Goal: Task Accomplishment & Management: Use online tool/utility

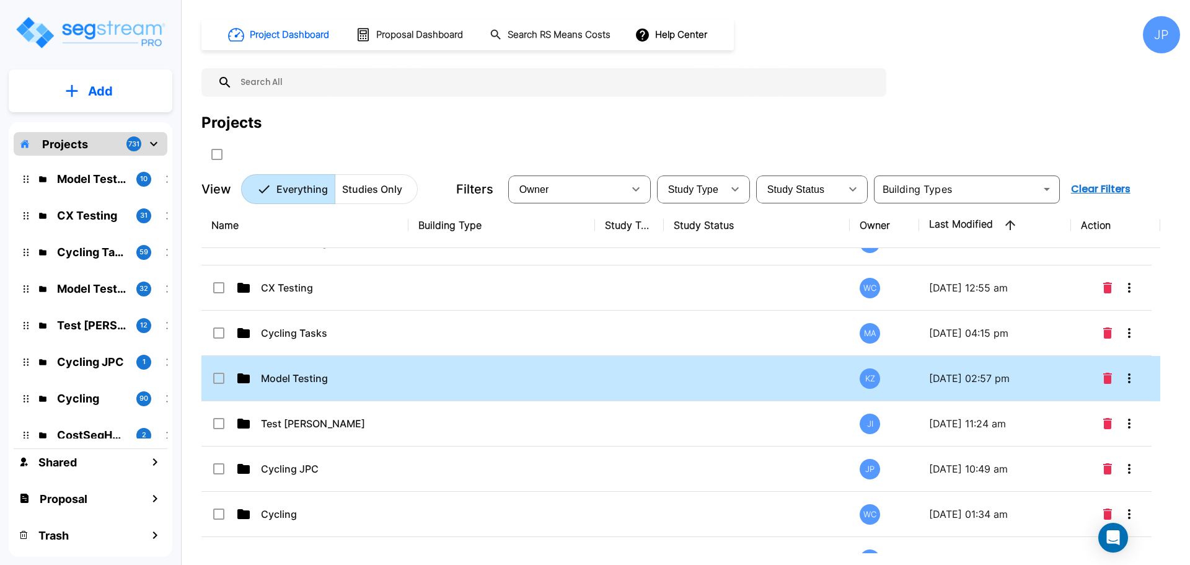
scroll to position [38, 0]
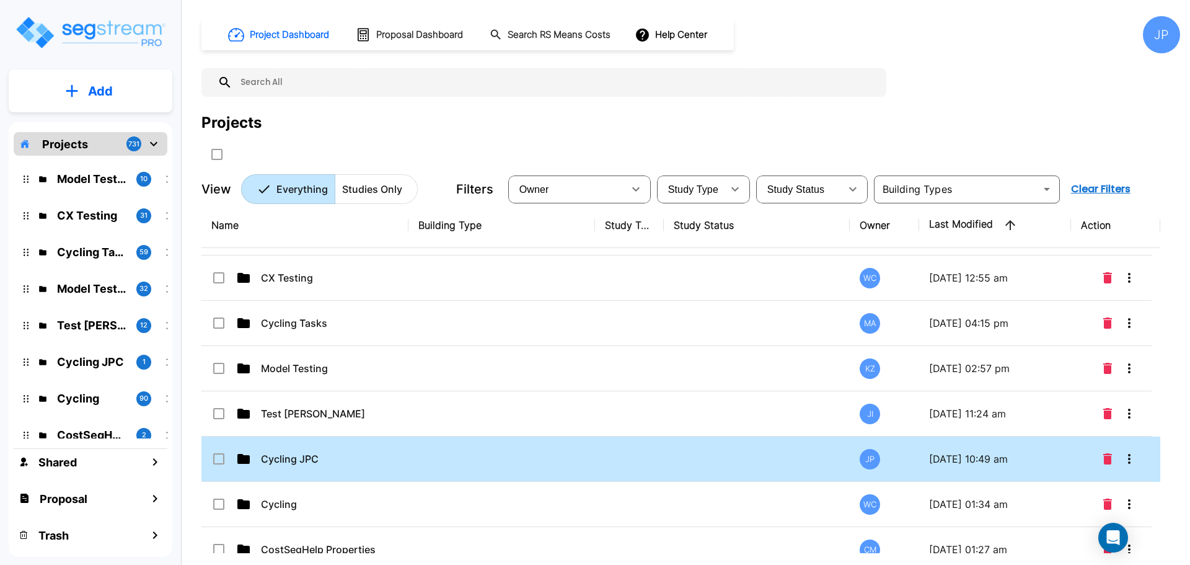
click at [407, 443] on td "Cycling JPC" at bounding box center [304, 458] width 207 height 45
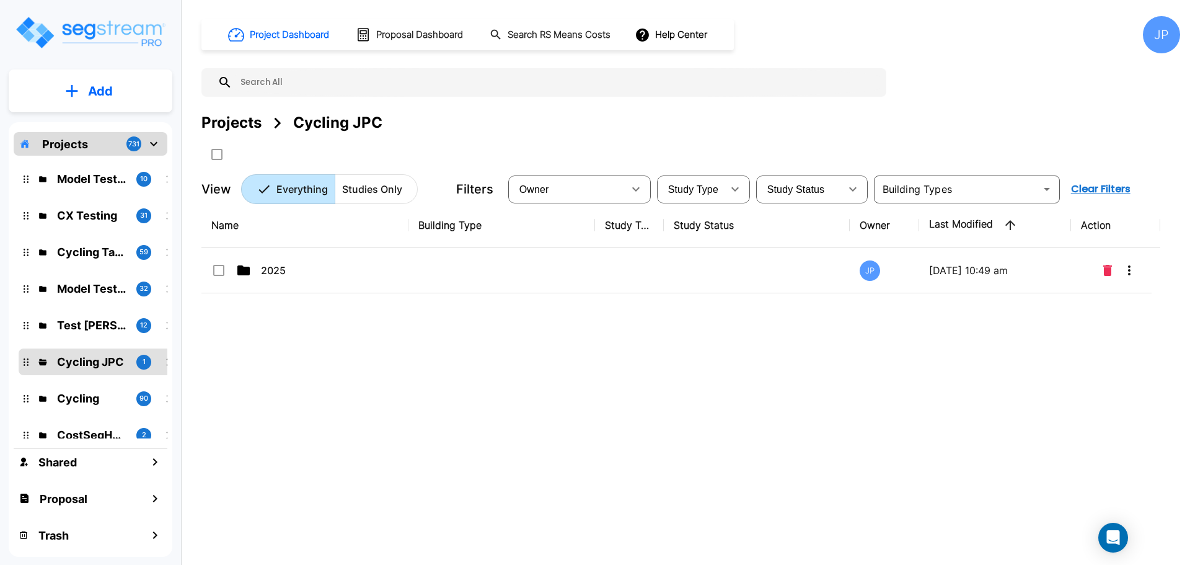
scroll to position [0, 0]
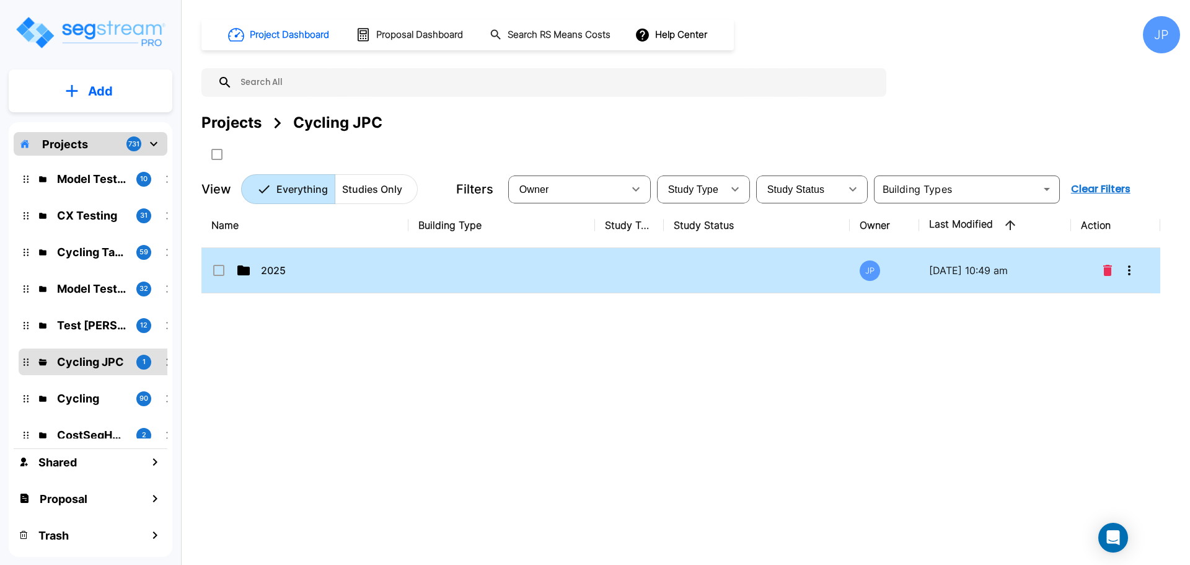
click at [629, 283] on td at bounding box center [629, 270] width 69 height 45
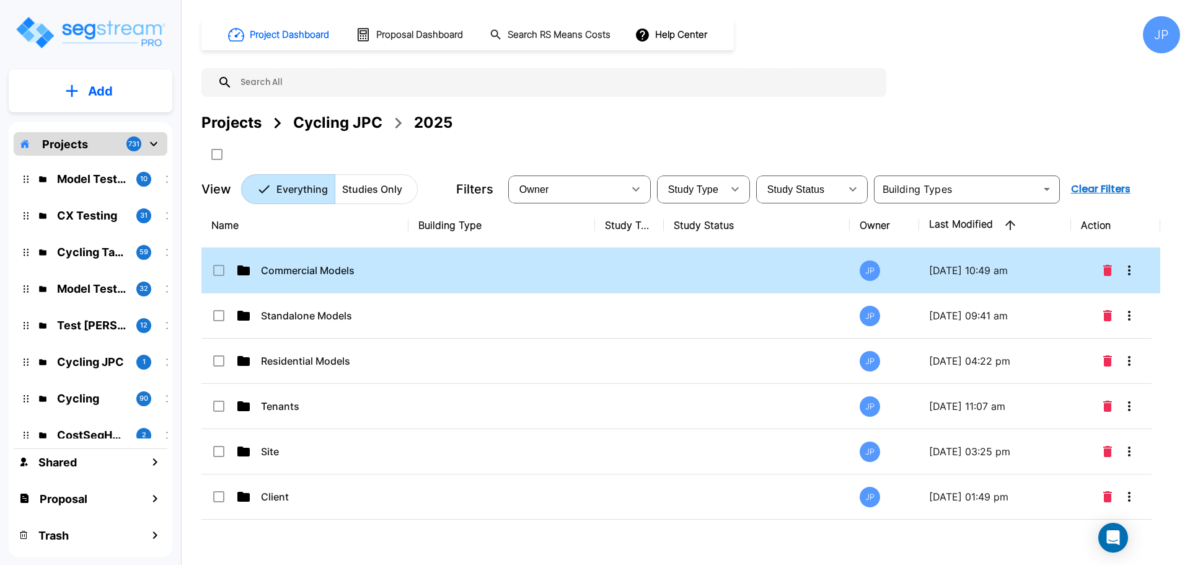
click at [529, 262] on td at bounding box center [502, 270] width 187 height 45
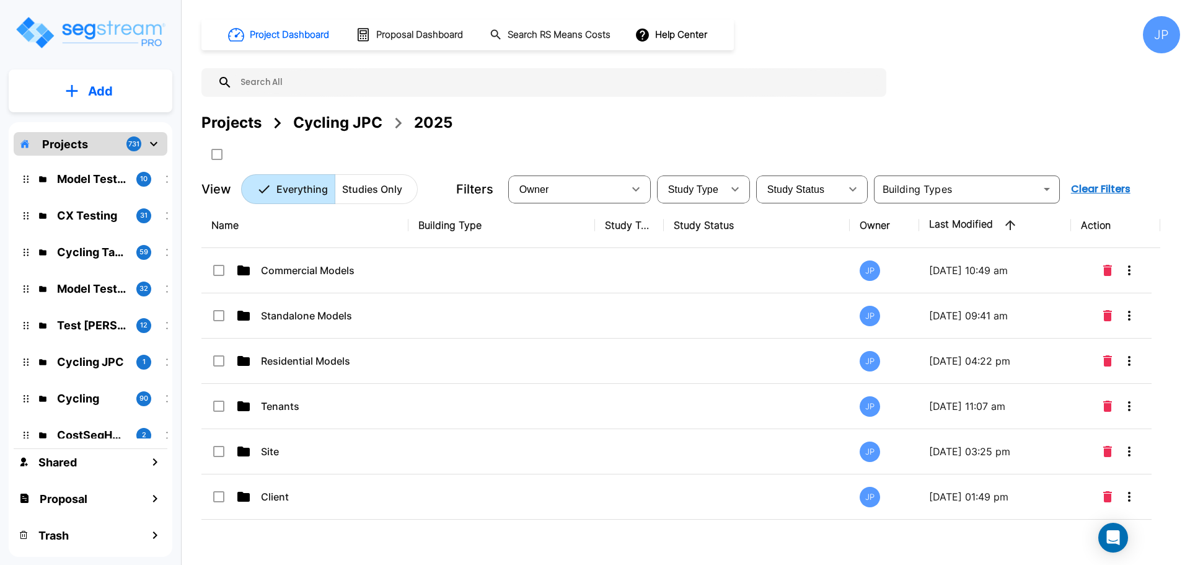
drag, startPoint x: 529, startPoint y: 262, endPoint x: 570, endPoint y: 113, distance: 154.2
click at [529, 262] on td at bounding box center [502, 270] width 187 height 45
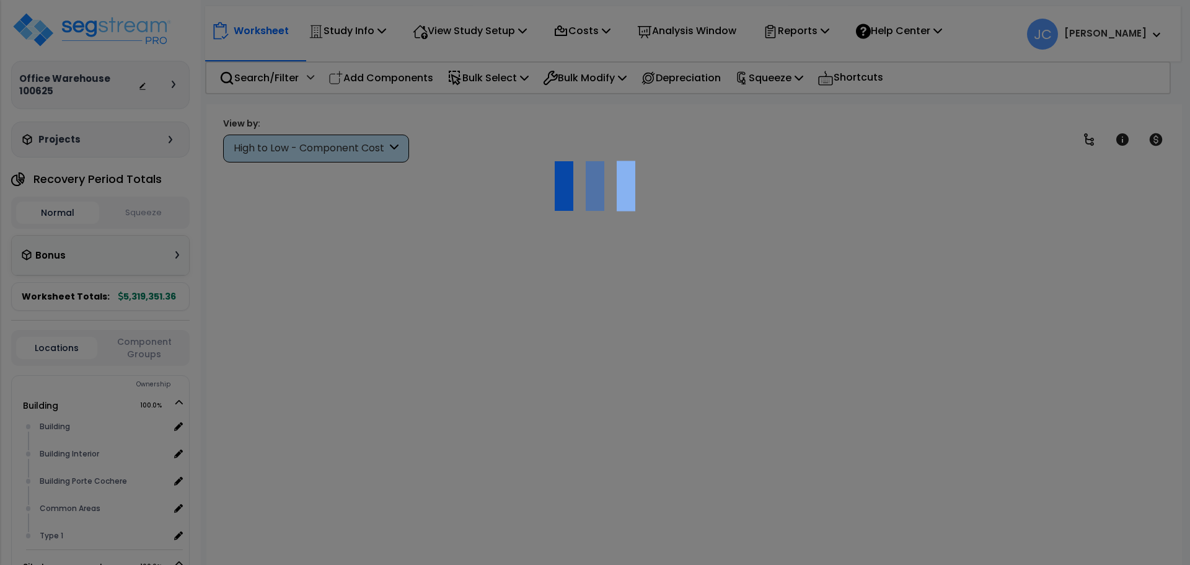
scroll to position [55, 0]
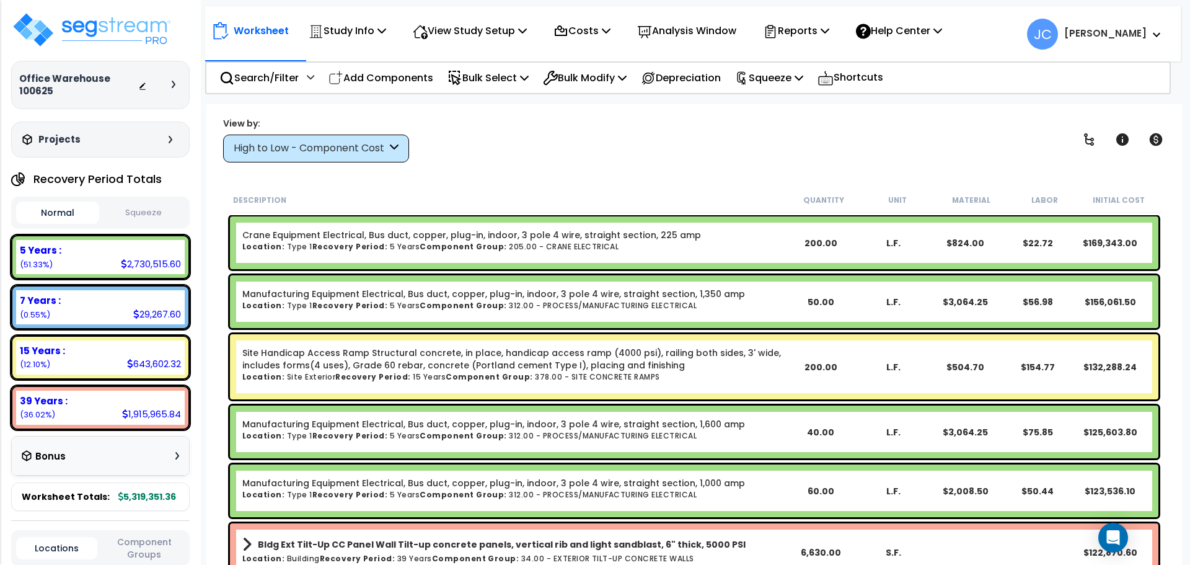
click at [359, 151] on div "High to Low - Component Cost" at bounding box center [310, 148] width 153 height 14
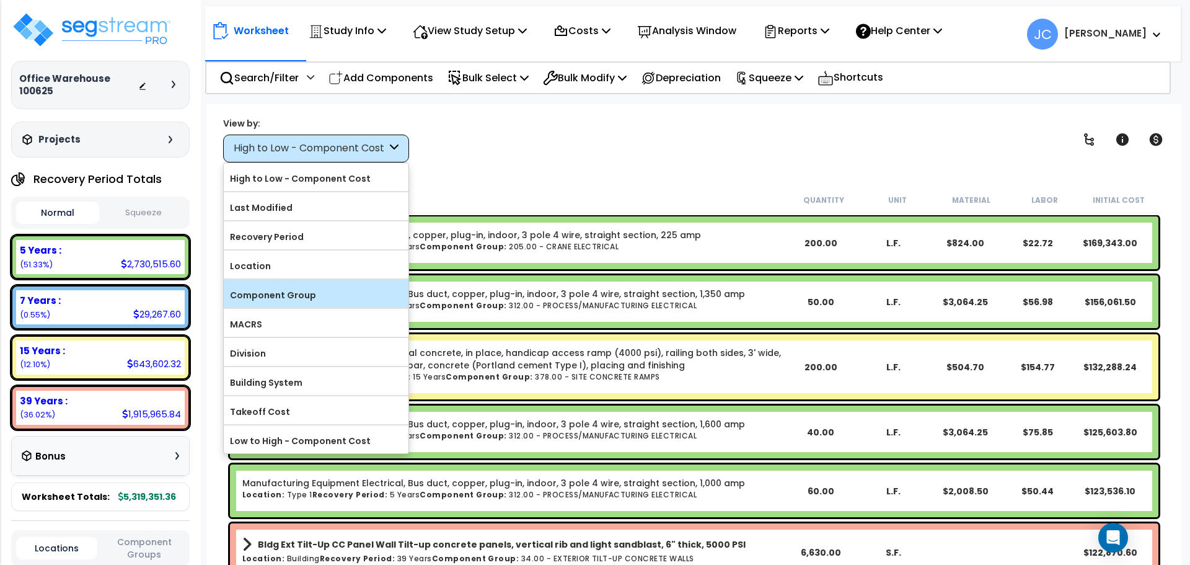
click at [342, 286] on label "Component Group" at bounding box center [316, 295] width 185 height 19
click at [0, 0] on input "Component Group" at bounding box center [0, 0] width 0 height 0
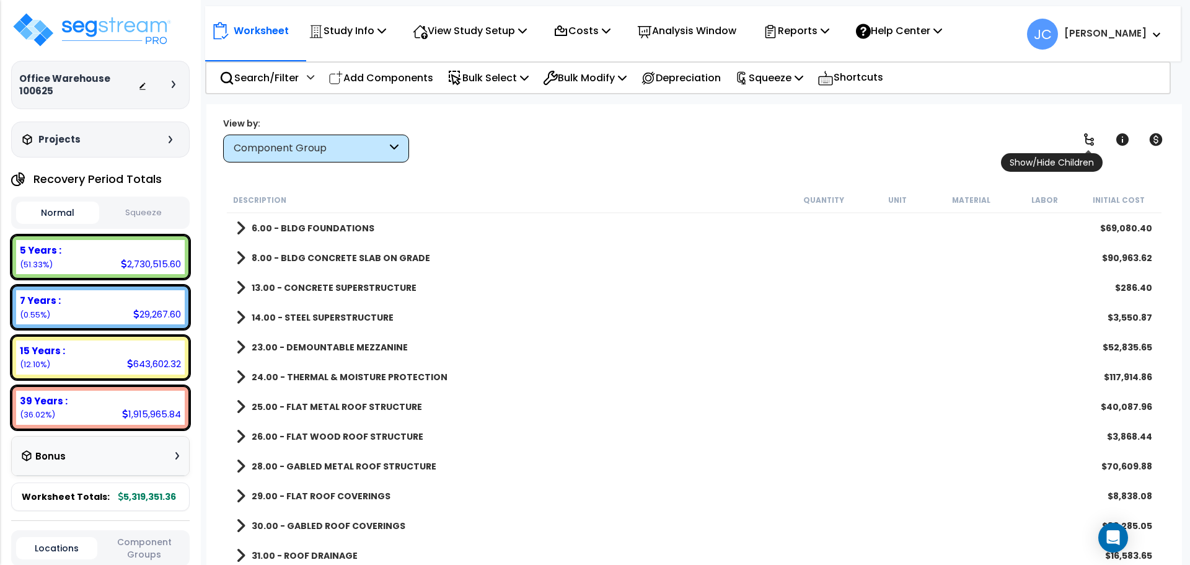
click at [1087, 138] on icon at bounding box center [1089, 139] width 10 height 12
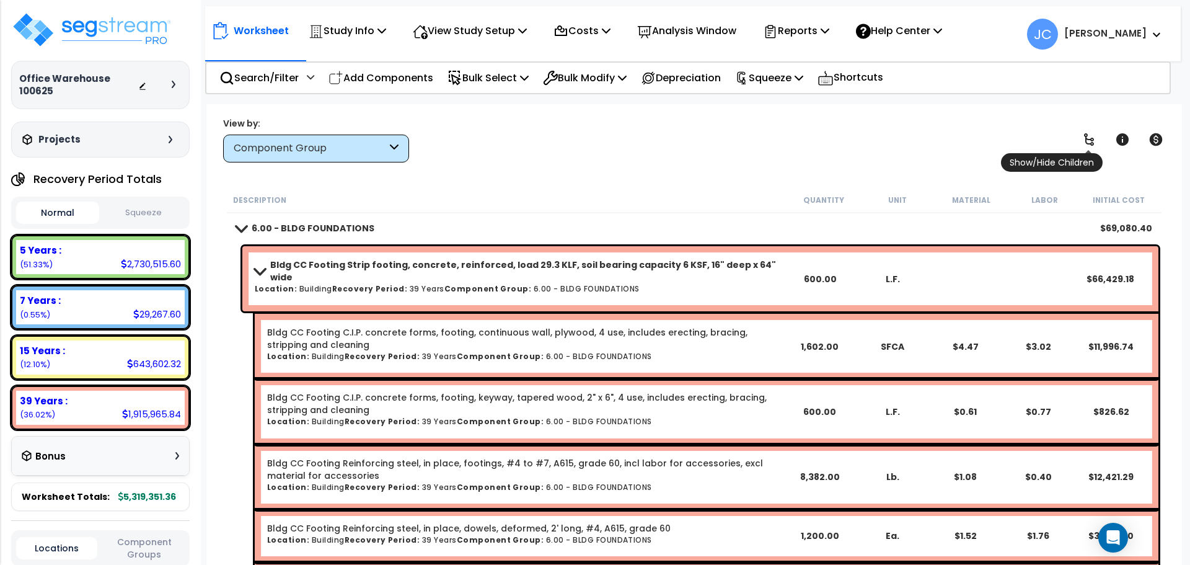
click at [1087, 138] on icon at bounding box center [1089, 139] width 10 height 12
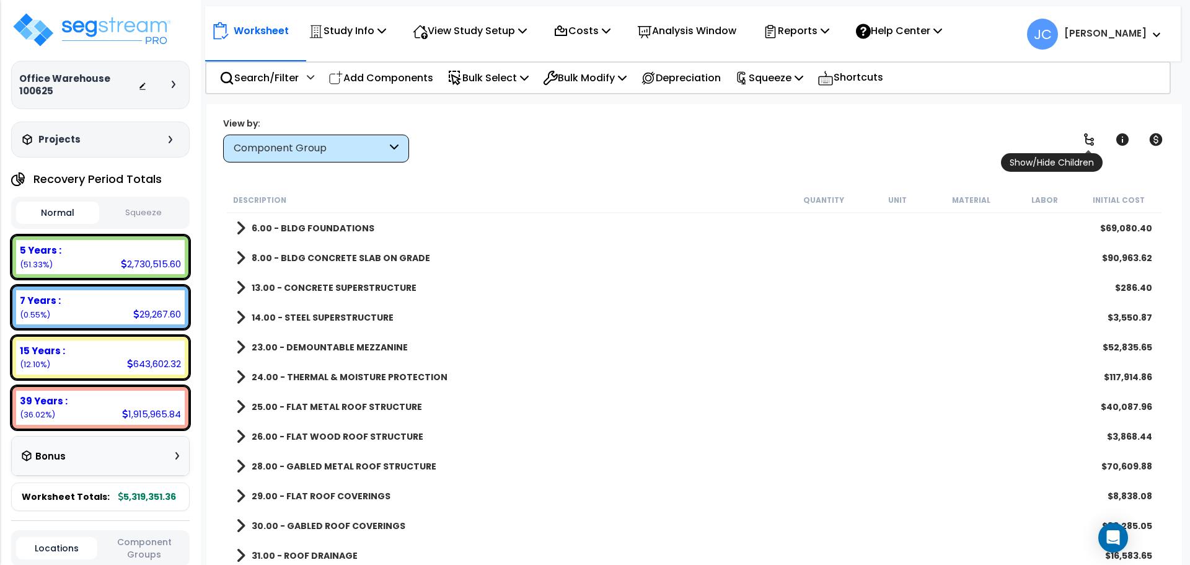
click at [1087, 138] on icon at bounding box center [1089, 139] width 10 height 12
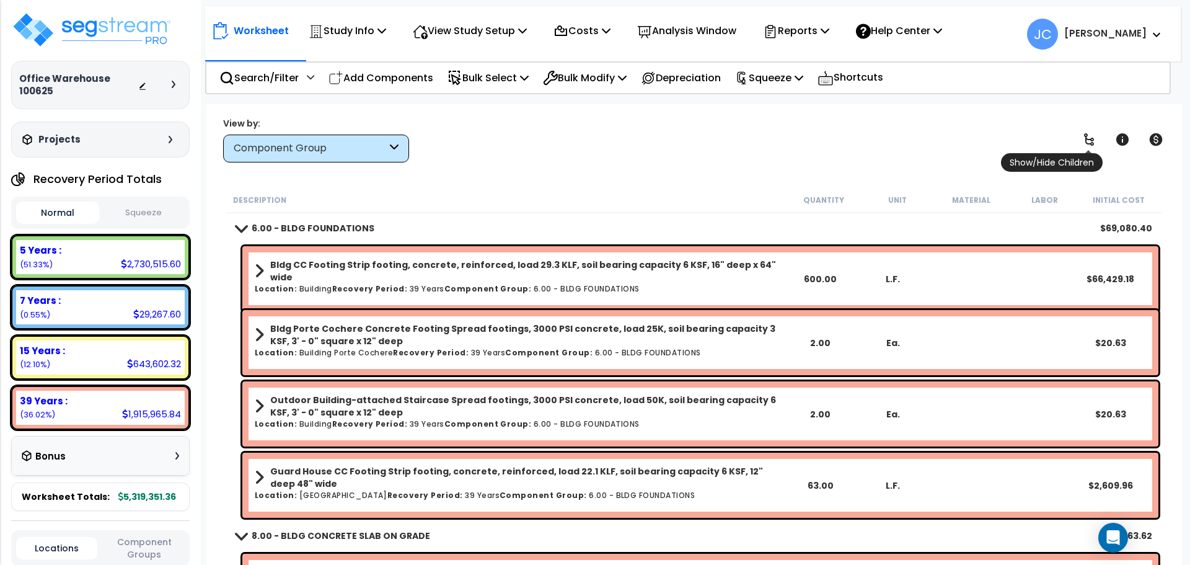
click at [1087, 138] on icon at bounding box center [1089, 139] width 10 height 12
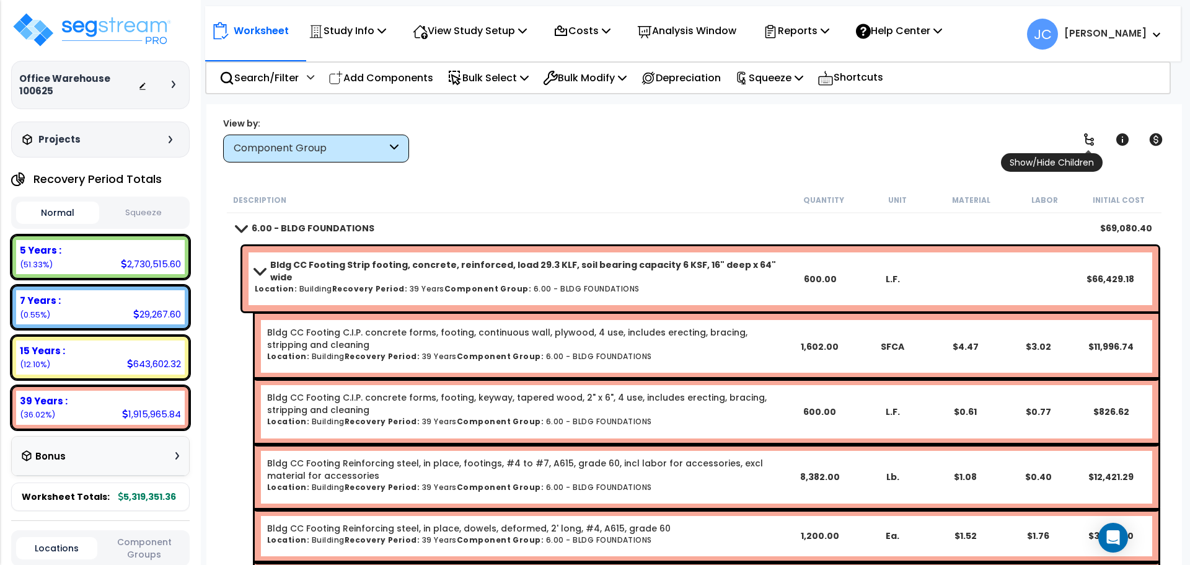
click at [1094, 141] on icon at bounding box center [1089, 139] width 15 height 15
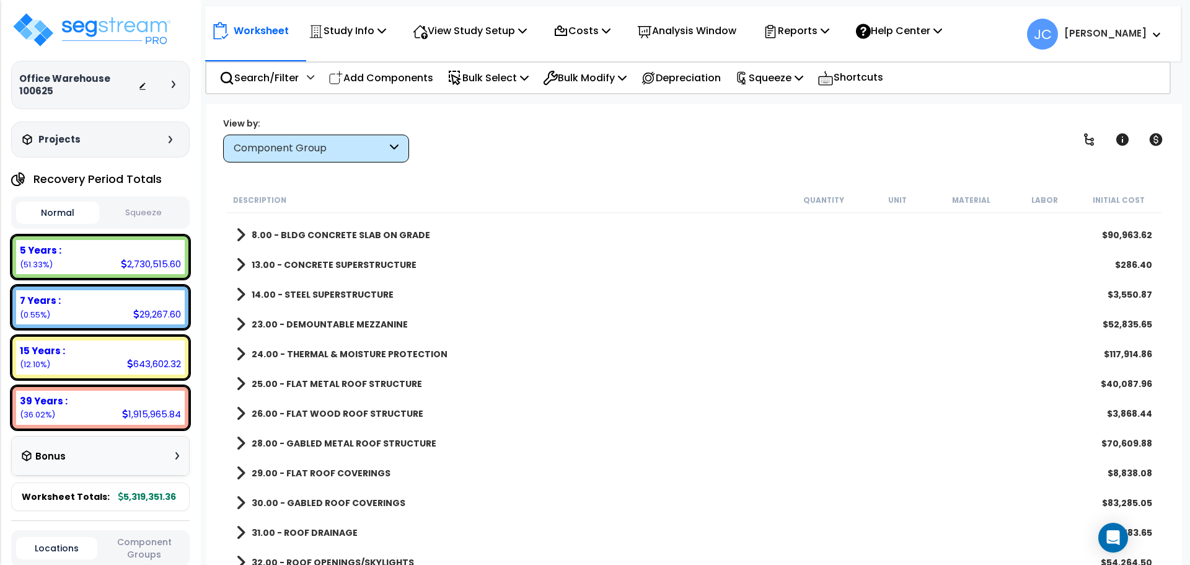
click at [373, 350] on b "24.00 - THERMAL & MOISTURE PROTECTION" at bounding box center [350, 354] width 196 height 12
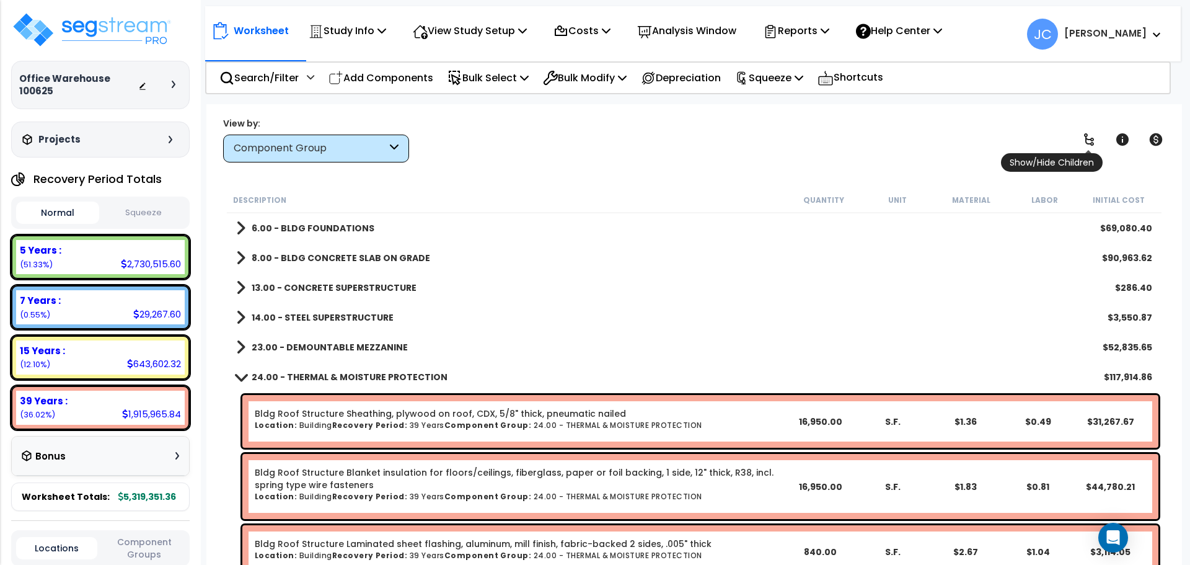
click at [1089, 137] on icon at bounding box center [1089, 139] width 15 height 15
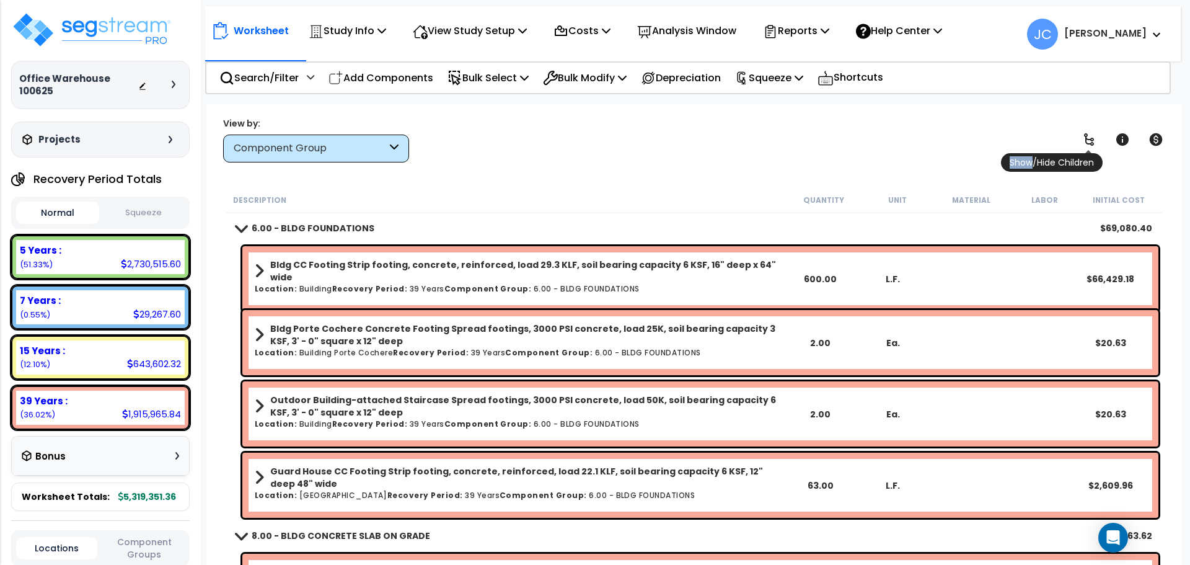
click at [1089, 137] on icon at bounding box center [1089, 139] width 15 height 15
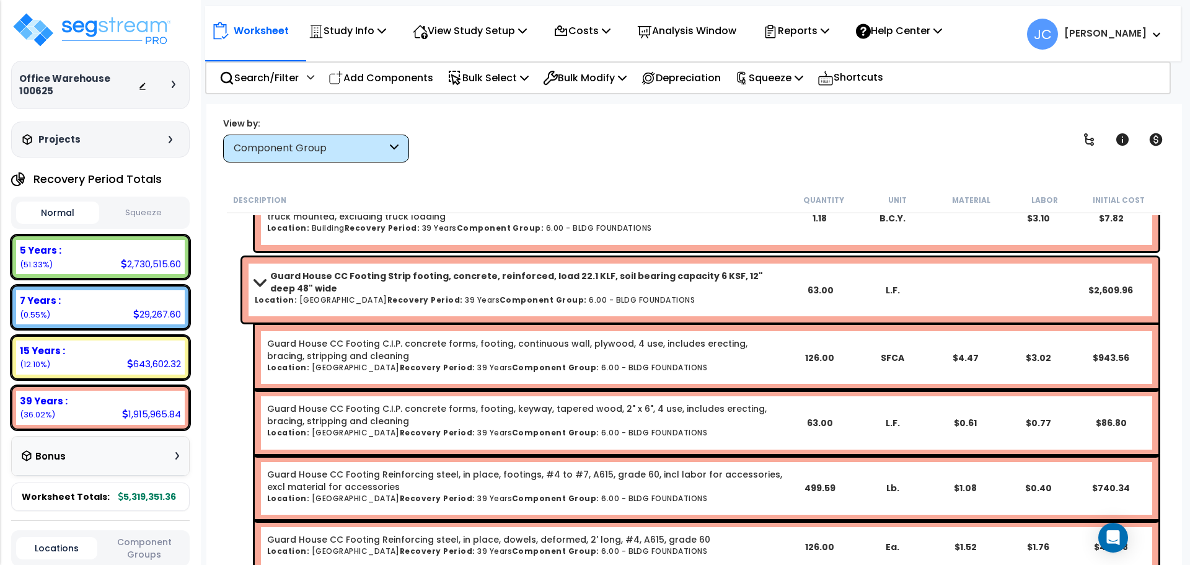
scroll to position [1089, 0]
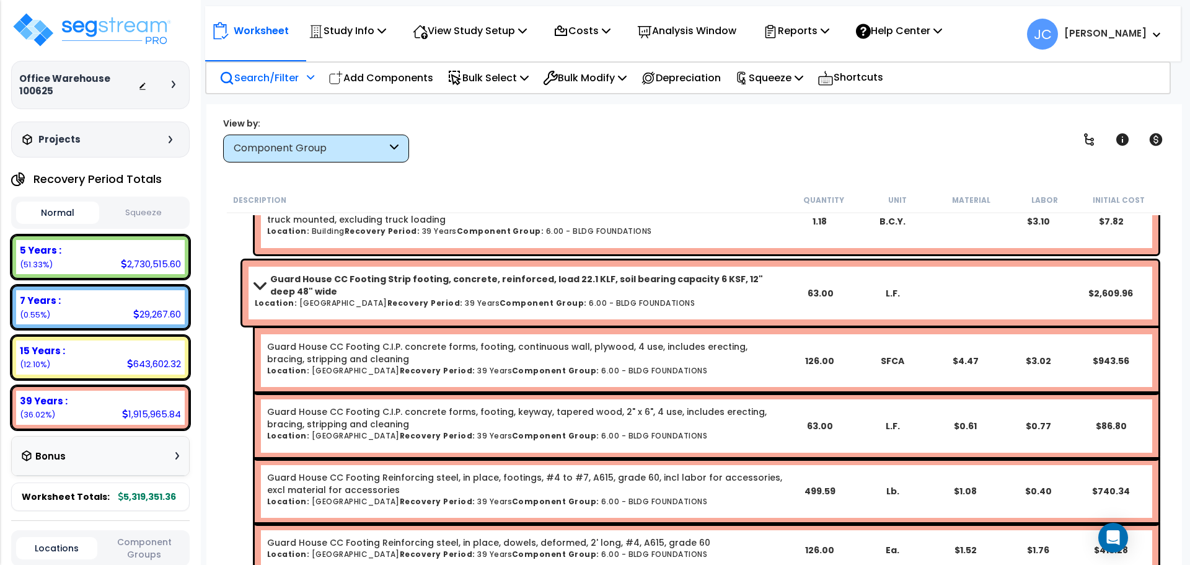
click at [288, 77] on p "Search/Filter" at bounding box center [258, 77] width 79 height 17
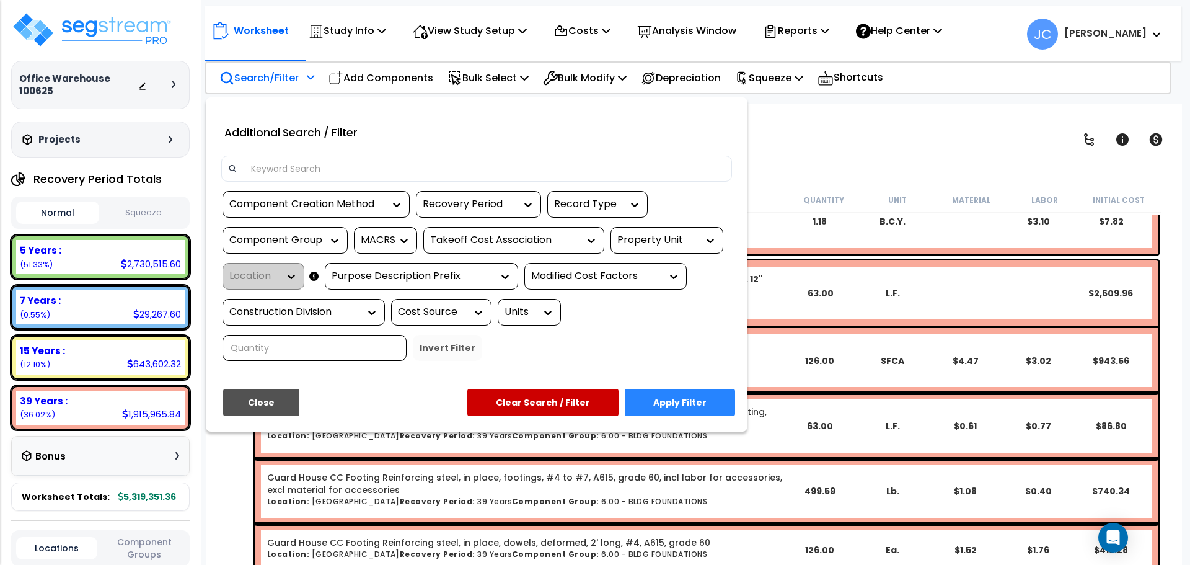
click at [331, 245] on icon at bounding box center [335, 240] width 12 height 12
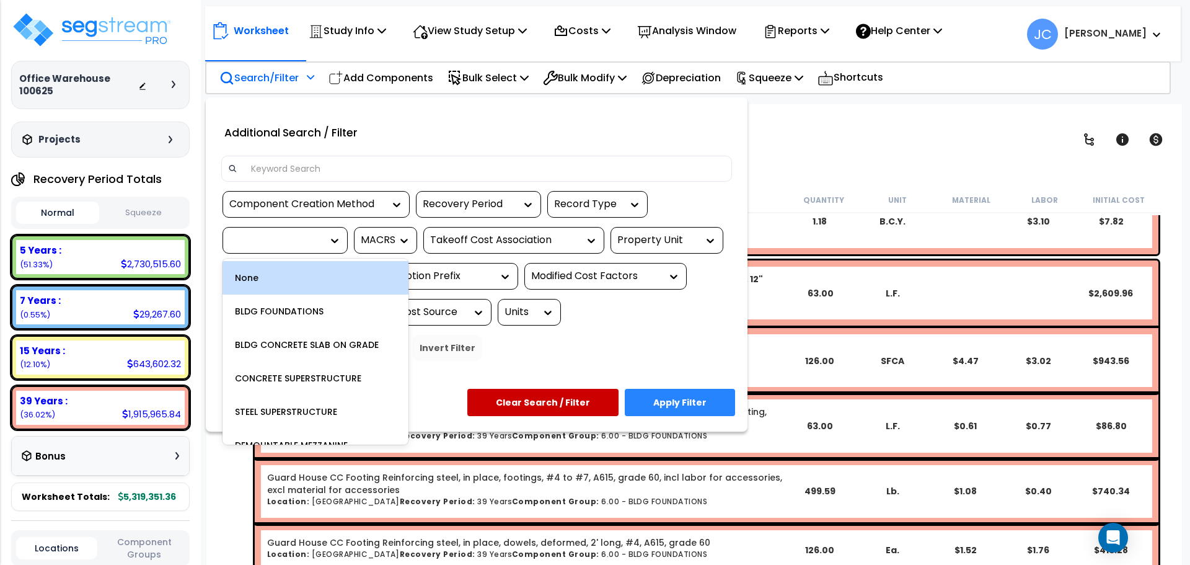
click at [300, 240] on div at bounding box center [275, 240] width 93 height 14
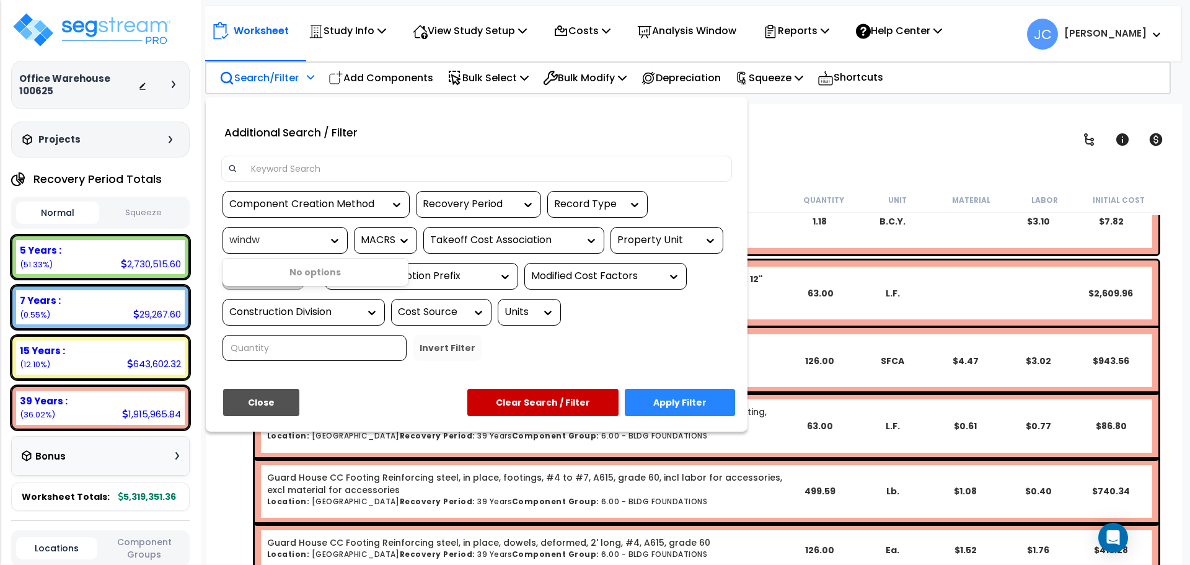
type input "wind"
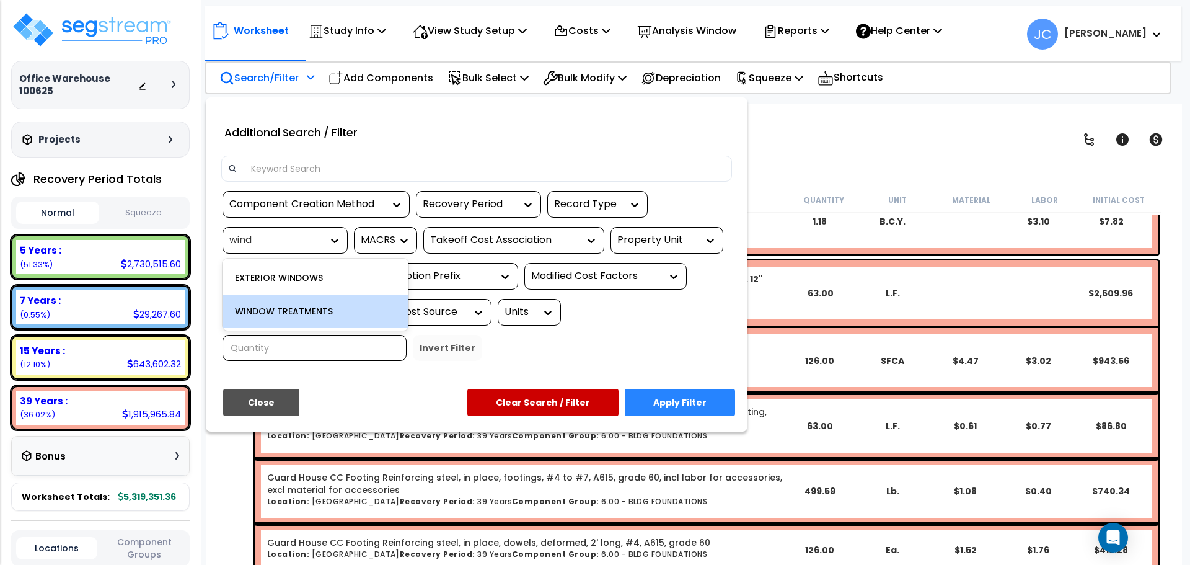
click at [301, 301] on div "WINDOW TREATMENTS" at bounding box center [316, 310] width 186 height 33
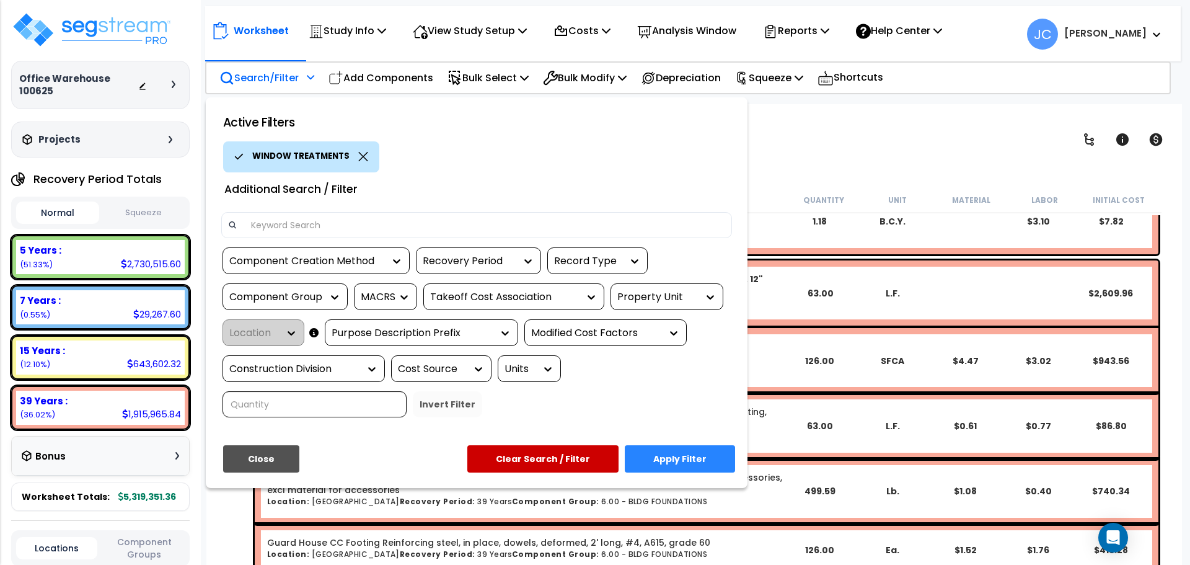
click at [648, 445] on button "Apply Filter" at bounding box center [680, 458] width 110 height 27
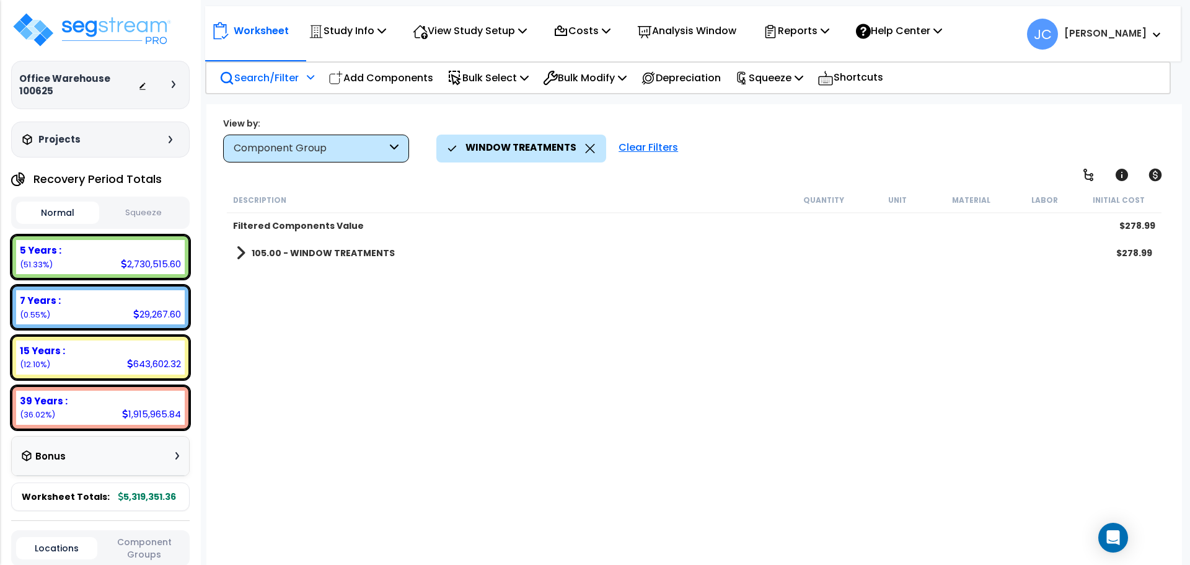
scroll to position [0, 0]
click at [369, 254] on b "105.00 - WINDOW TREATMENTS" at bounding box center [323, 253] width 143 height 12
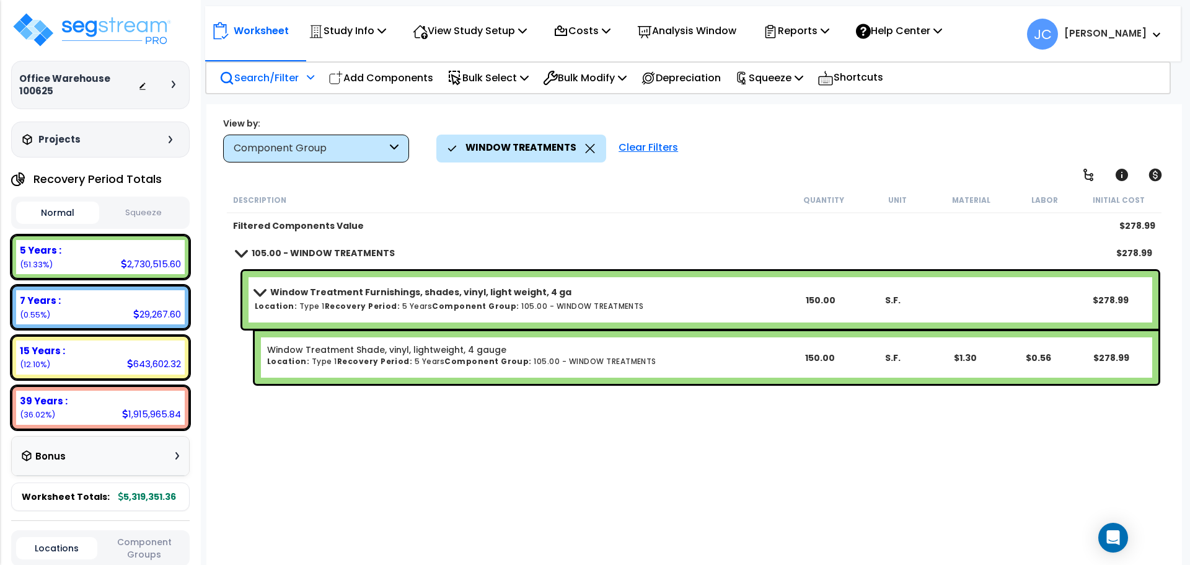
click at [374, 286] on b "Window Treatment Furnishings, shades, vinyl, light weight, 4 ga" at bounding box center [420, 292] width 301 height 12
click at [354, 286] on b "Window Treatment Furnishings, shades, vinyl, light weight, 4 ga" at bounding box center [420, 292] width 301 height 12
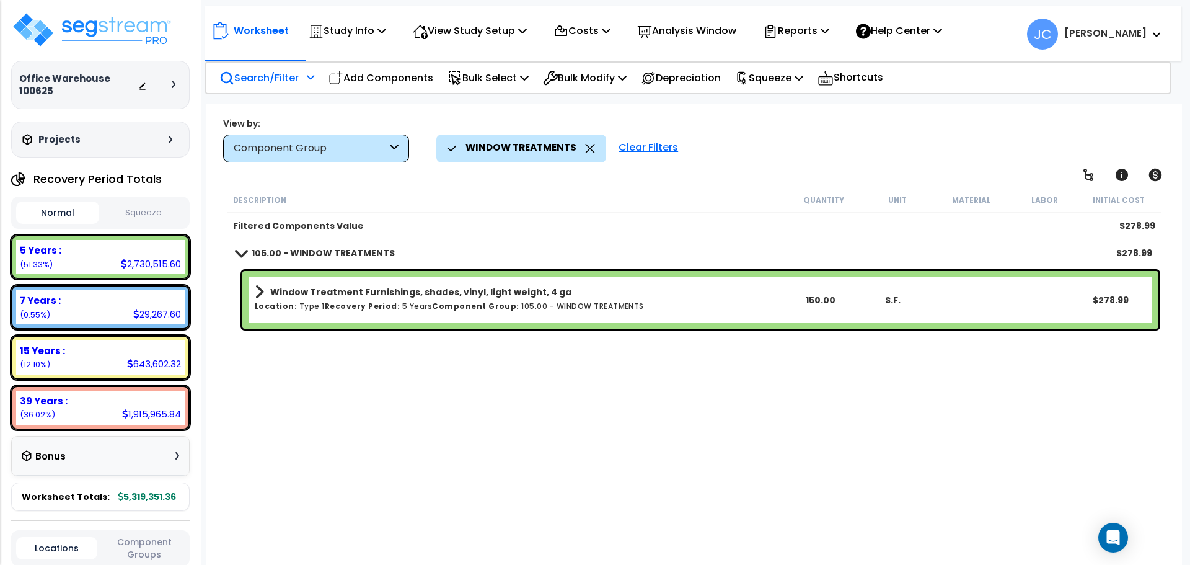
click at [356, 288] on b "Window Treatment Furnishings, shades, vinyl, light weight, 4 ga" at bounding box center [420, 292] width 301 height 12
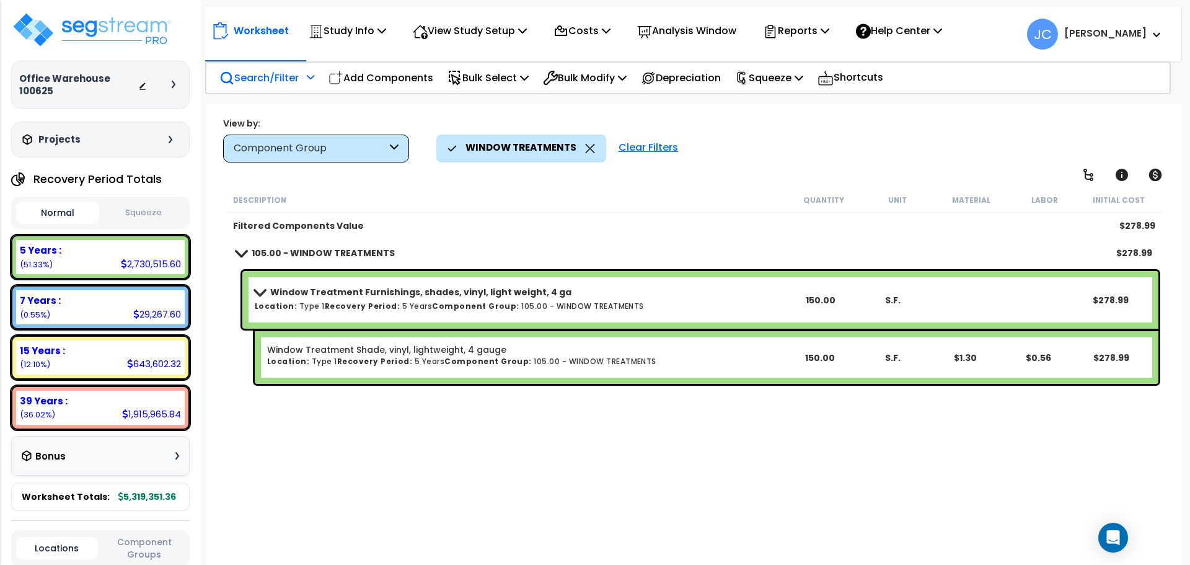
click at [397, 298] on b "Window Treatment Furnishings, shades, vinyl, light weight, 4 ga" at bounding box center [420, 292] width 301 height 12
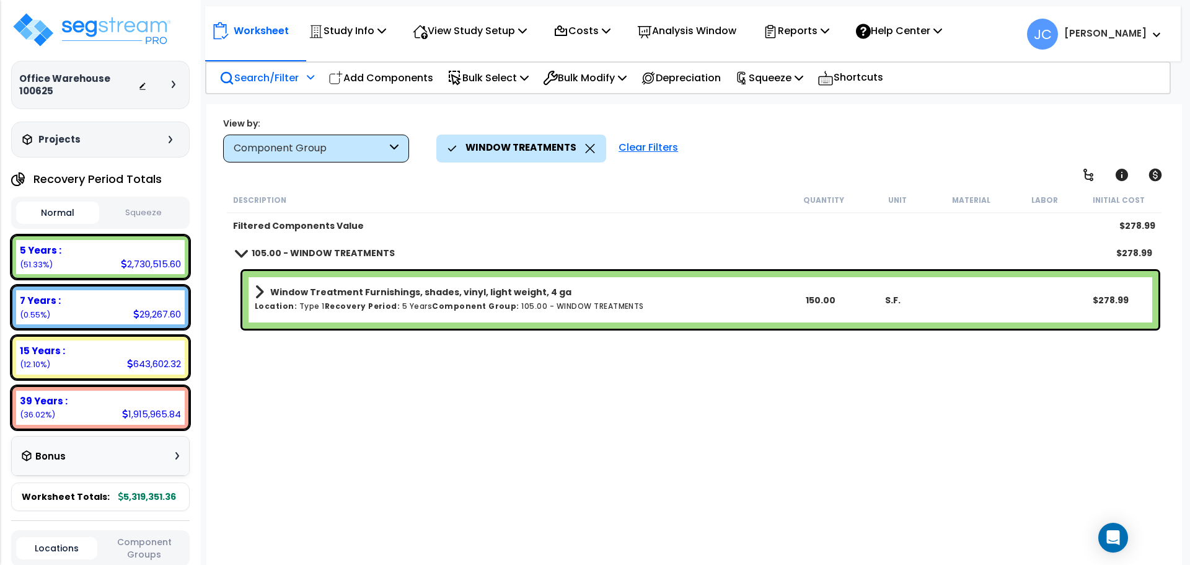
click at [650, 148] on div "Clear Filters" at bounding box center [649, 148] width 72 height 27
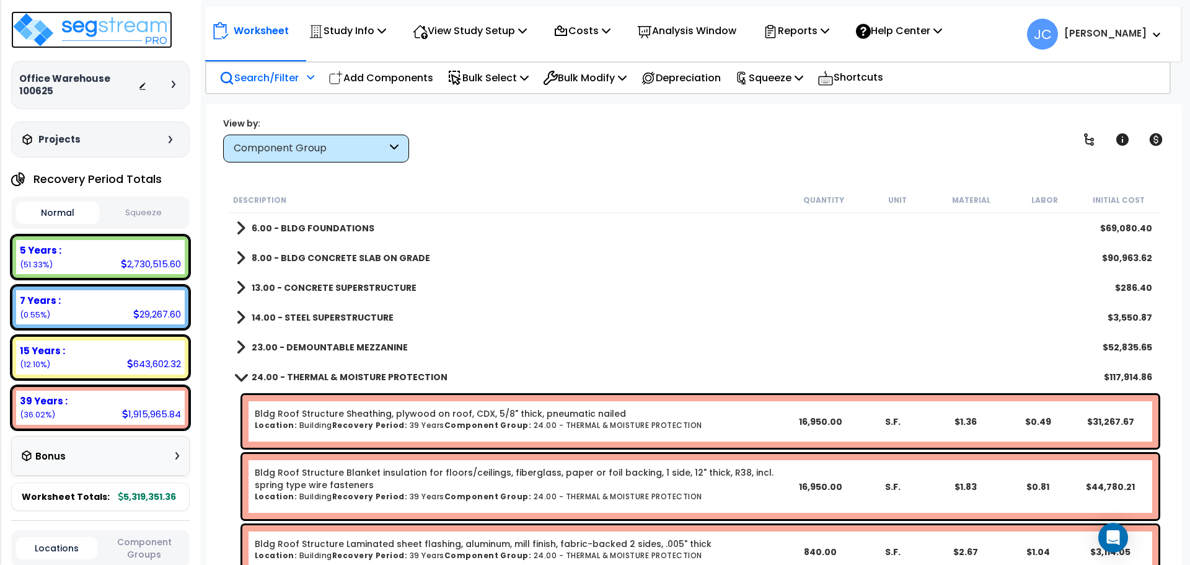
click at [141, 38] on img at bounding box center [91, 29] width 161 height 37
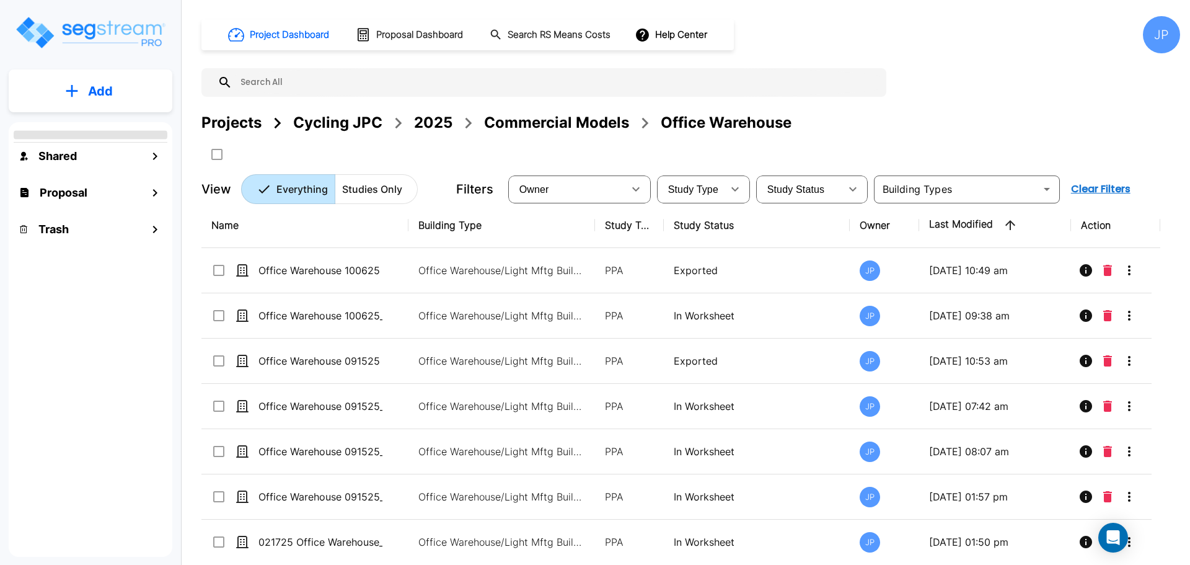
click at [426, 123] on div "2025" at bounding box center [433, 123] width 38 height 22
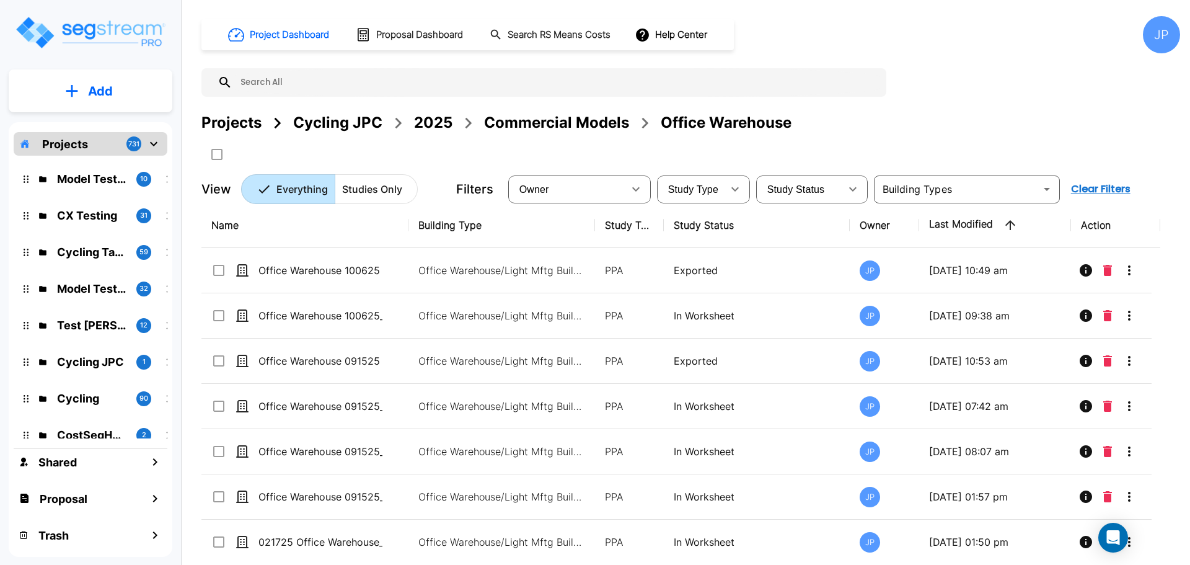
drag, startPoint x: 428, startPoint y: 119, endPoint x: 727, endPoint y: 2, distance: 320.7
click at [428, 119] on div "2025" at bounding box center [433, 123] width 38 height 22
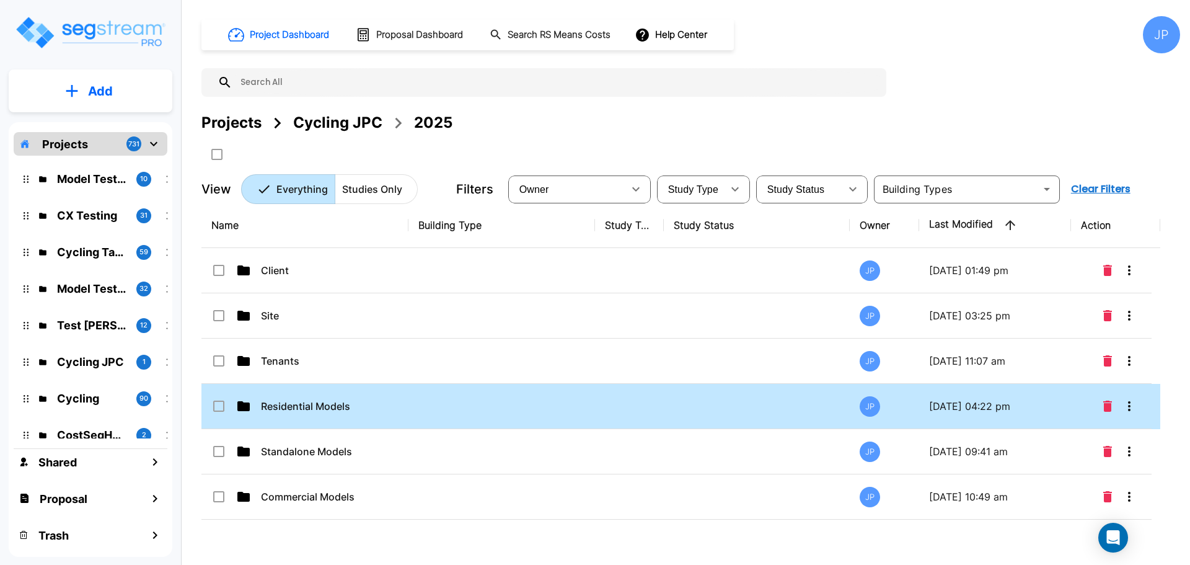
click at [498, 393] on td at bounding box center [502, 406] width 187 height 45
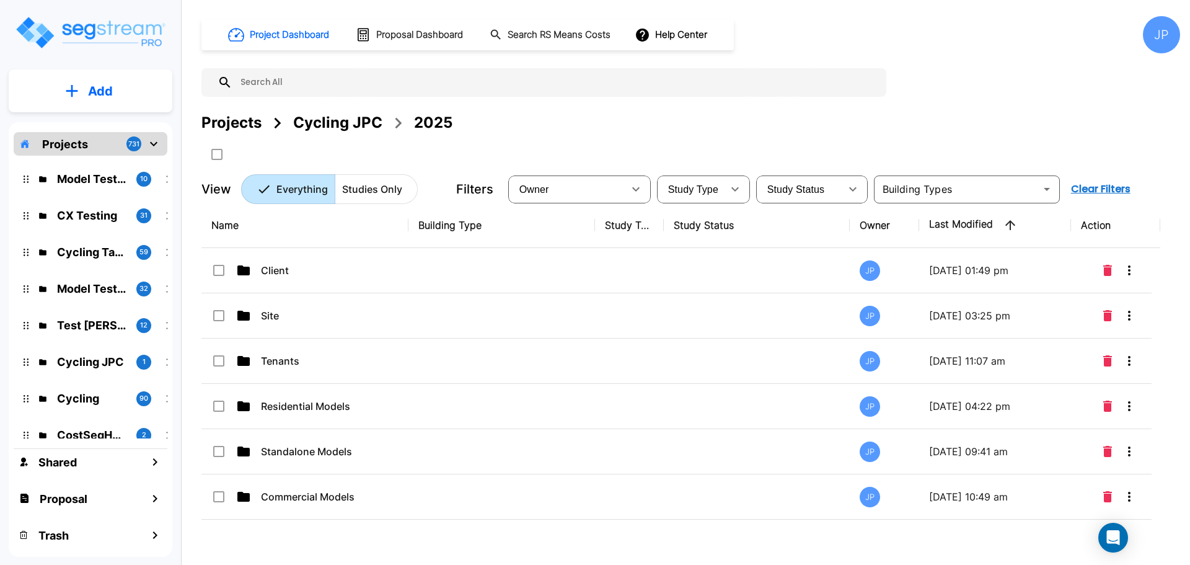
click at [498, 393] on td at bounding box center [502, 406] width 187 height 45
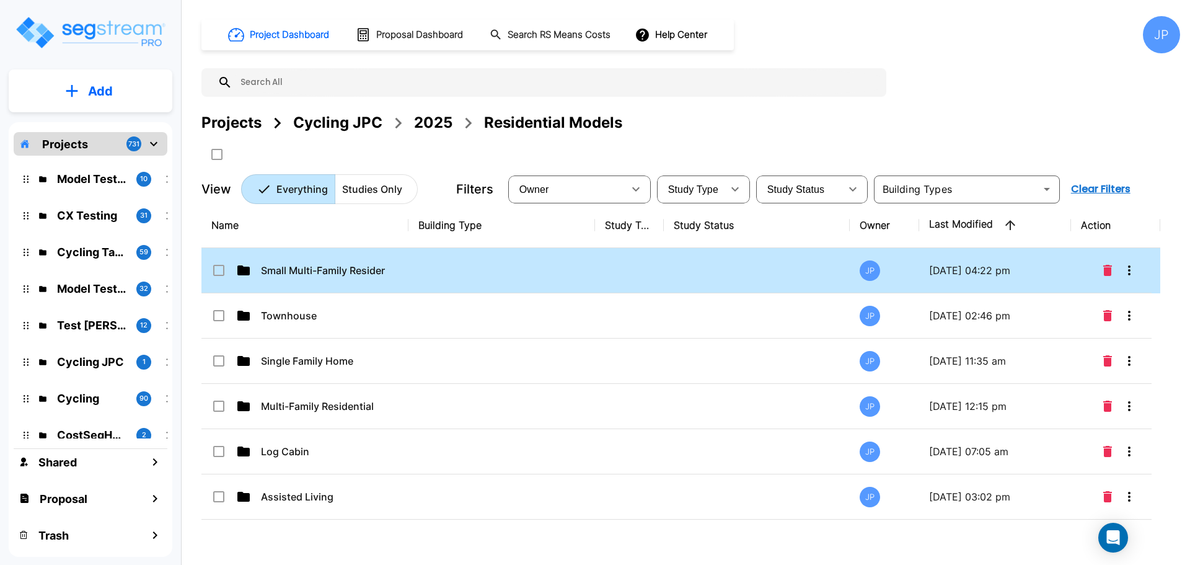
drag, startPoint x: 591, startPoint y: 268, endPoint x: 733, endPoint y: 3, distance: 300.4
click at [590, 268] on td at bounding box center [502, 270] width 187 height 45
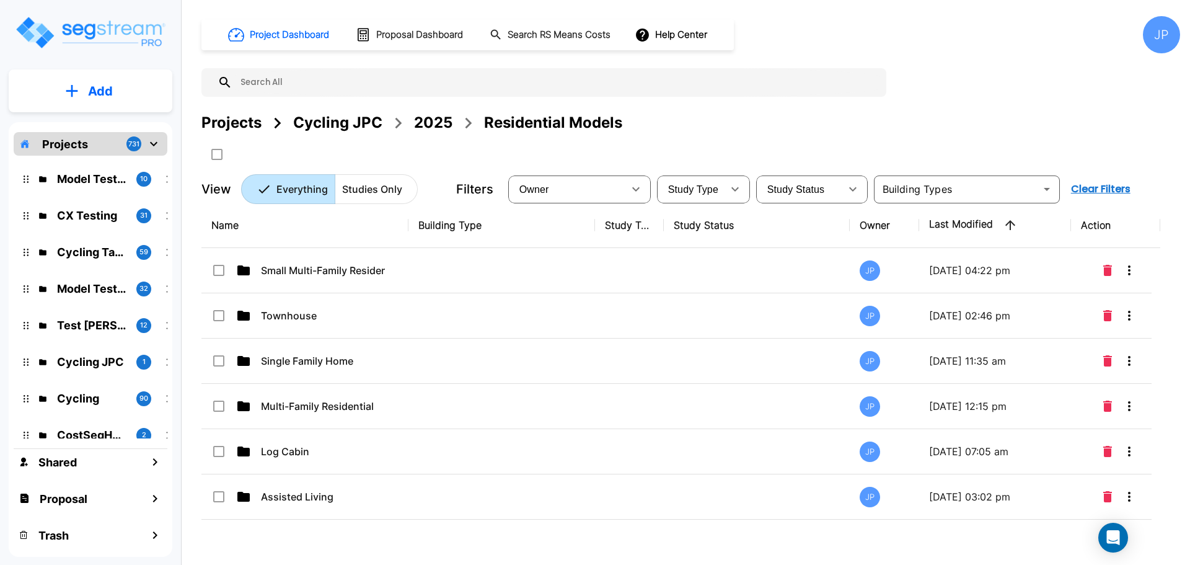
click at [590, 268] on td at bounding box center [502, 270] width 187 height 45
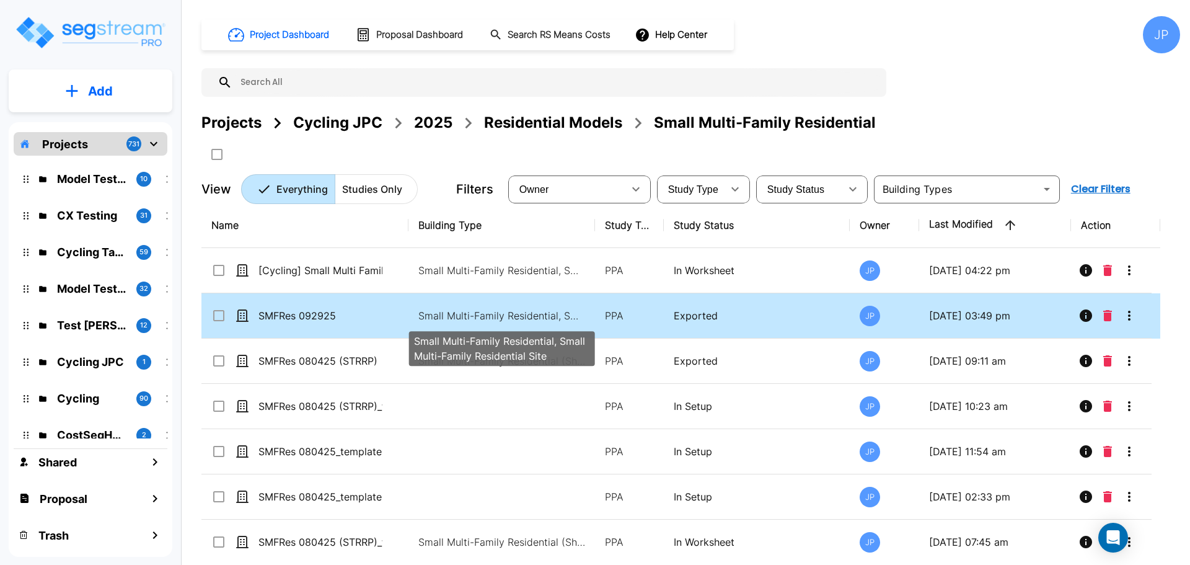
click at [532, 316] on p "Small Multi-Family Residential, Small Multi-Family Residential Site" at bounding box center [501, 315] width 167 height 15
click at [531, 316] on p "Small Multi-Family Residential, Small Multi-Family Residential Site" at bounding box center [501, 315] width 167 height 15
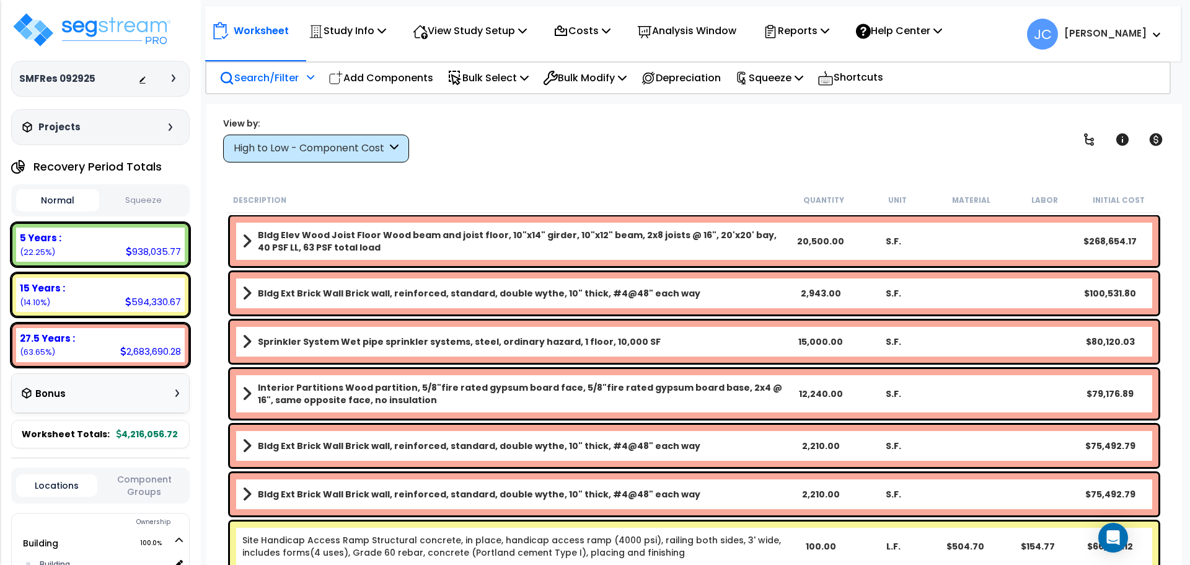
click at [289, 83] on p "Search/Filter" at bounding box center [258, 77] width 79 height 17
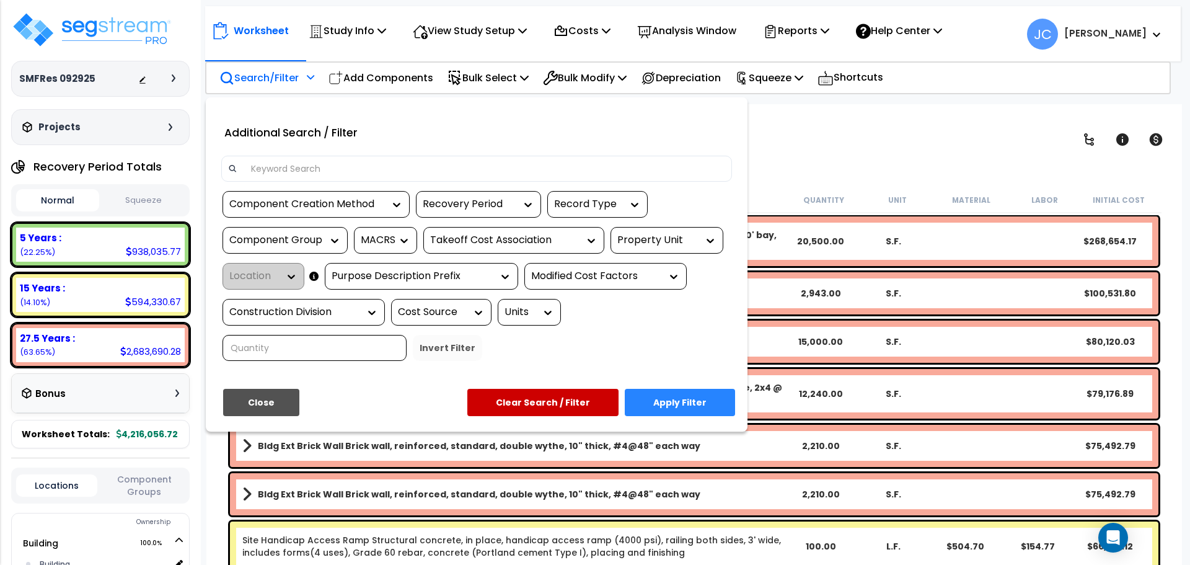
click at [306, 232] on div "Component Group" at bounding box center [285, 240] width 125 height 27
click at [312, 245] on div "Component Group" at bounding box center [275, 240] width 93 height 14
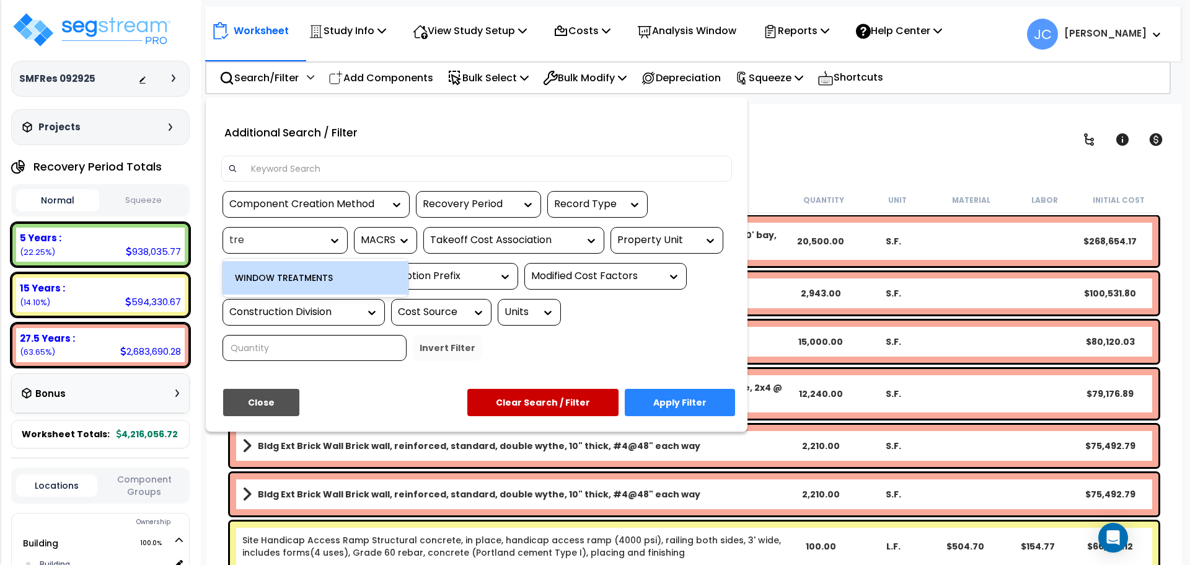
type input "trea"
click at [317, 280] on div "WINDOW TREATMENTS" at bounding box center [316, 277] width 186 height 33
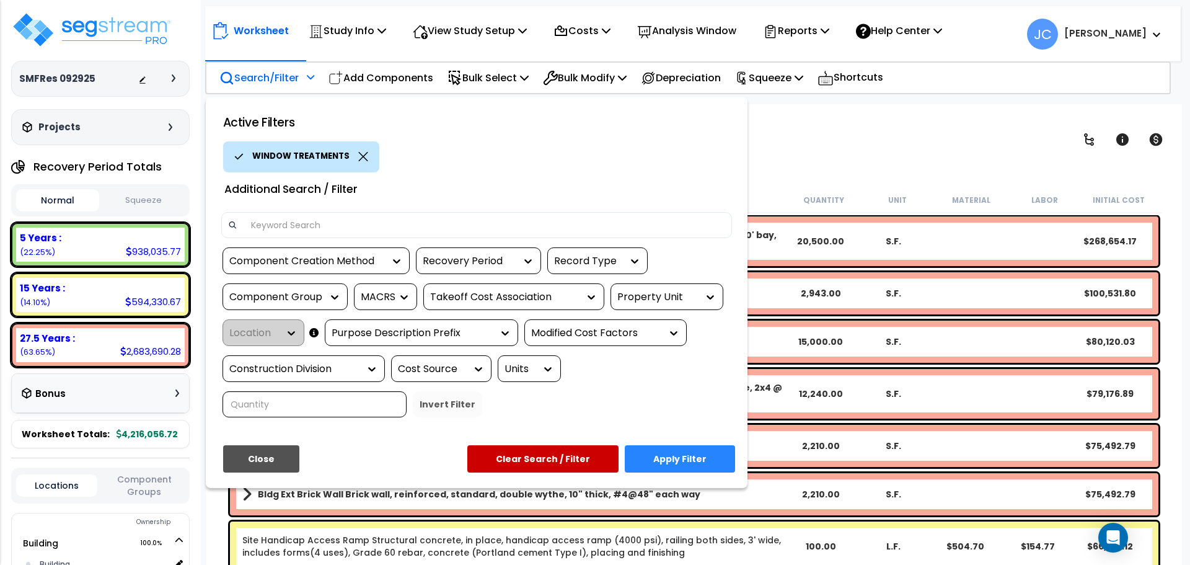
click at [669, 445] on button "Apply Filter" at bounding box center [680, 458] width 110 height 27
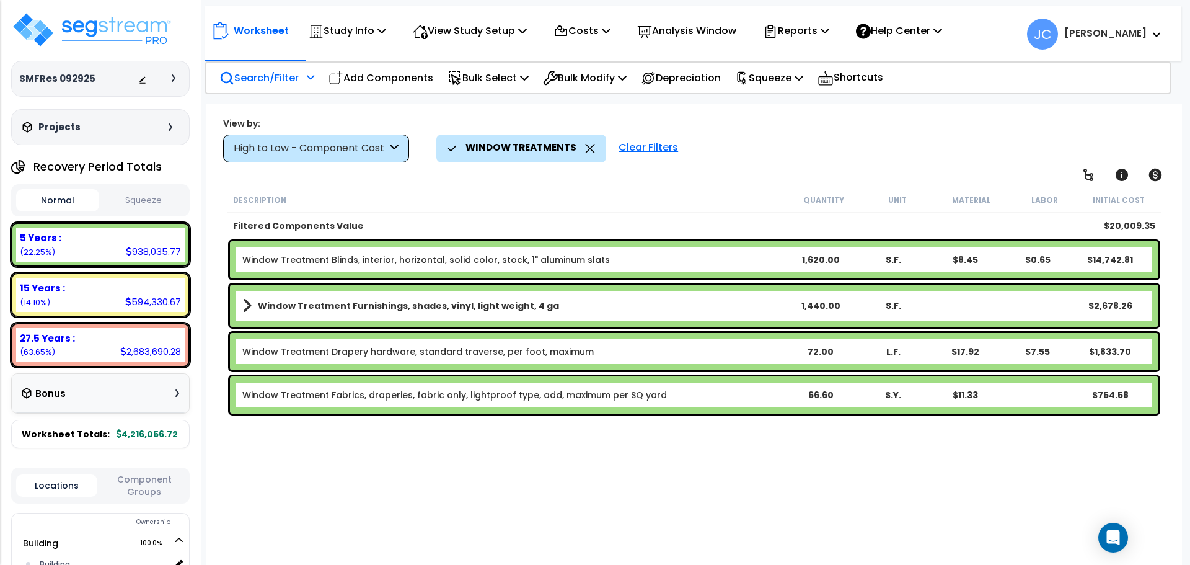
click at [324, 150] on div "High to Low - Component Cost" at bounding box center [310, 148] width 153 height 14
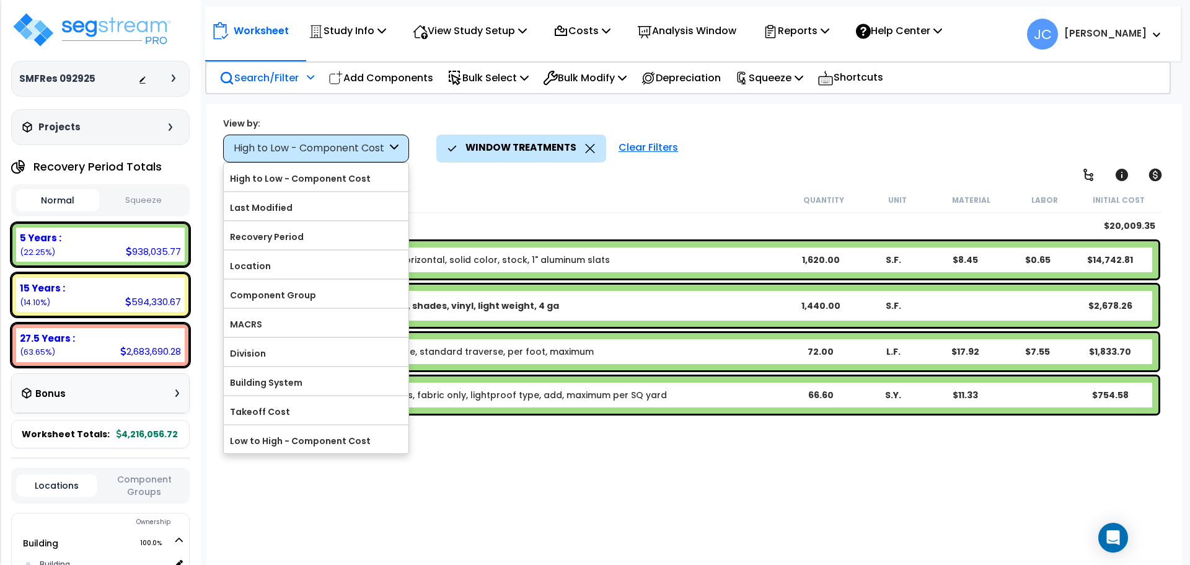
click at [317, 291] on label "Component Group" at bounding box center [316, 295] width 185 height 19
click at [0, 0] on input "Component Group" at bounding box center [0, 0] width 0 height 0
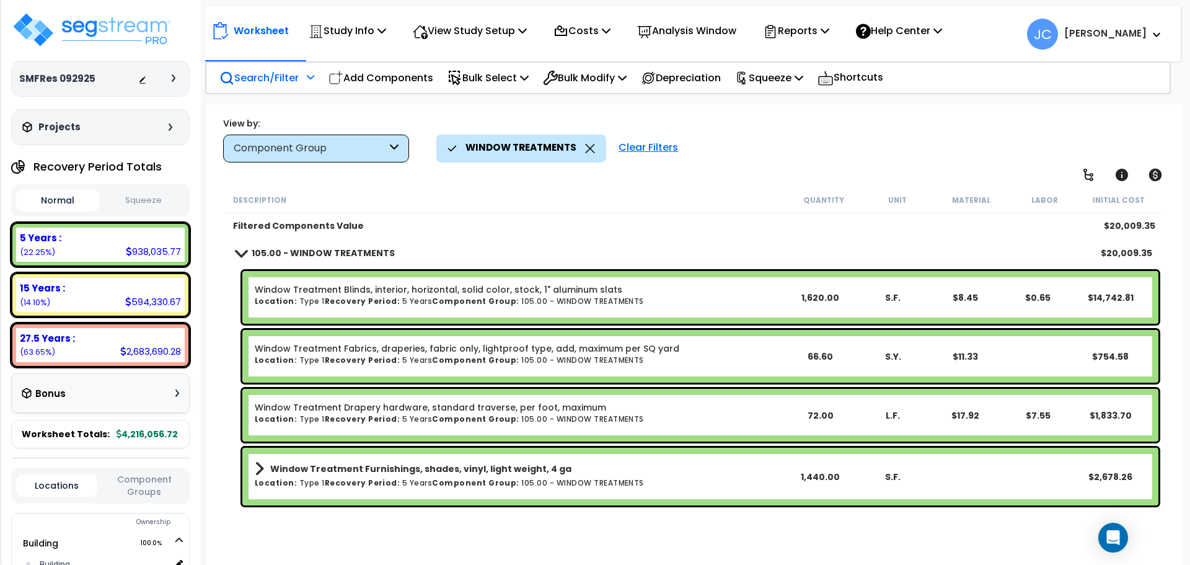
scroll to position [55, 0]
click at [659, 141] on div "Clear Filters" at bounding box center [649, 148] width 72 height 27
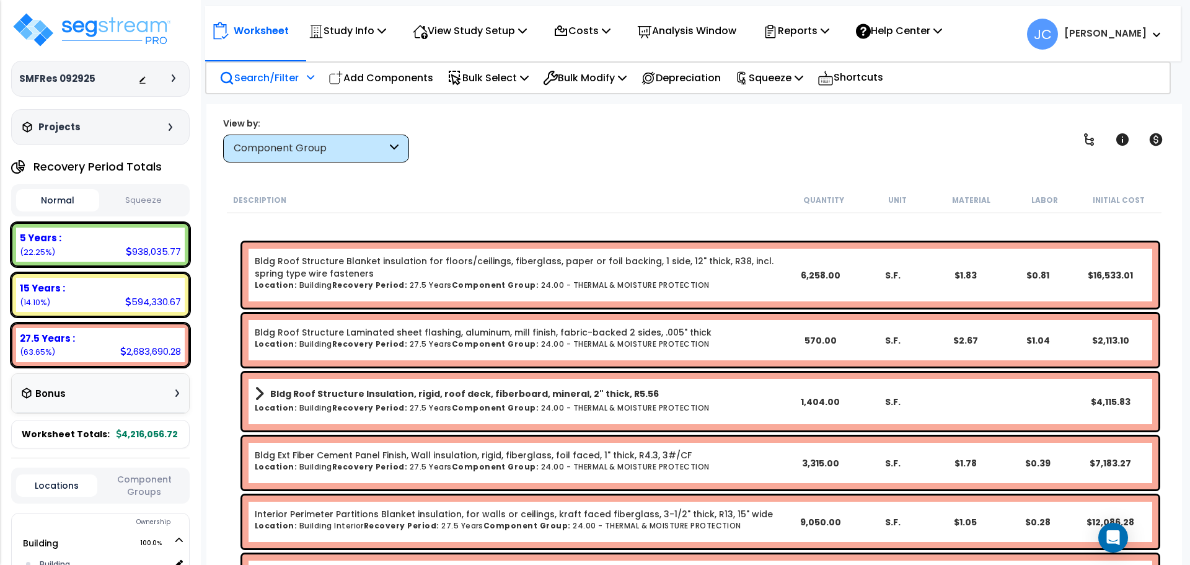
scroll to position [0, 0]
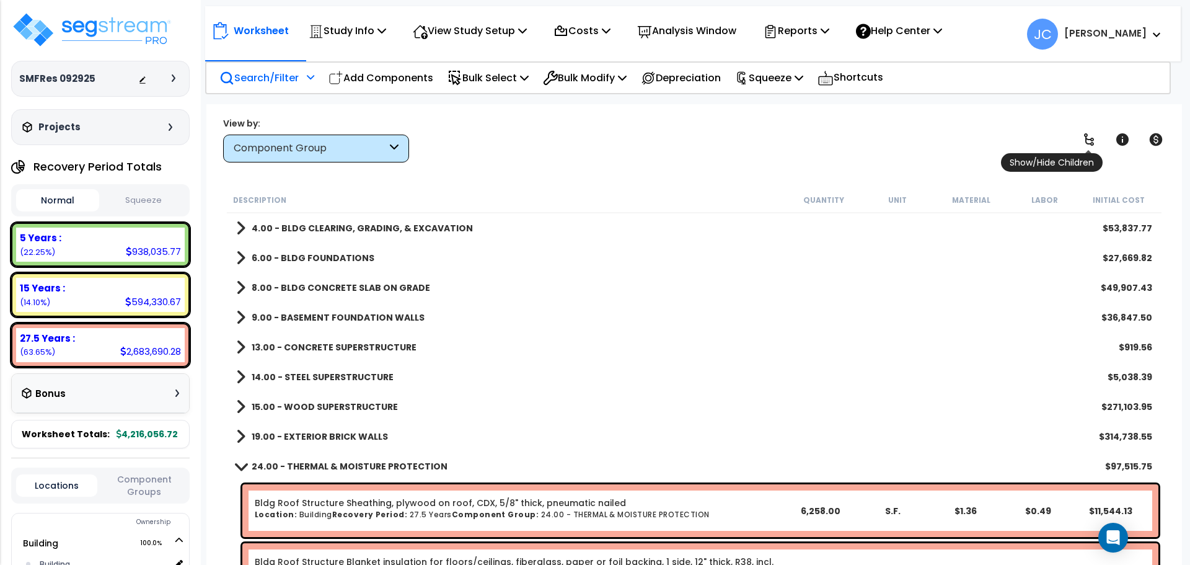
click at [1100, 143] on link at bounding box center [1089, 139] width 27 height 27
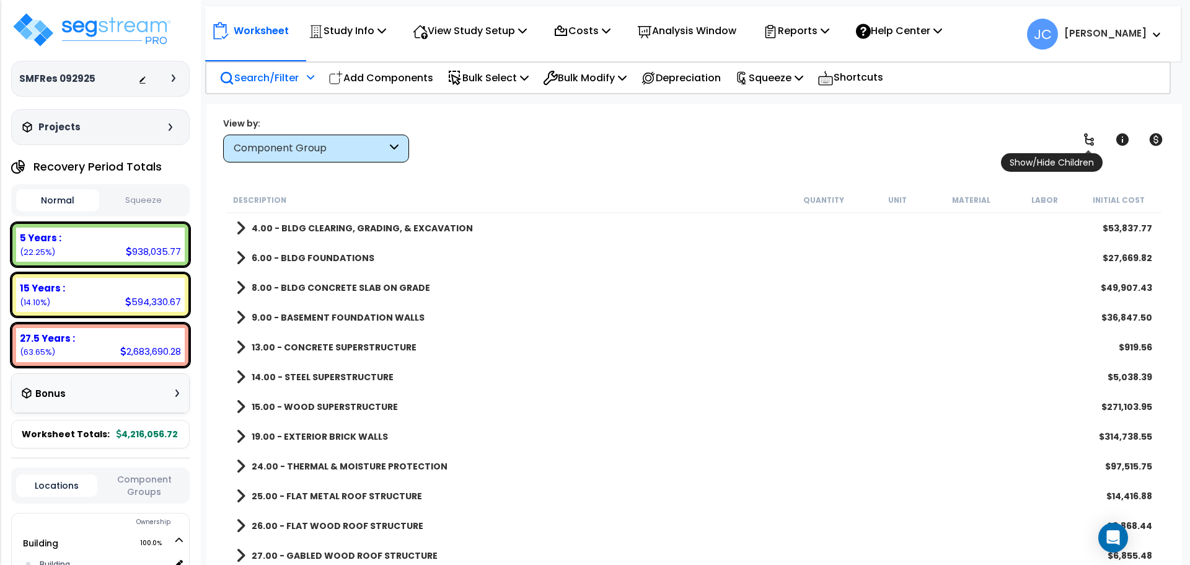
click at [1097, 141] on icon at bounding box center [1089, 139] width 15 height 15
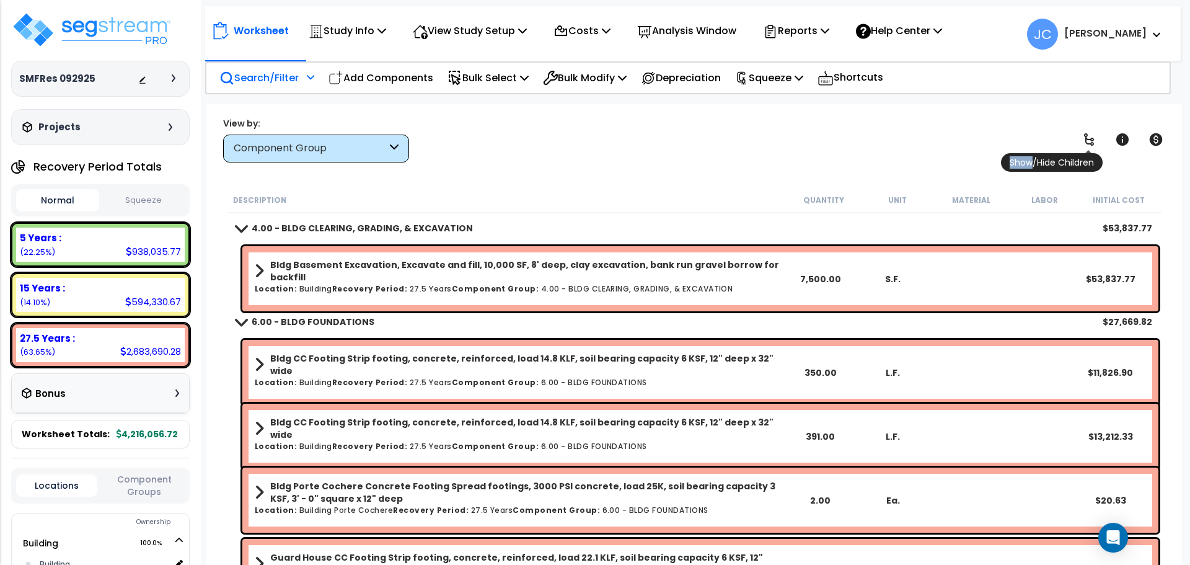
click at [1097, 141] on icon at bounding box center [1089, 139] width 15 height 15
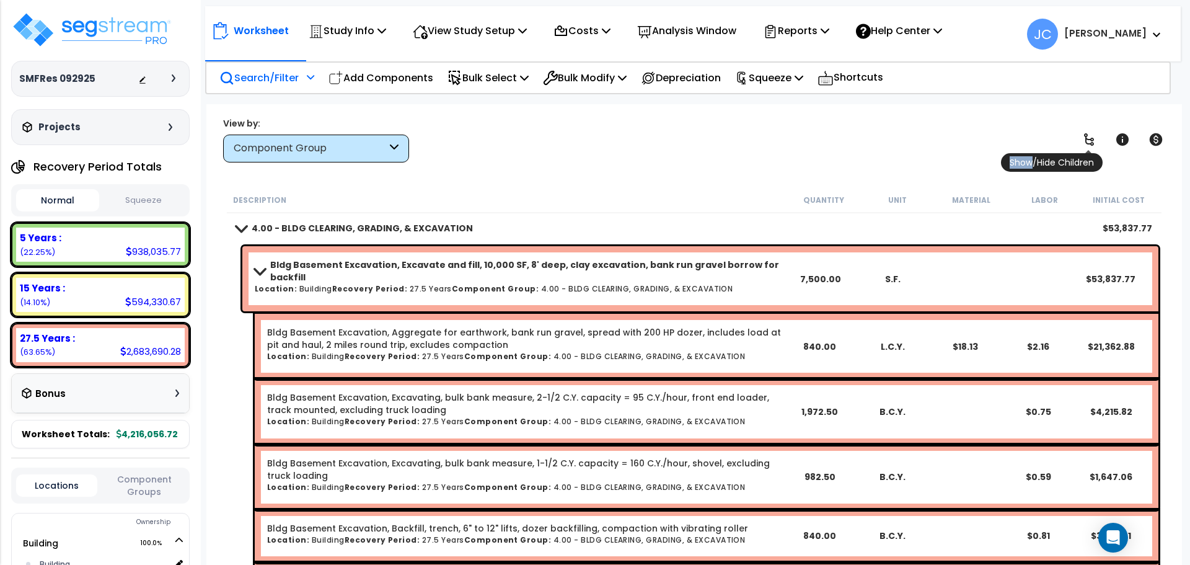
click at [1097, 141] on icon at bounding box center [1089, 139] width 15 height 15
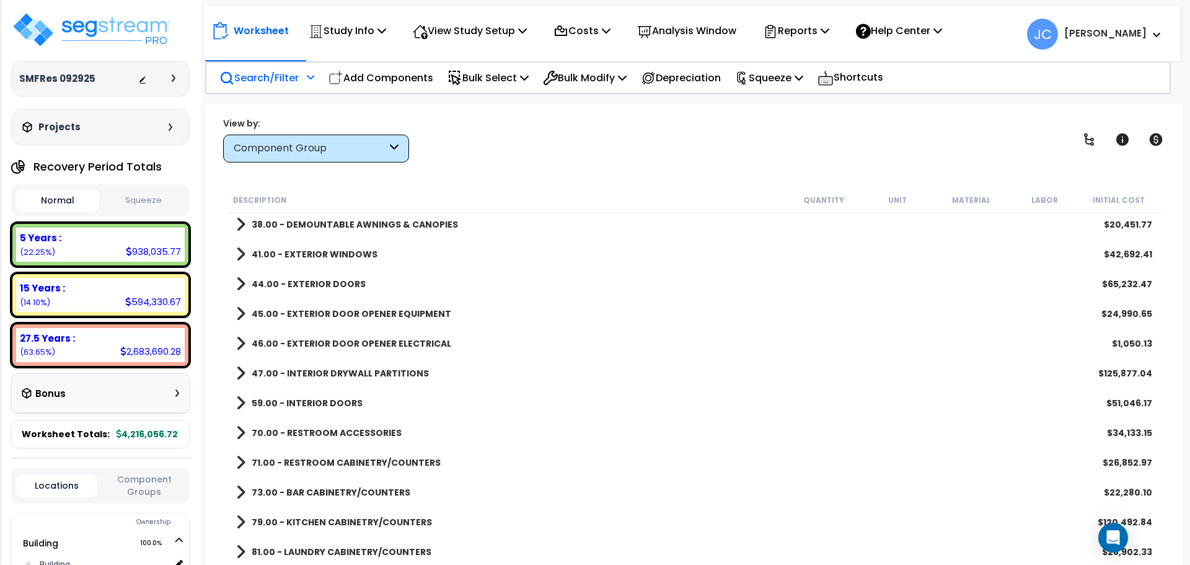
scroll to position [614, 0]
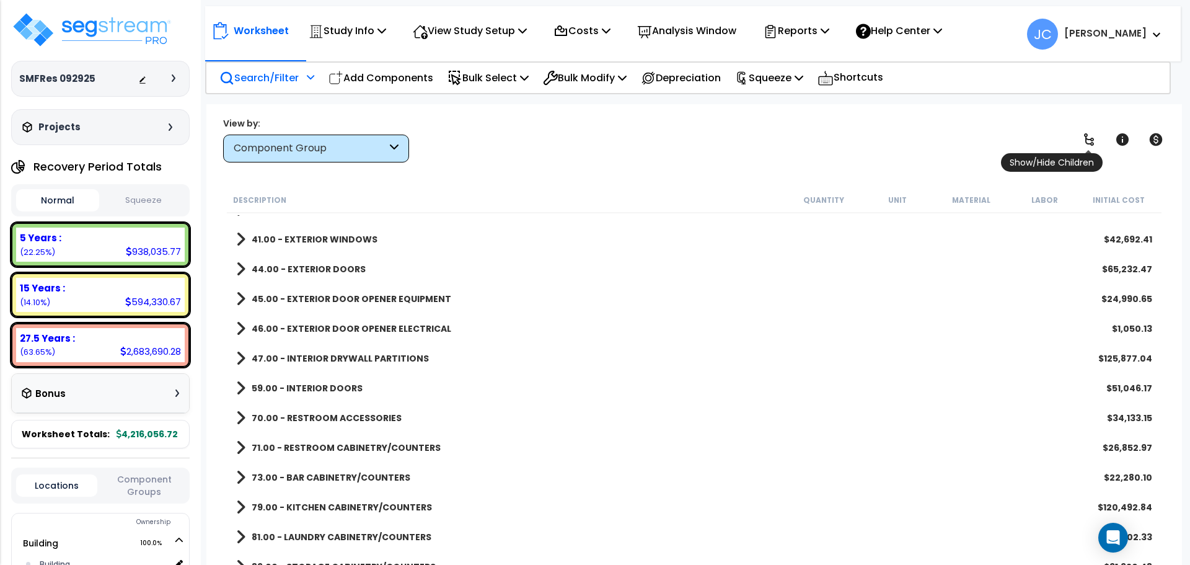
click at [1087, 135] on icon at bounding box center [1089, 139] width 15 height 15
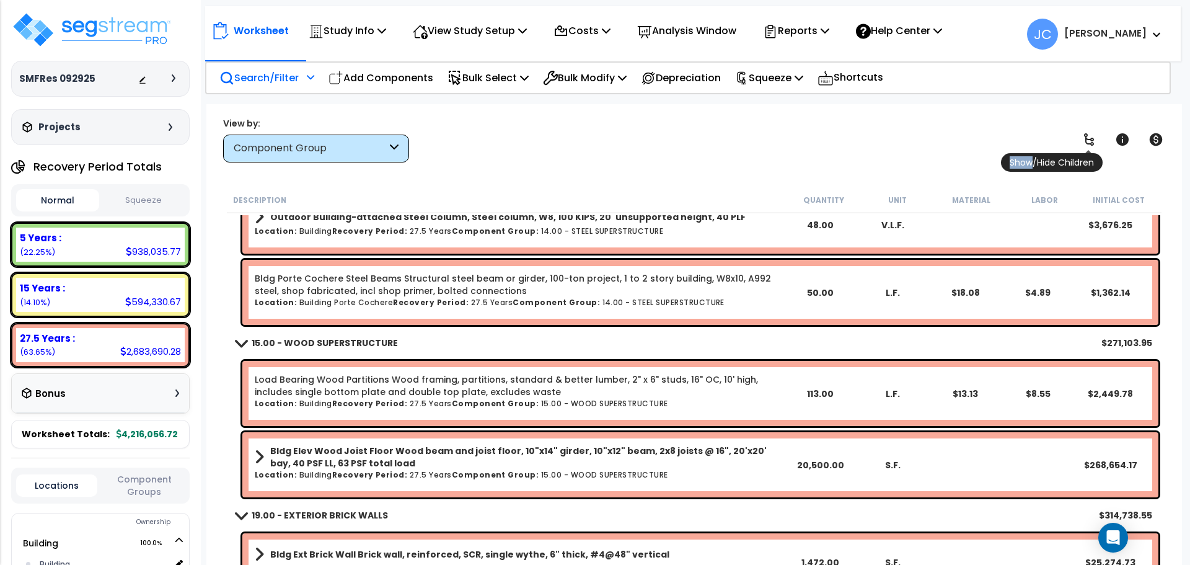
click at [1087, 135] on icon at bounding box center [1089, 139] width 15 height 15
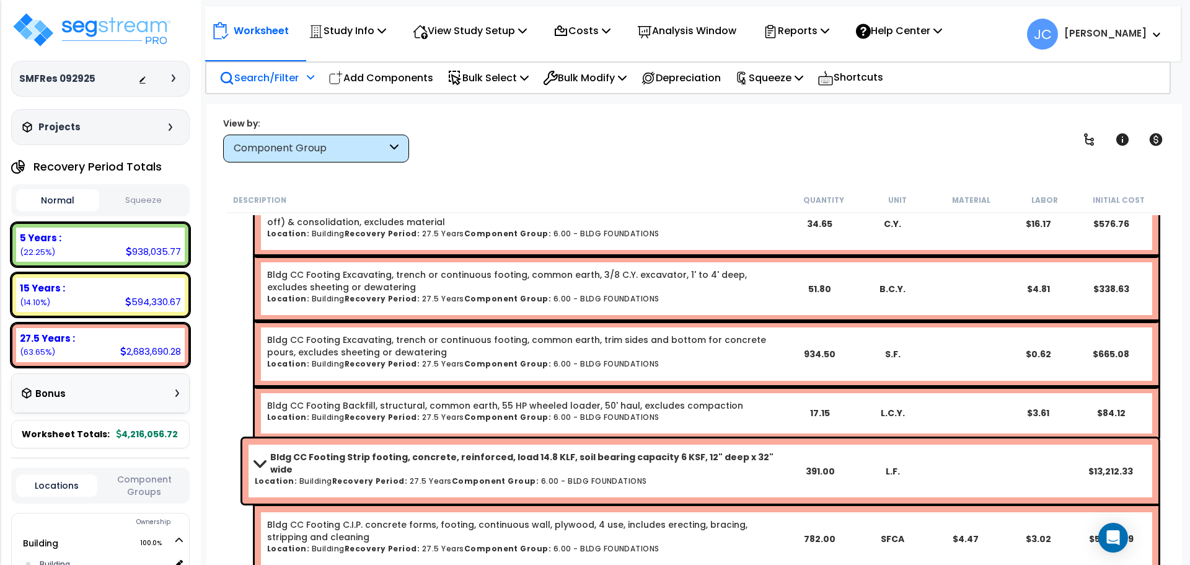
scroll to position [0, 0]
click at [123, 22] on img at bounding box center [91, 29] width 161 height 37
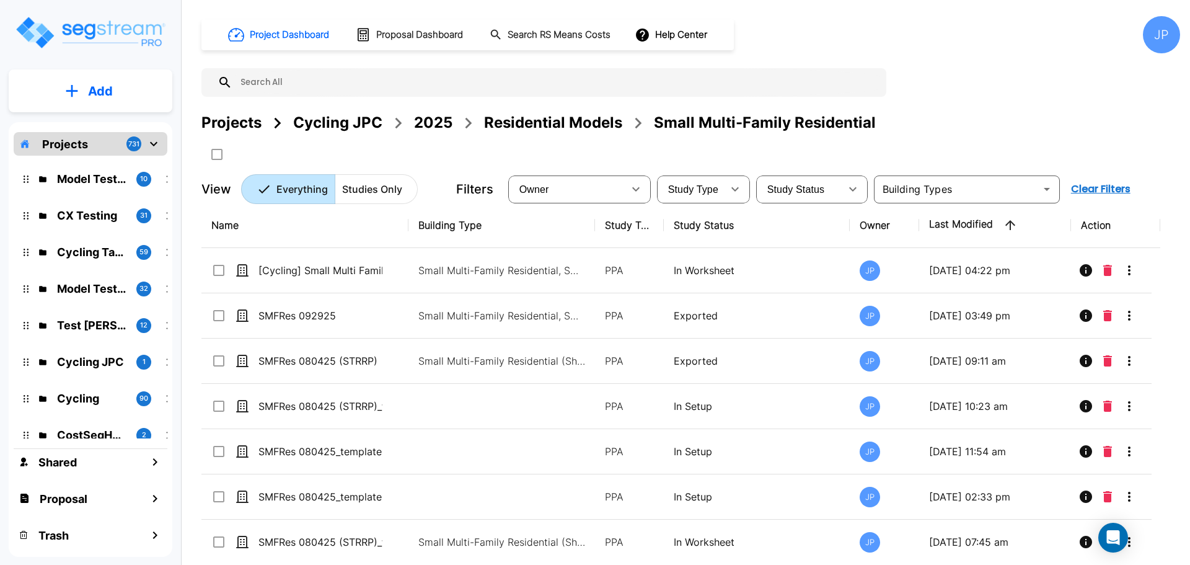
drag, startPoint x: 533, startPoint y: 127, endPoint x: 706, endPoint y: 2, distance: 213.0
click at [533, 127] on div "Residential Models" at bounding box center [553, 123] width 138 height 22
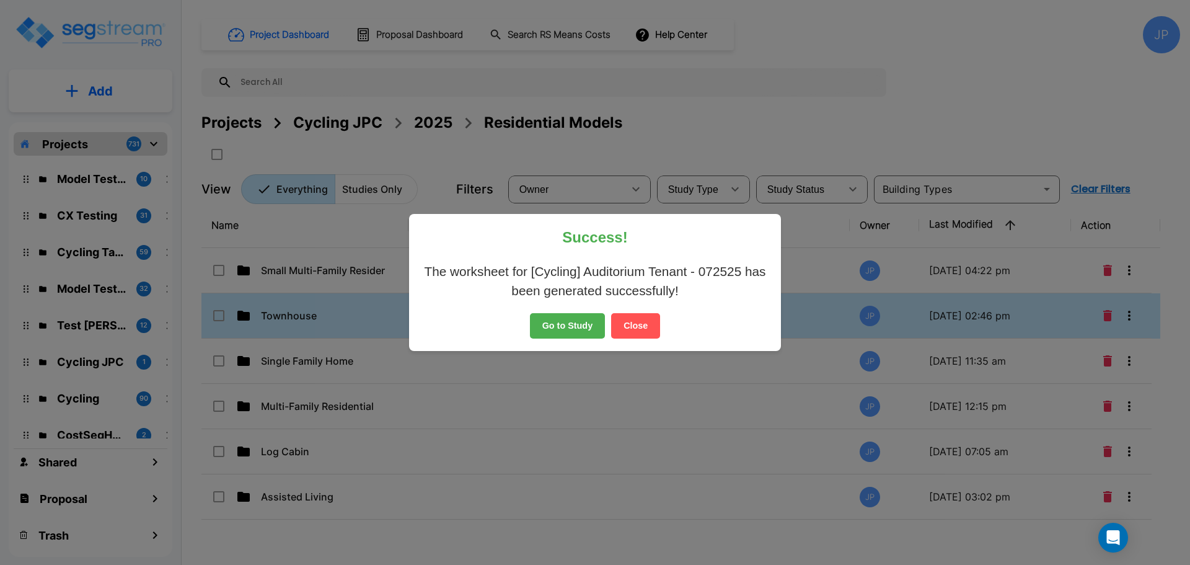
click at [639, 323] on button "Close" at bounding box center [635, 326] width 49 height 26
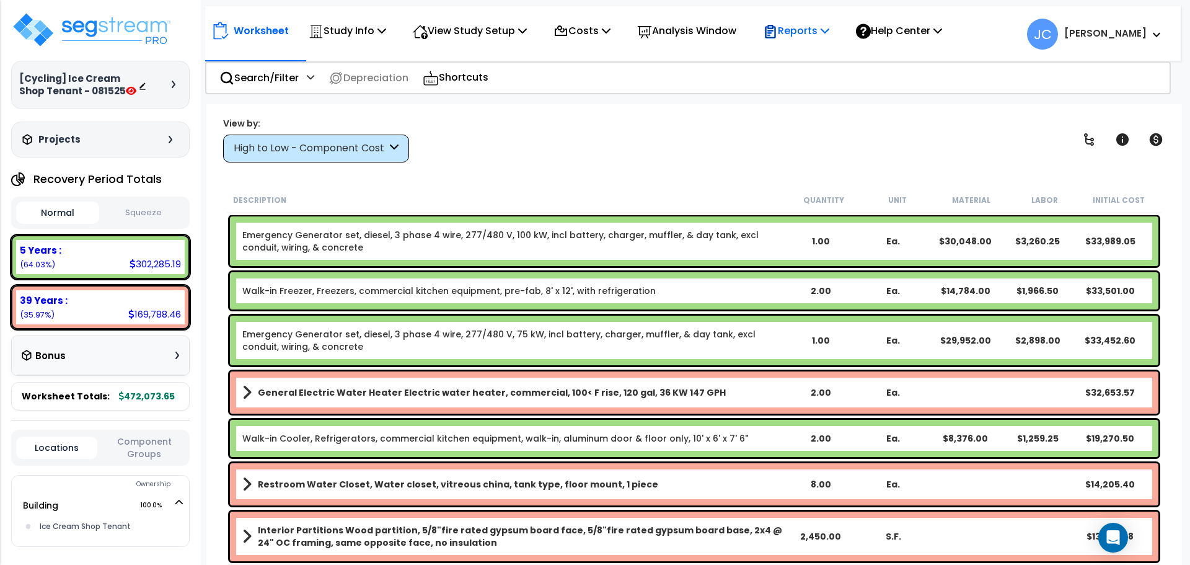
click at [802, 31] on p "Reports" at bounding box center [796, 30] width 66 height 17
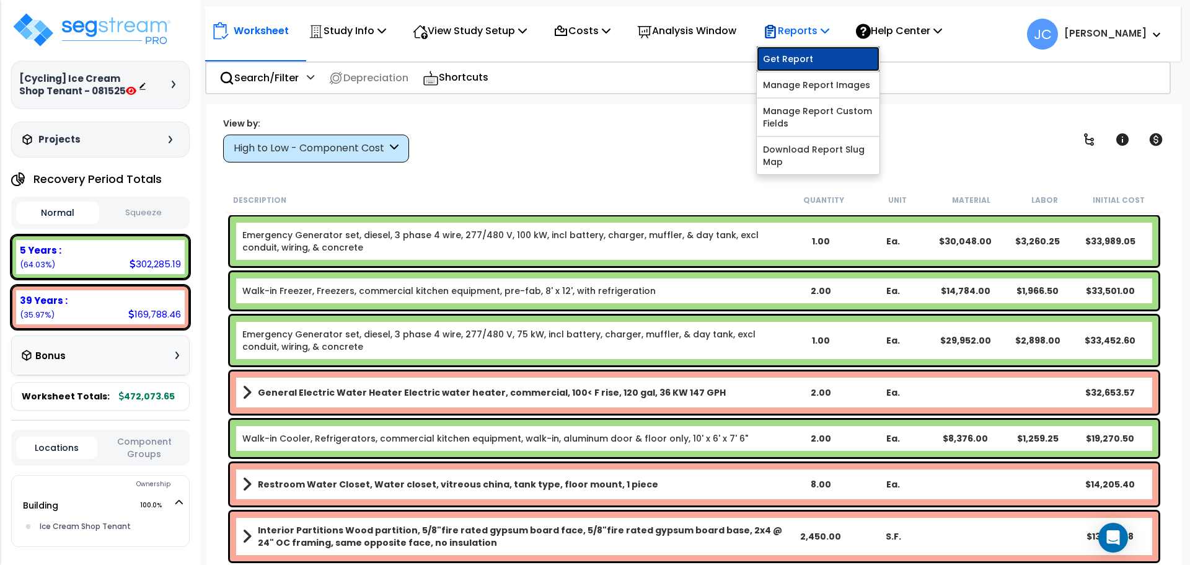
click at [818, 60] on link "Get Report" at bounding box center [818, 58] width 123 height 25
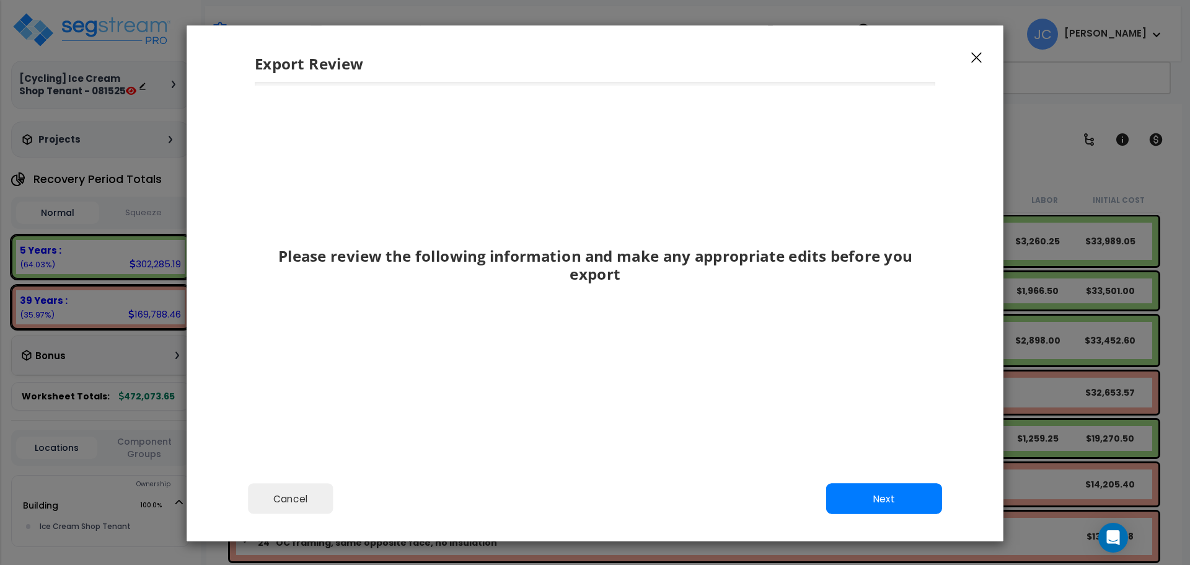
click at [860, 482] on div "Cancel Back Next Export Edit Images" at bounding box center [595, 508] width 817 height 68
click at [860, 495] on button "Next" at bounding box center [884, 499] width 116 height 31
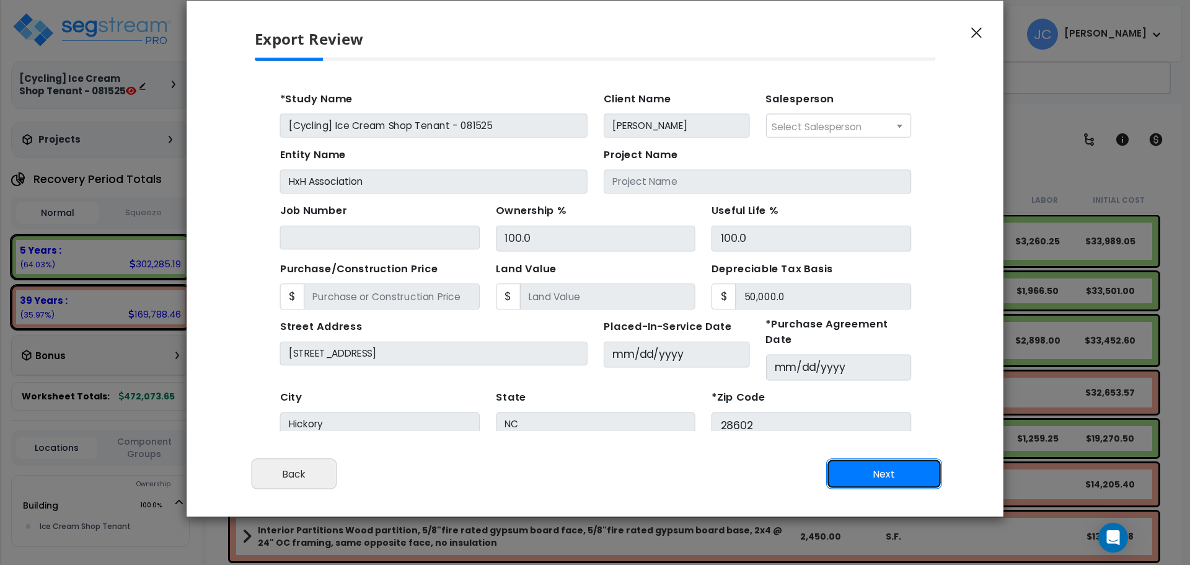
scroll to position [37, 0]
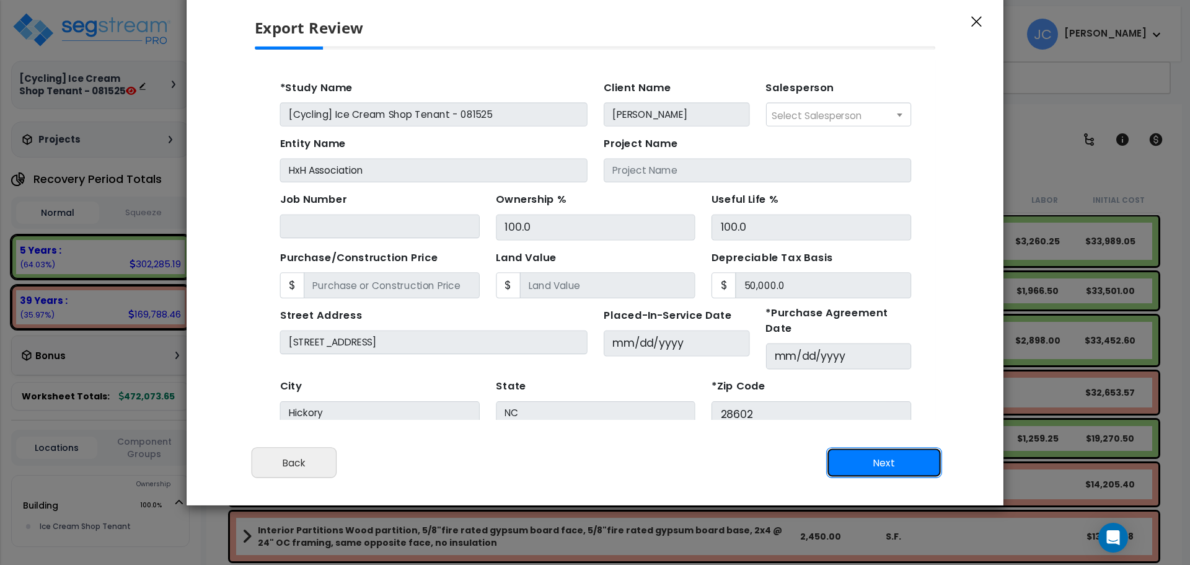
click at [867, 469] on button "Next" at bounding box center [884, 463] width 116 height 31
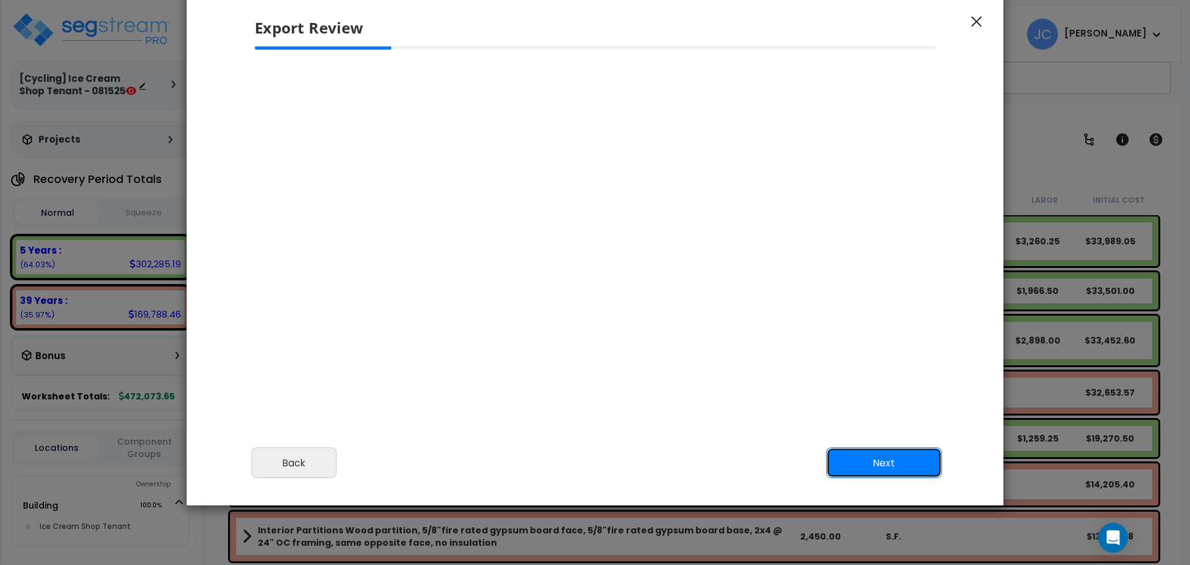
click at [871, 462] on button "Next" at bounding box center [884, 463] width 116 height 31
select select "2025"
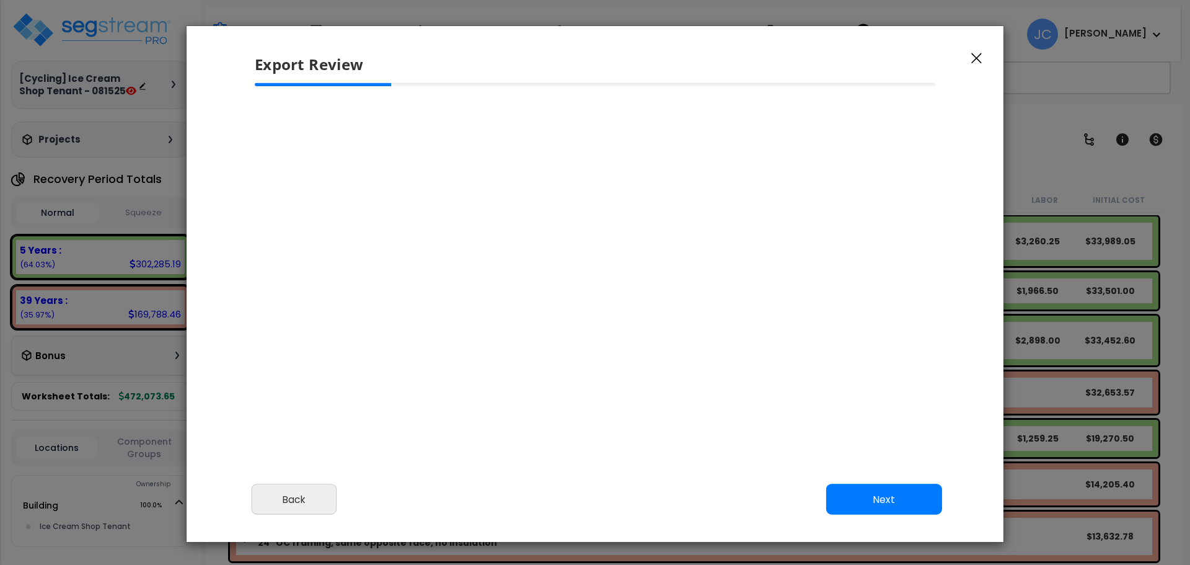
scroll to position [529, 30]
click at [316, 500] on button "Back" at bounding box center [294, 499] width 85 height 31
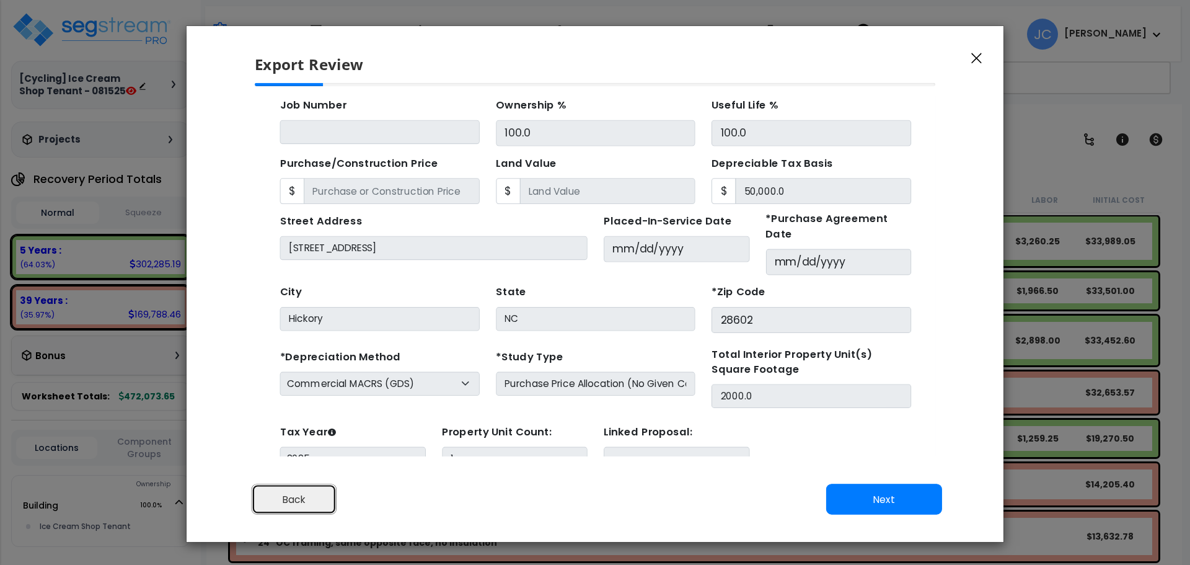
scroll to position [45, 0]
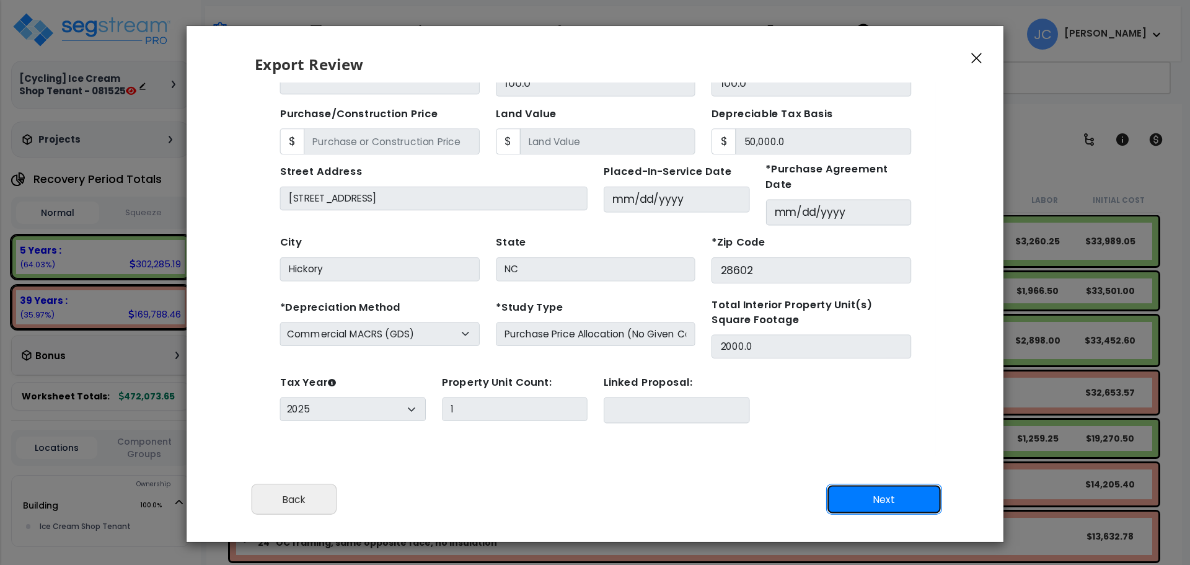
click at [877, 493] on button "Next" at bounding box center [884, 499] width 116 height 31
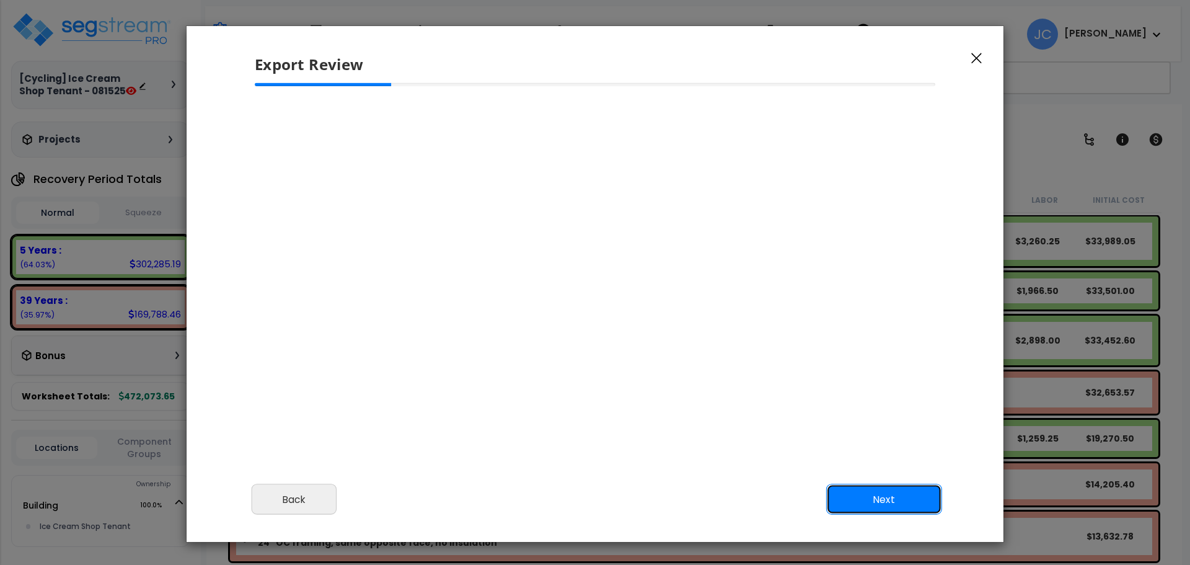
scroll to position [0, 0]
click at [892, 493] on button "Next" at bounding box center [884, 499] width 116 height 31
select select "2025"
click at [973, 63] on icon "button" at bounding box center [976, 58] width 11 height 11
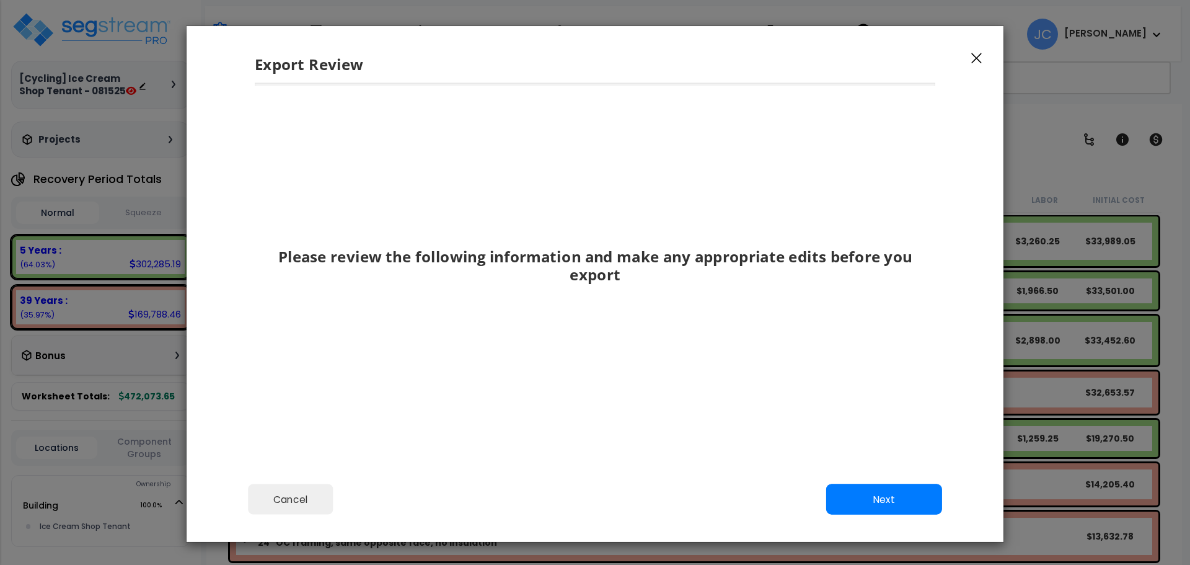
click at [970, 54] on button "button" at bounding box center [977, 57] width 19 height 15
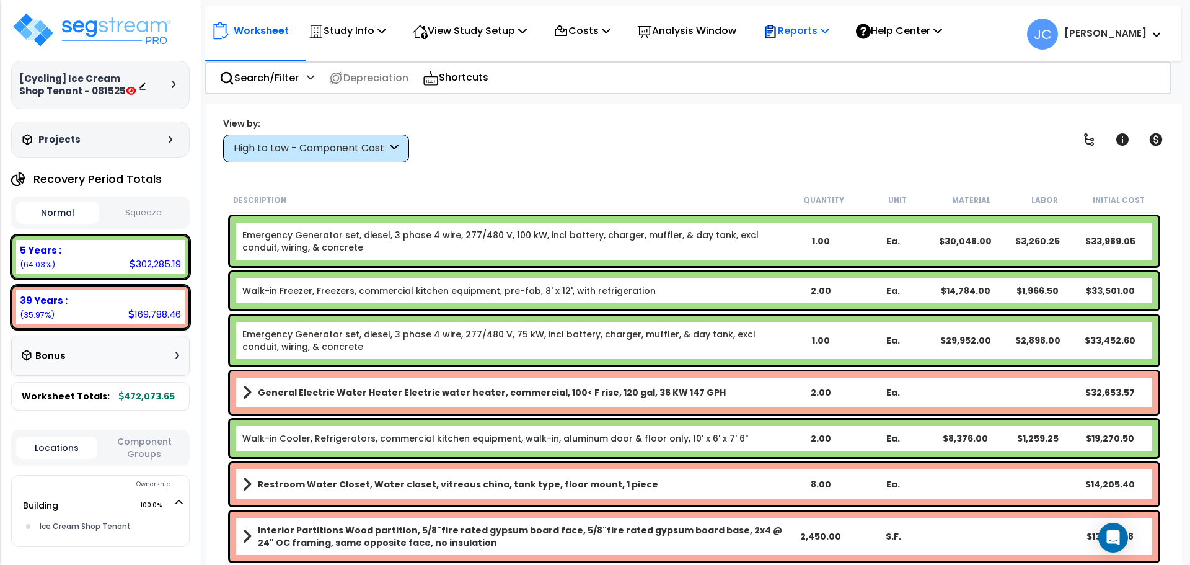
click at [813, 35] on p "Reports" at bounding box center [796, 30] width 66 height 17
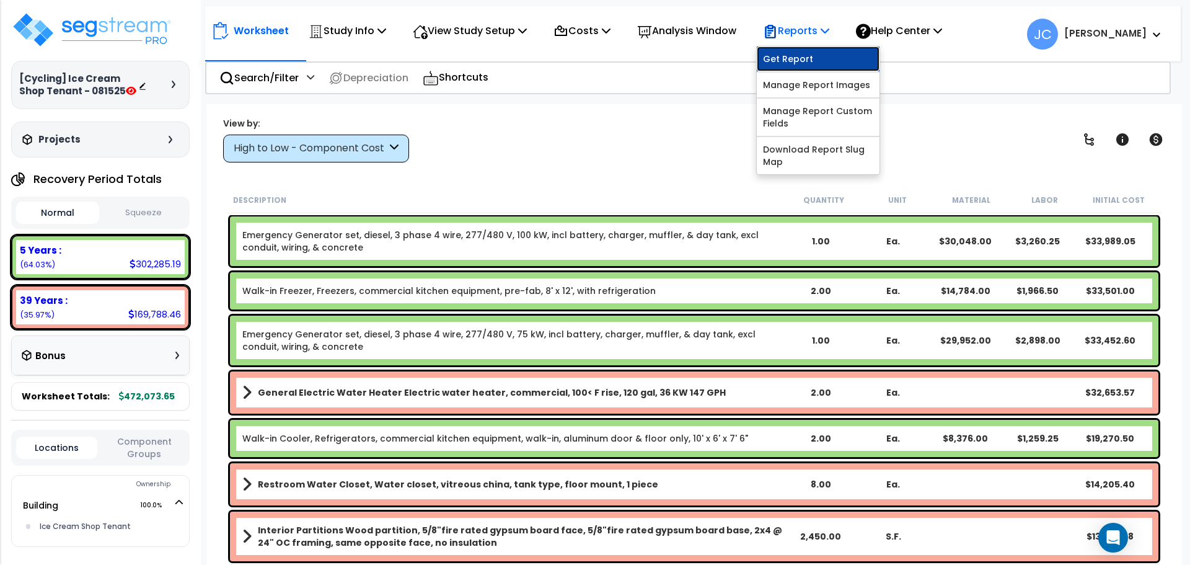
click at [838, 55] on link "Get Report" at bounding box center [818, 58] width 123 height 25
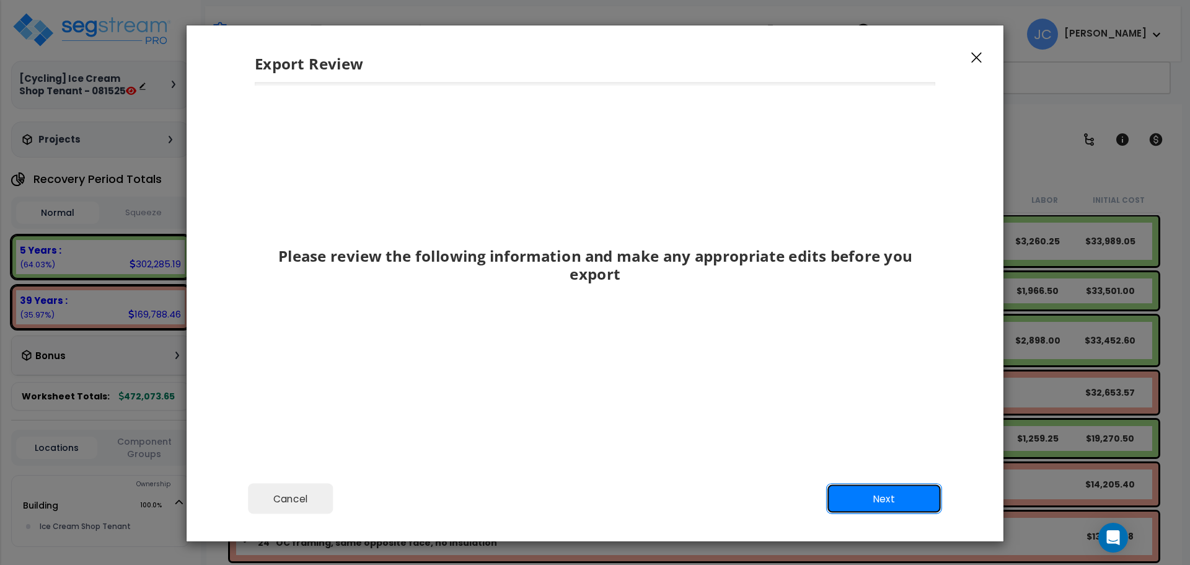
click at [898, 486] on button "Next" at bounding box center [884, 499] width 116 height 31
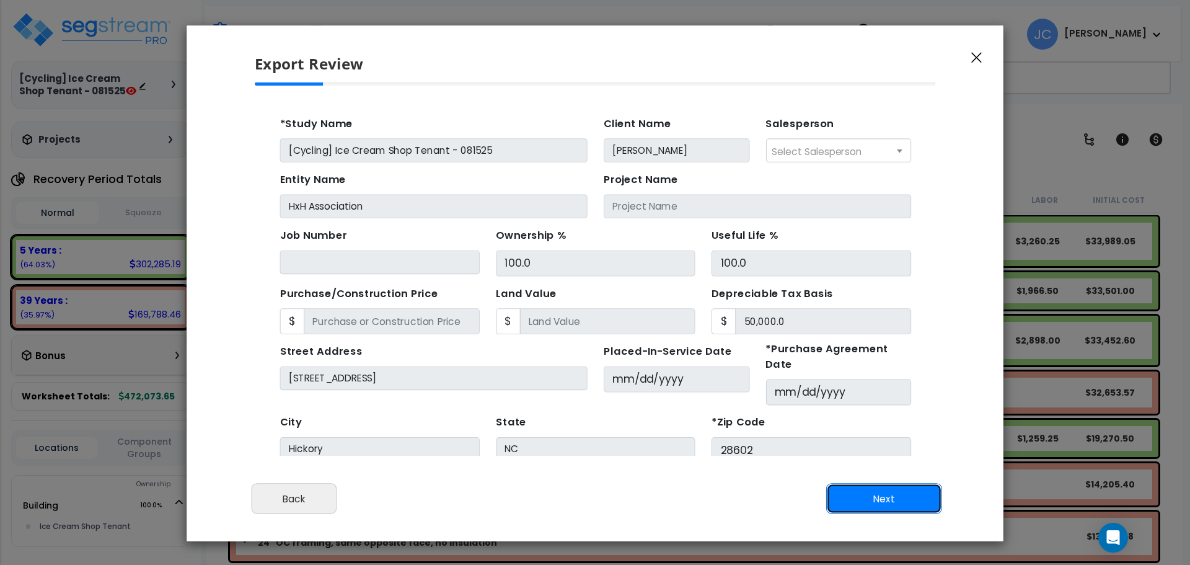
click at [903, 505] on button "Next" at bounding box center [884, 499] width 116 height 31
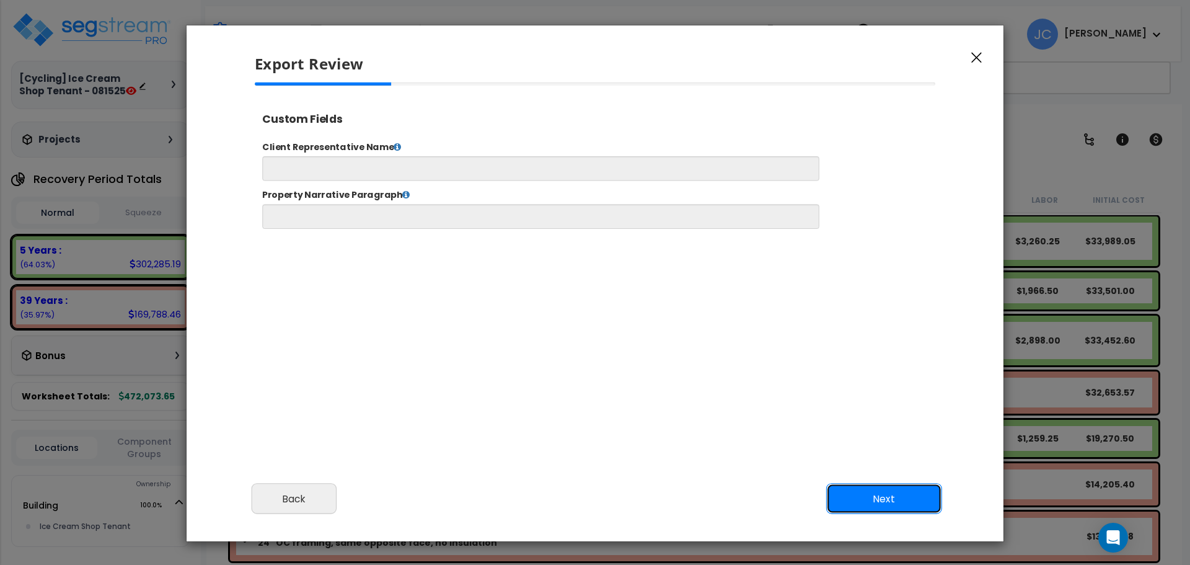
click at [882, 491] on button "Next" at bounding box center [884, 499] width 116 height 31
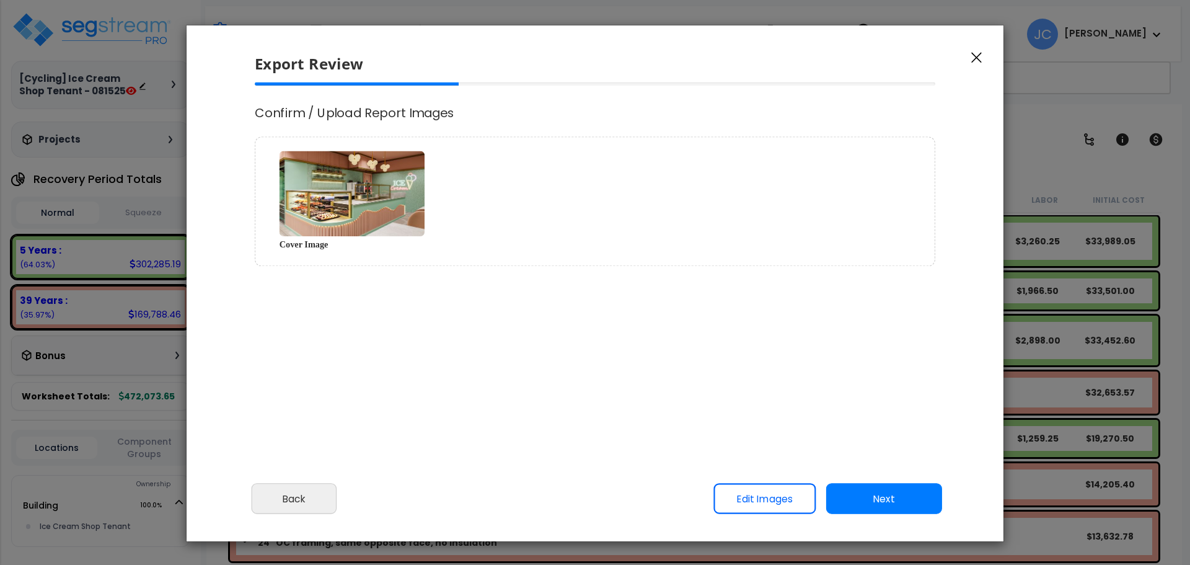
select select "2025"
click at [886, 496] on button "Next" at bounding box center [884, 499] width 116 height 31
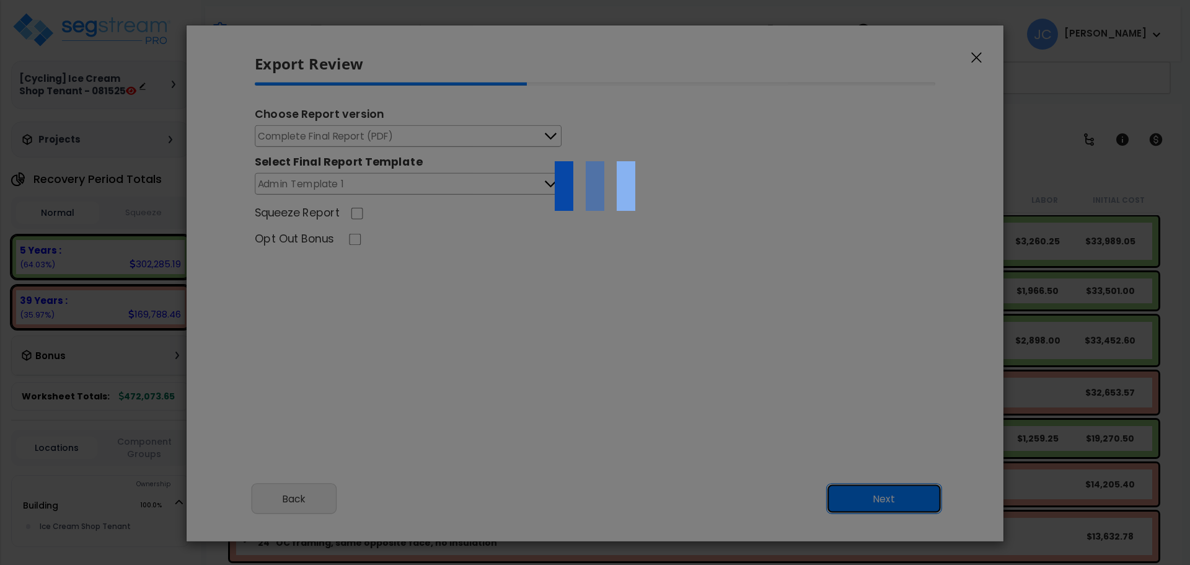
scroll to position [529, 30]
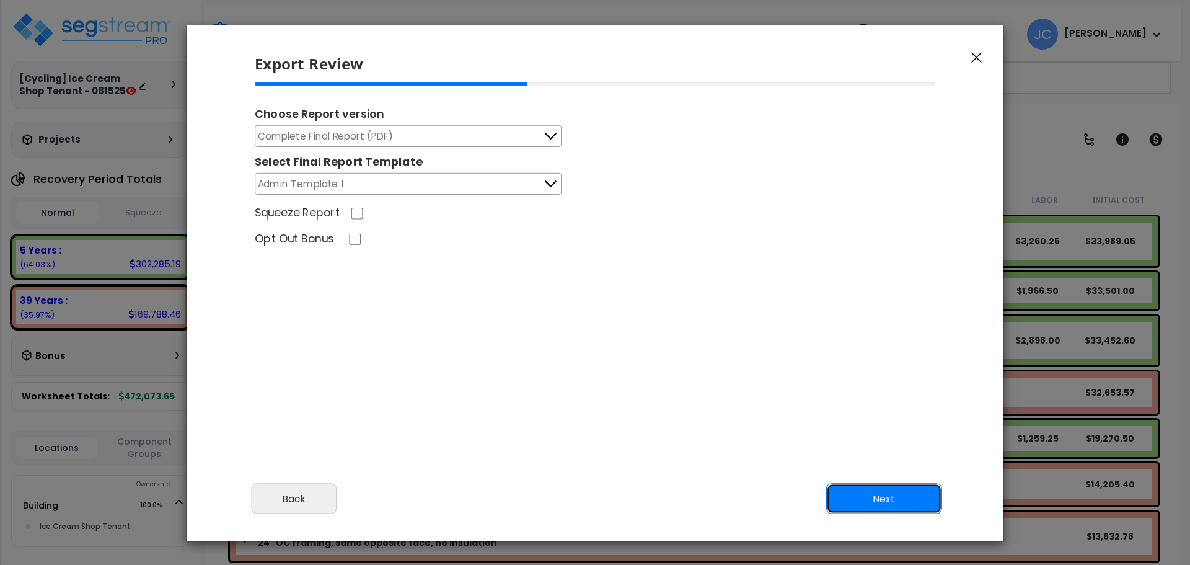
click at [878, 492] on button "Next" at bounding box center [884, 499] width 116 height 31
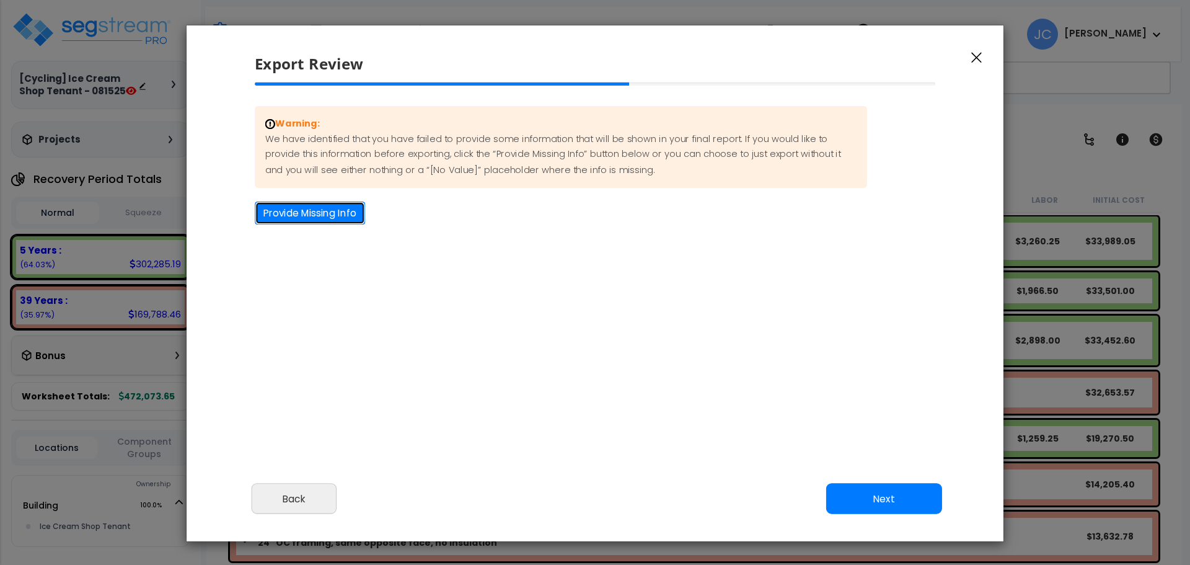
click at [348, 215] on button "Provide Missing Info" at bounding box center [310, 212] width 110 height 23
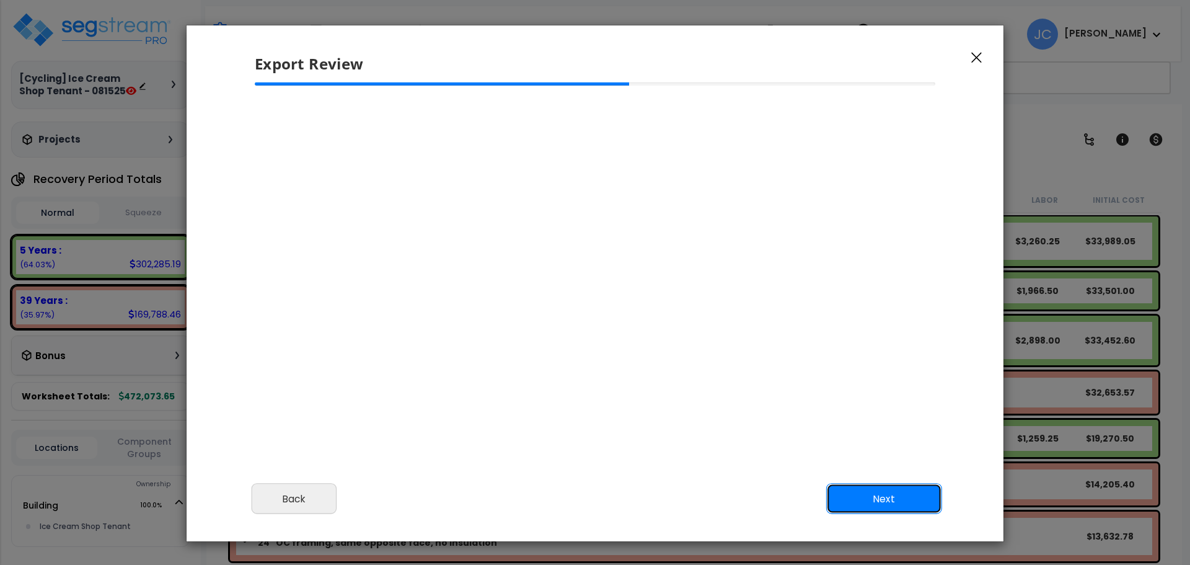
click at [845, 496] on button "Next" at bounding box center [884, 499] width 116 height 31
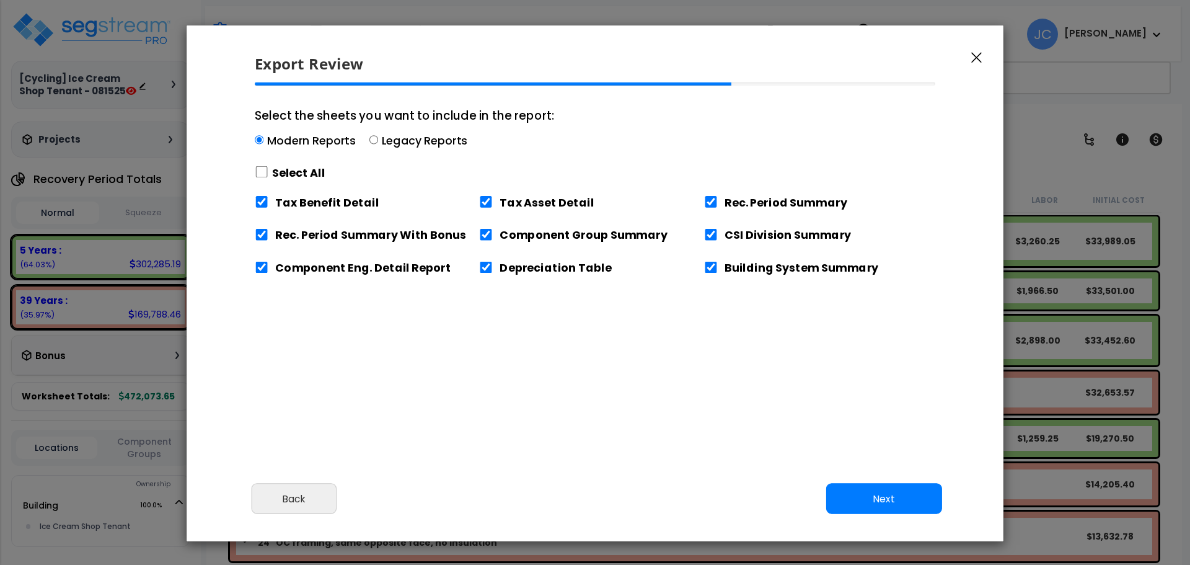
click at [289, 171] on label "Select All" at bounding box center [298, 172] width 53 height 15
click at [268, 171] on input "Select the sheets you want to include in the report: Modern Reports Legacy Repo…" at bounding box center [262, 172] width 14 height 12
checkbox input "true"
click at [890, 507] on button "Next" at bounding box center [884, 499] width 116 height 31
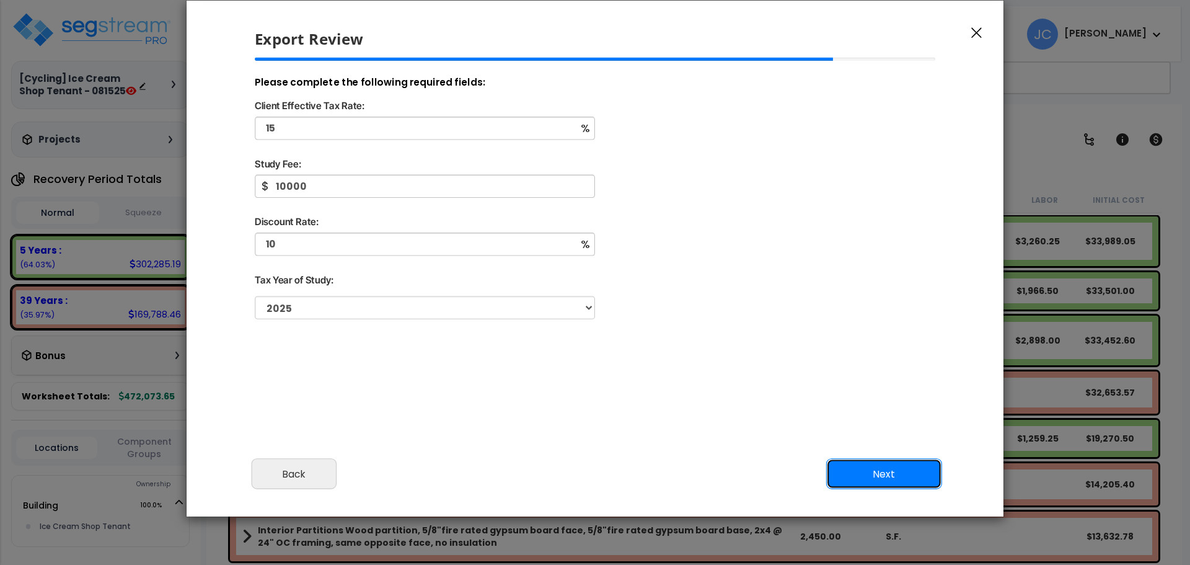
scroll to position [30, 0]
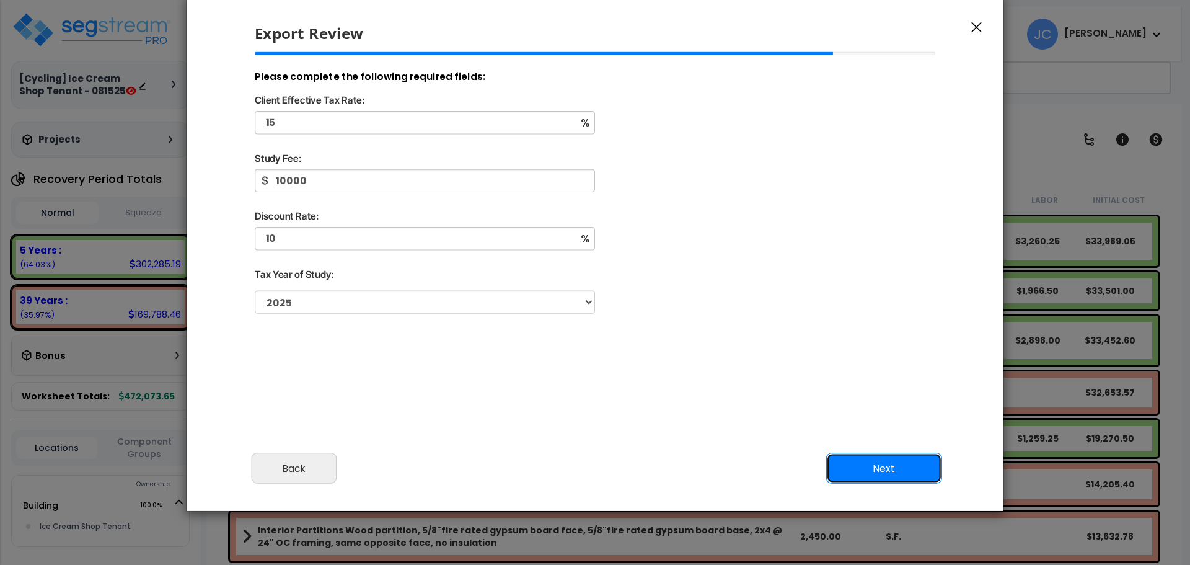
click at [872, 466] on button "Next" at bounding box center [884, 468] width 116 height 31
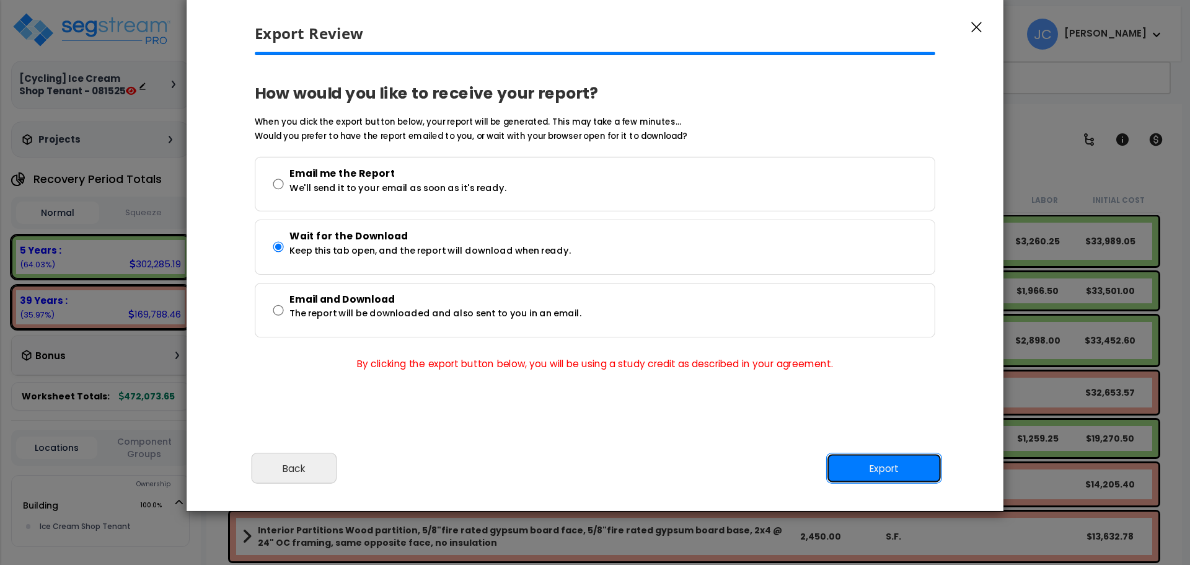
click at [872, 468] on button "Export" at bounding box center [884, 468] width 116 height 31
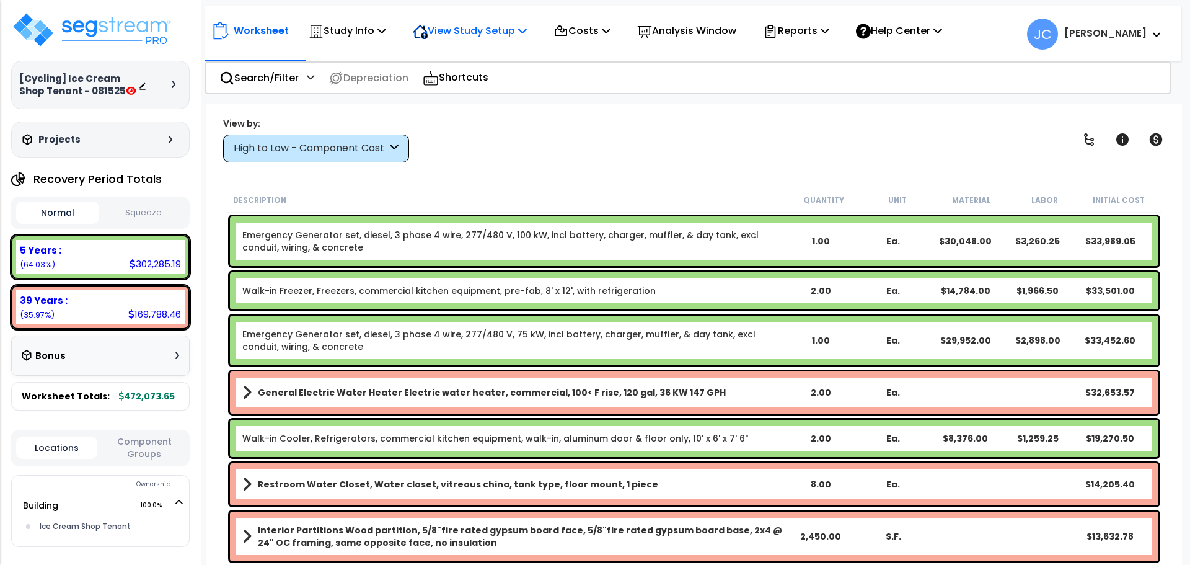
click at [503, 27] on p "View Study Setup" at bounding box center [470, 30] width 114 height 17
click at [477, 87] on link "View Questionnaire" at bounding box center [468, 85] width 123 height 25
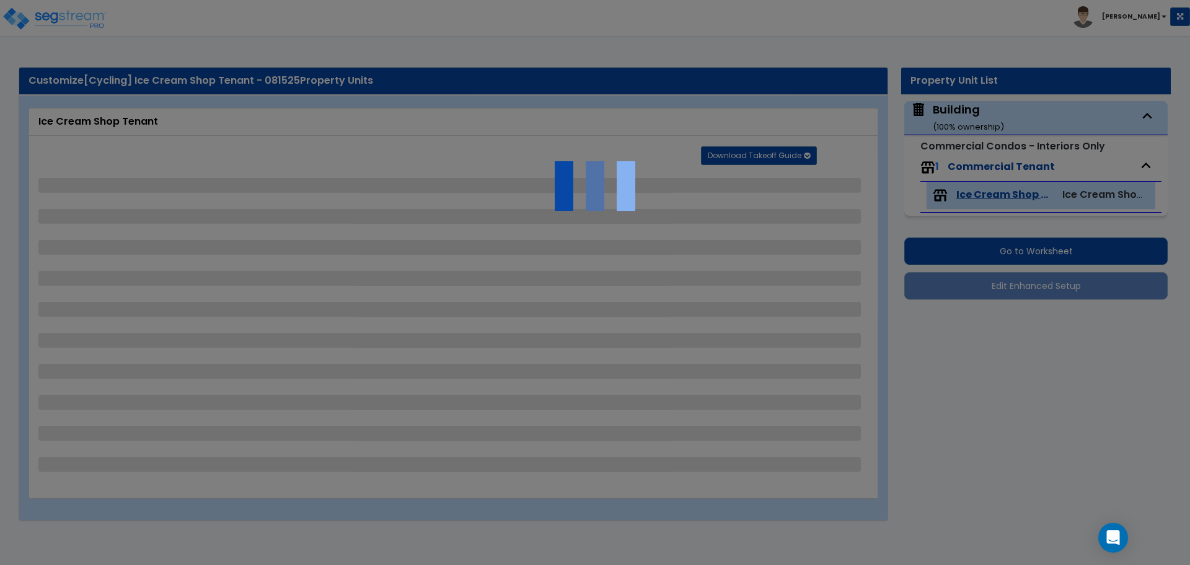
select select "4"
select select "2"
select select "3"
select select "2"
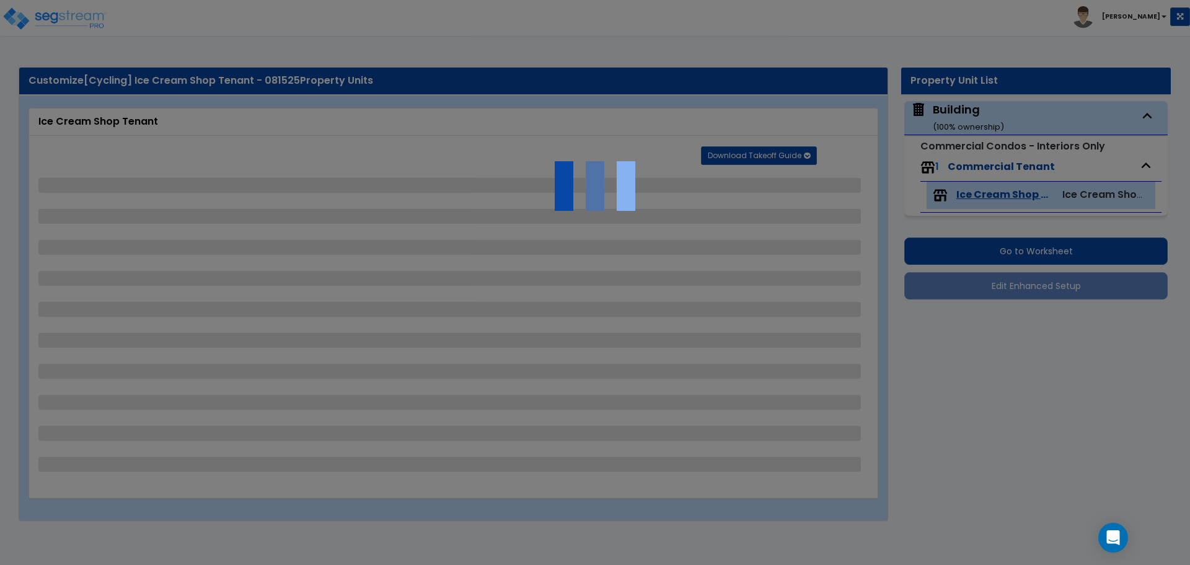
select select "2"
select select "1"
select select "3"
select select "5"
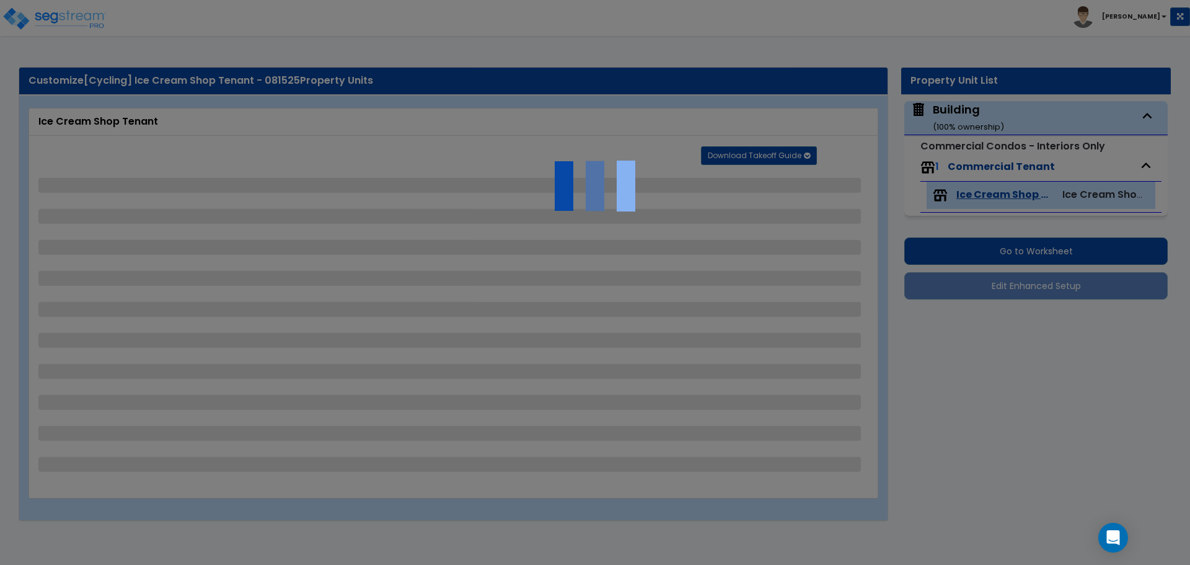
select select "2"
select select "3"
select select "2"
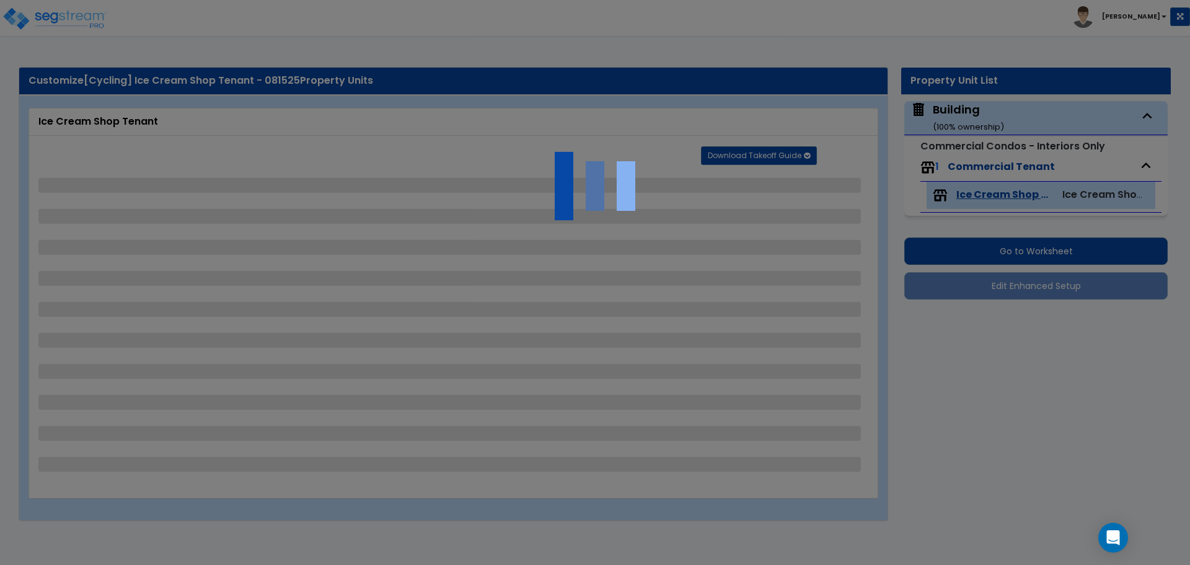
select select "4"
select select "2"
select select "6"
select select "1"
select select "2"
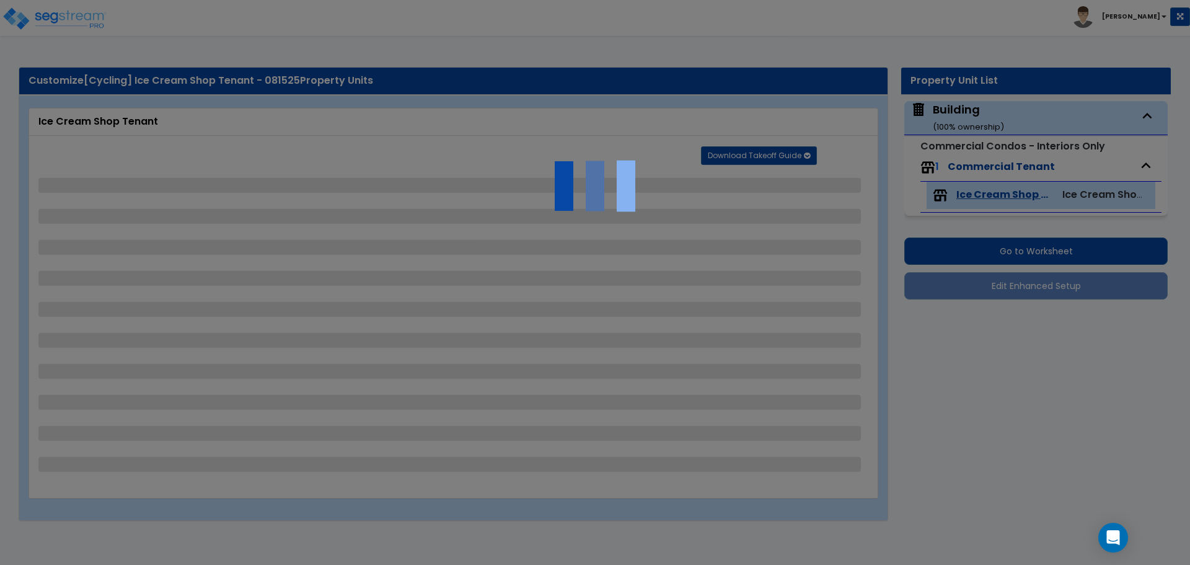
select select "2"
select select "3"
select select "1"
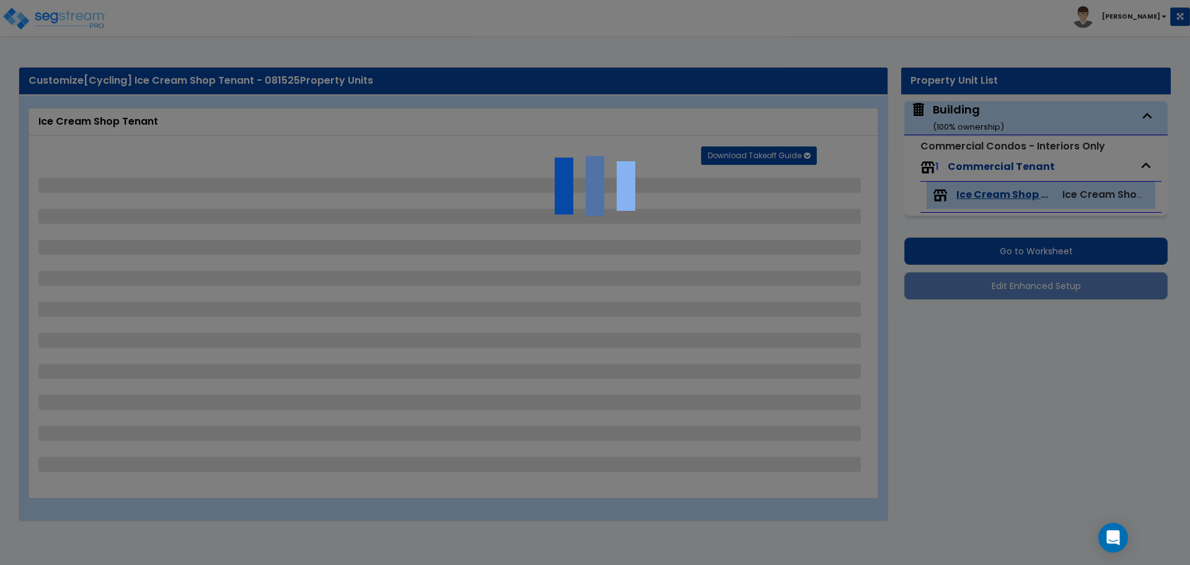
select select "2"
select select "4"
select select "1"
select select "2"
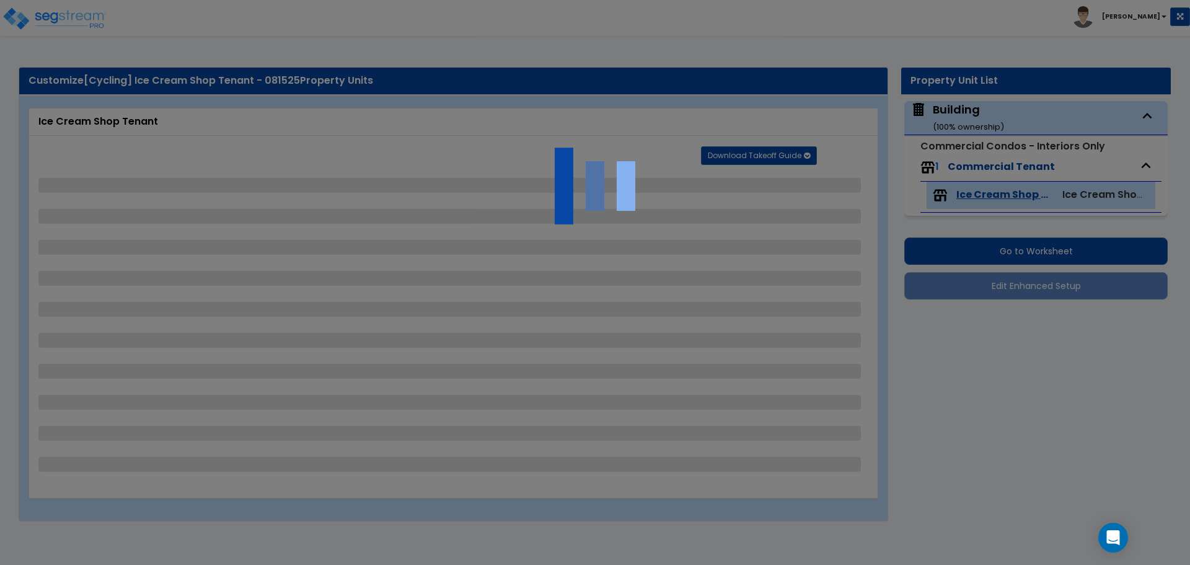
select select "1"
select select "4"
select select "3"
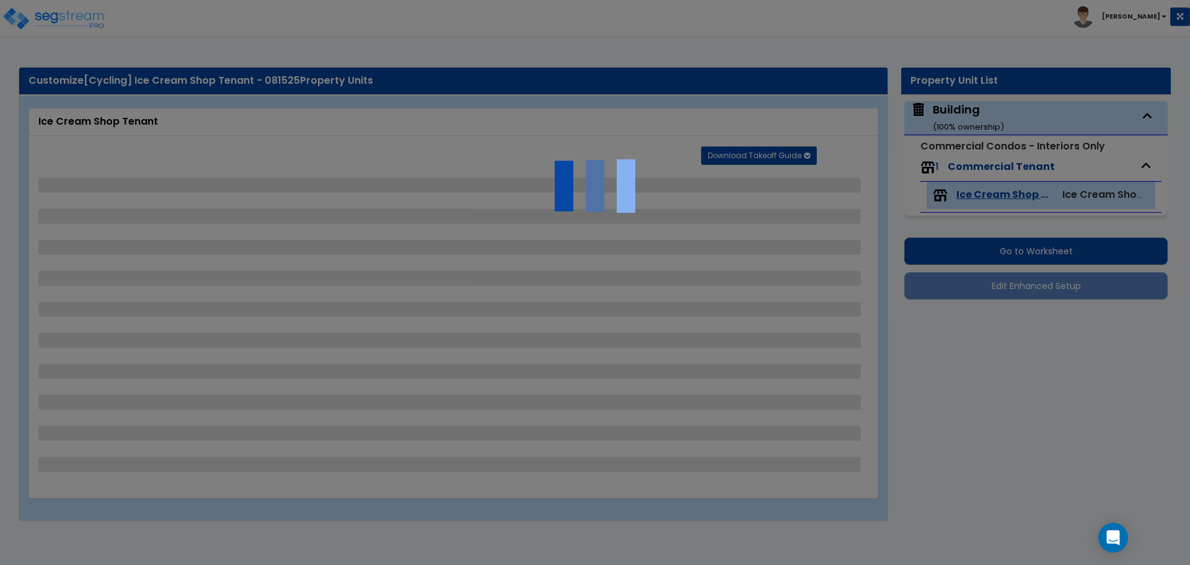
select select "2"
select select "1"
select select "4"
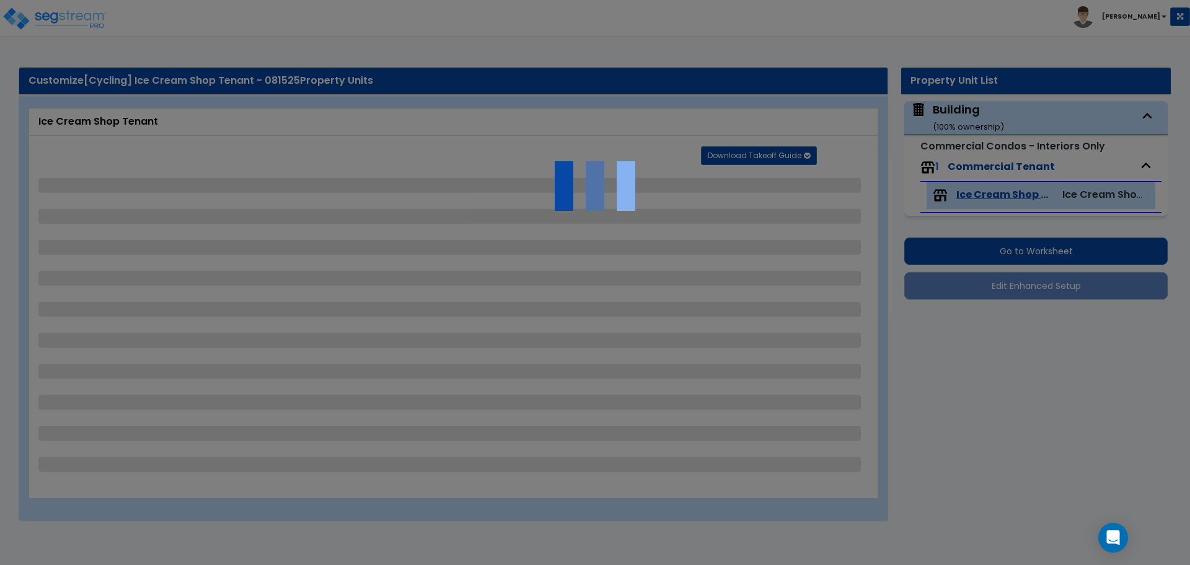
select select "2"
select select "4"
select select "3"
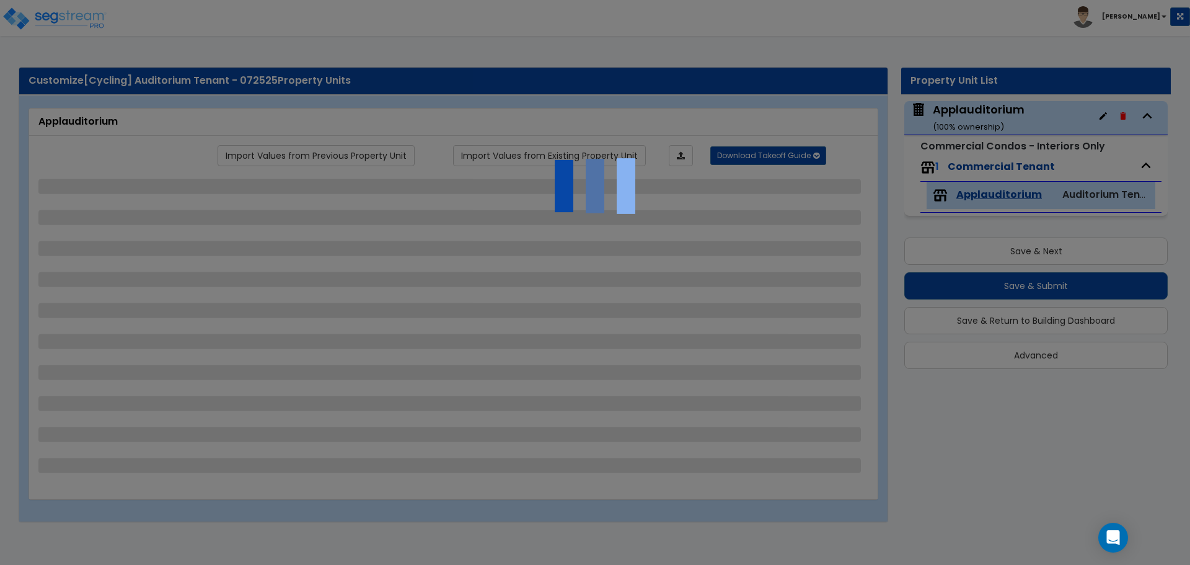
select select "4"
select select "2"
select select "4"
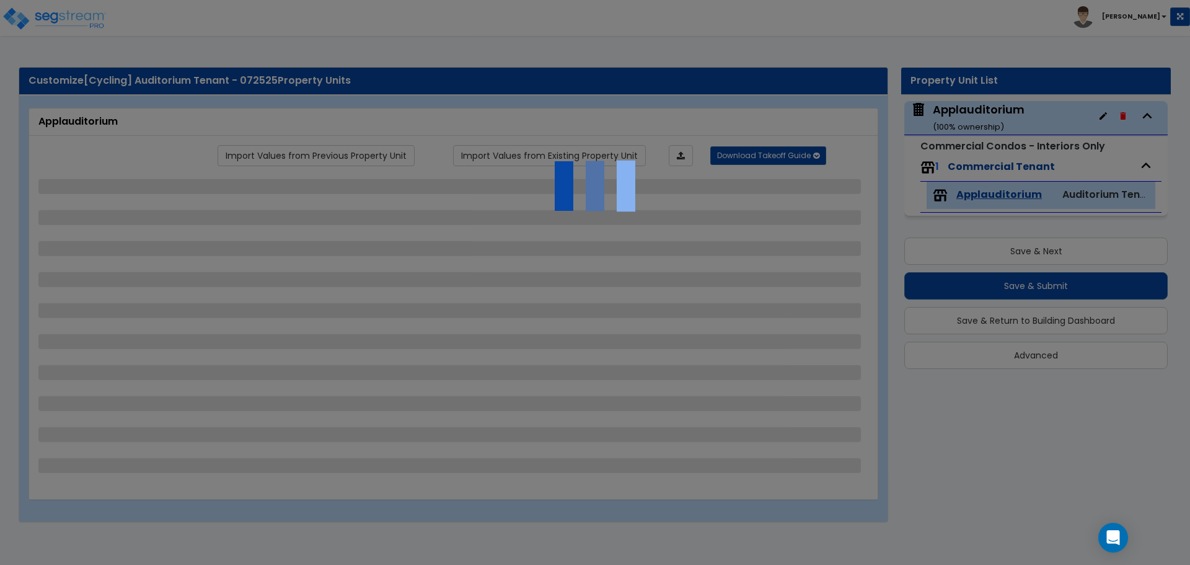
select select "1"
select select "2"
select select "3"
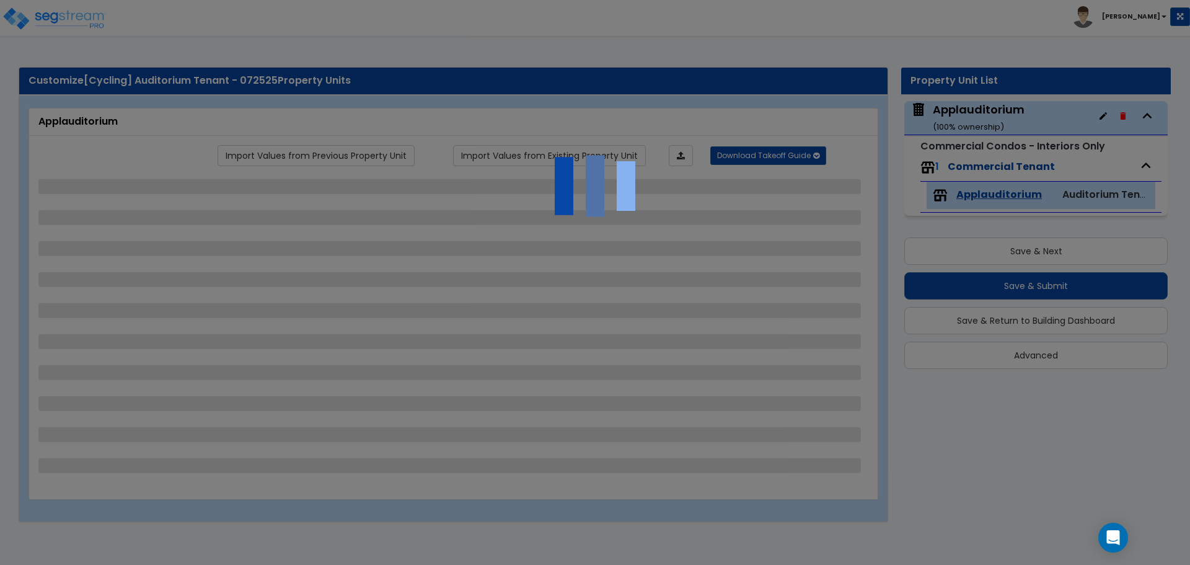
select select "5"
select select "2"
select select "1"
select select "2"
select select "1"
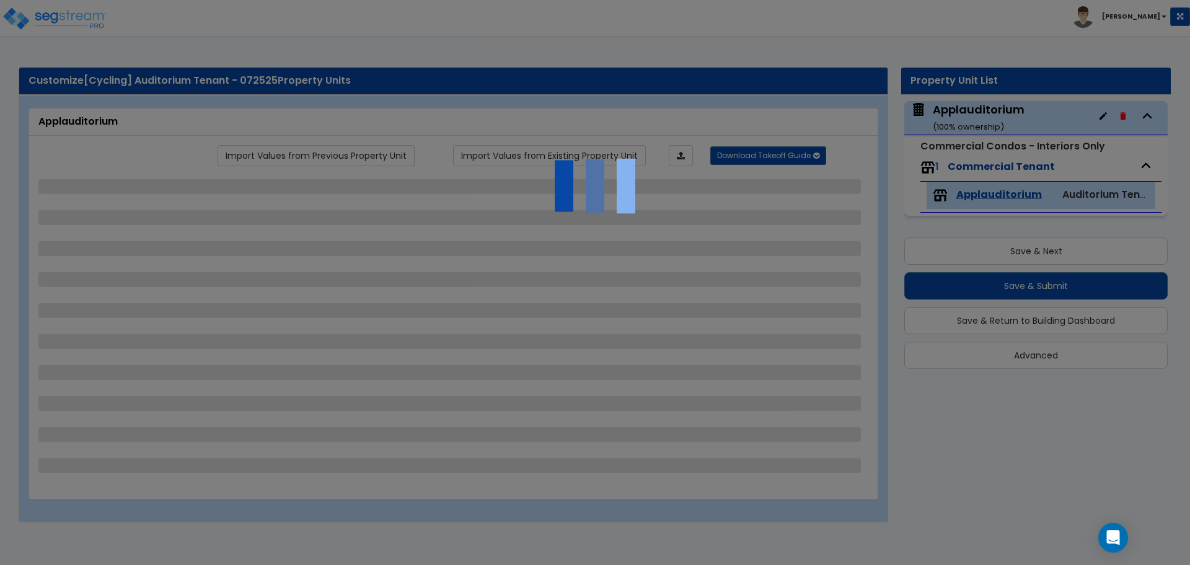
select select "1"
select select "2"
select select "8"
select select "5"
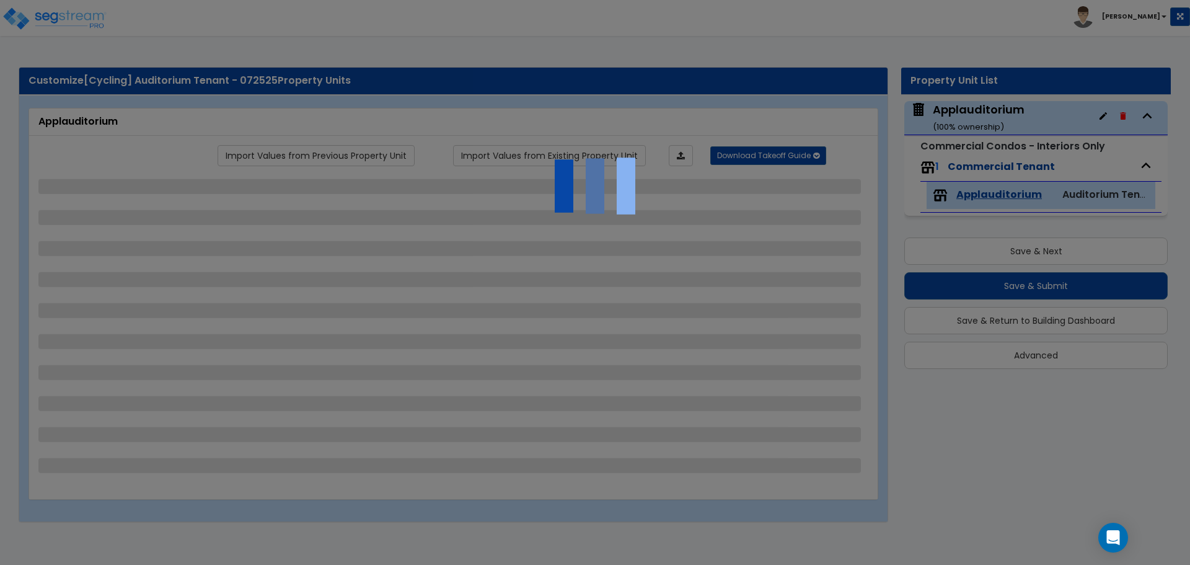
select select "2"
select select "3"
select select "5"
select select "2"
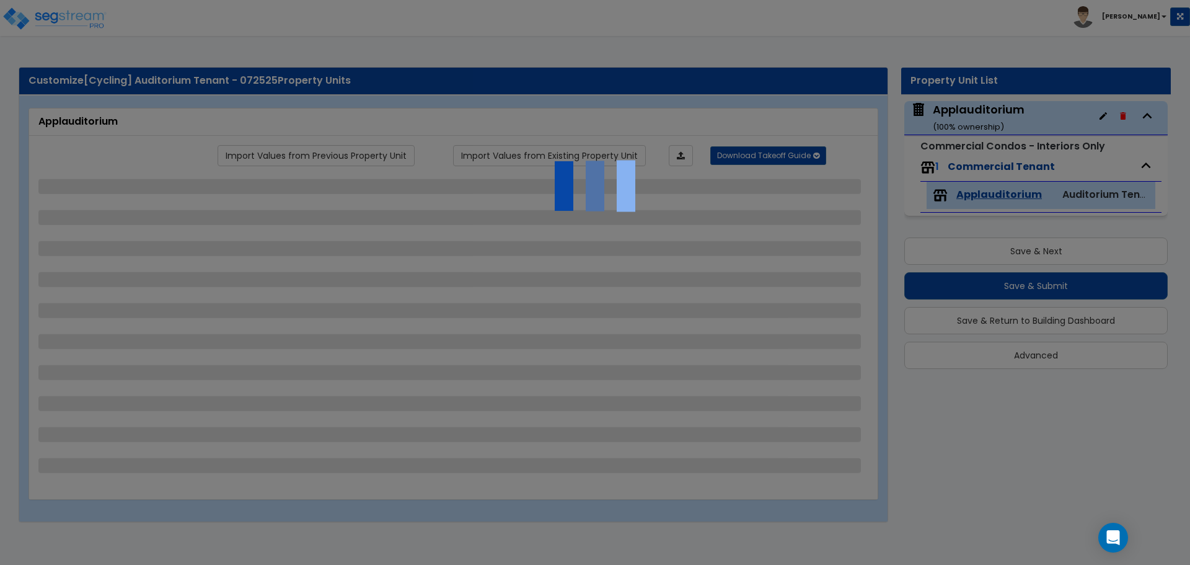
select select "4"
select select "1"
select select "2"
select select "1"
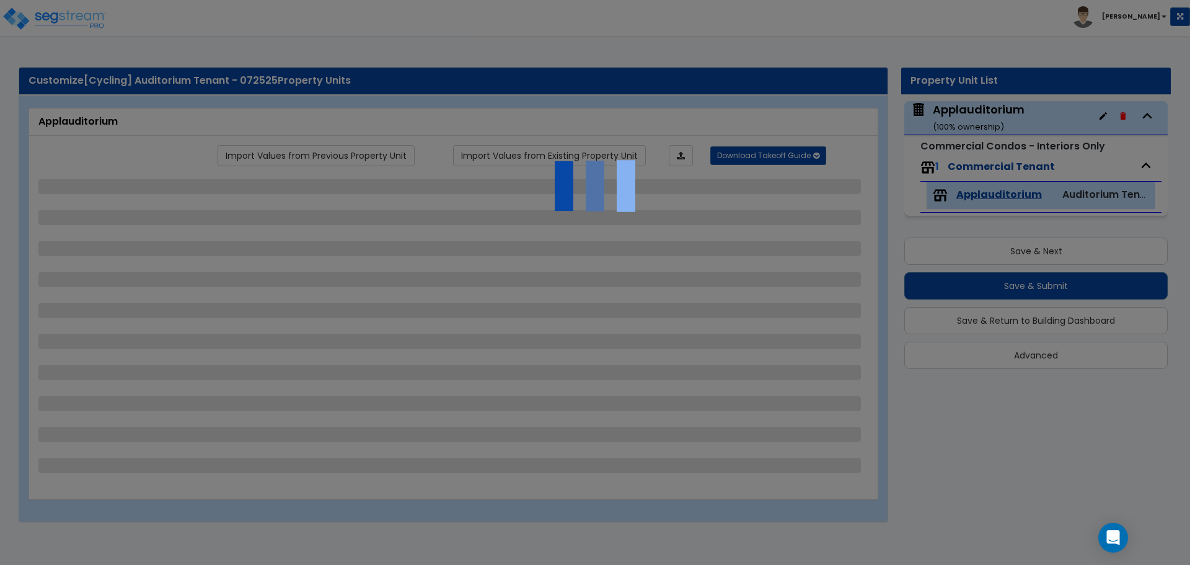
select select "4"
select select "2"
select select "4"
select select "3"
select select "4"
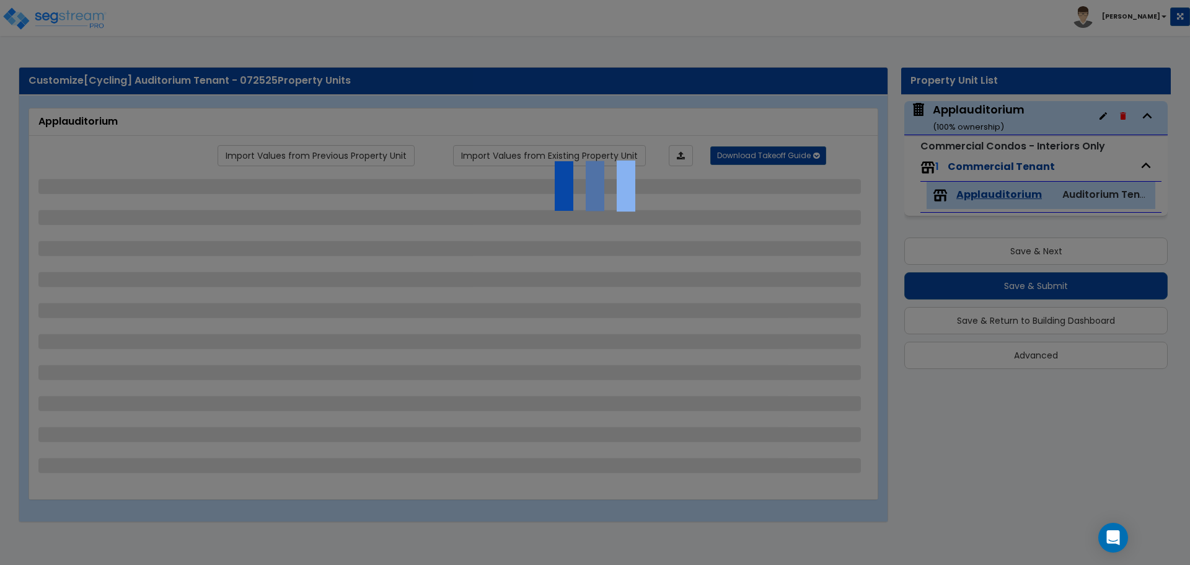
select select "4"
select select "2"
select select "1"
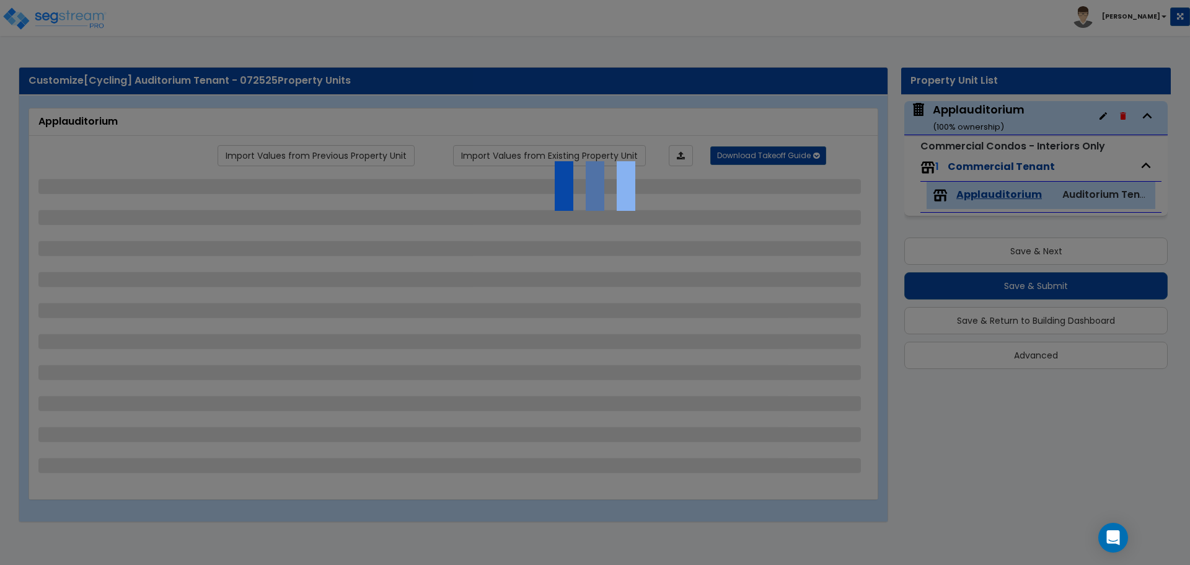
select select "2"
select select "4"
select select "1"
select select "2"
select select "1"
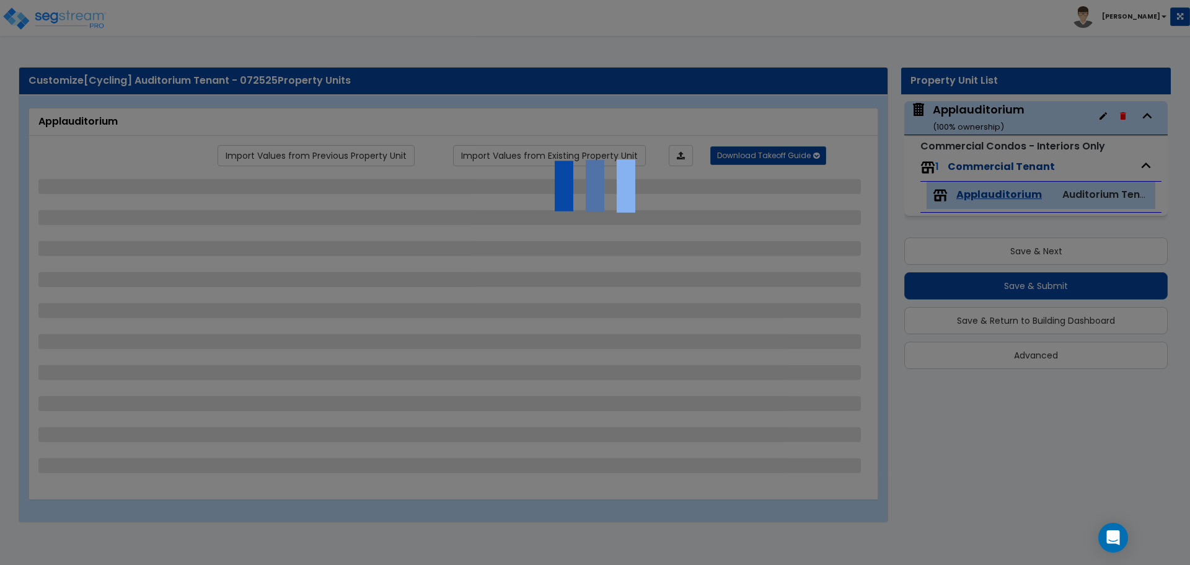
select select "7"
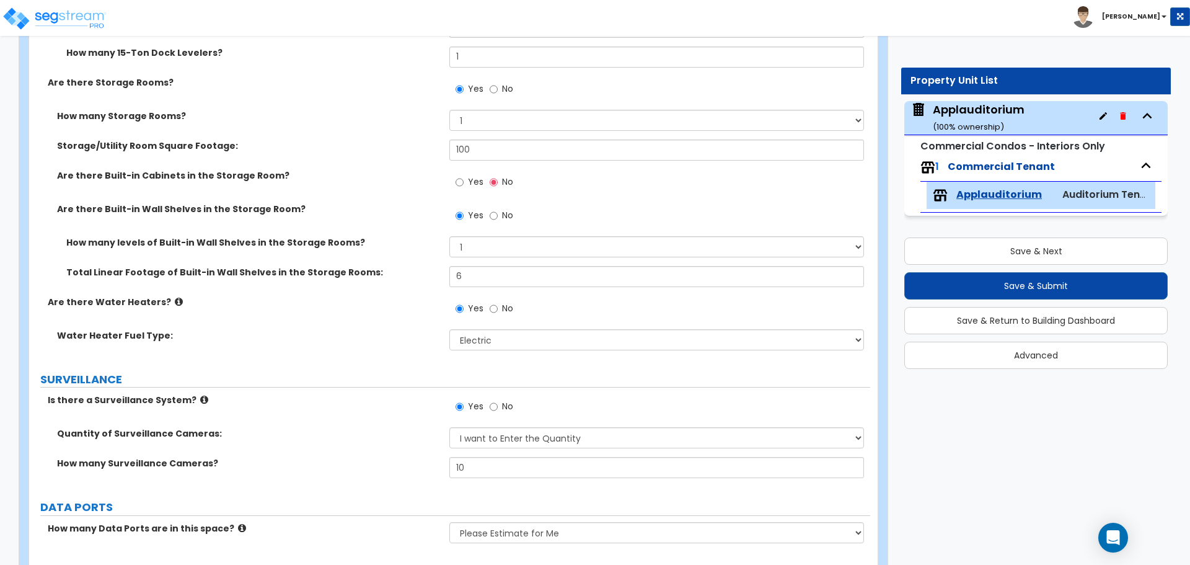
scroll to position [2558, 0]
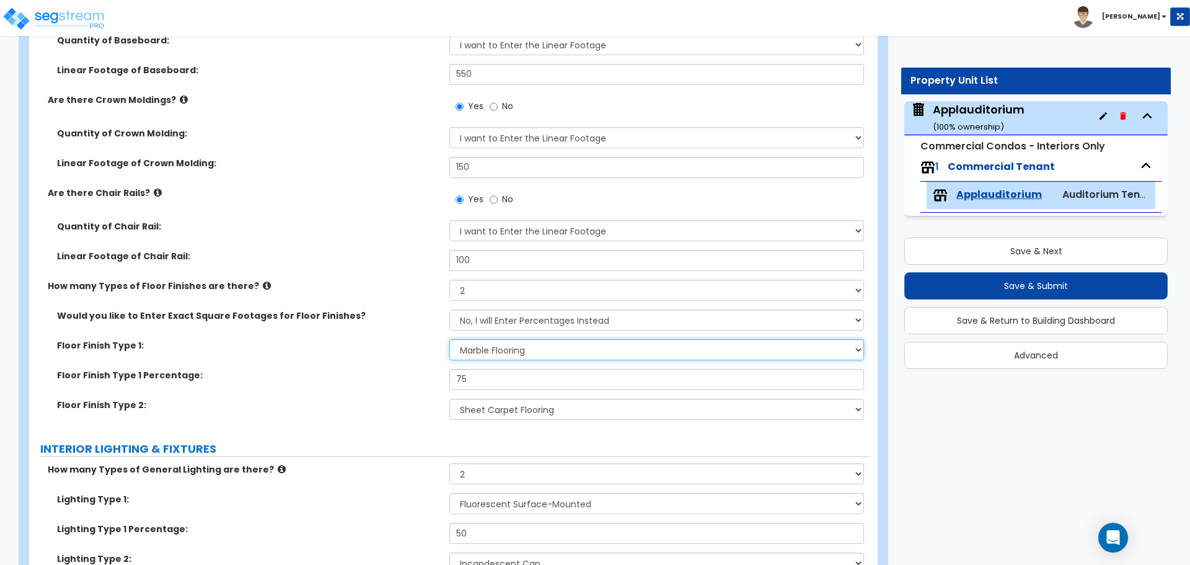
click at [540, 350] on select "None Tile Flooring Marble Flooring Hardwood Flooring Resilient Laminate Floorin…" at bounding box center [656, 349] width 414 height 21
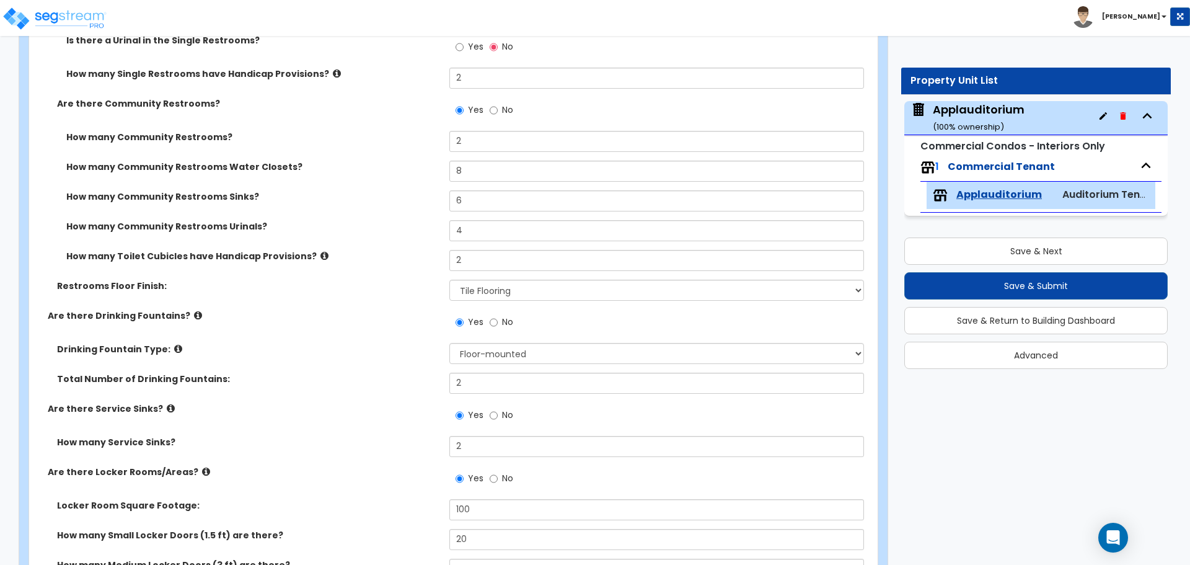
scroll to position [4512, 0]
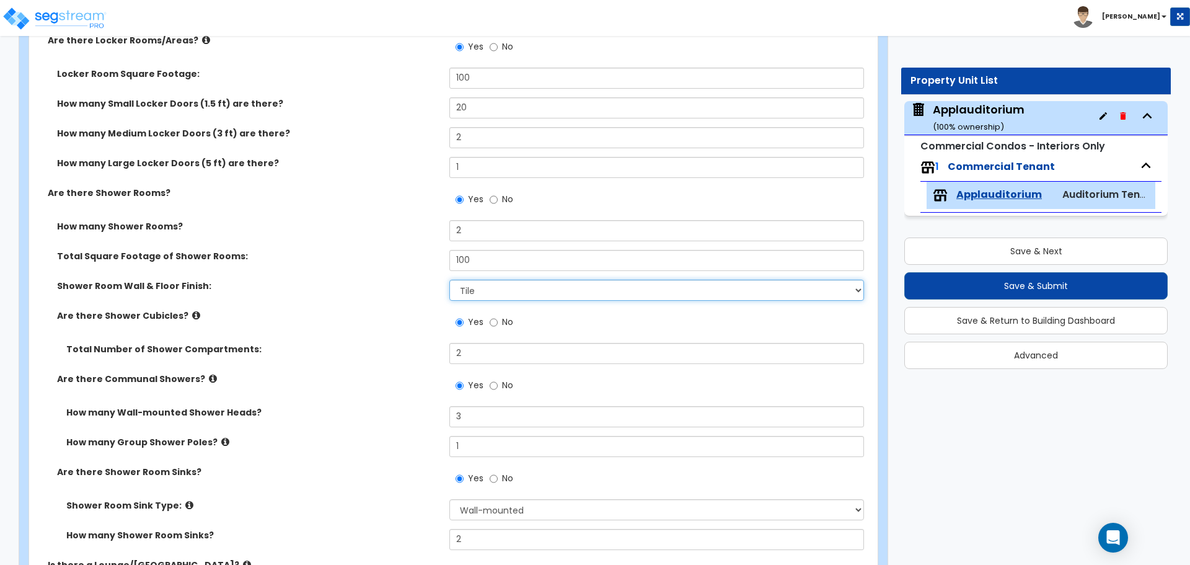
click at [683, 290] on select "Please Choose One Tile VCT Sheet Vinyl" at bounding box center [656, 290] width 414 height 21
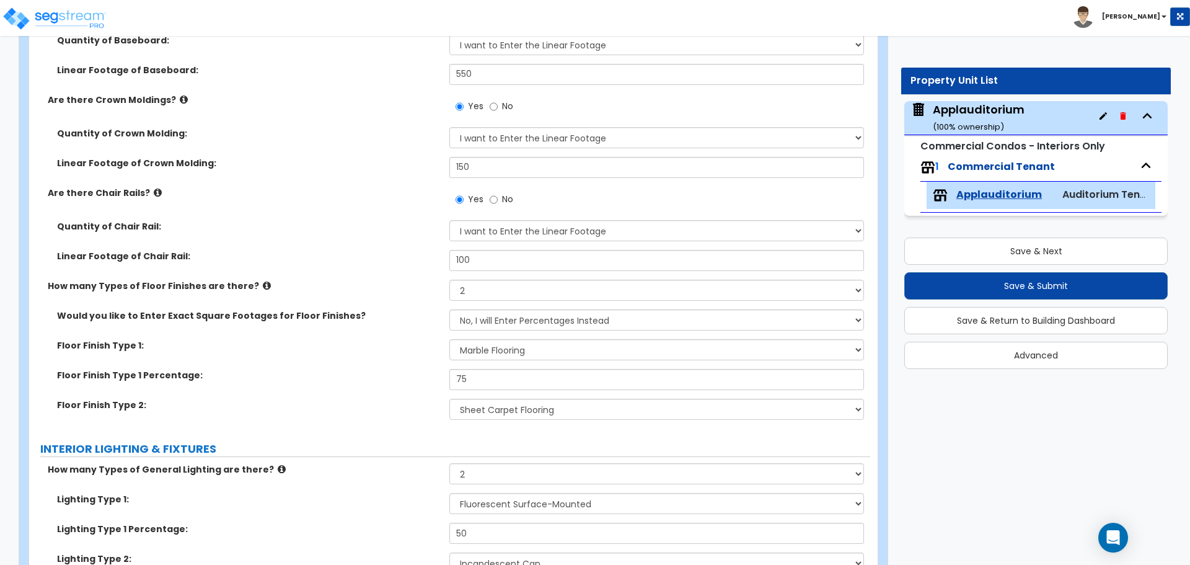
scroll to position [3077, 0]
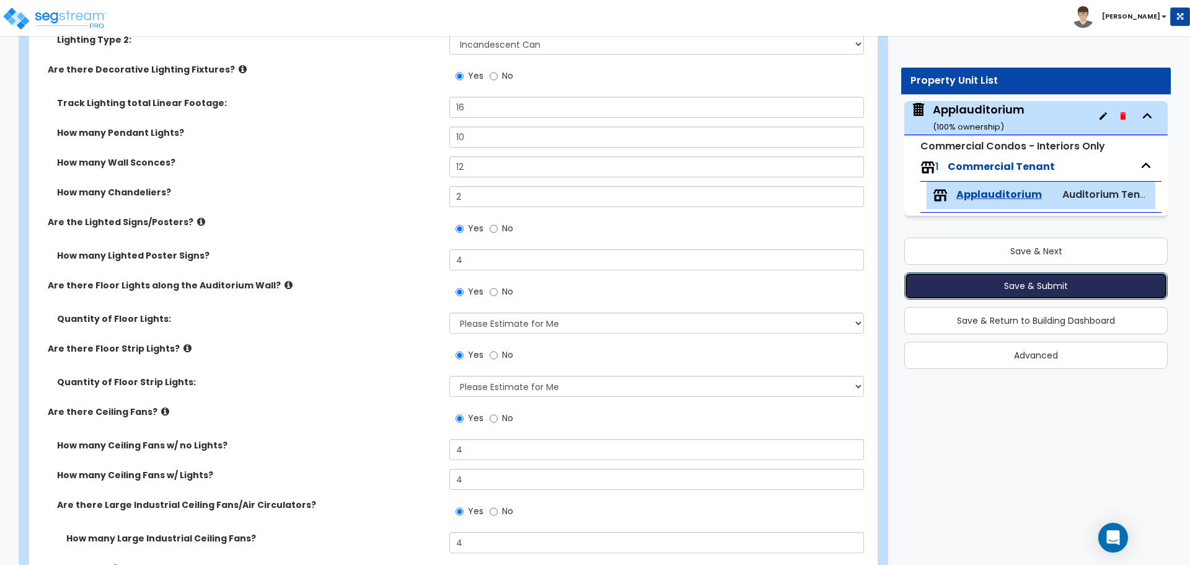
click at [892, 289] on button "Save & Submit" at bounding box center [1036, 285] width 263 height 27
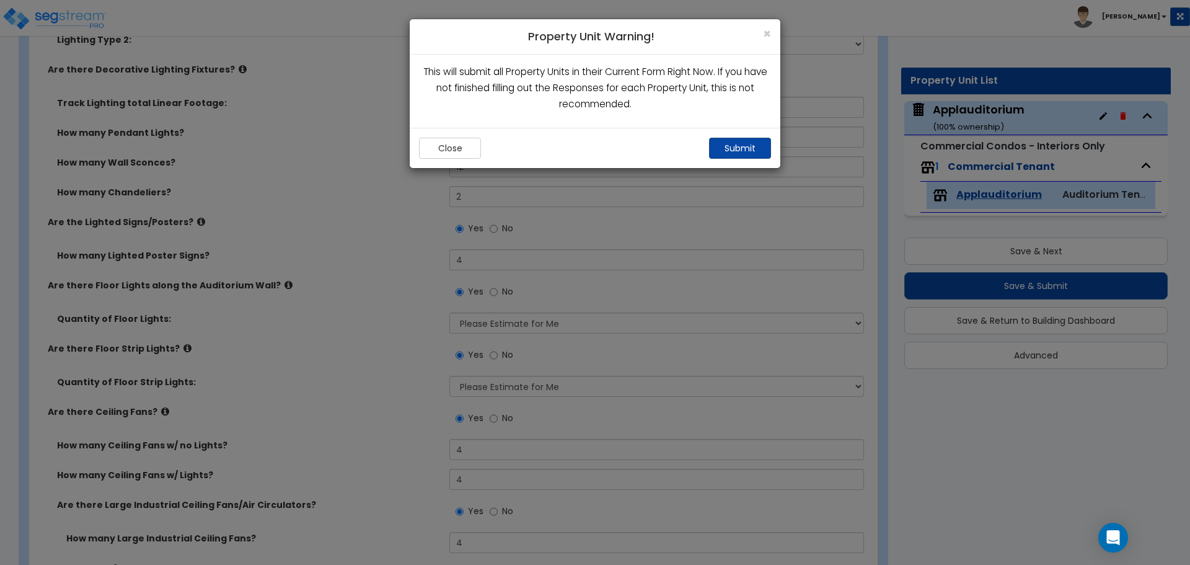
click at [741, 148] on button "Submit" at bounding box center [740, 148] width 62 height 21
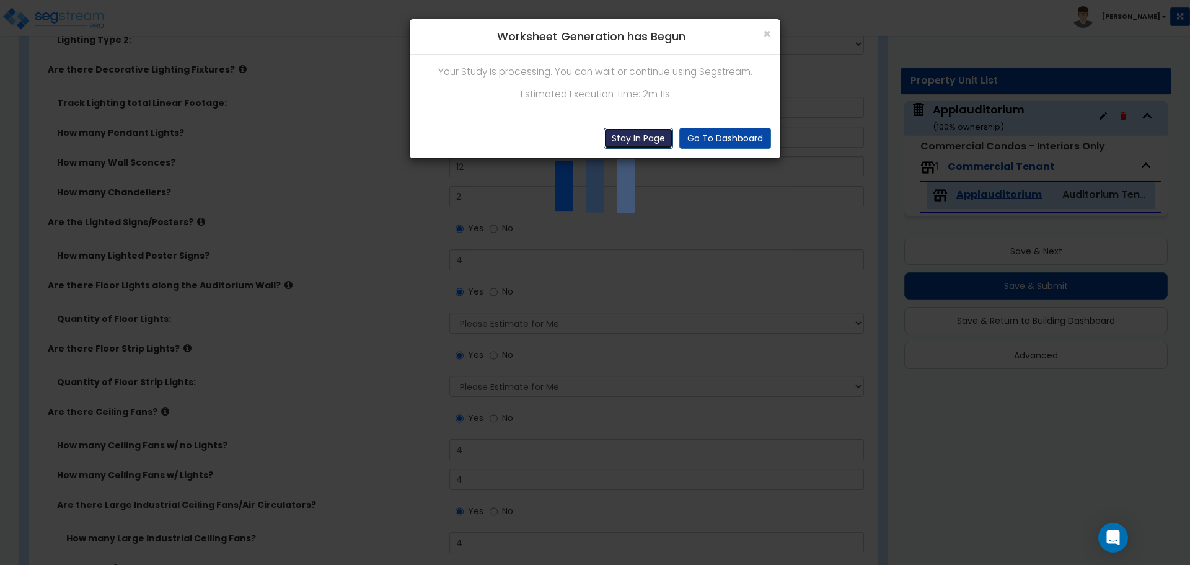
click at [629, 141] on button "Stay In Page" at bounding box center [638, 138] width 69 height 21
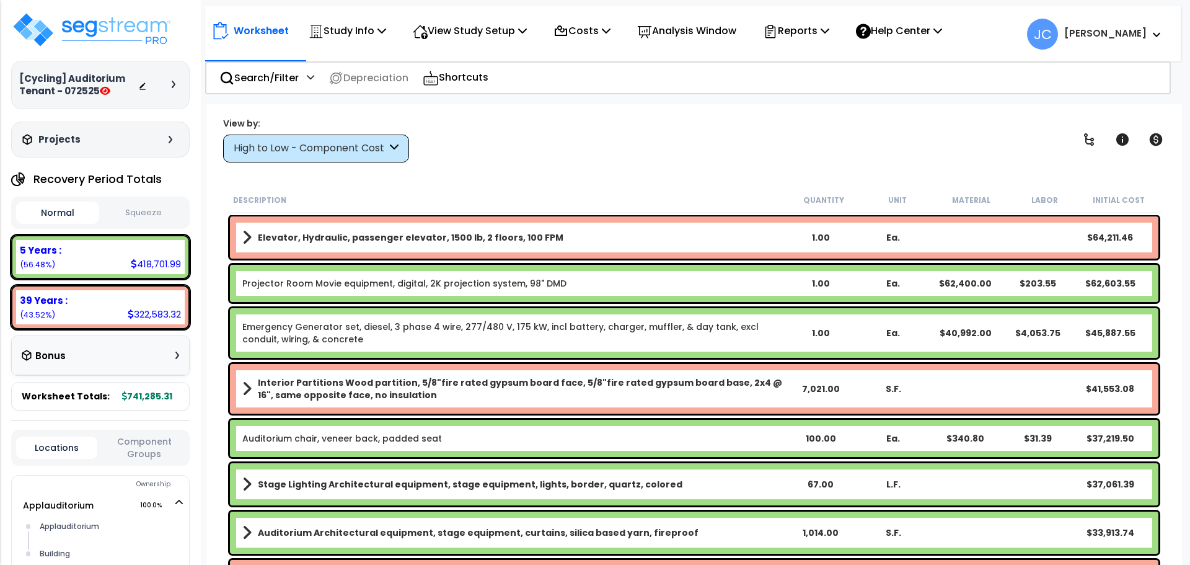
click at [376, 150] on div "High to Low - Component Cost" at bounding box center [310, 148] width 153 height 14
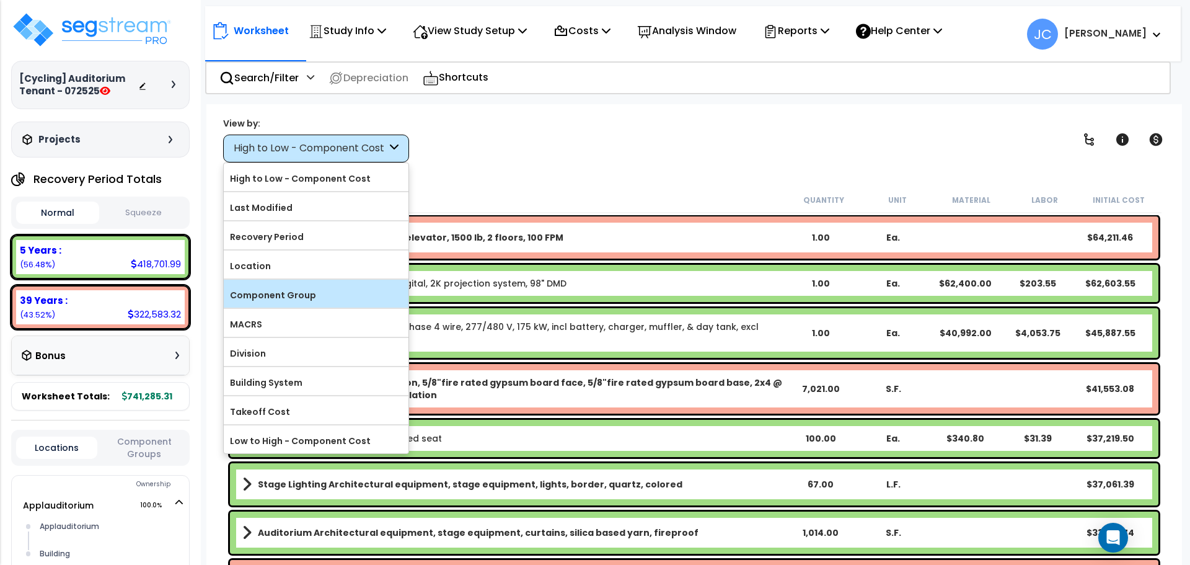
click at [337, 290] on label "Component Group" at bounding box center [316, 295] width 185 height 19
click at [0, 0] on input "Component Group" at bounding box center [0, 0] width 0 height 0
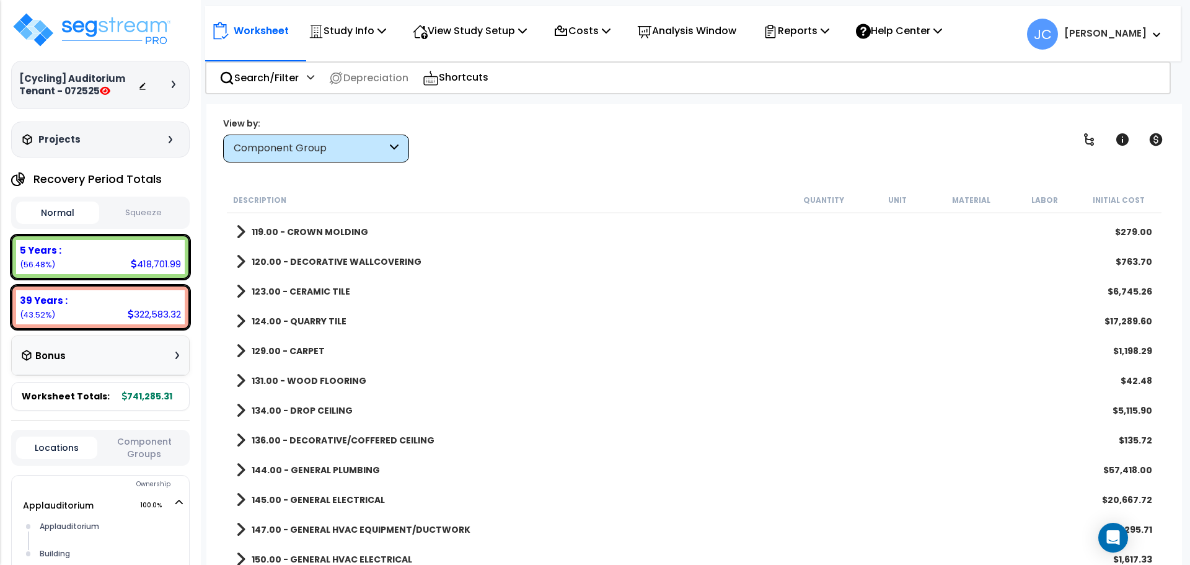
scroll to position [683, 0]
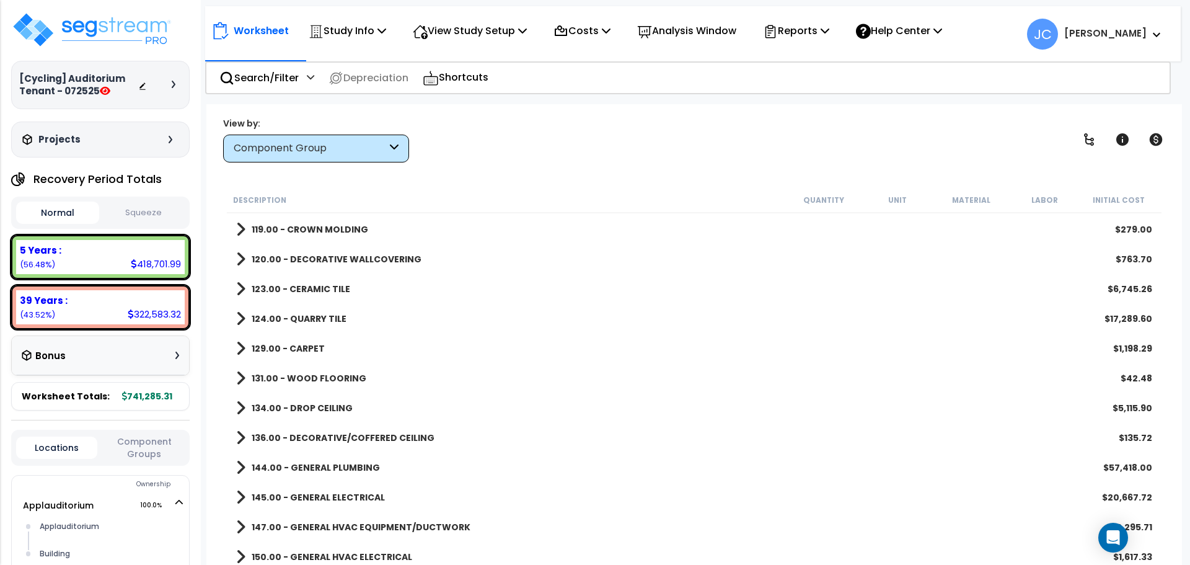
click at [309, 314] on b "124.00 - QUARRY TILE" at bounding box center [299, 318] width 95 height 12
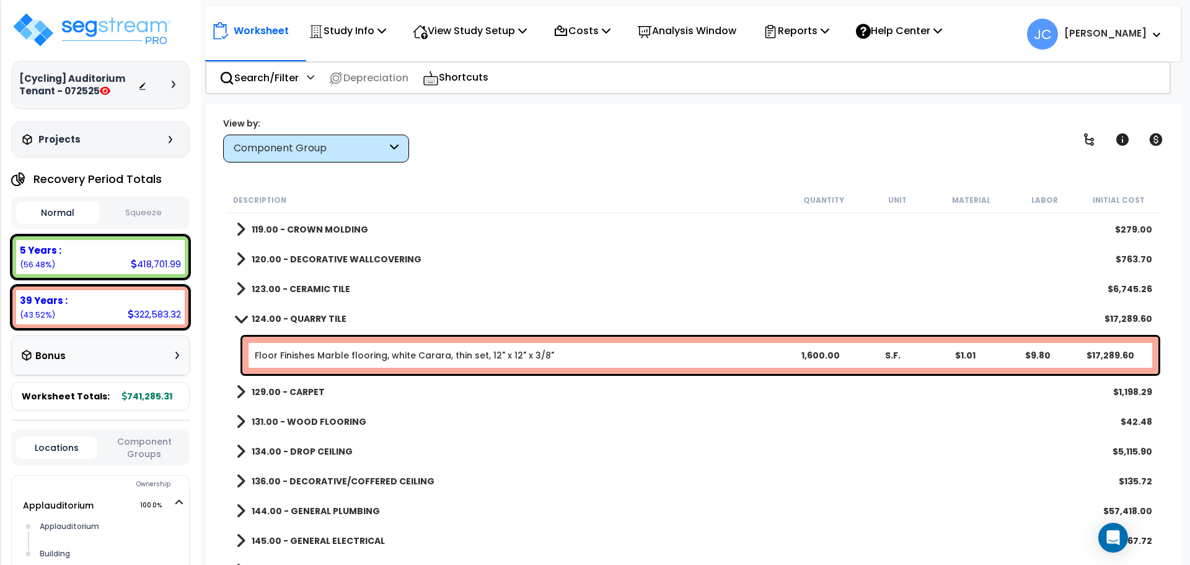
click at [309, 294] on link "123.00 - CERAMIC TILE" at bounding box center [293, 288] width 114 height 17
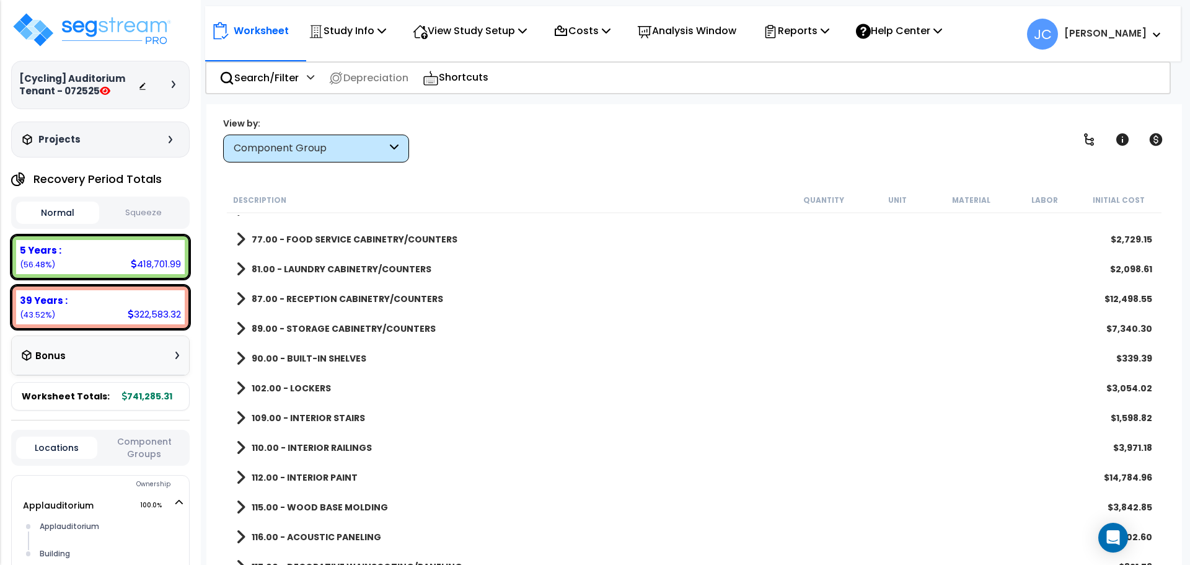
scroll to position [0, 0]
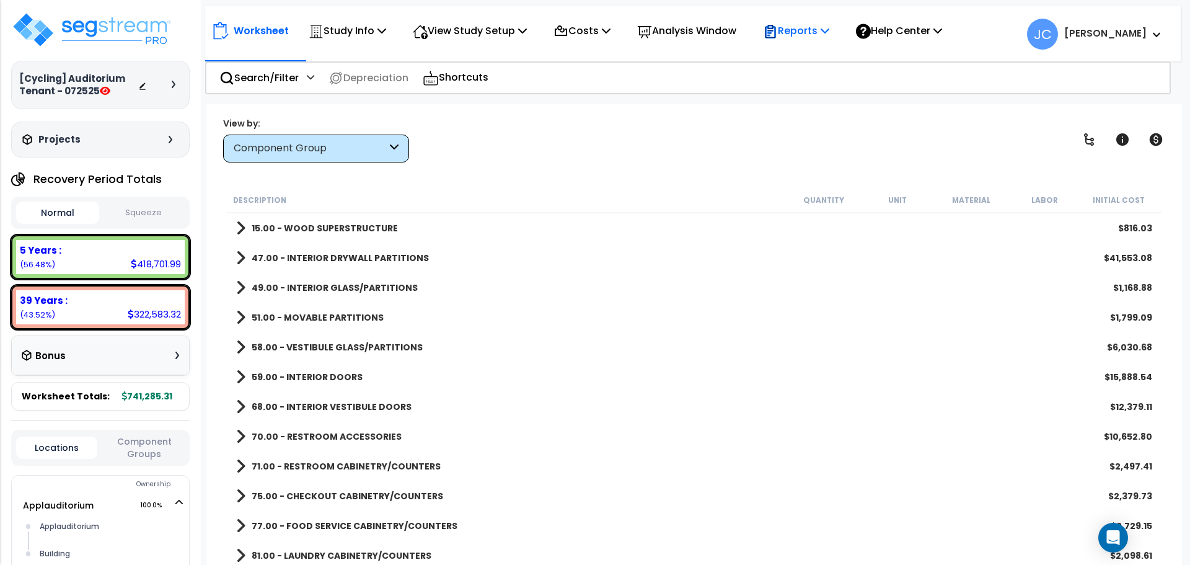
click at [809, 40] on div "Reports" at bounding box center [796, 30] width 66 height 29
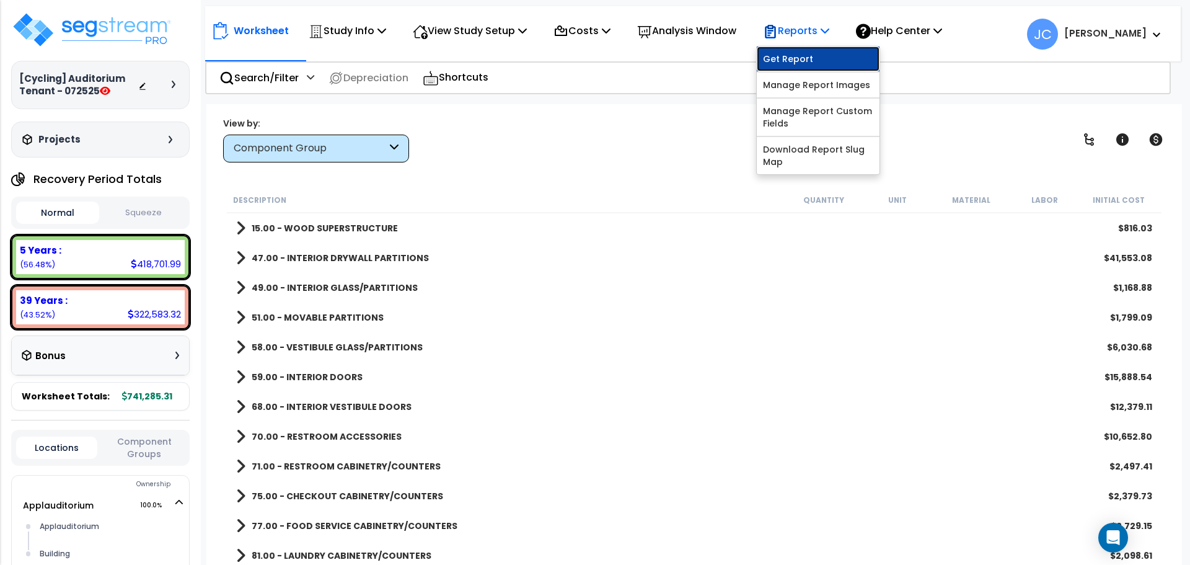
click at [808, 55] on link "Get Report" at bounding box center [818, 58] width 123 height 25
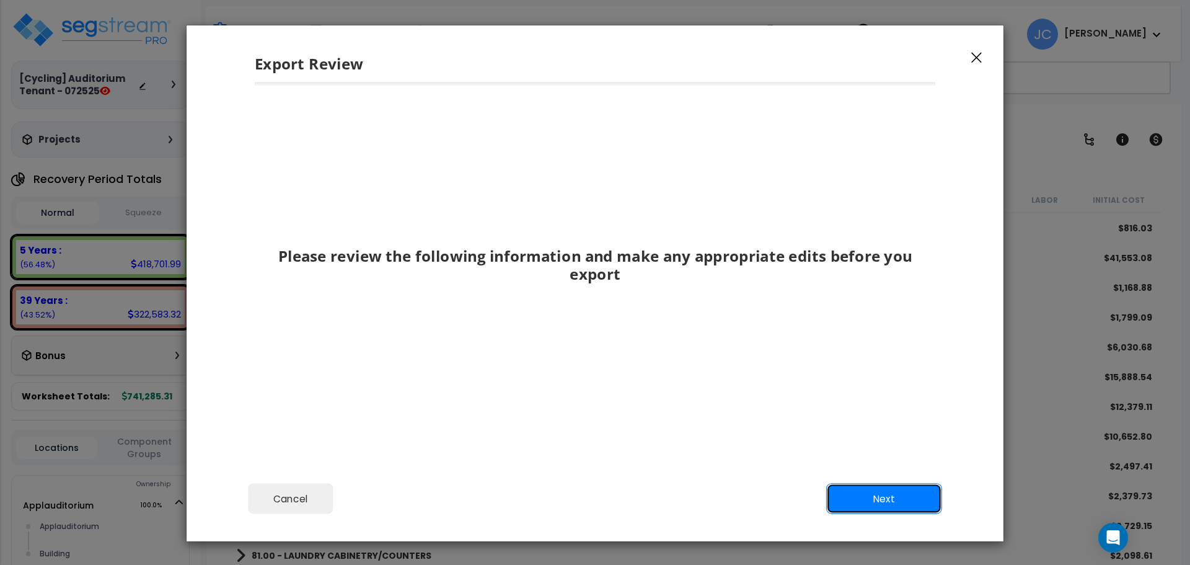
click at [873, 494] on button "Next" at bounding box center [884, 499] width 116 height 31
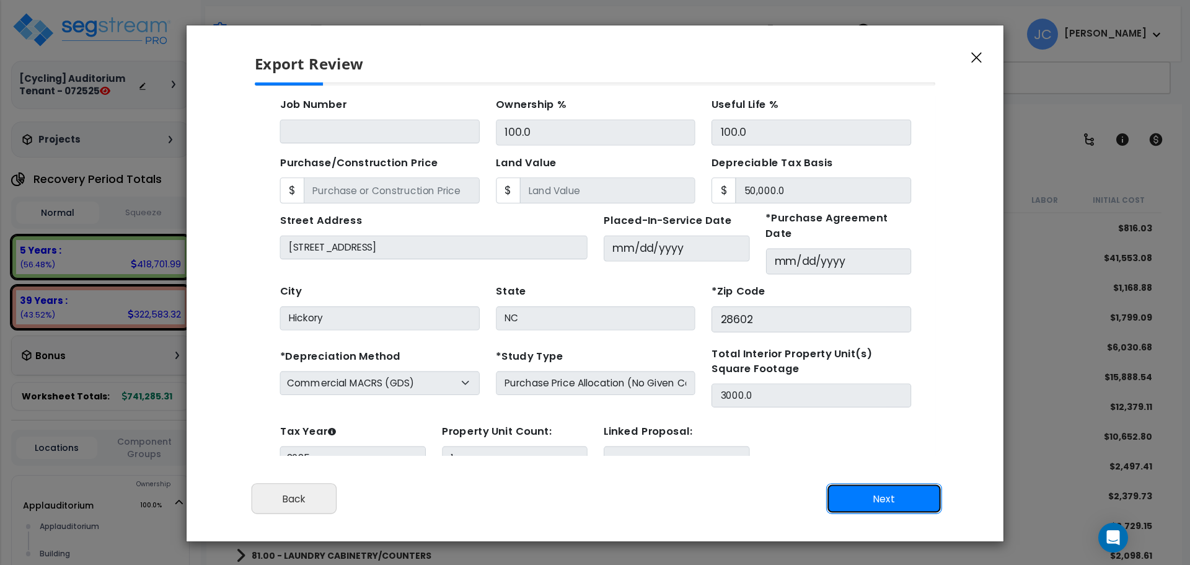
scroll to position [45, 0]
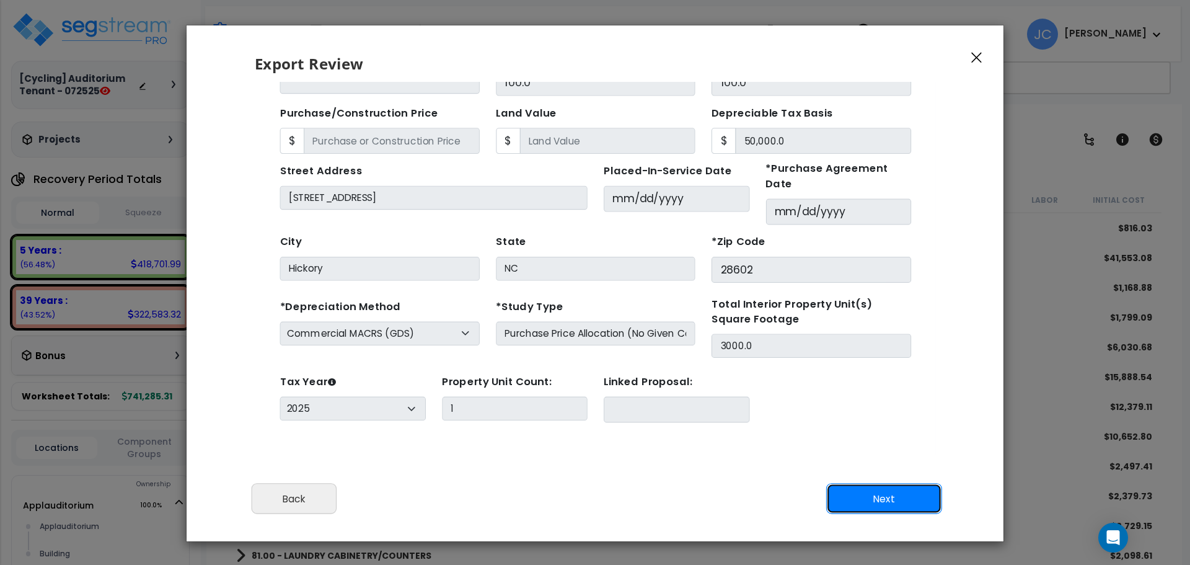
click at [881, 492] on button "Next" at bounding box center [884, 499] width 116 height 31
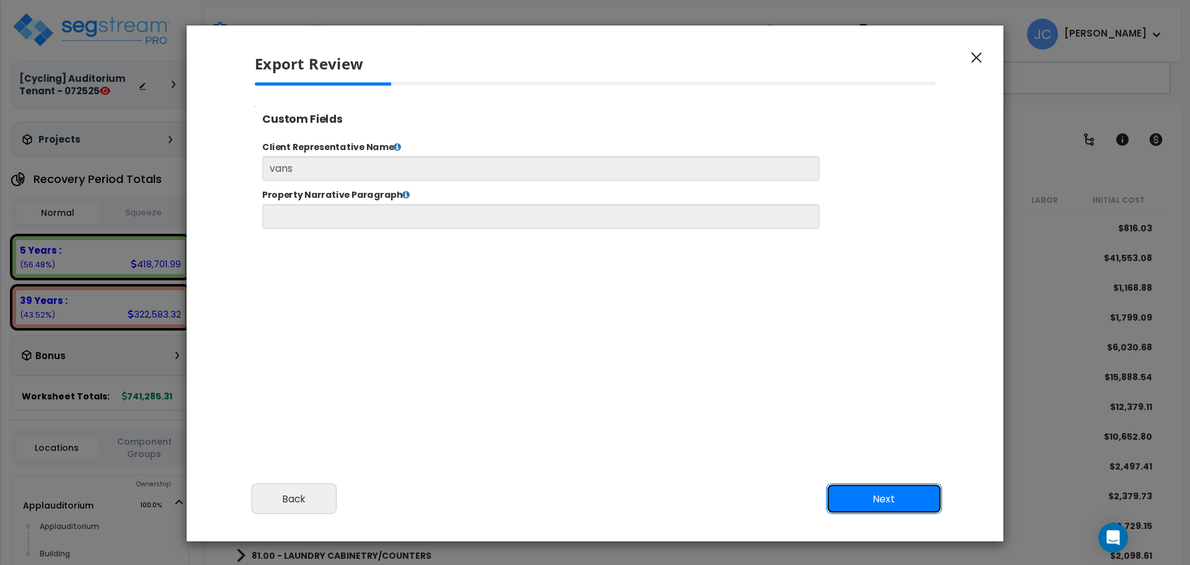
scroll to position [0, 0]
click at [900, 498] on button "Next" at bounding box center [884, 499] width 116 height 31
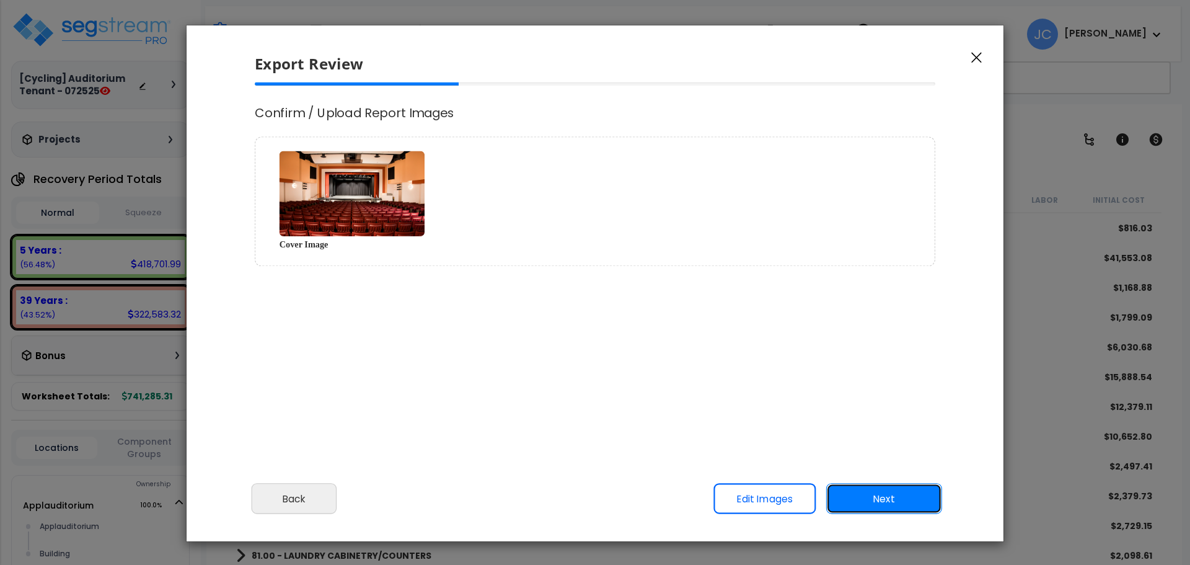
select select "2025"
click at [913, 498] on button "Next" at bounding box center [884, 499] width 116 height 31
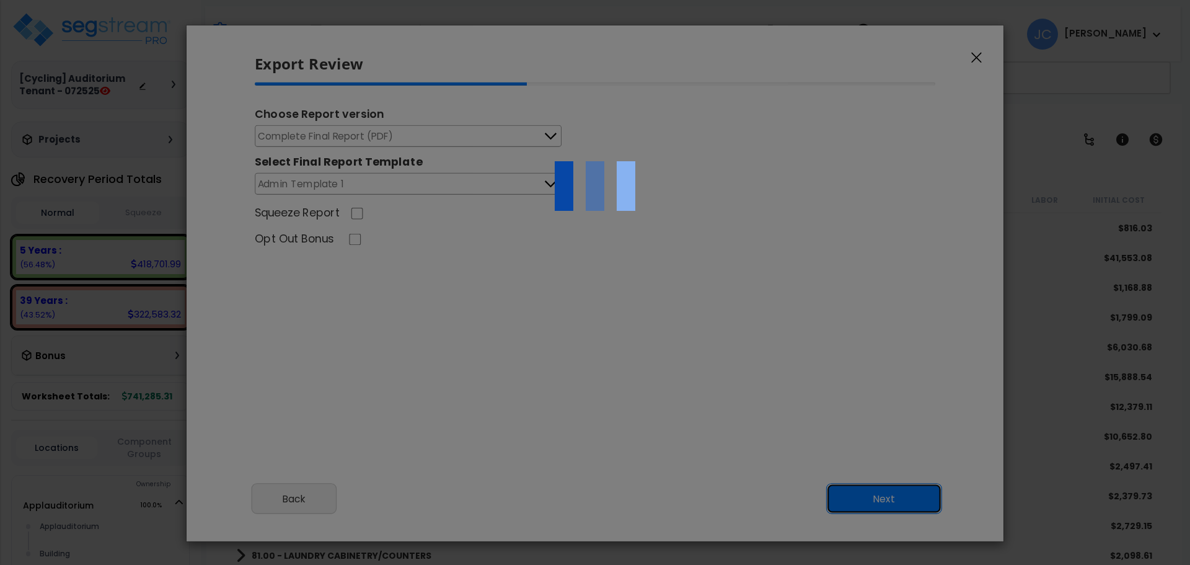
scroll to position [504, 30]
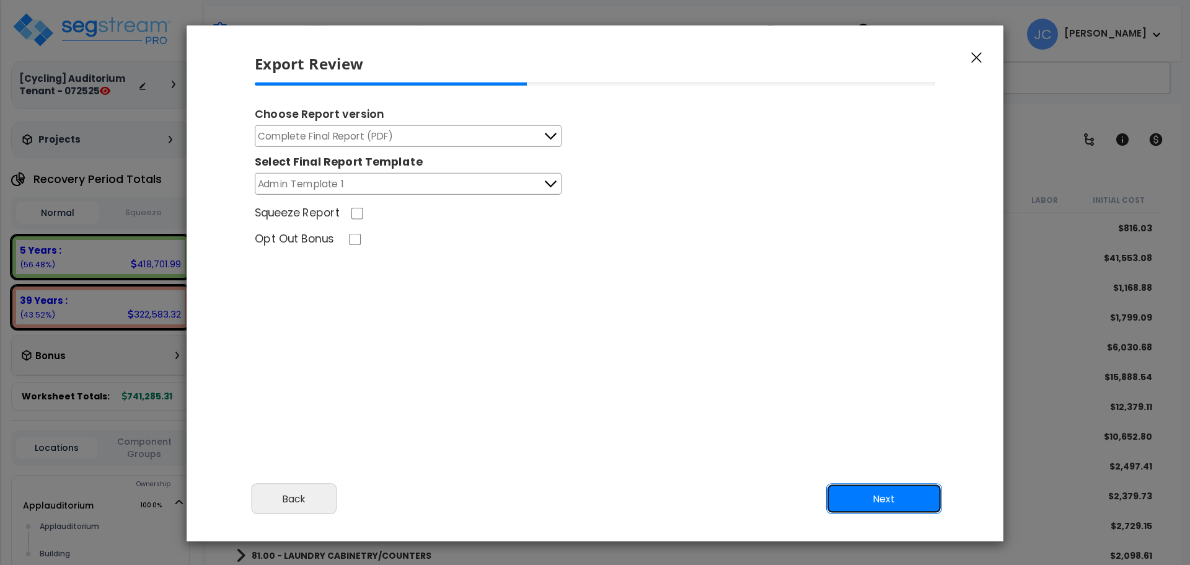
click at [880, 487] on button "Next" at bounding box center [884, 499] width 116 height 31
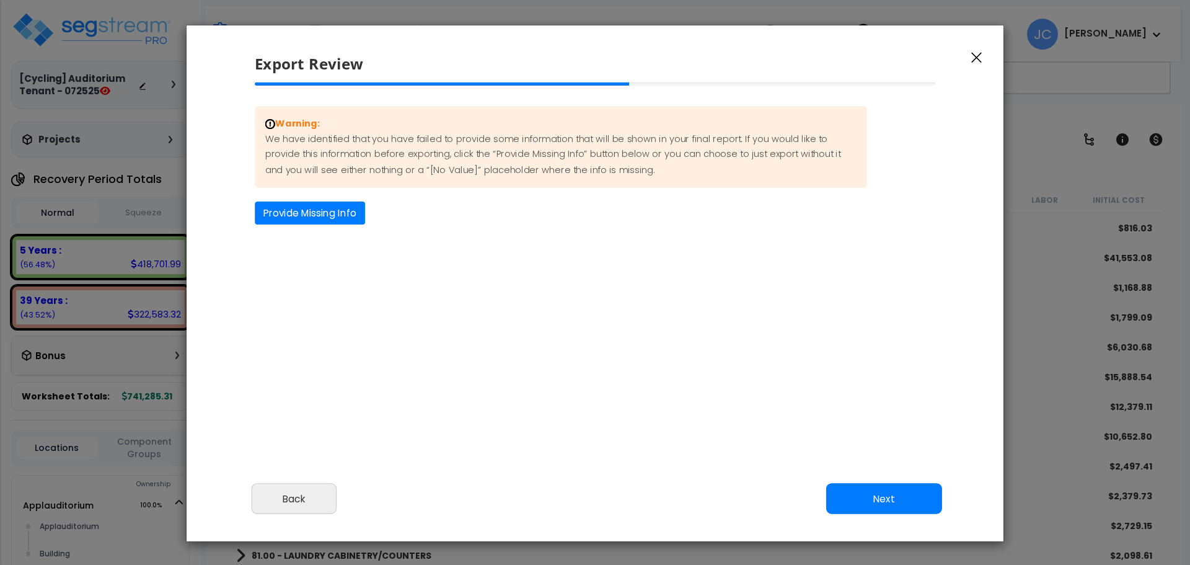
click at [348, 218] on button "Provide Missing Info" at bounding box center [310, 212] width 110 height 23
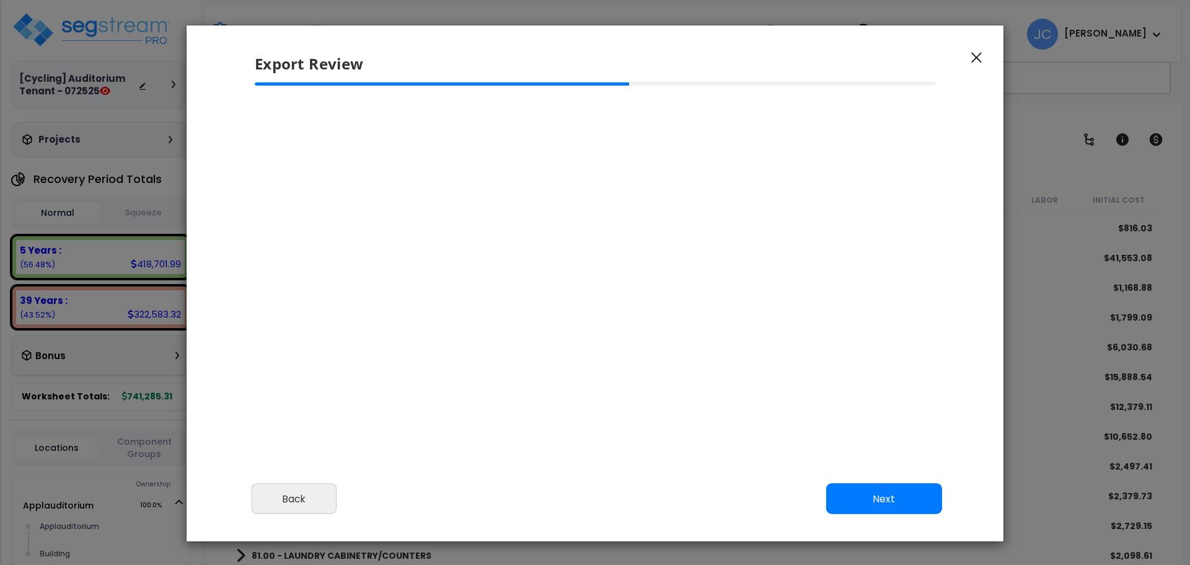
click at [895, 508] on button "Next" at bounding box center [884, 499] width 116 height 31
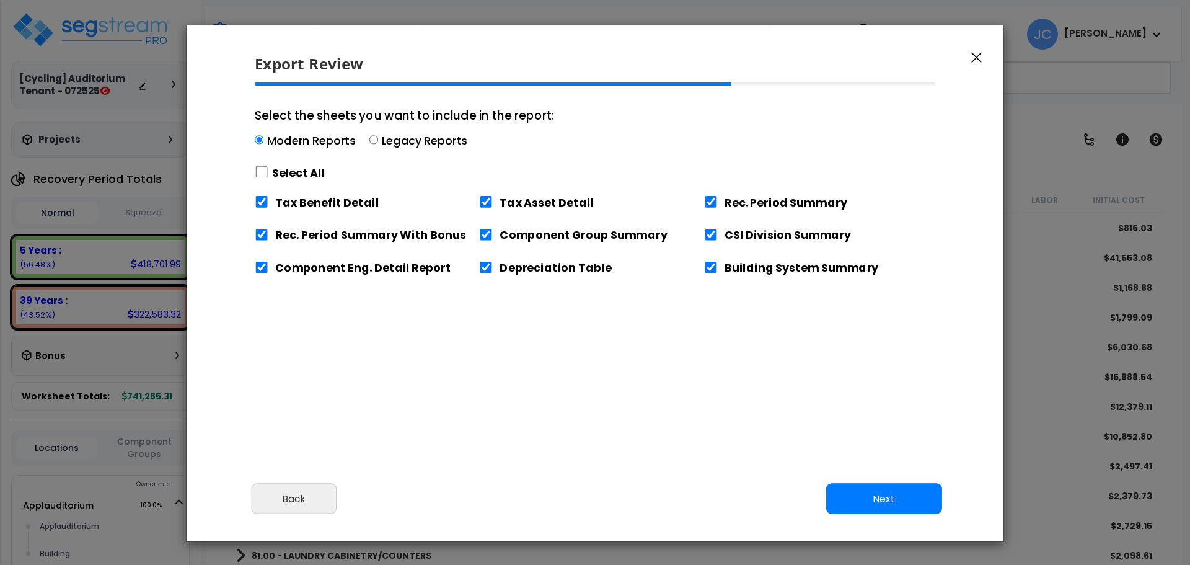
click at [277, 176] on label "Select All" at bounding box center [298, 172] width 53 height 15
click at [268, 176] on input "Select the sheets you want to include in the report: Modern Reports Legacy Repo…" at bounding box center [262, 172] width 14 height 12
checkbox input "true"
click at [887, 485] on button "Next" at bounding box center [884, 499] width 116 height 31
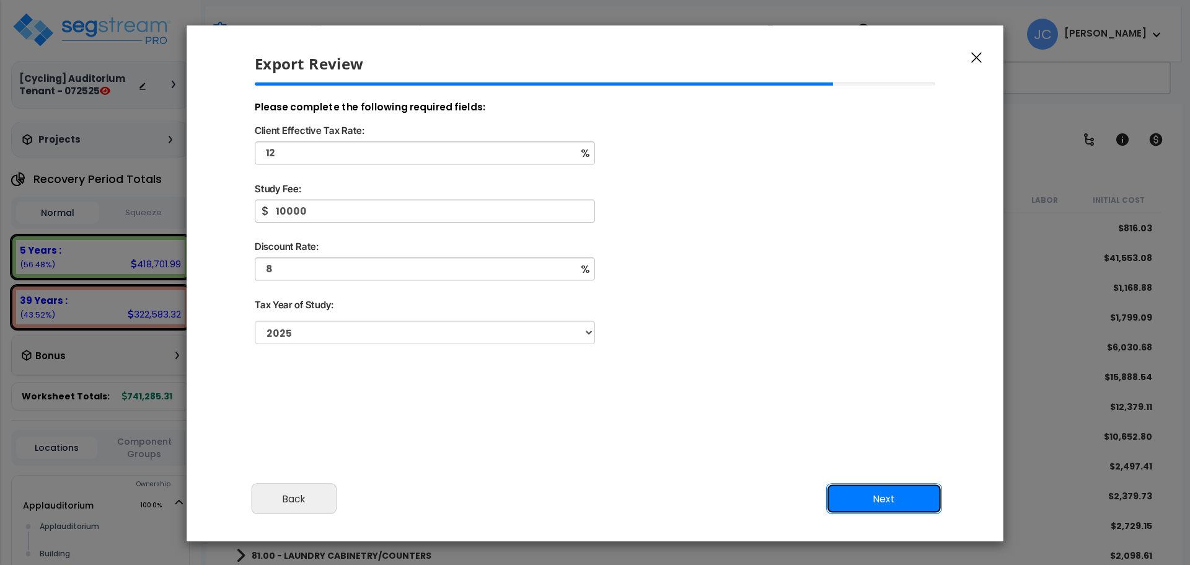
click at [877, 493] on button "Next" at bounding box center [884, 499] width 116 height 31
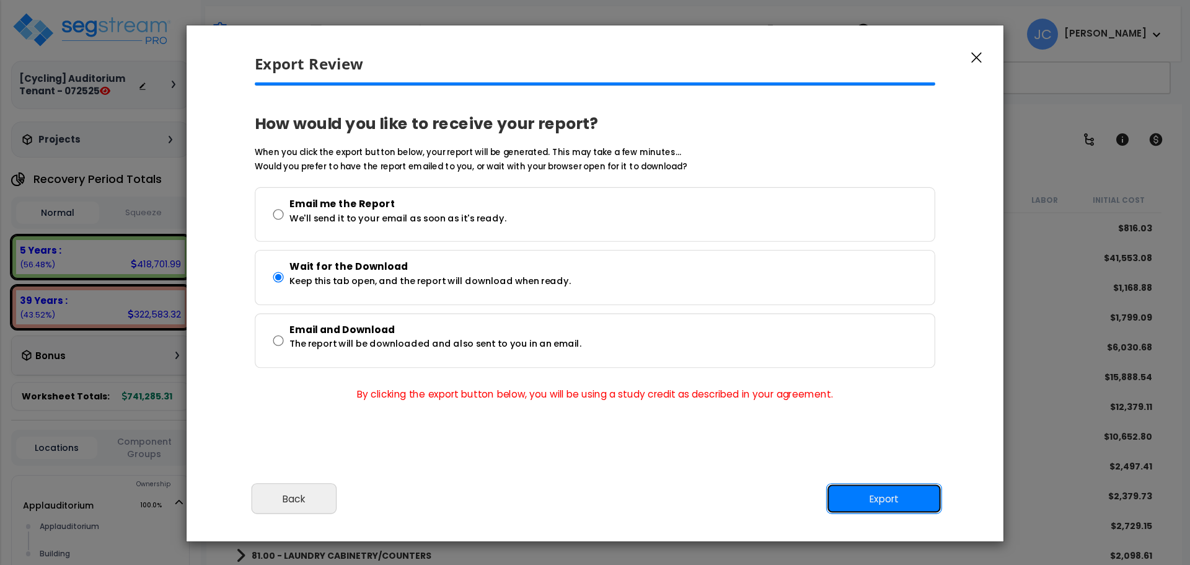
click at [882, 498] on button "Export" at bounding box center [884, 499] width 116 height 31
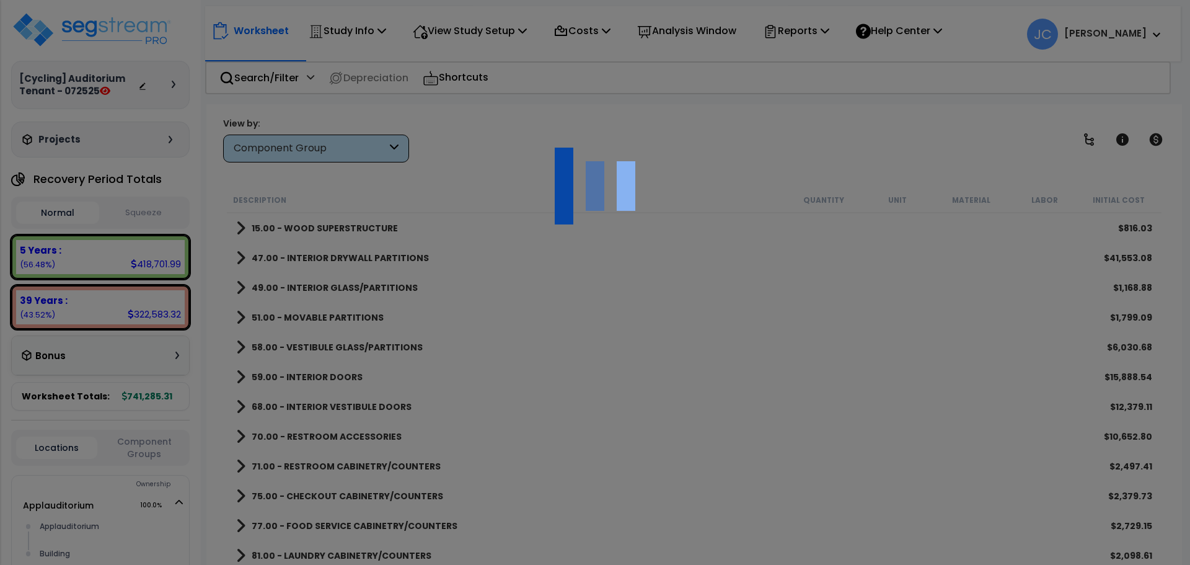
scroll to position [55, 0]
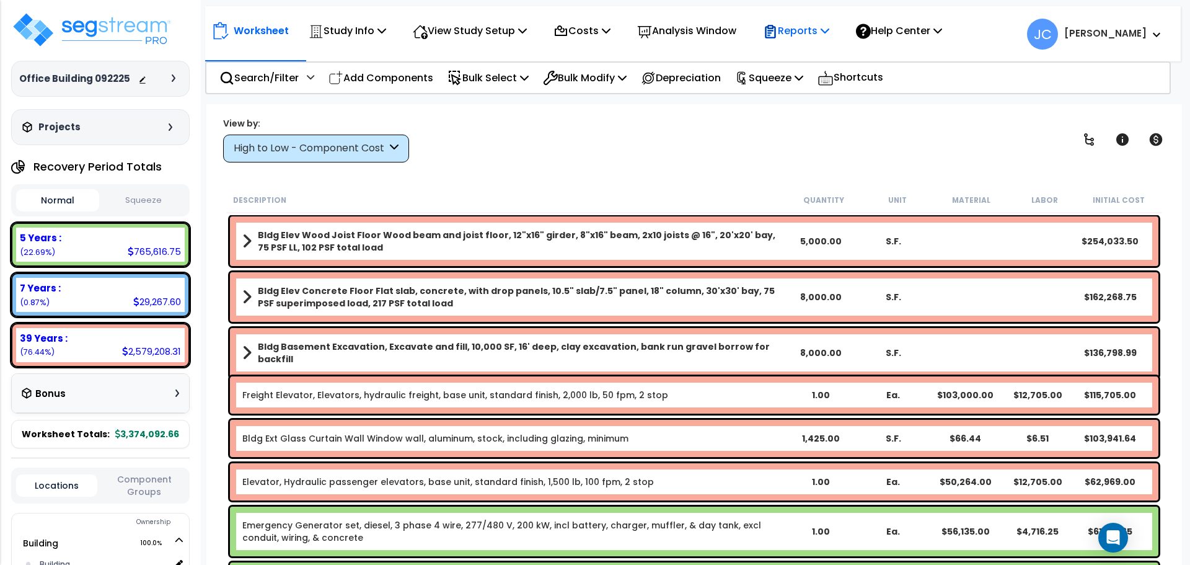
click at [800, 35] on p "Reports" at bounding box center [796, 30] width 66 height 17
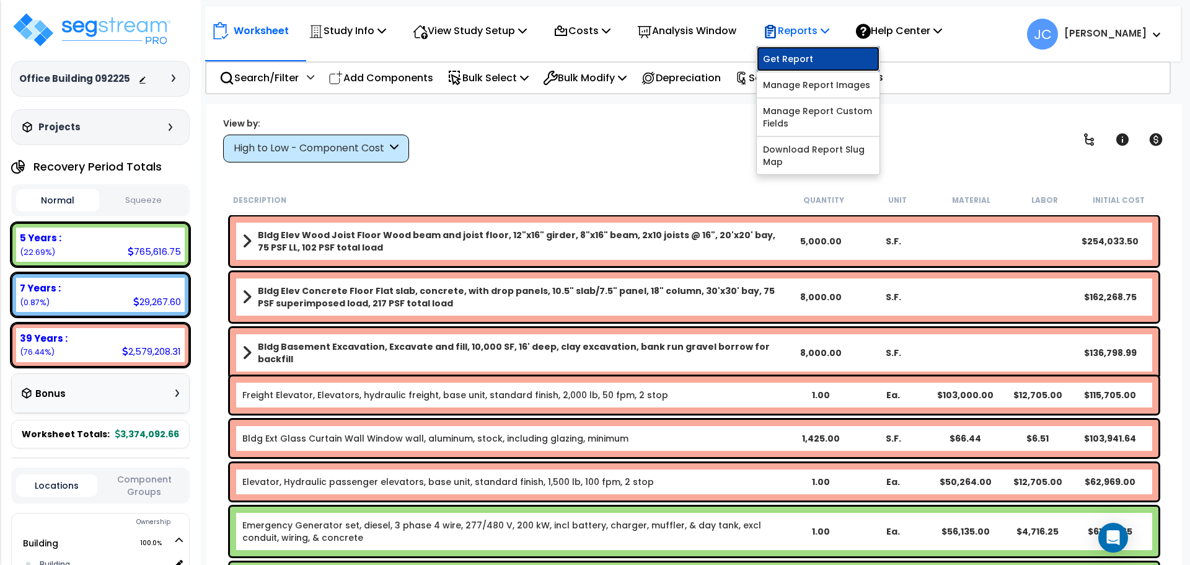
click at [803, 51] on link "Get Report" at bounding box center [818, 58] width 123 height 25
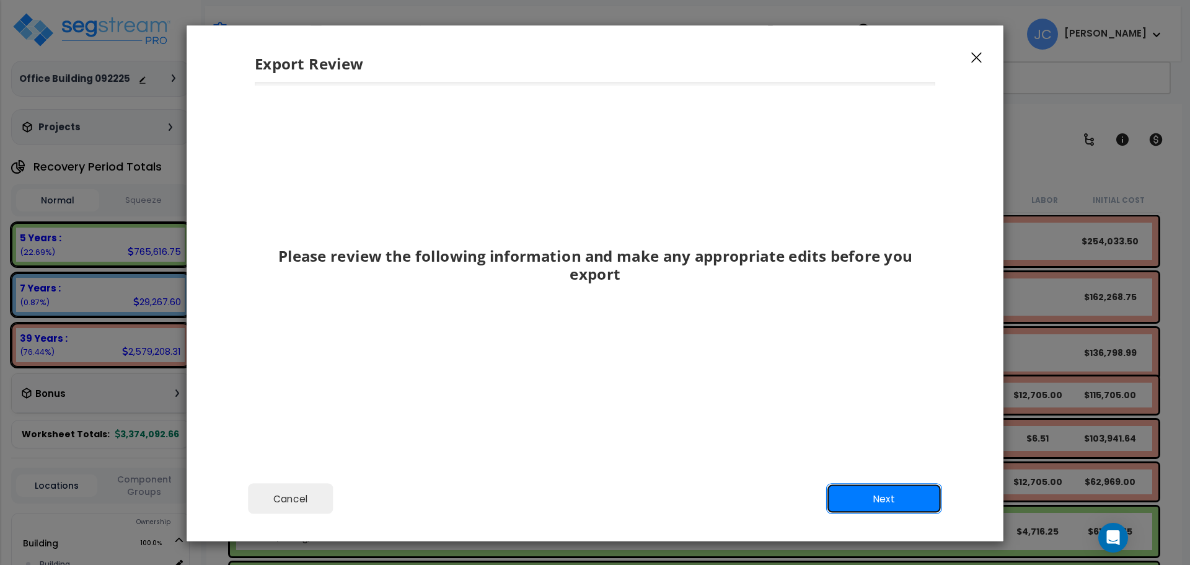
click at [893, 498] on button "Next" at bounding box center [884, 499] width 116 height 31
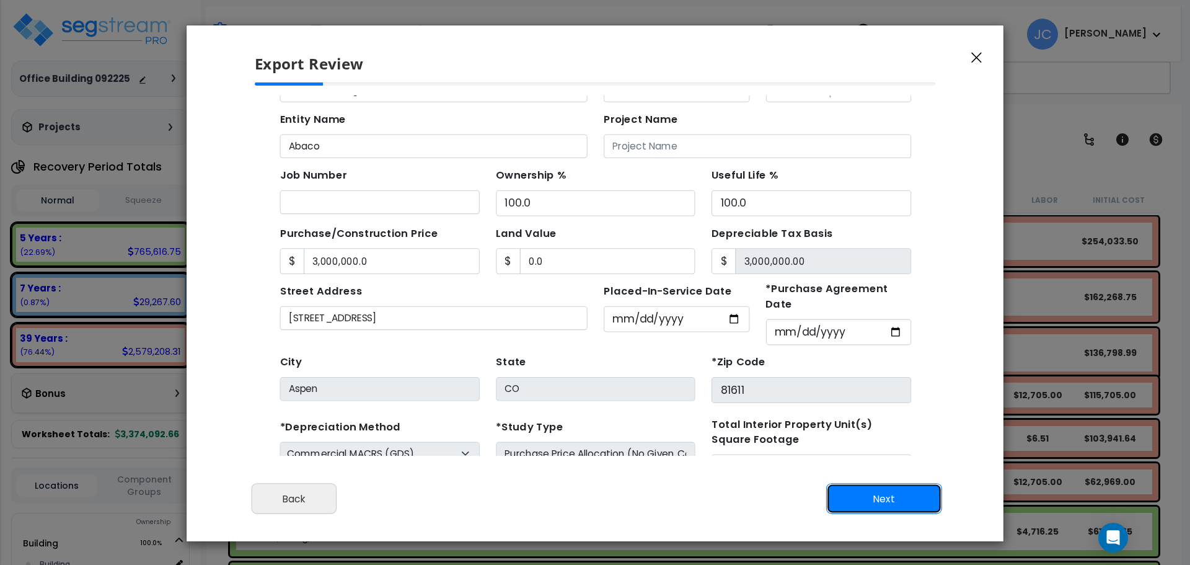
scroll to position [119, 0]
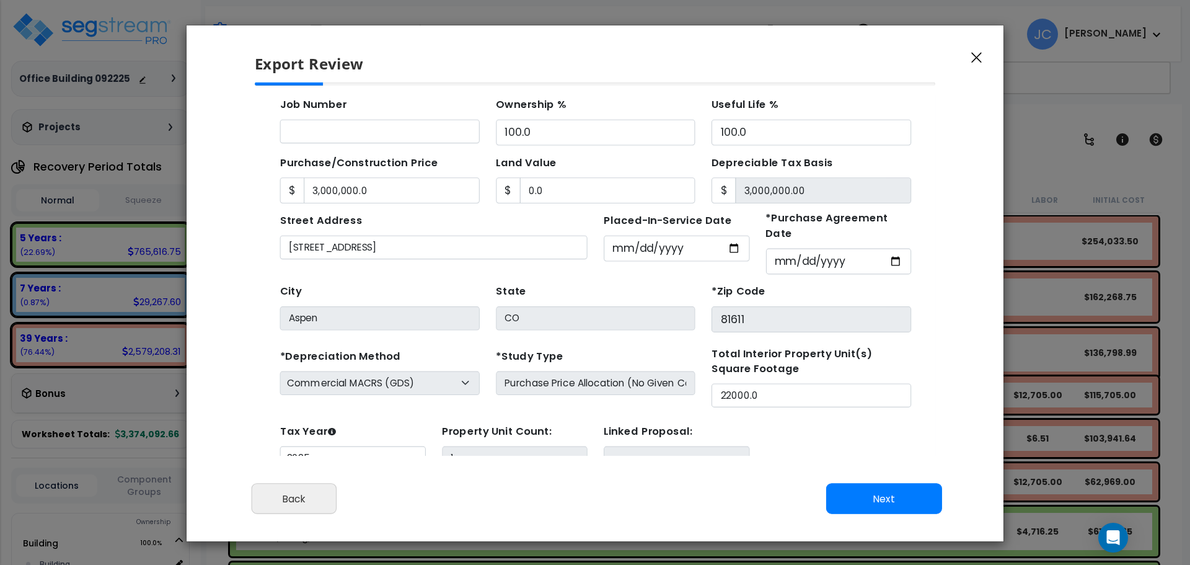
click at [849, 478] on div "Cancel Back Next Export Edit Images" at bounding box center [595, 508] width 817 height 68
click at [870, 491] on button "Next" at bounding box center [884, 499] width 116 height 31
type input "3000000"
type input "0"
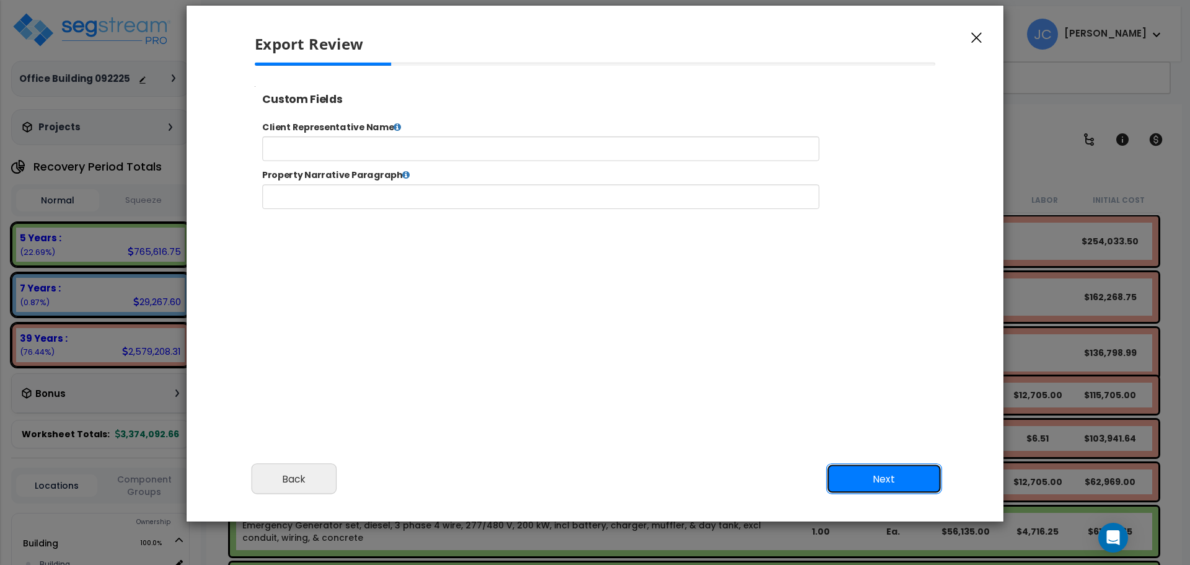
scroll to position [32, 0]
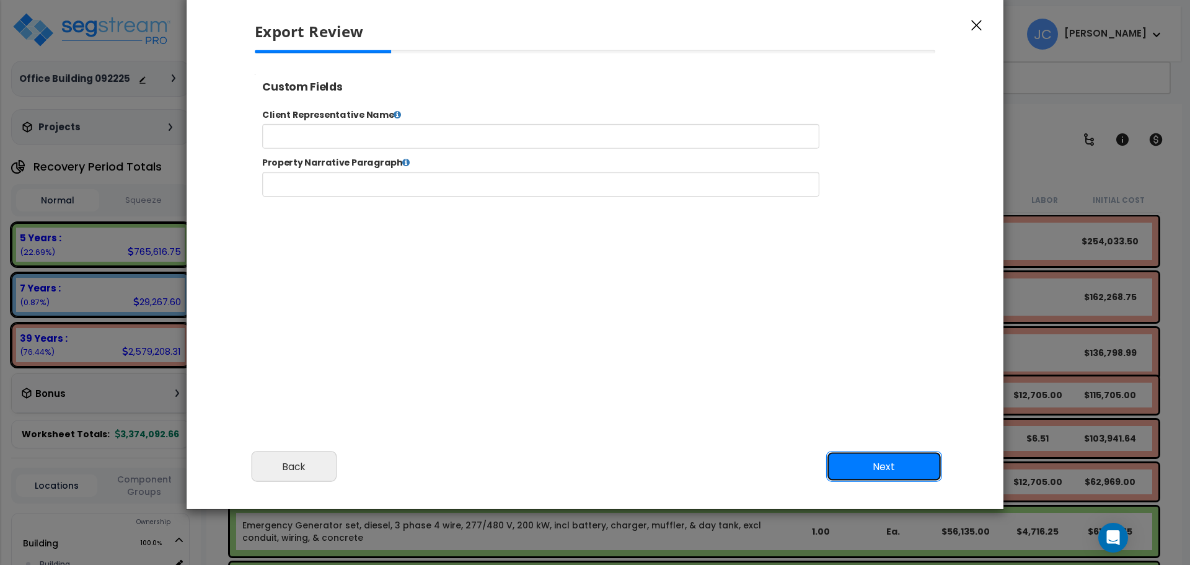
click at [927, 464] on button "Next" at bounding box center [884, 466] width 116 height 31
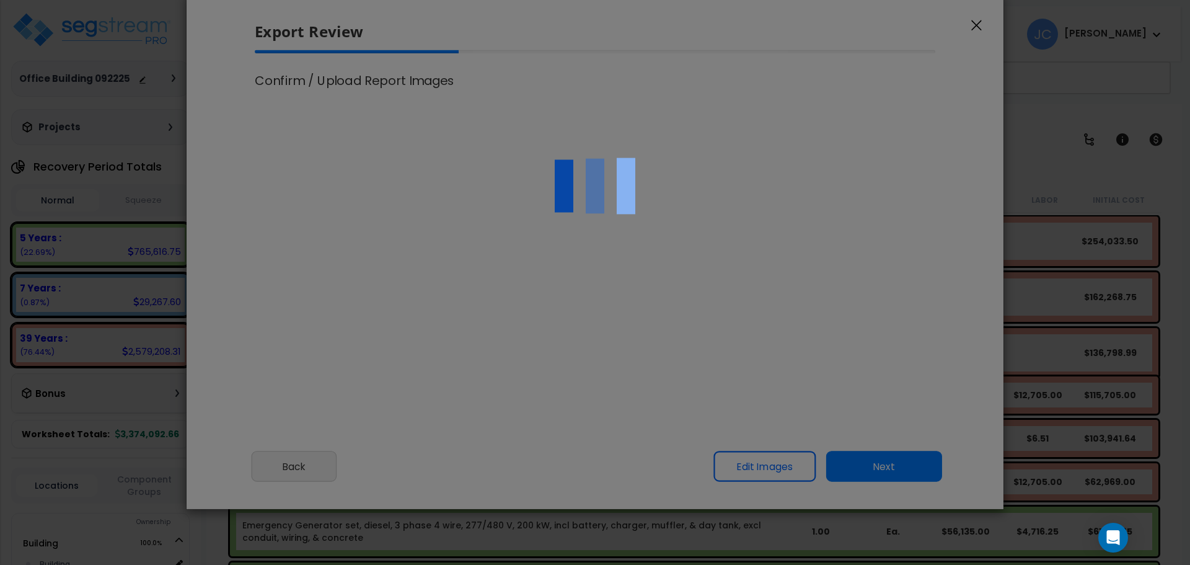
type input "3,000,000.0"
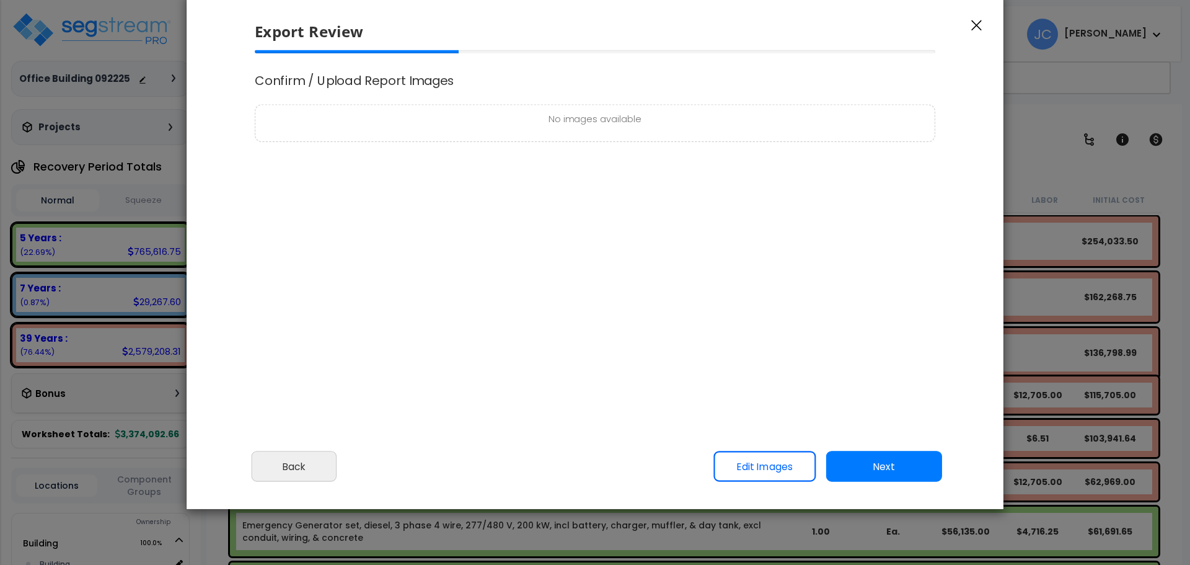
select select "2025"
click at [876, 459] on button "Next" at bounding box center [884, 466] width 116 height 31
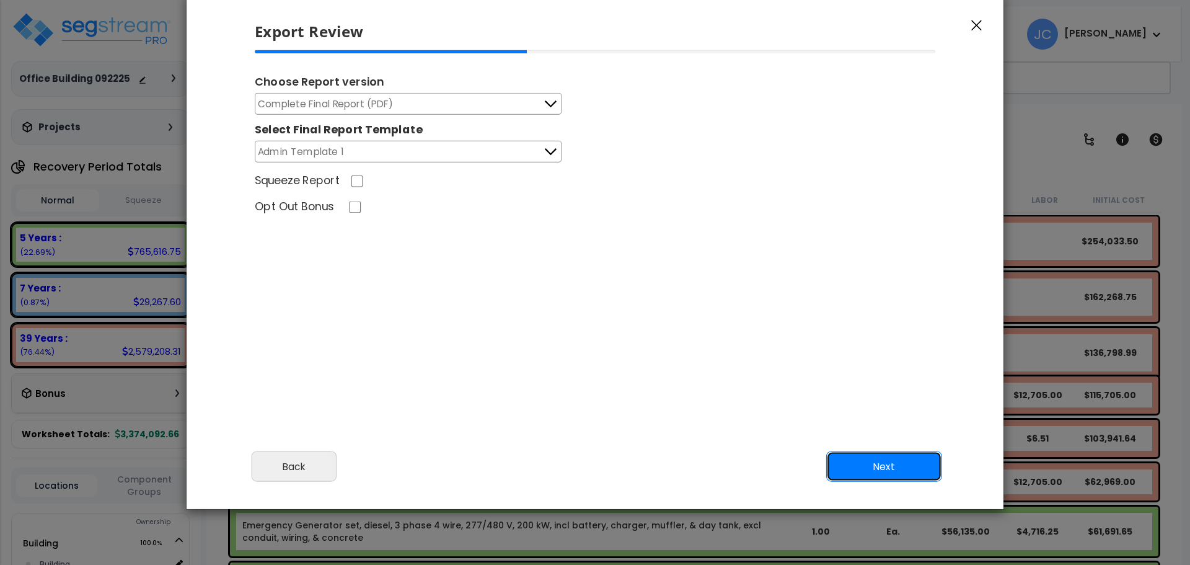
click at [905, 476] on button "Next" at bounding box center [884, 466] width 116 height 31
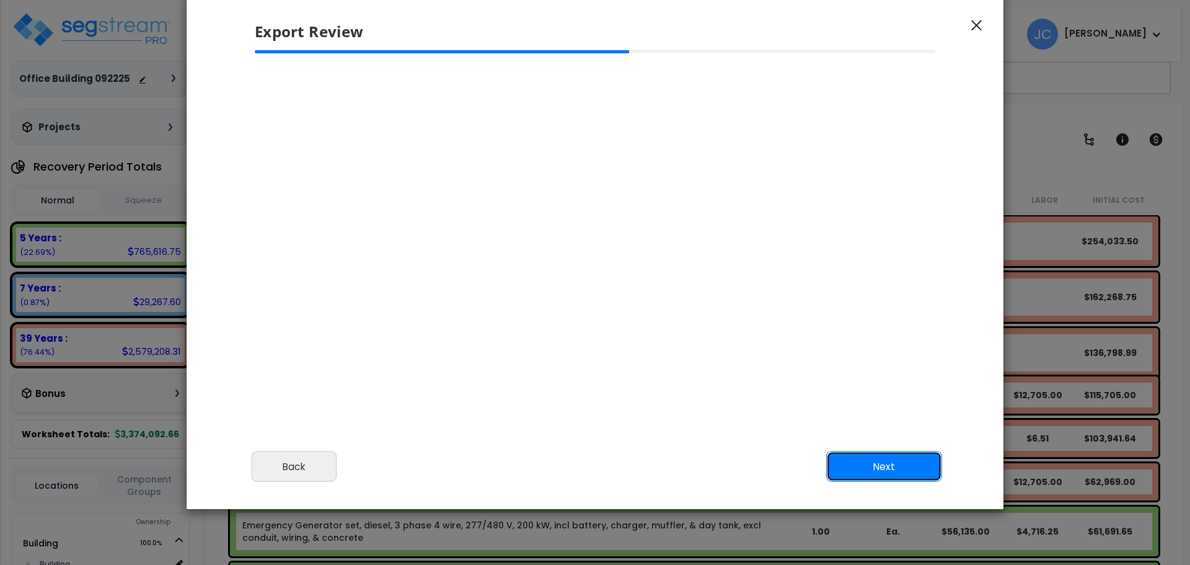
click at [864, 457] on button "Next" at bounding box center [884, 466] width 116 height 31
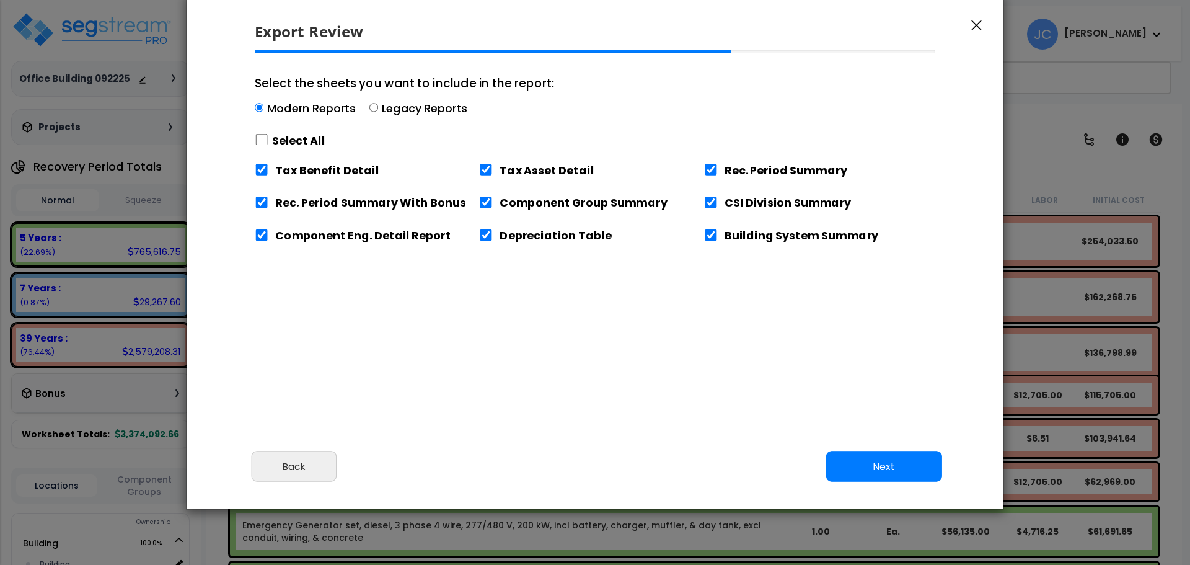
click at [298, 139] on label "Select All" at bounding box center [298, 140] width 53 height 15
click at [268, 139] on input "Select the sheets you want to include in the report: Modern Reports Legacy Repo…" at bounding box center [262, 140] width 14 height 12
checkbox input "true"
click at [882, 475] on button "Next" at bounding box center [884, 466] width 116 height 31
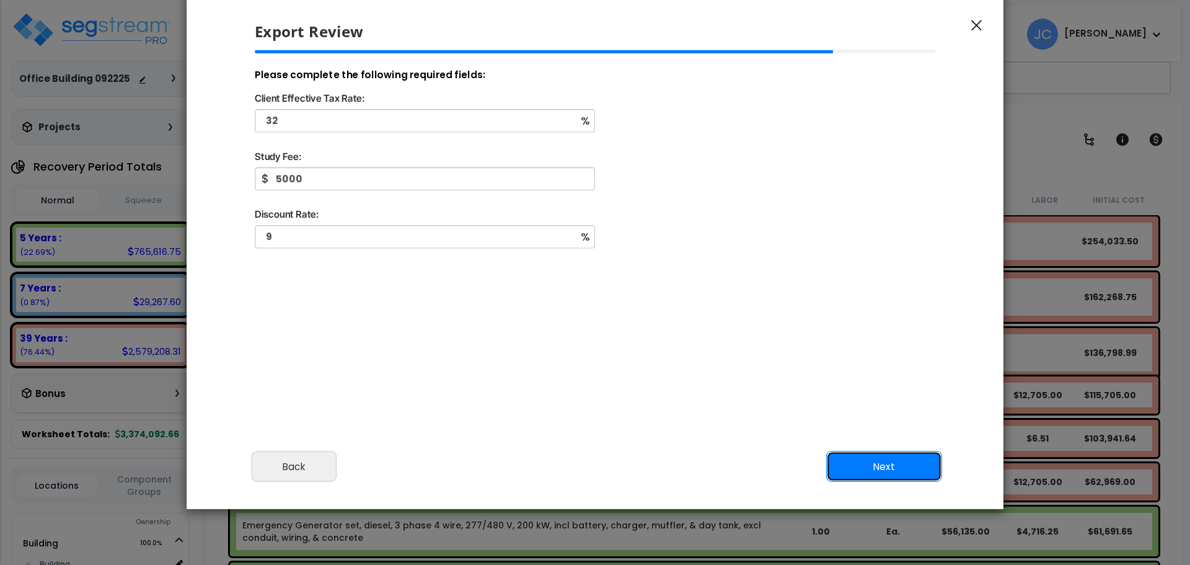
click at [908, 459] on button "Next" at bounding box center [884, 466] width 116 height 31
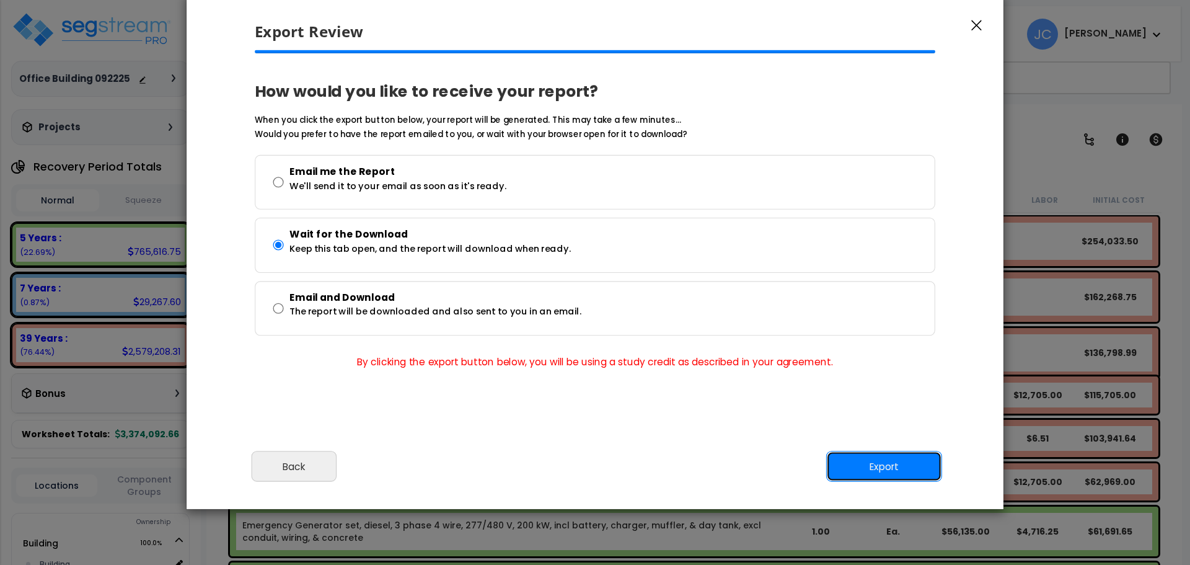
click at [892, 465] on button "Export" at bounding box center [884, 466] width 116 height 31
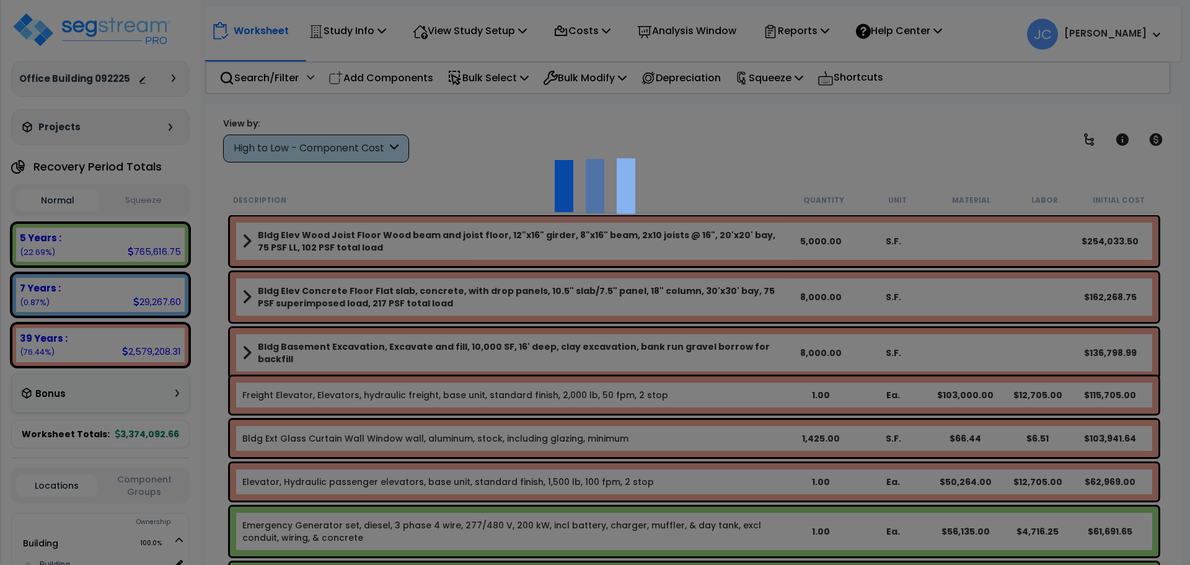
scroll to position [55, 0]
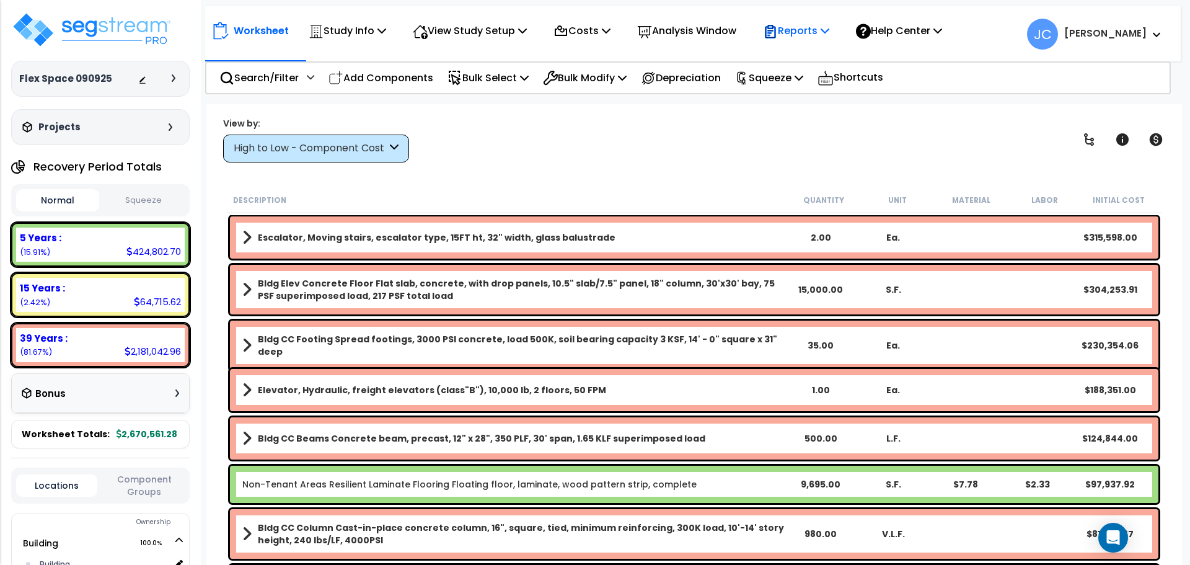
click at [808, 41] on div "Reports" at bounding box center [796, 30] width 66 height 29
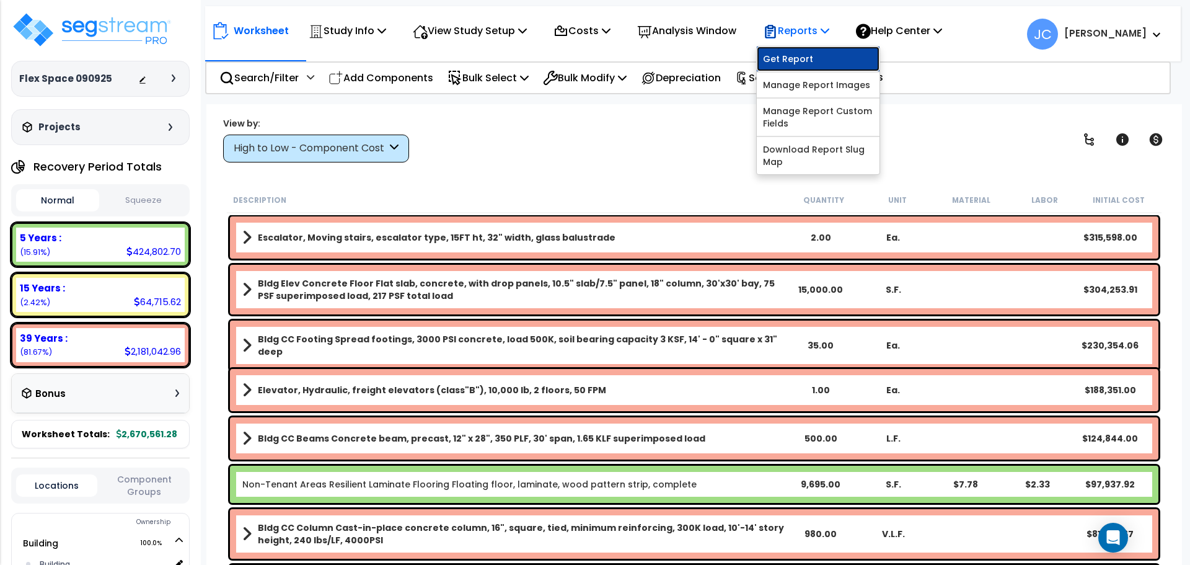
click at [813, 51] on link "Get Report" at bounding box center [818, 58] width 123 height 25
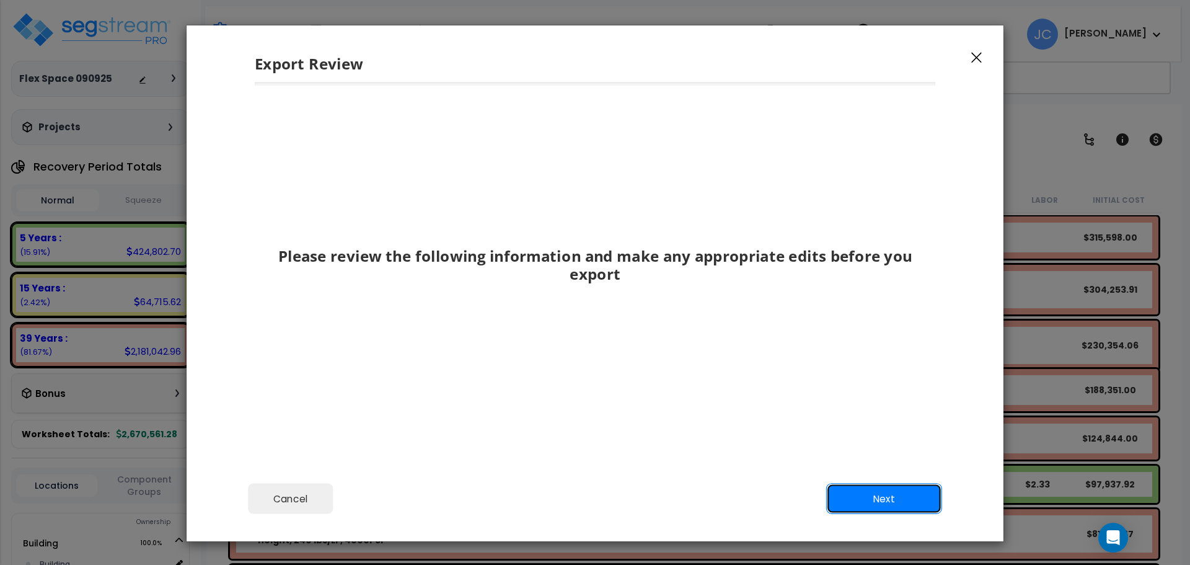
click at [875, 500] on button "Next" at bounding box center [884, 499] width 116 height 31
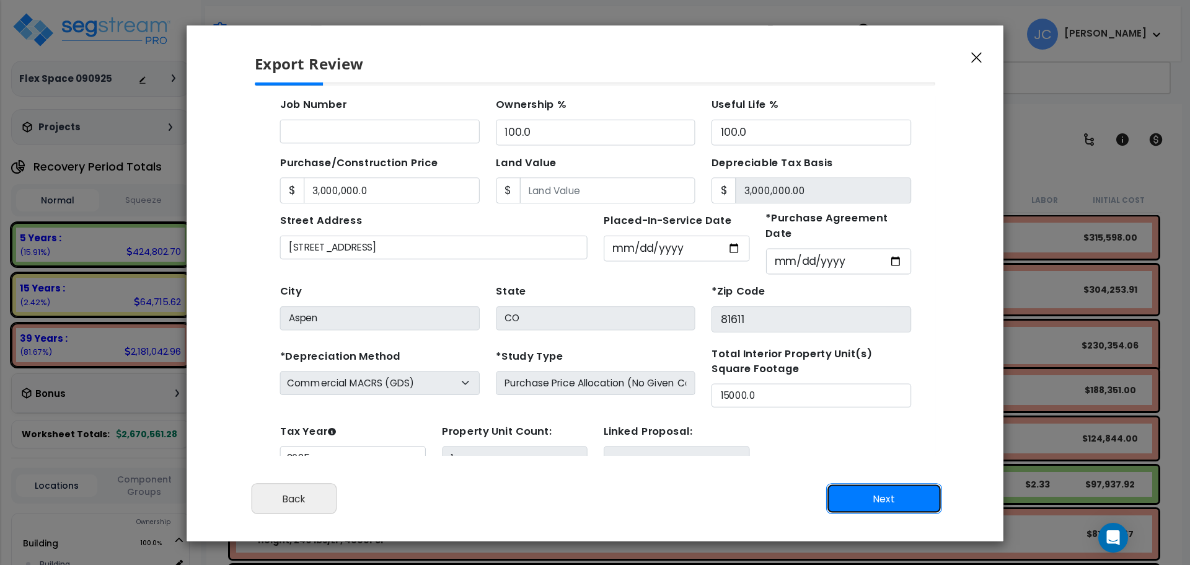
scroll to position [45, 0]
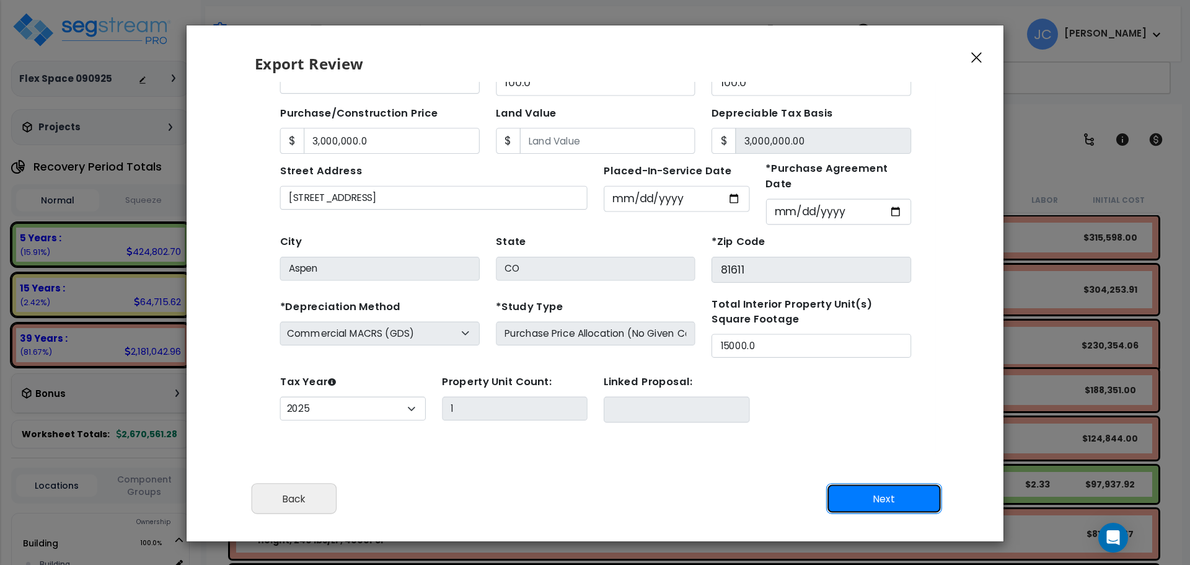
click at [901, 500] on button "Next" at bounding box center [884, 499] width 116 height 31
type input "3000000"
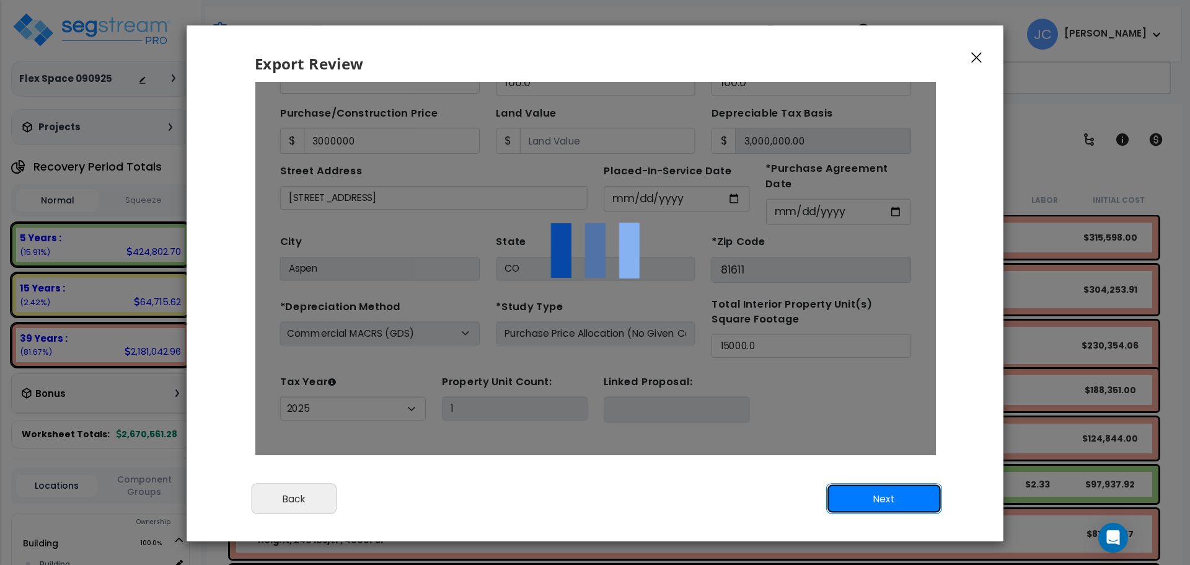
scroll to position [0, 0]
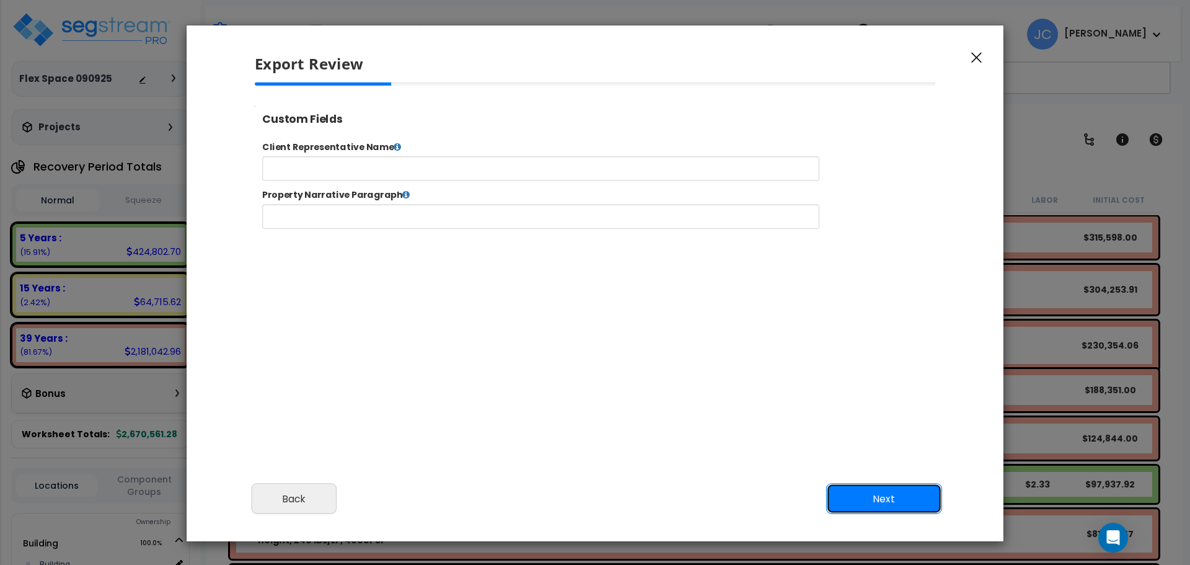
click at [893, 485] on button "Next" at bounding box center [884, 499] width 116 height 31
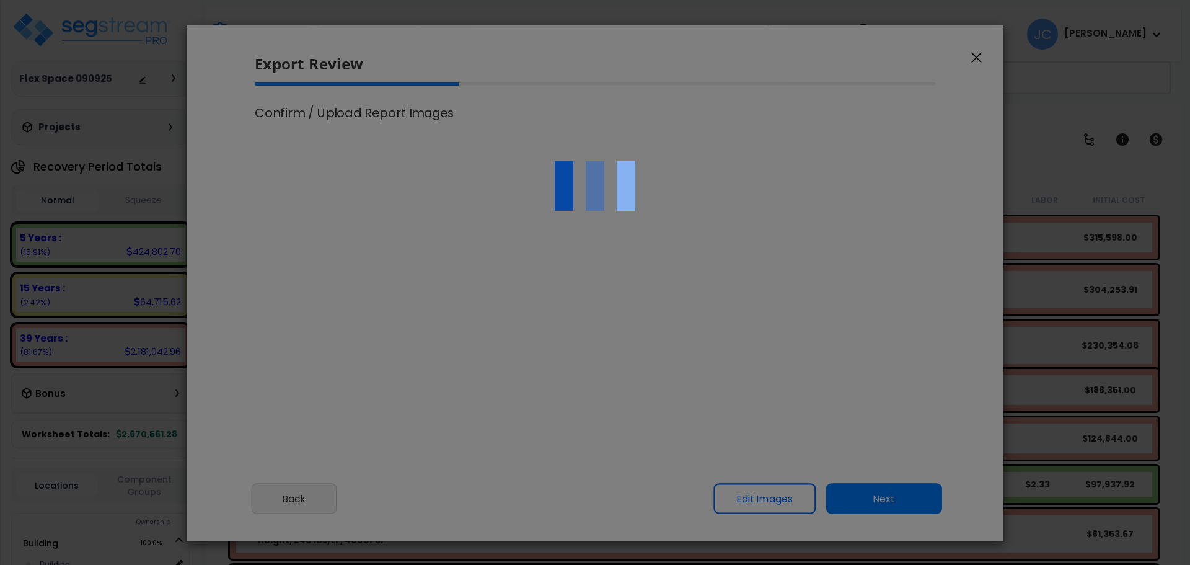
select select "2025"
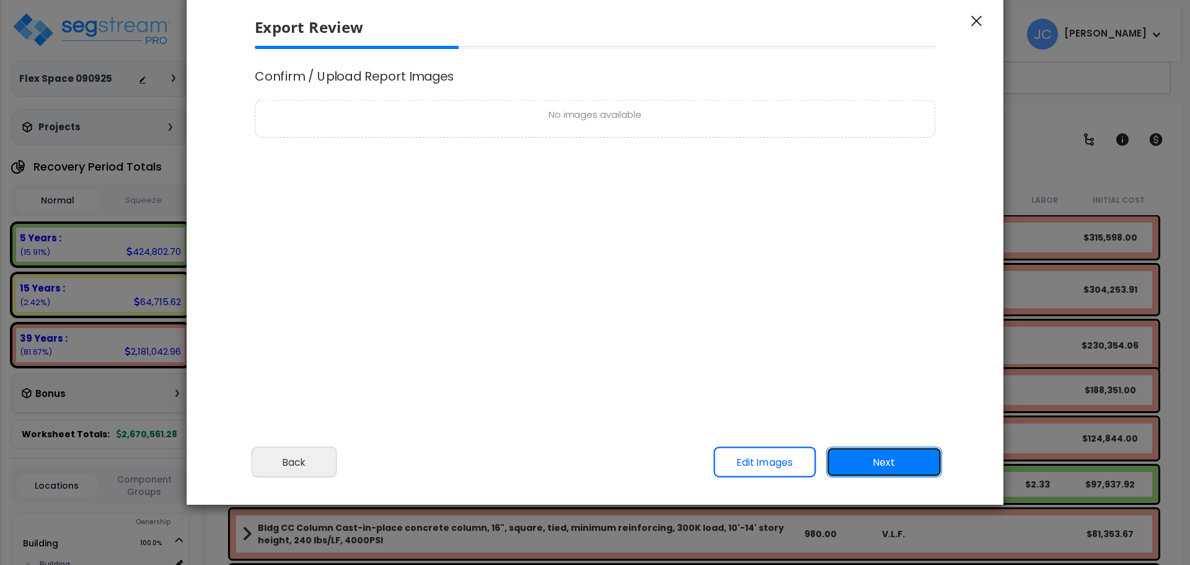
click at [909, 460] on button "Next" at bounding box center [884, 462] width 116 height 31
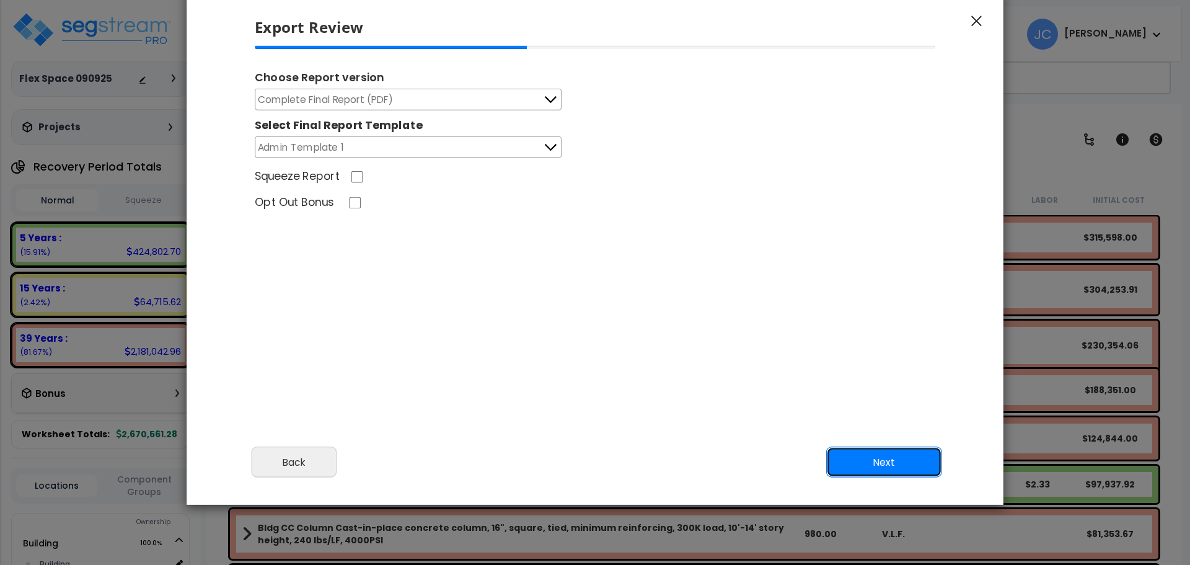
click at [841, 454] on button "Next" at bounding box center [884, 462] width 116 height 31
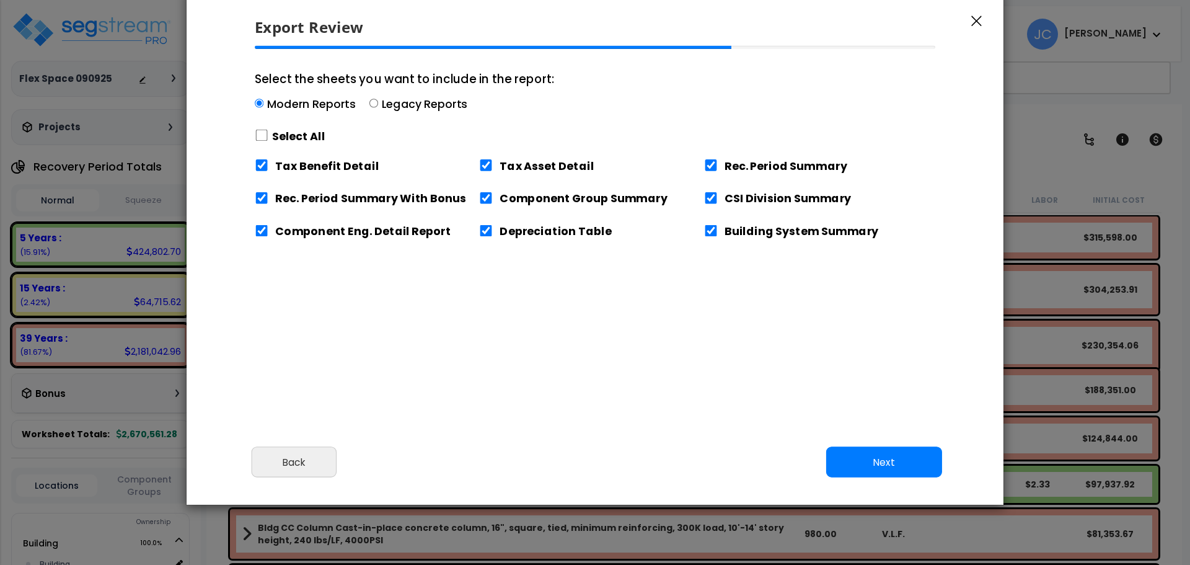
click at [293, 143] on label "Select All" at bounding box center [298, 135] width 53 height 15
click at [268, 141] on input "Select the sheets you want to include in the report: Modern Reports Legacy Repo…" at bounding box center [262, 136] width 14 height 12
checkbox input "true"
click at [892, 461] on button "Next" at bounding box center [884, 462] width 116 height 31
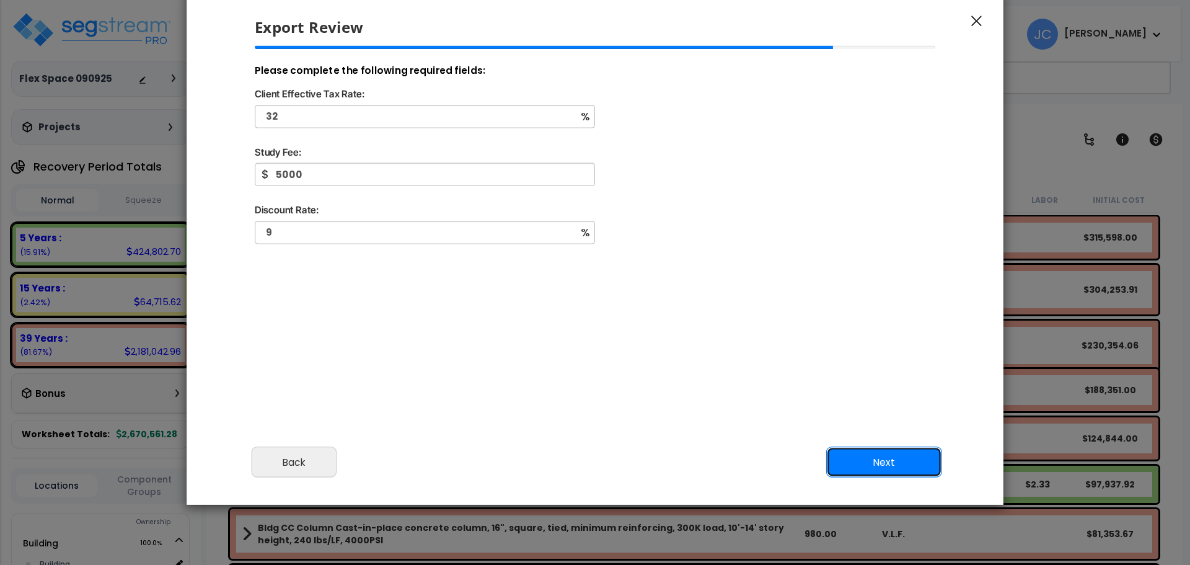
click at [885, 466] on button "Next" at bounding box center [884, 462] width 116 height 31
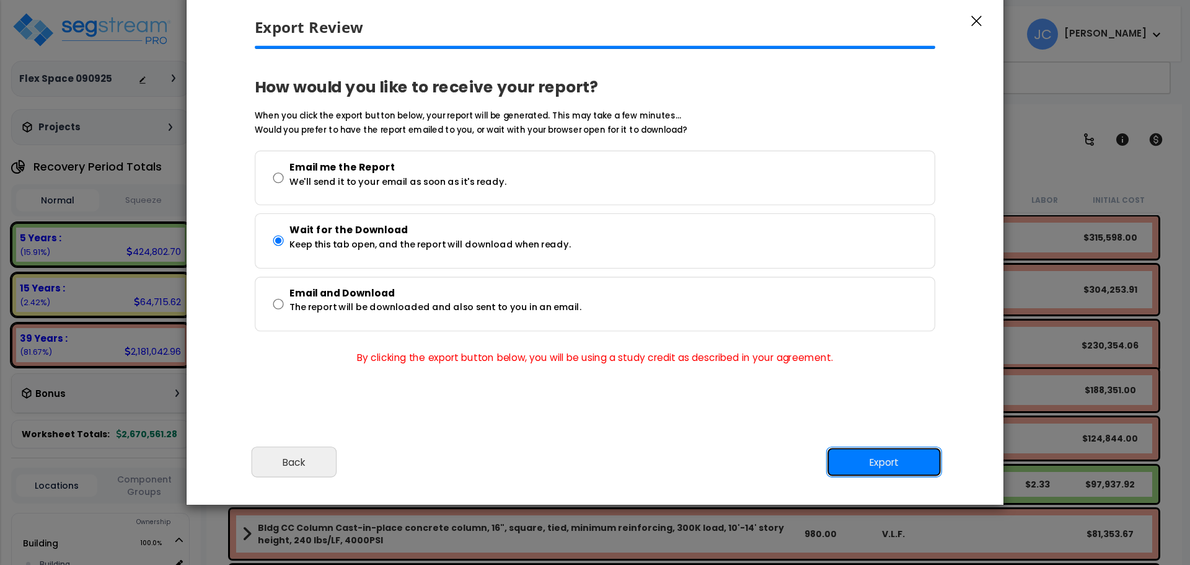
click at [864, 458] on button "Export" at bounding box center [884, 462] width 116 height 31
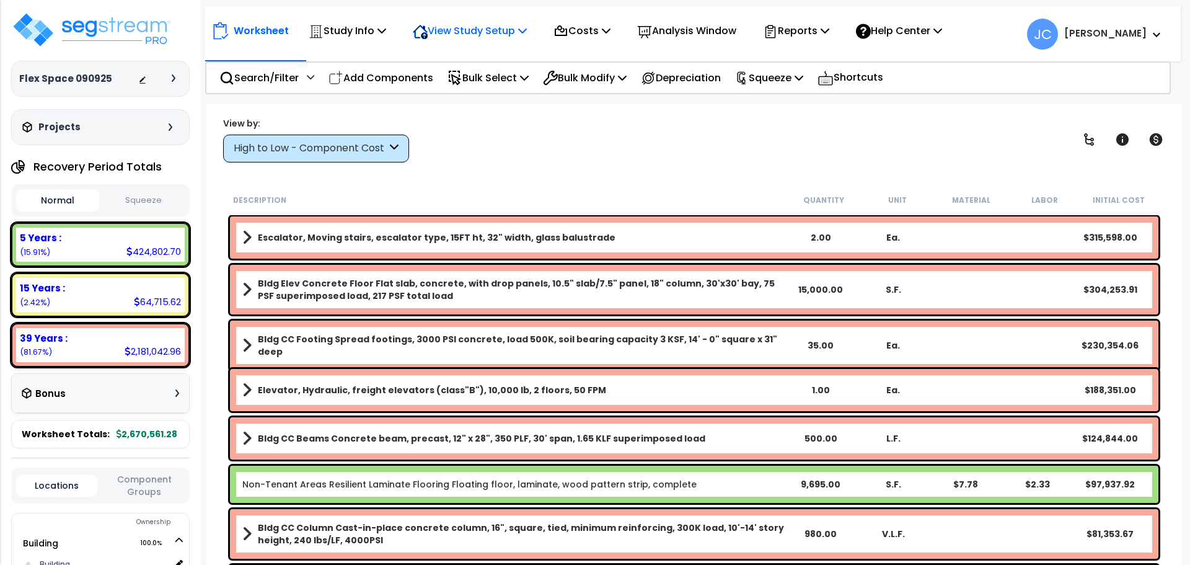
click at [481, 28] on p "View Study Setup" at bounding box center [470, 30] width 114 height 17
click at [476, 92] on link "View Questionnaire" at bounding box center [468, 85] width 123 height 25
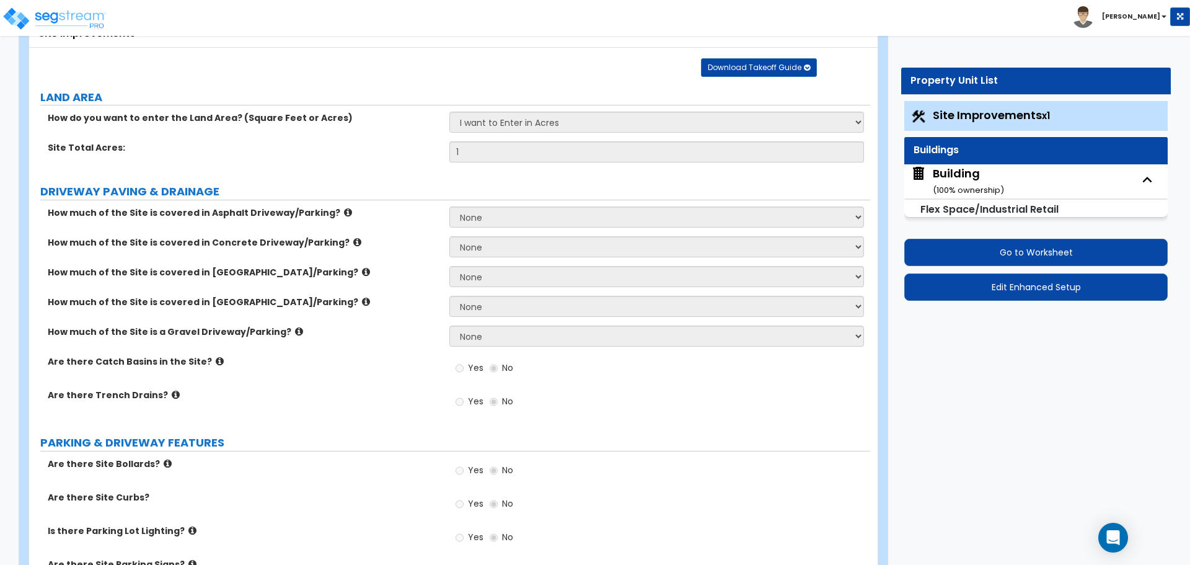
scroll to position [95, 0]
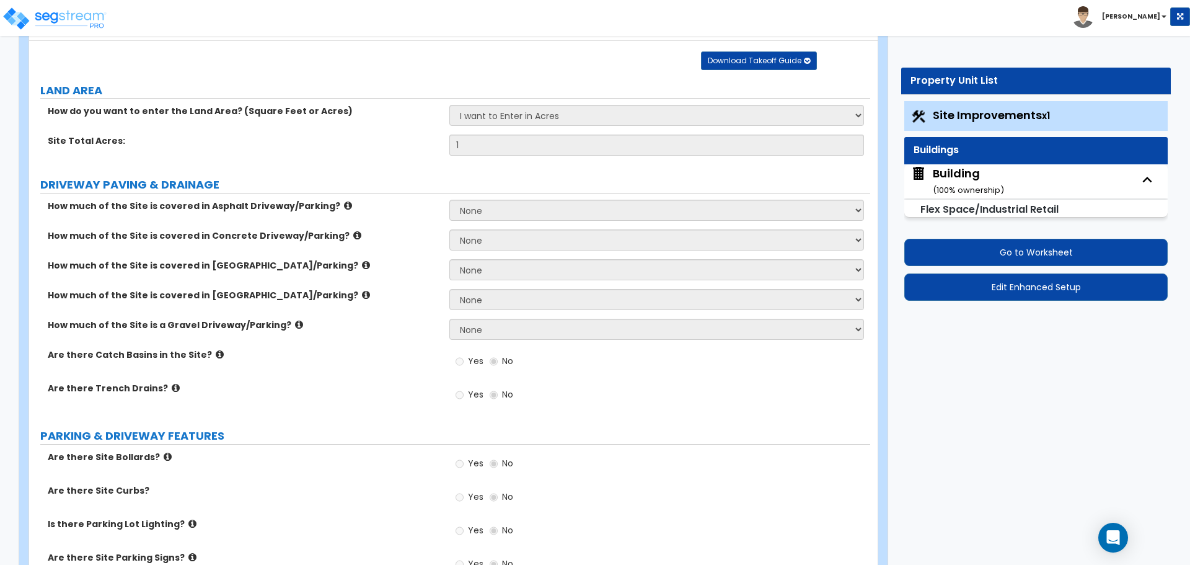
click at [966, 170] on div "Building ( 100 % ownership)" at bounding box center [968, 182] width 71 height 32
select select "2"
select select "5"
select select "2"
select select "5"
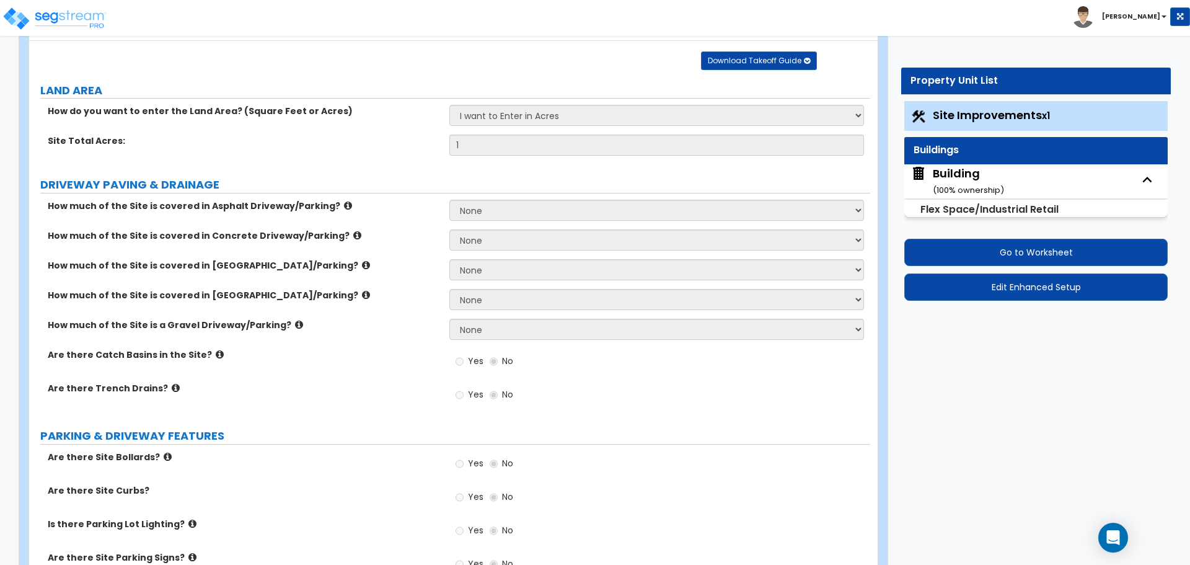
select select "1"
select select "4"
select select "2"
select select "1"
select select "2"
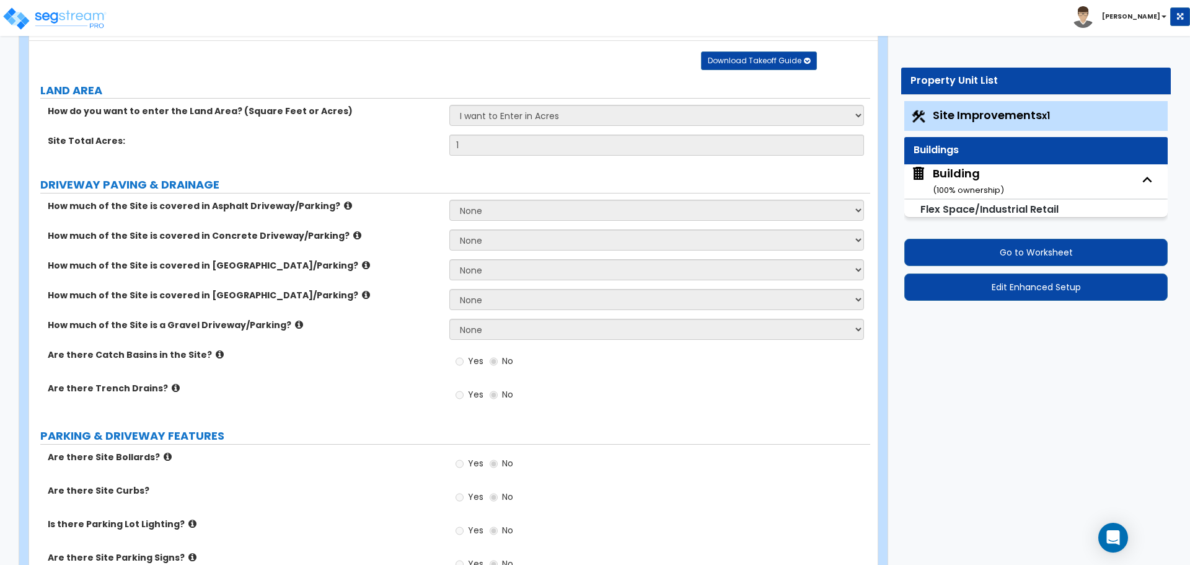
select select "3"
select select "5"
select select "11"
select select "8"
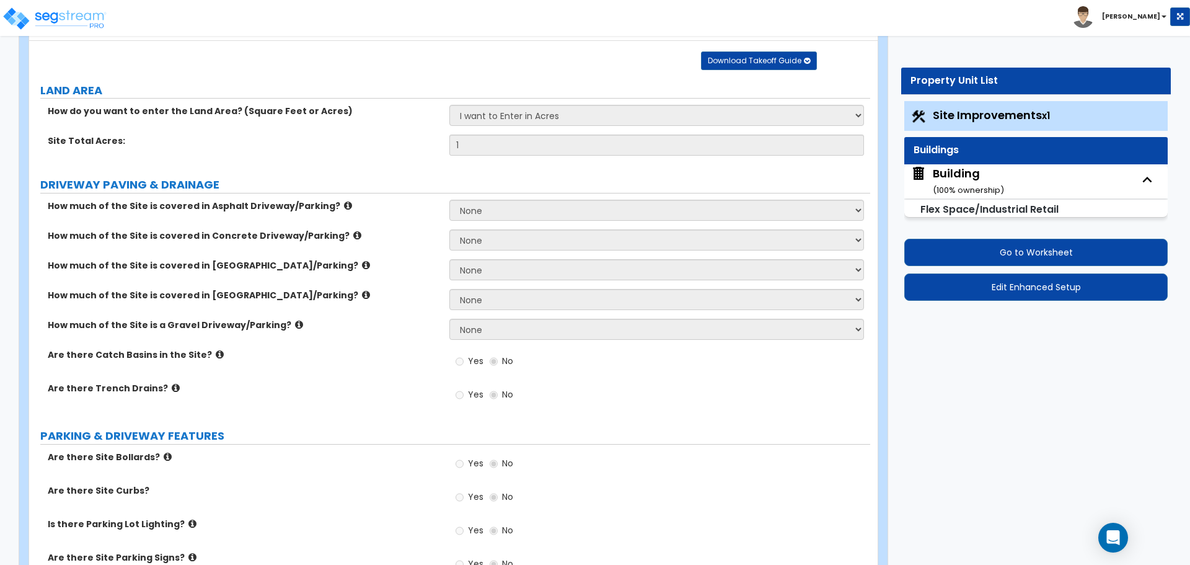
select select "10"
select select "3"
select select "2"
select select "3"
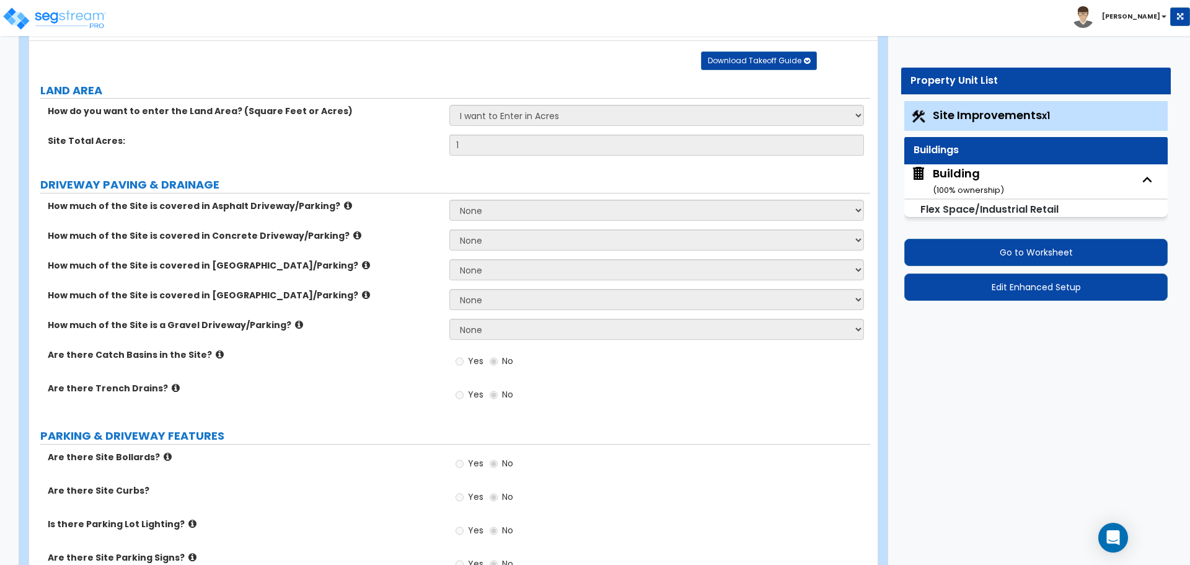
select select "2"
select select "3"
select select "4"
select select "2"
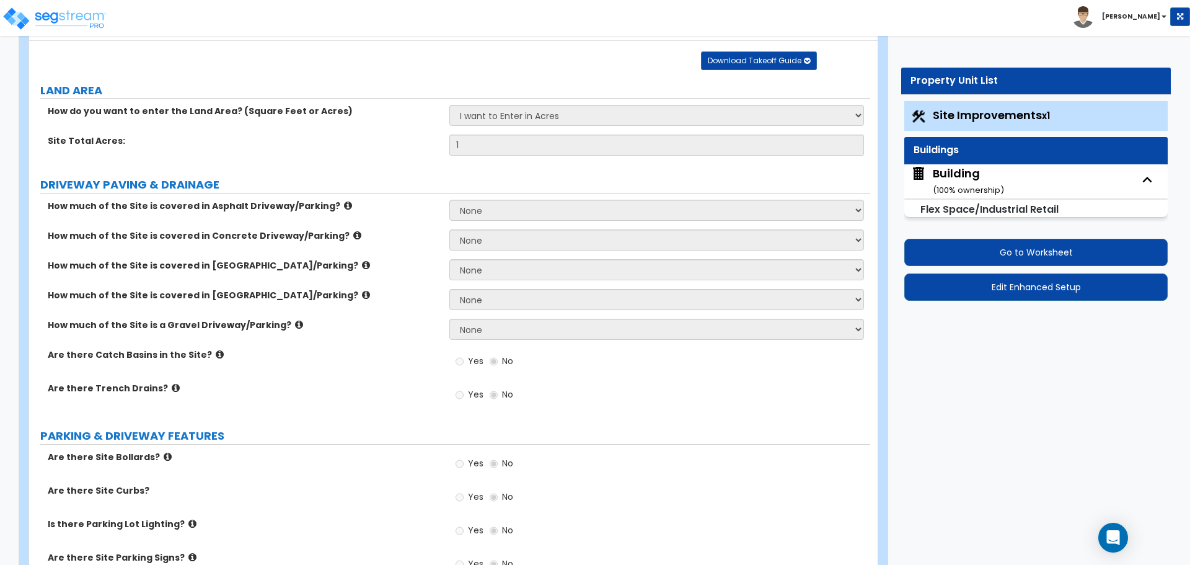
select select "2"
select select "1"
select select "7"
select select "1"
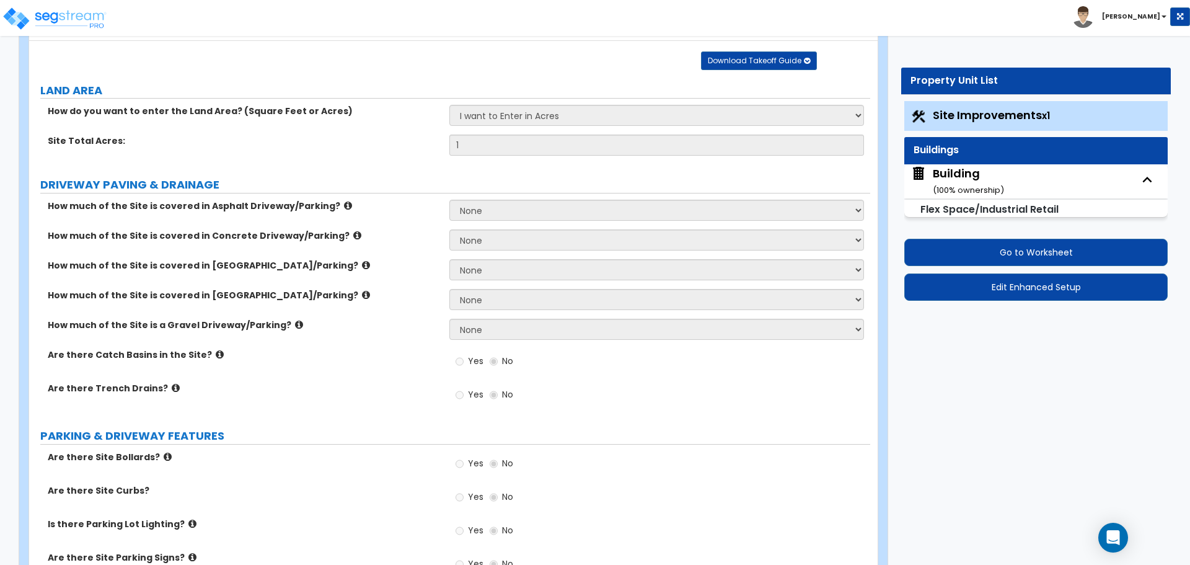
select select "1"
select select "2"
select select "1"
select select "2"
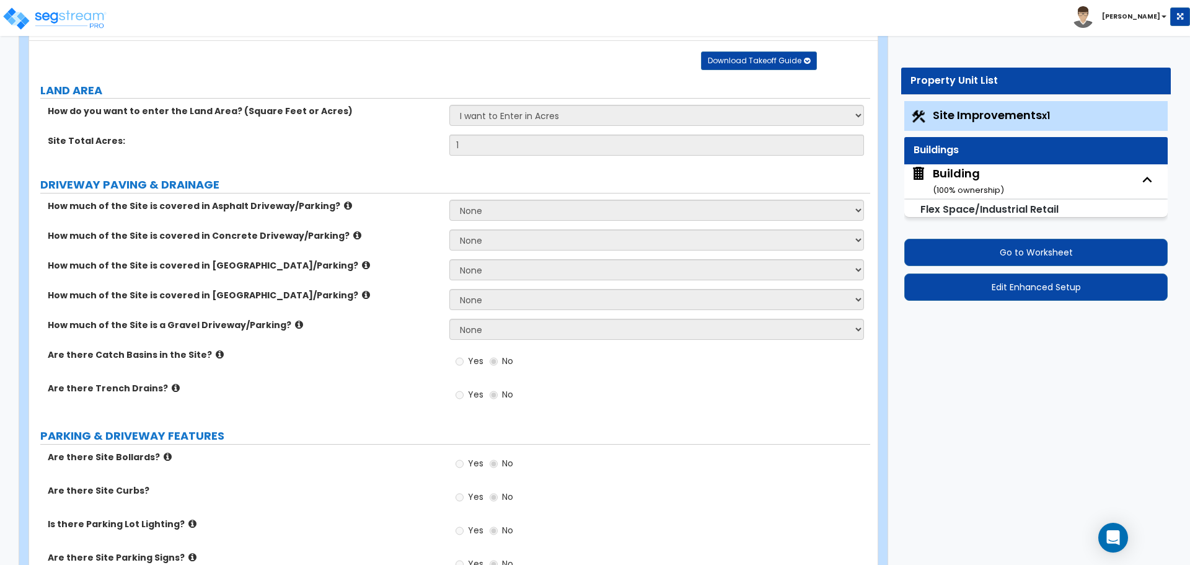
select select "1"
select select "2"
select select "1"
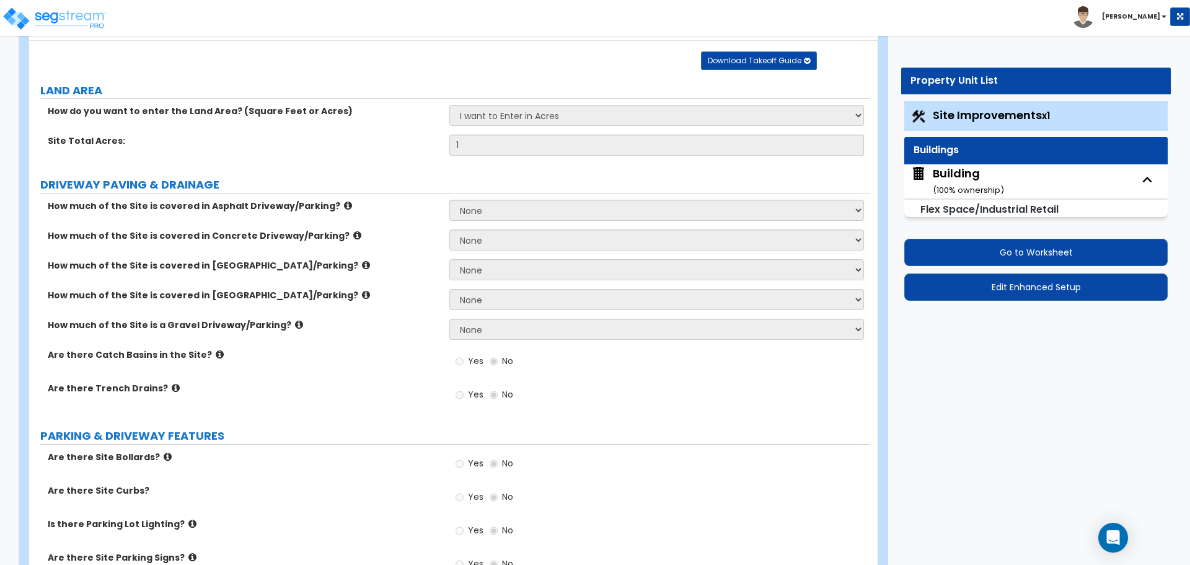
select select "2"
select select "3"
select select "4"
select select "2"
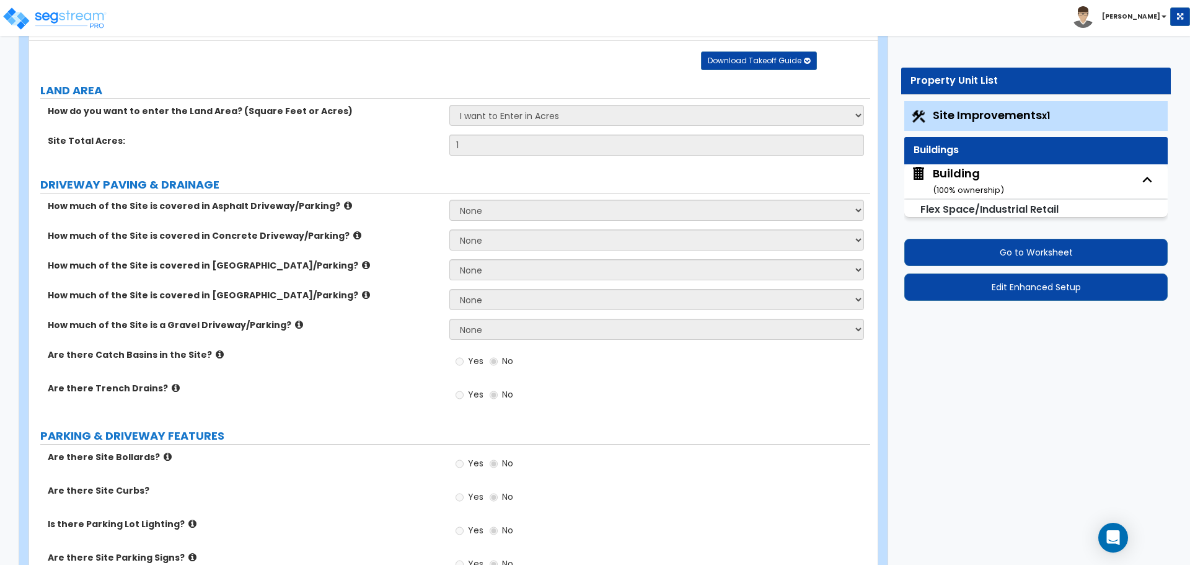
select select "2"
select select "5"
select select "1"
select select "2"
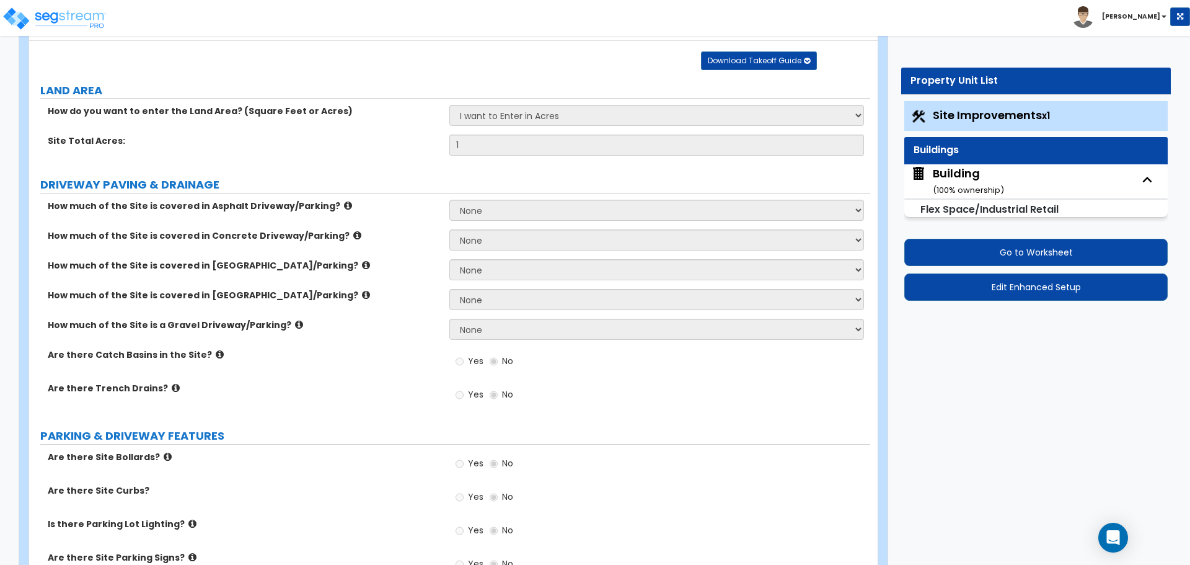
select select "1"
select select "8"
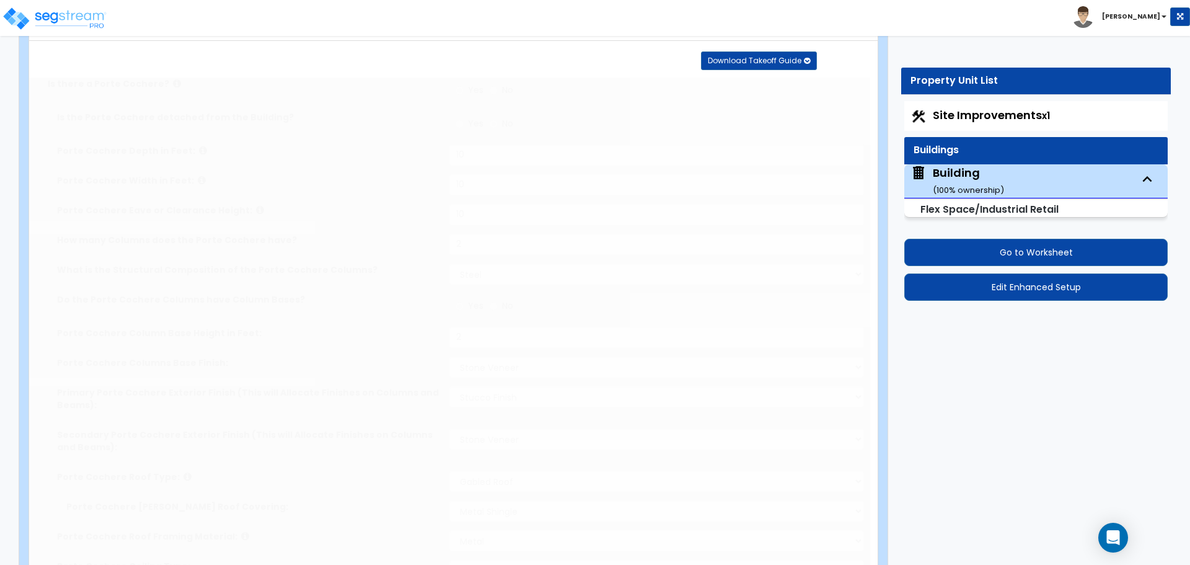
scroll to position [0, 0]
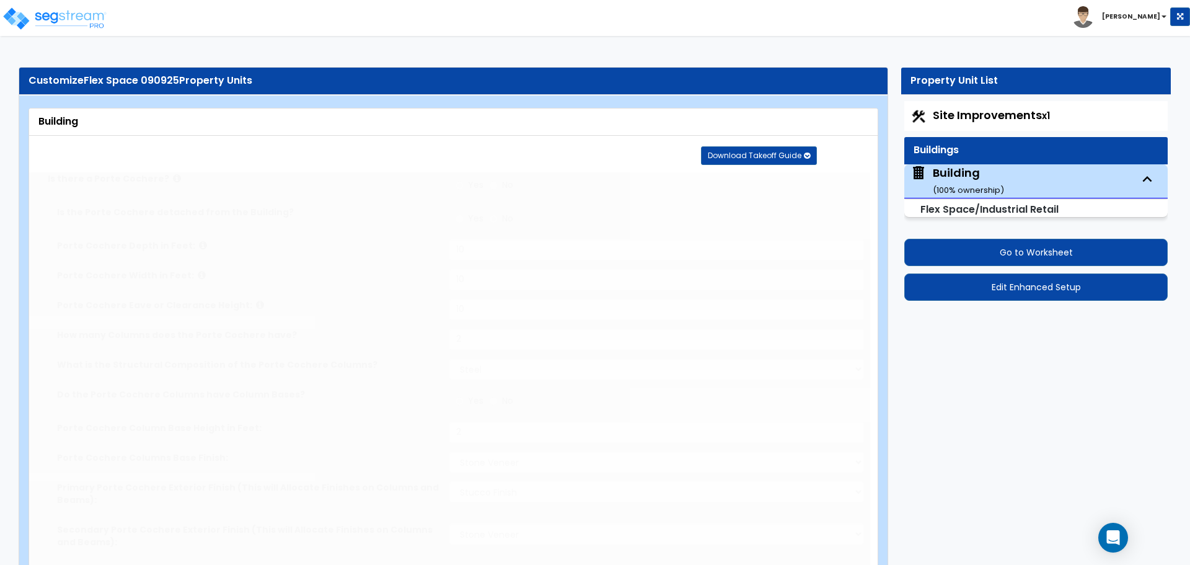
select select "1"
type input "45"
select select "2"
select select "1"
type input "1"
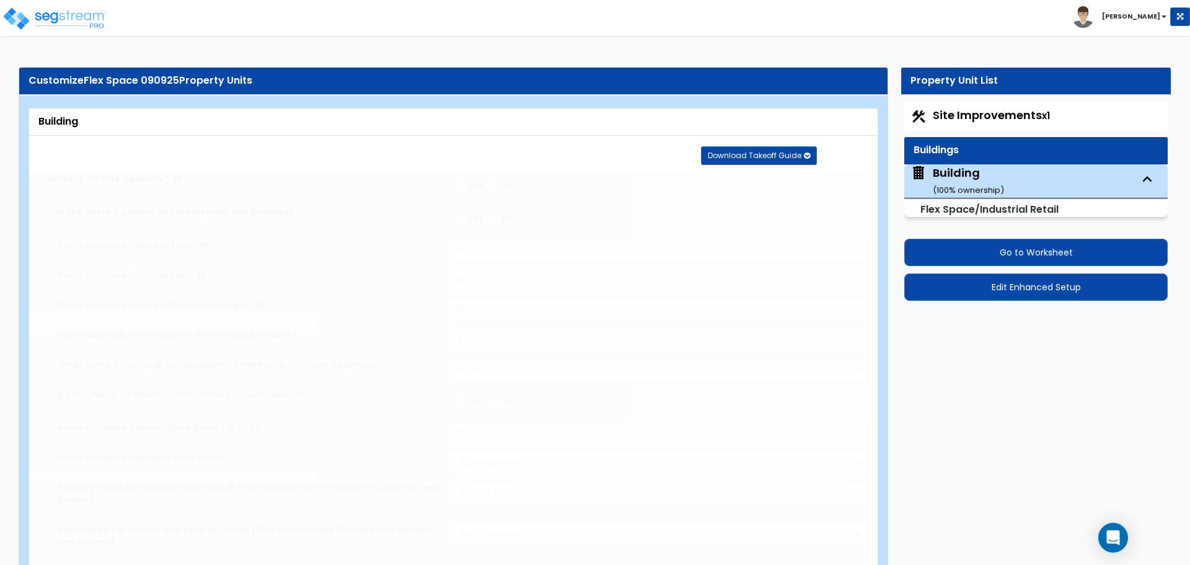
type input "2"
type input "3"
type input "4"
type input "50"
radio input "true"
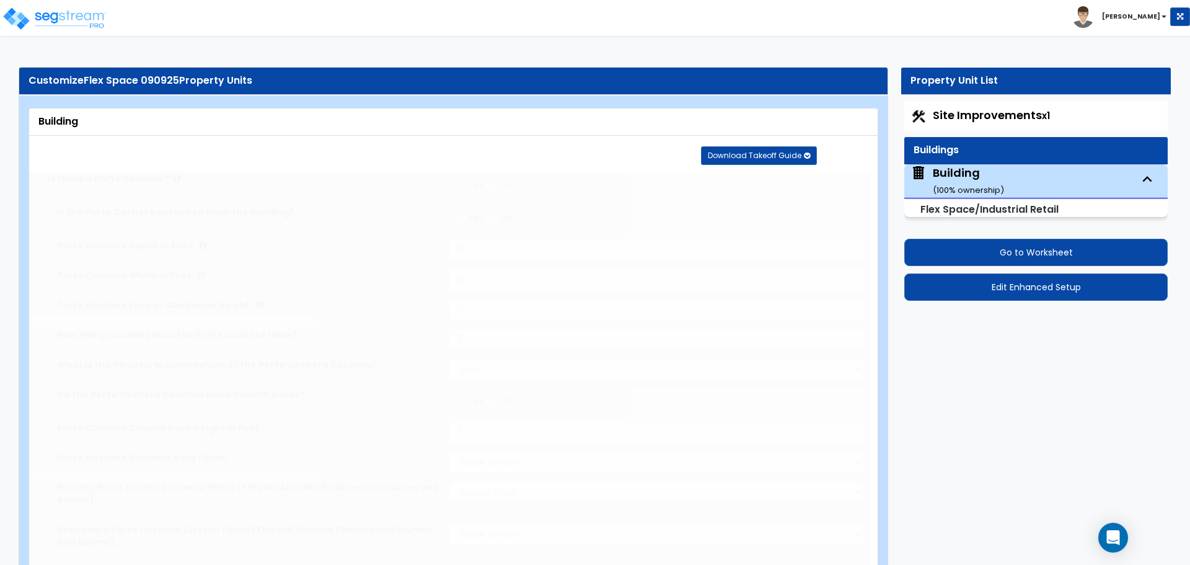
select select "1"
type input "4"
type input "2"
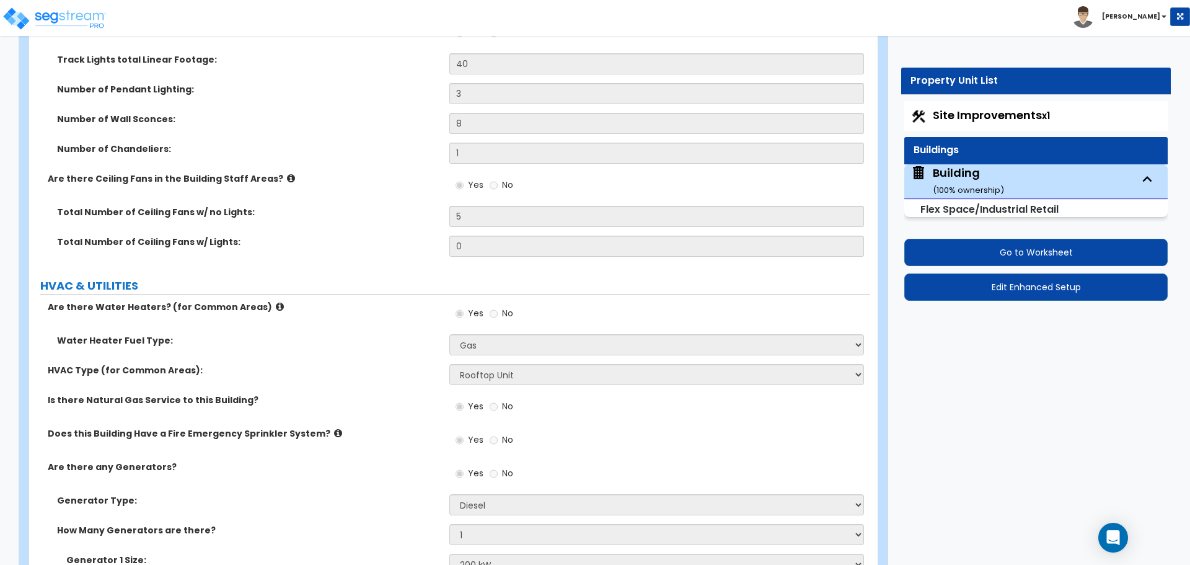
scroll to position [5888, 0]
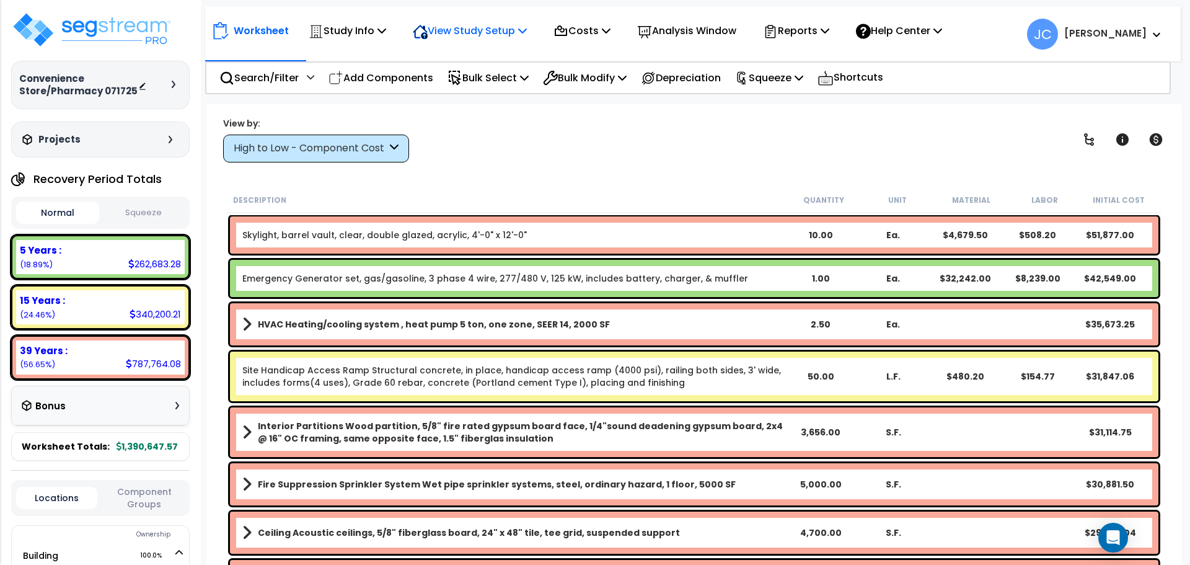
click at [467, 29] on p "View Study Setup" at bounding box center [470, 30] width 114 height 17
click at [823, 41] on div "Reports" at bounding box center [796, 30] width 66 height 29
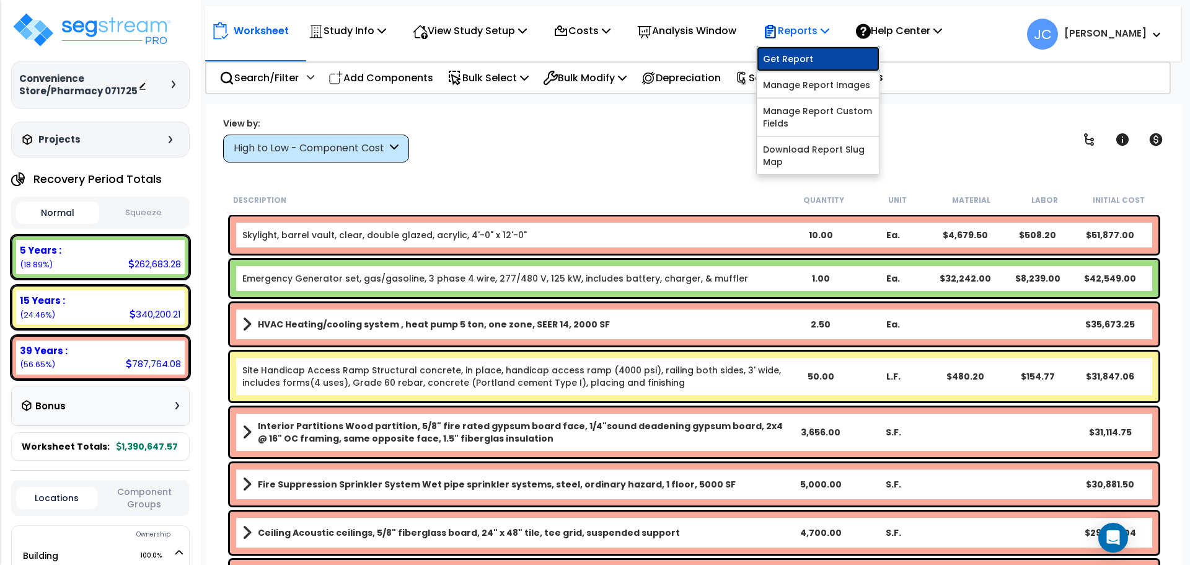
click at [811, 58] on link "Get Report" at bounding box center [818, 58] width 123 height 25
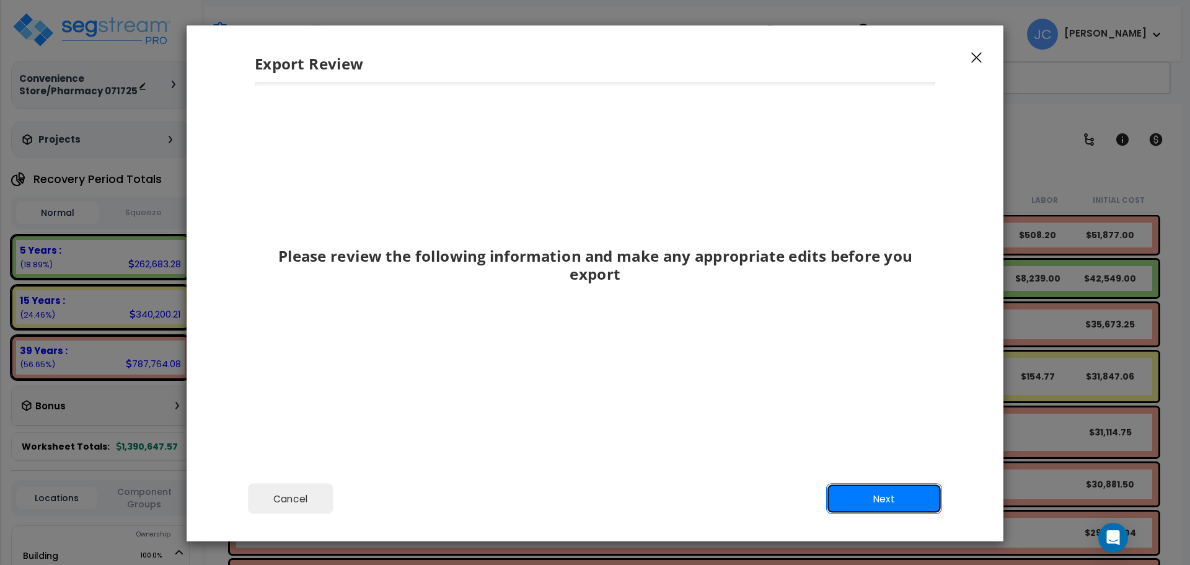
click at [887, 500] on button "Next" at bounding box center [884, 499] width 116 height 31
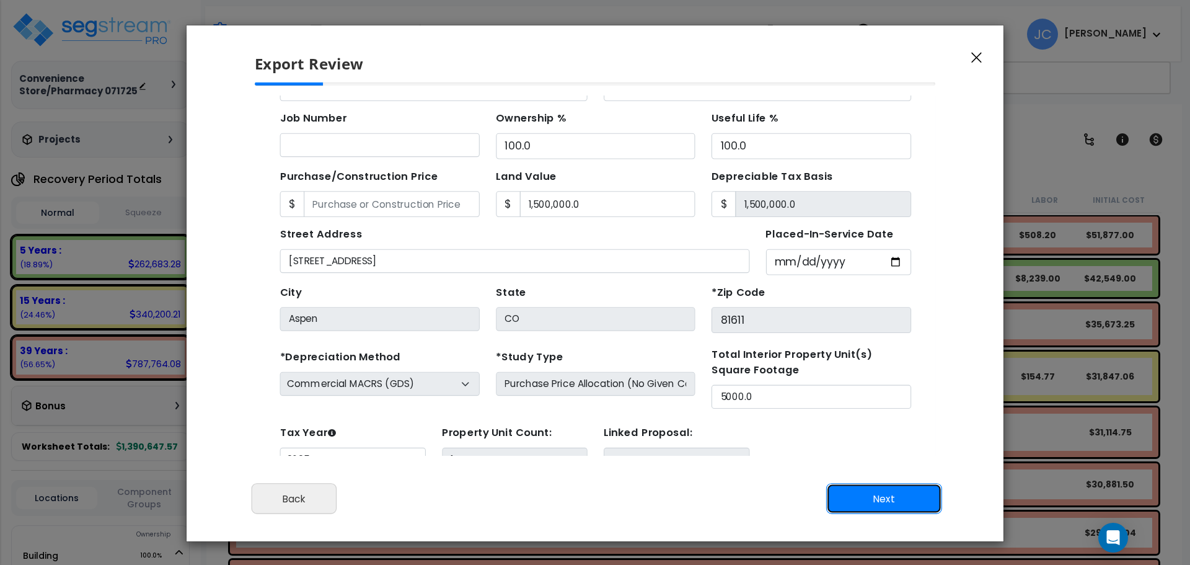
scroll to position [45, 0]
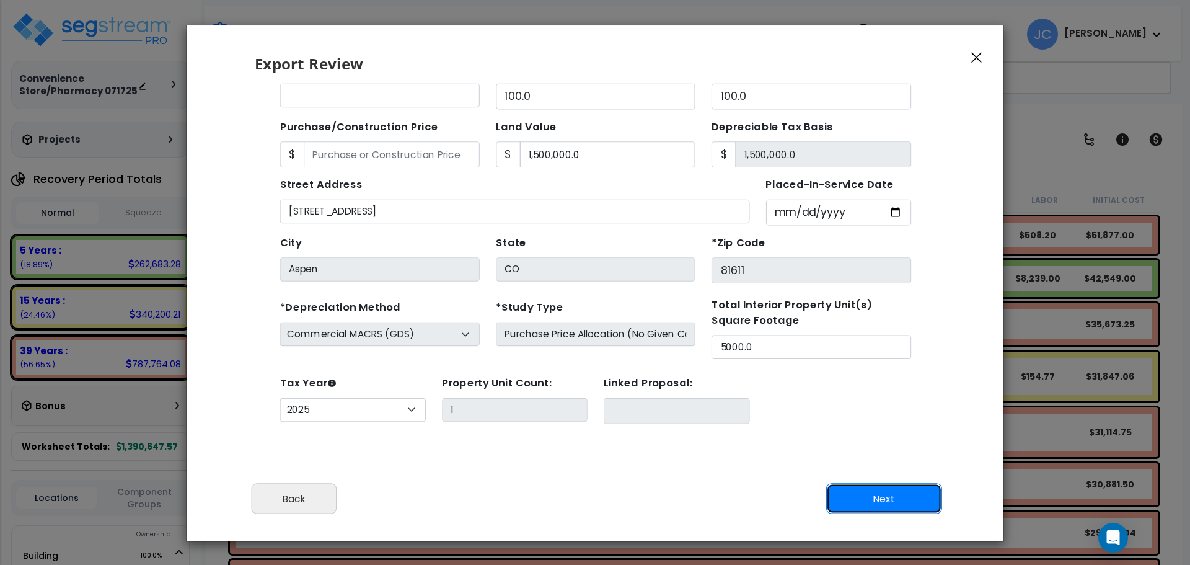
click at [880, 494] on button "Next" at bounding box center [884, 499] width 116 height 31
type input "1500000"
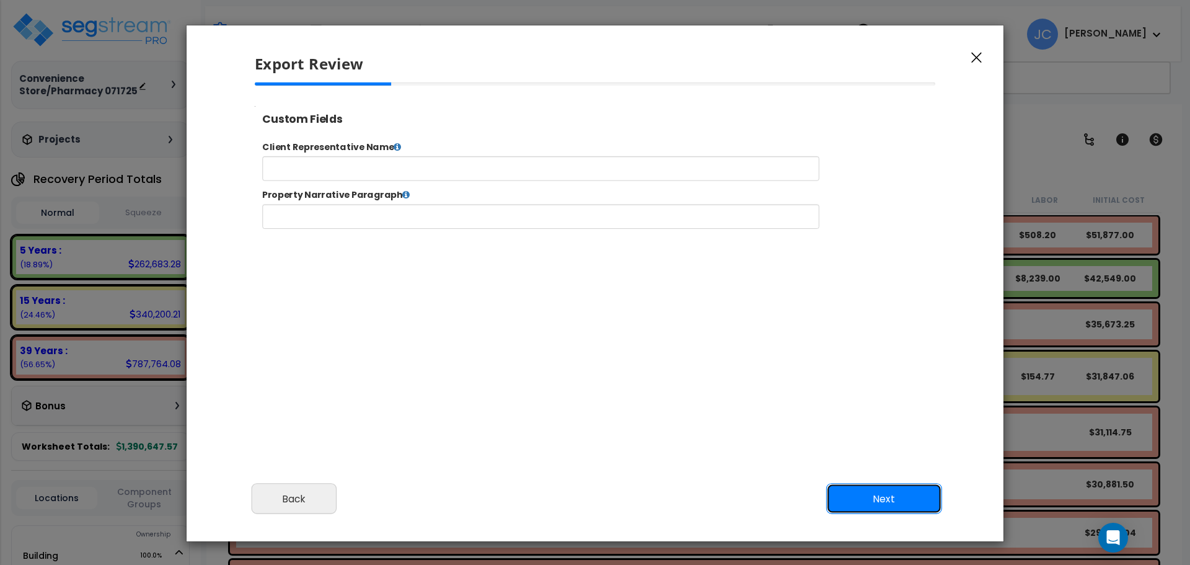
scroll to position [0, 0]
click at [903, 500] on button "Next" at bounding box center [884, 499] width 116 height 31
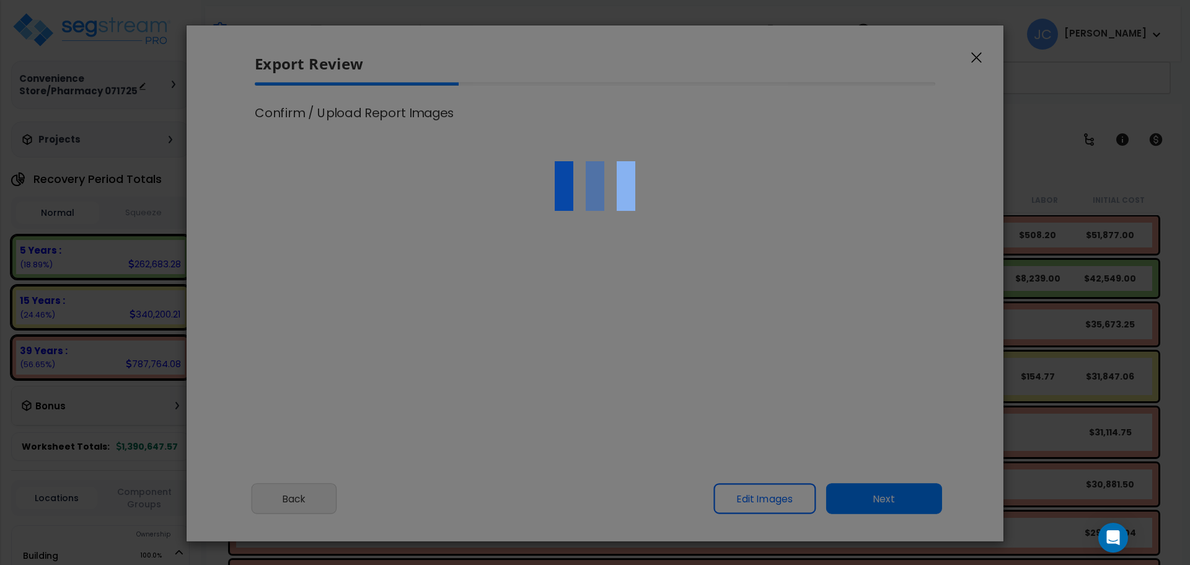
type input "1,500,000.0"
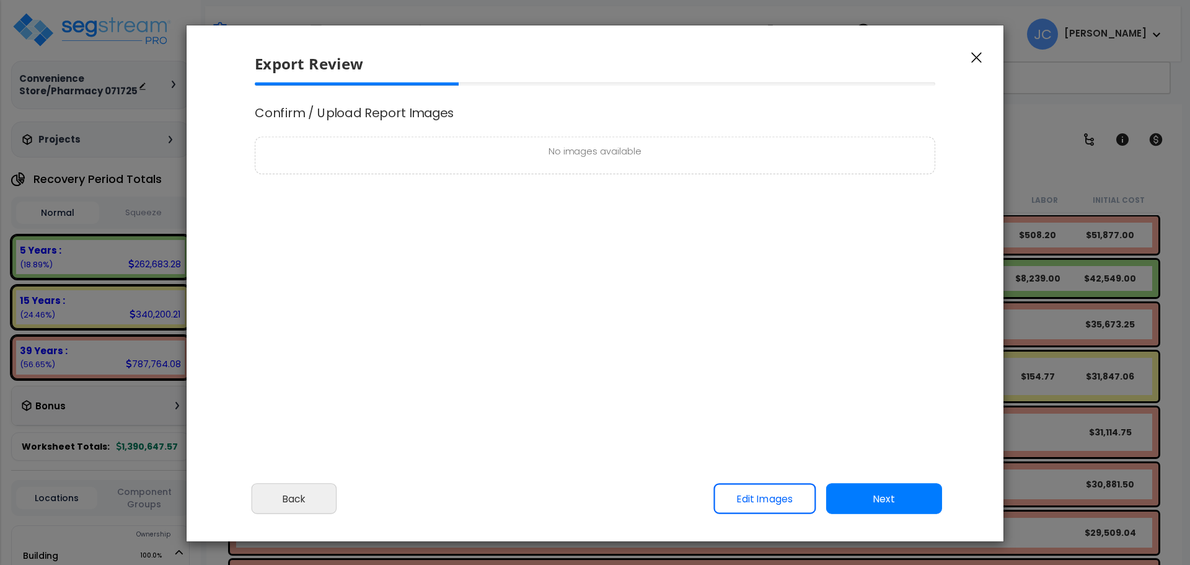
select select "2025"
click at [911, 502] on button "Next" at bounding box center [884, 499] width 116 height 31
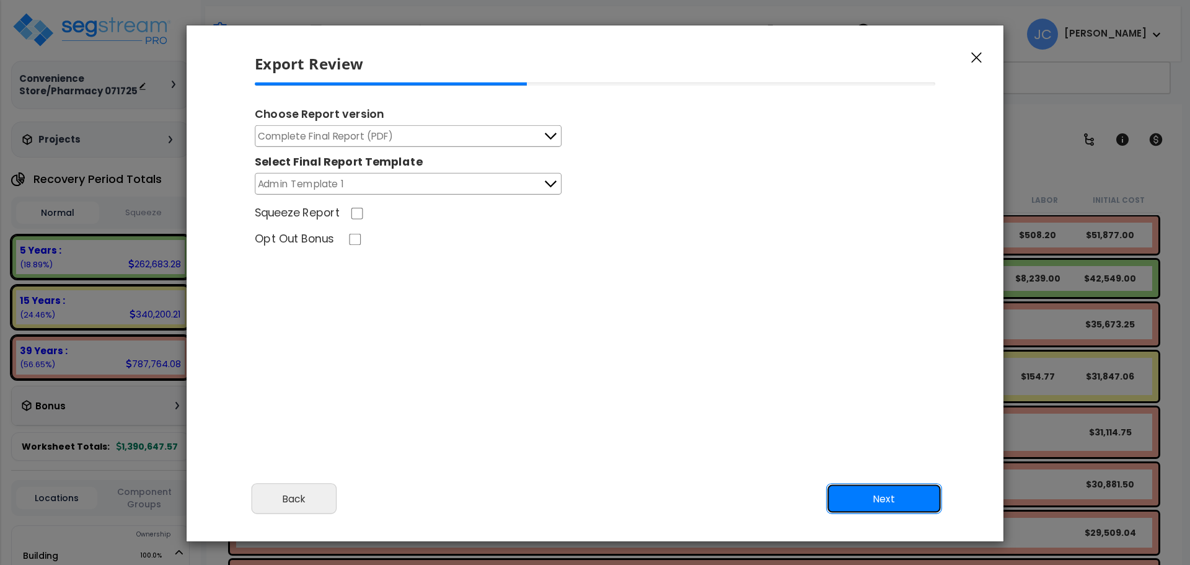
click at [873, 502] on button "Next" at bounding box center [884, 499] width 116 height 31
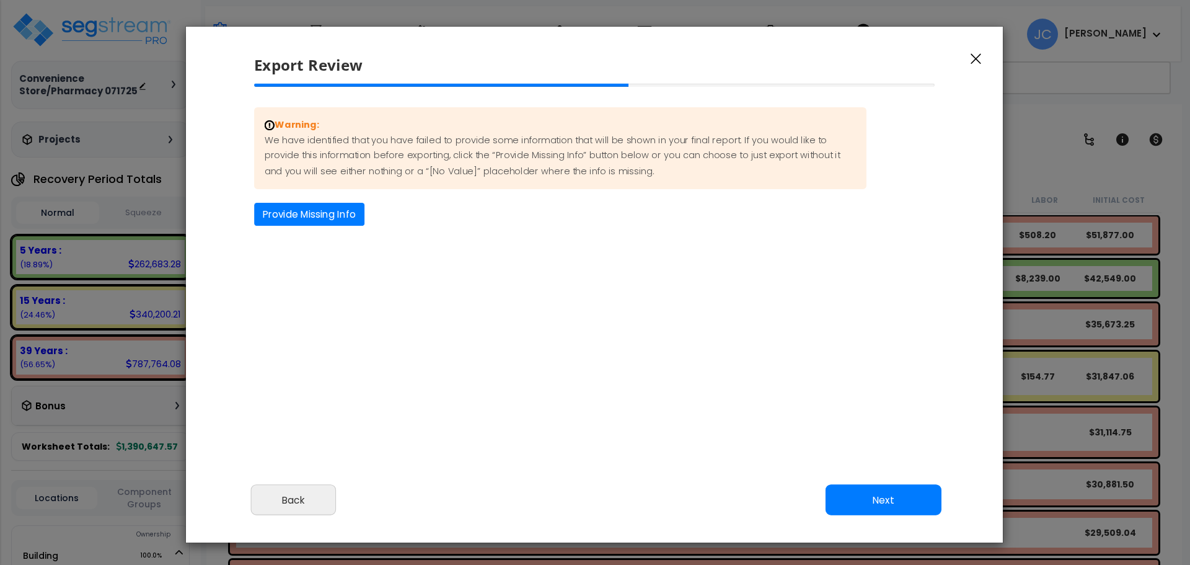
click at [338, 226] on div "Missing Information How much of the Site is covered in Brick Driveway/Parking? …" at bounding box center [594, 226] width 701 height 1
click at [332, 206] on button "Provide Missing Info" at bounding box center [309, 214] width 110 height 23
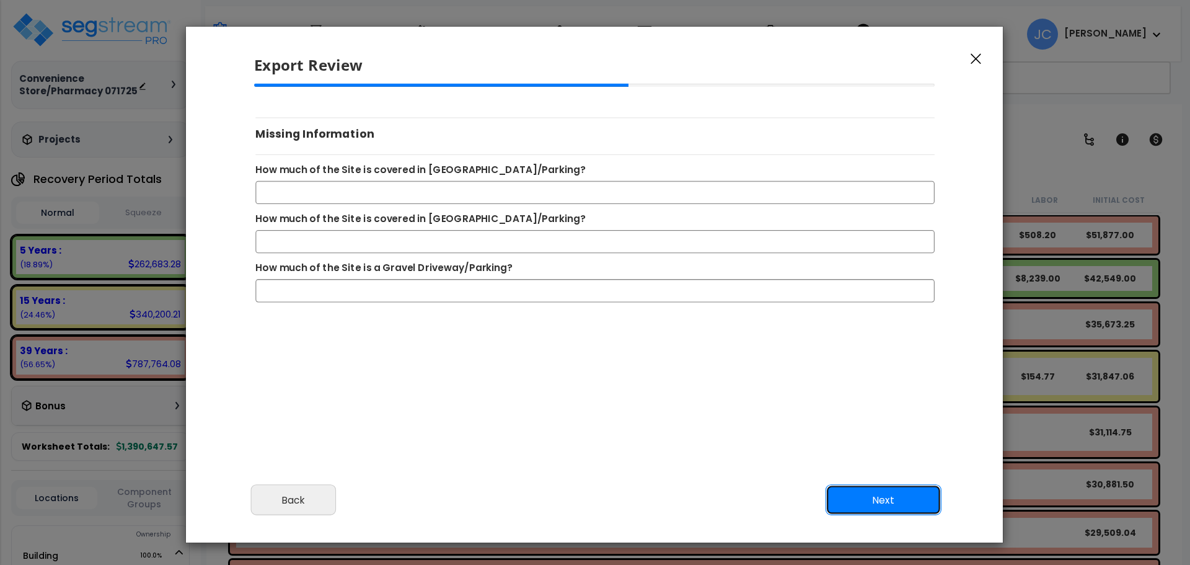
click at [874, 504] on button "Next" at bounding box center [884, 500] width 116 height 31
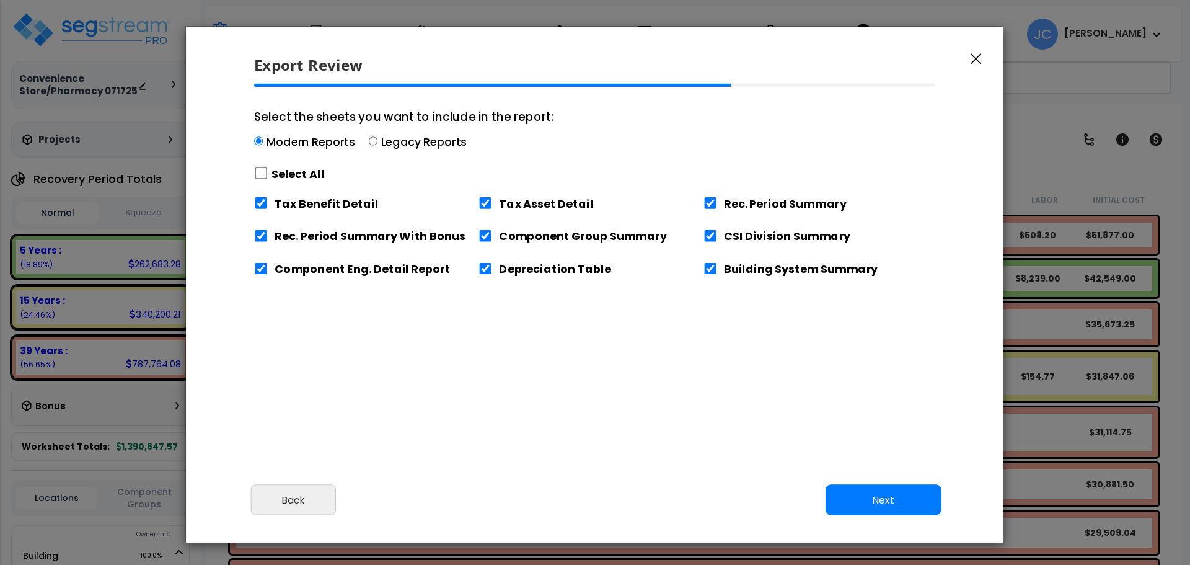
click at [280, 170] on label "Select All" at bounding box center [298, 173] width 53 height 15
click at [268, 170] on input "Select the sheets you want to include in the report: Modern Reports Legacy Repo…" at bounding box center [261, 173] width 14 height 12
checkbox input "true"
click at [883, 507] on button "Next" at bounding box center [884, 500] width 116 height 31
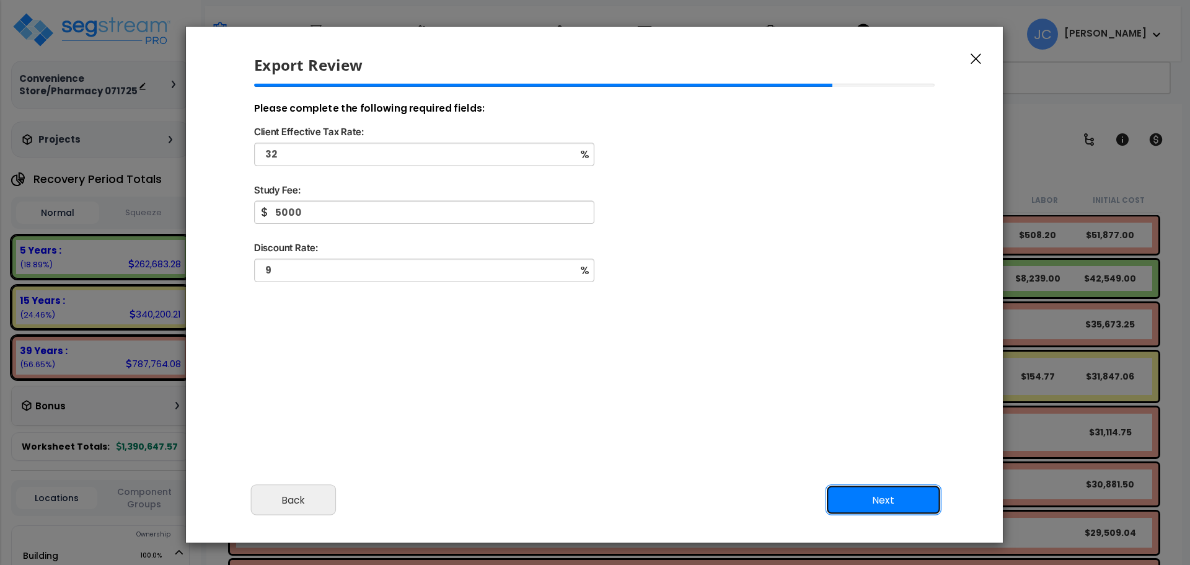
click at [880, 490] on button "Next" at bounding box center [884, 500] width 116 height 31
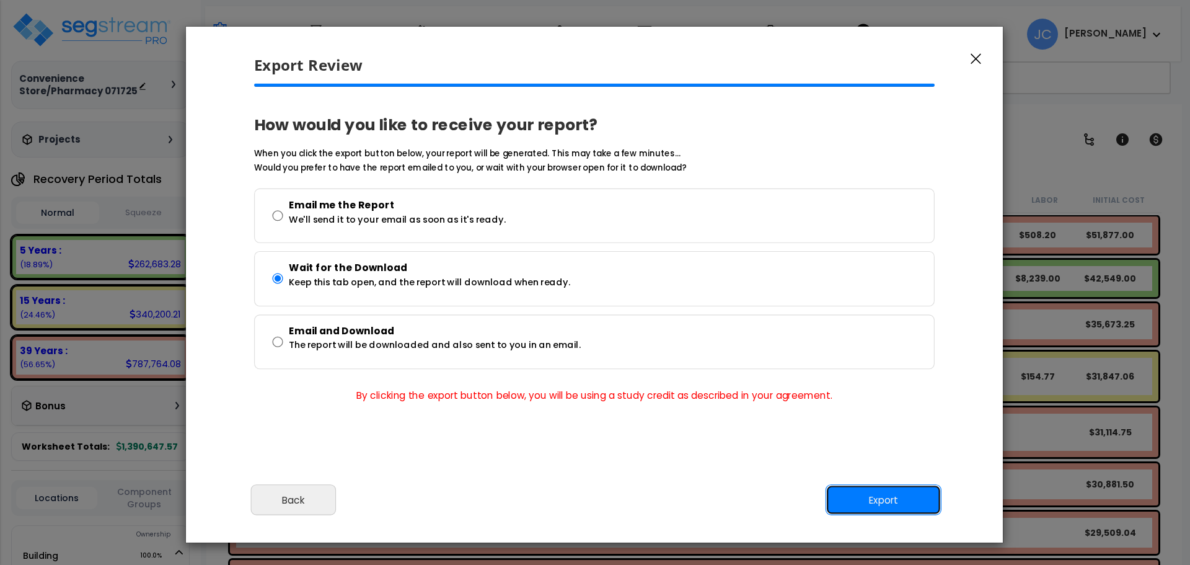
click at [867, 502] on button "Export" at bounding box center [884, 500] width 116 height 31
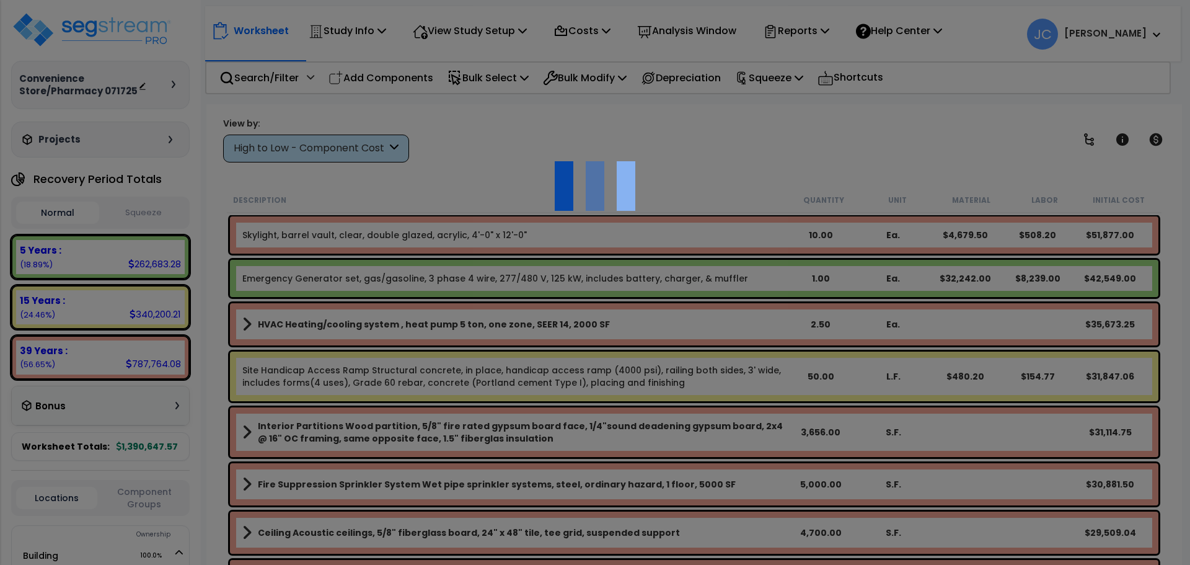
scroll to position [55, 0]
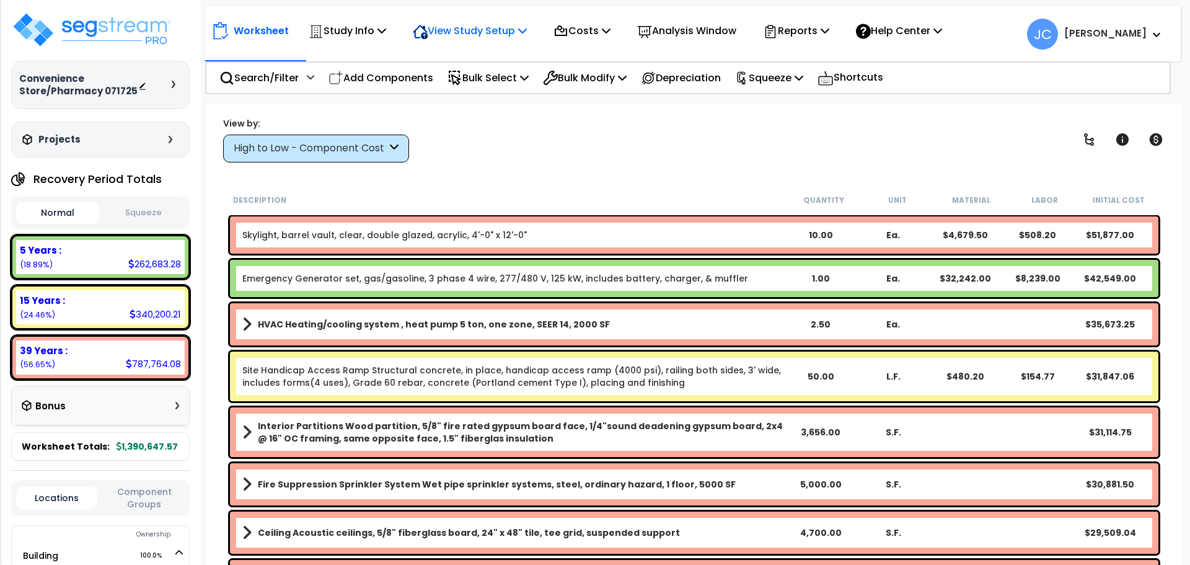
click at [524, 27] on p "View Study Setup" at bounding box center [470, 30] width 114 height 17
click at [485, 91] on link "View Questionnaire" at bounding box center [468, 85] width 123 height 25
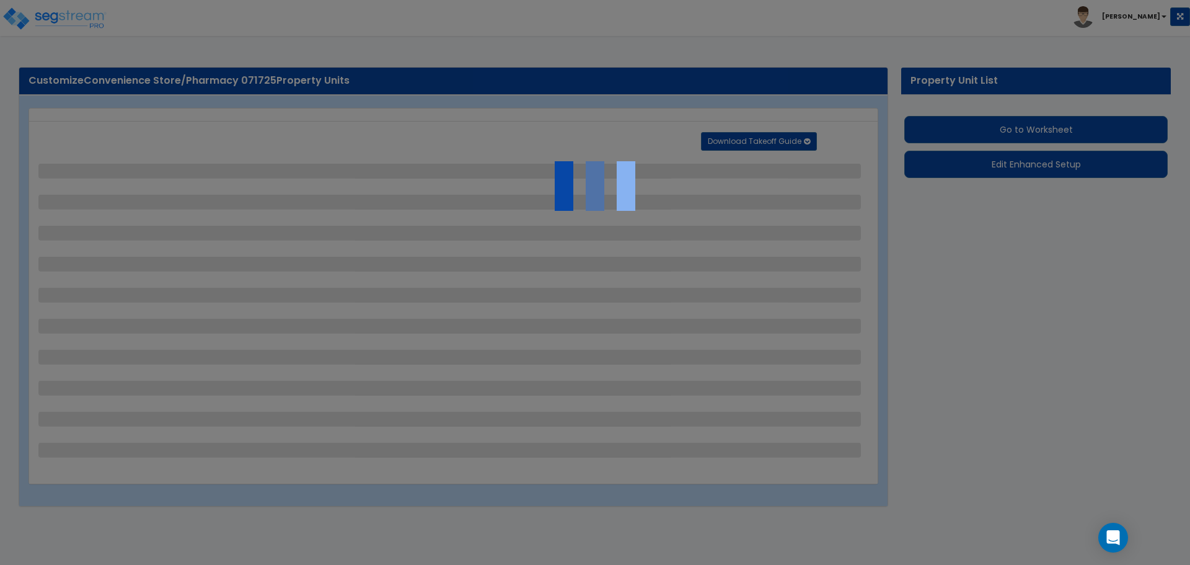
select select "2"
select select "1"
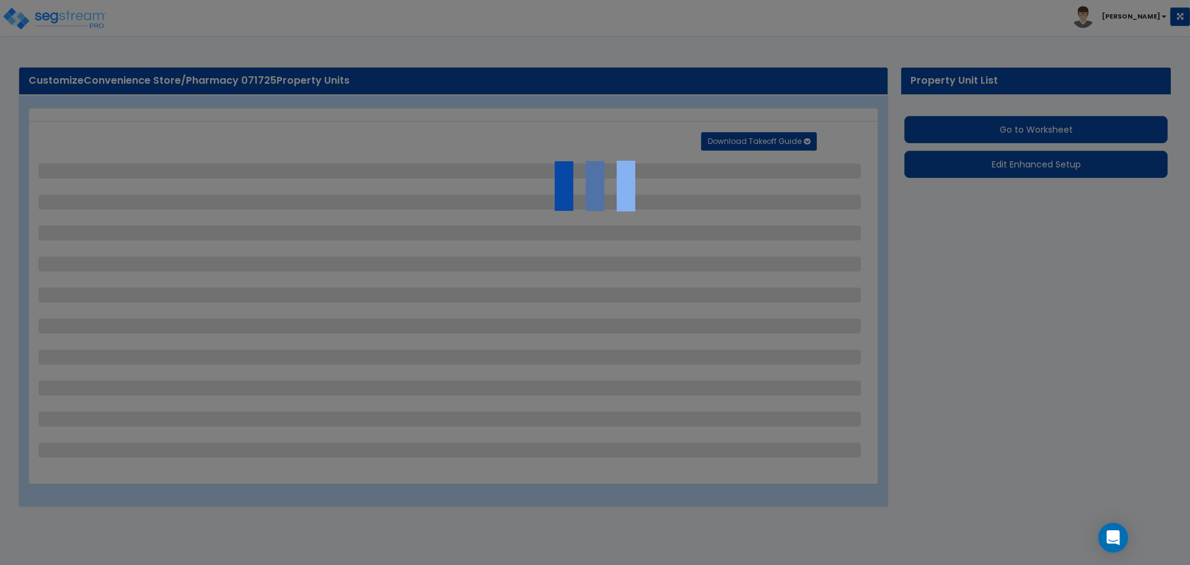
select select "2"
select select "1"
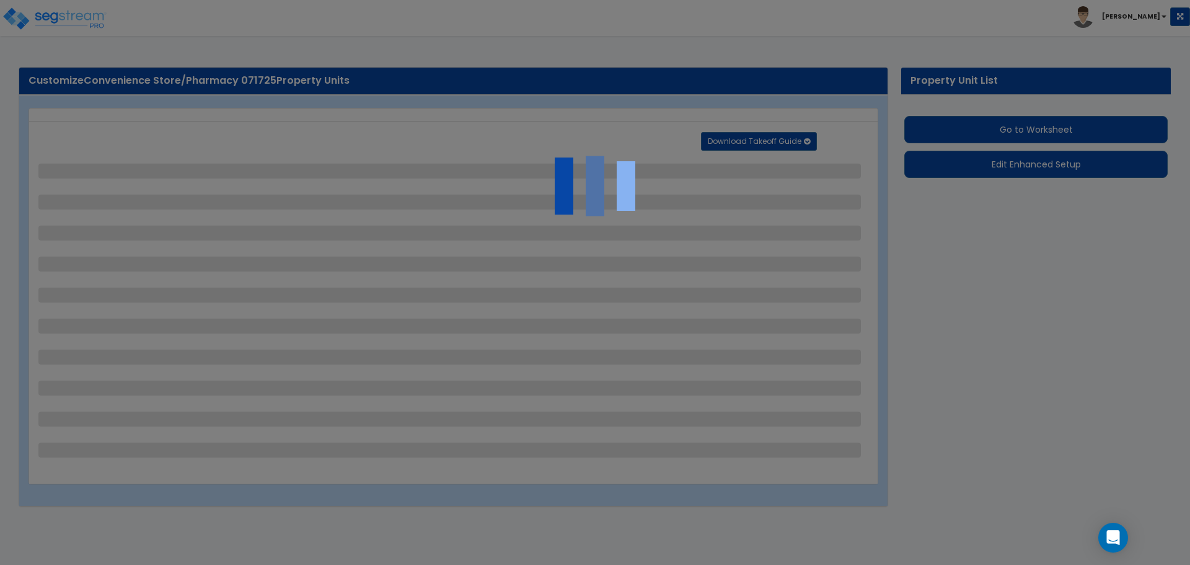
select select "2"
select select "4"
select select "2"
select select "1"
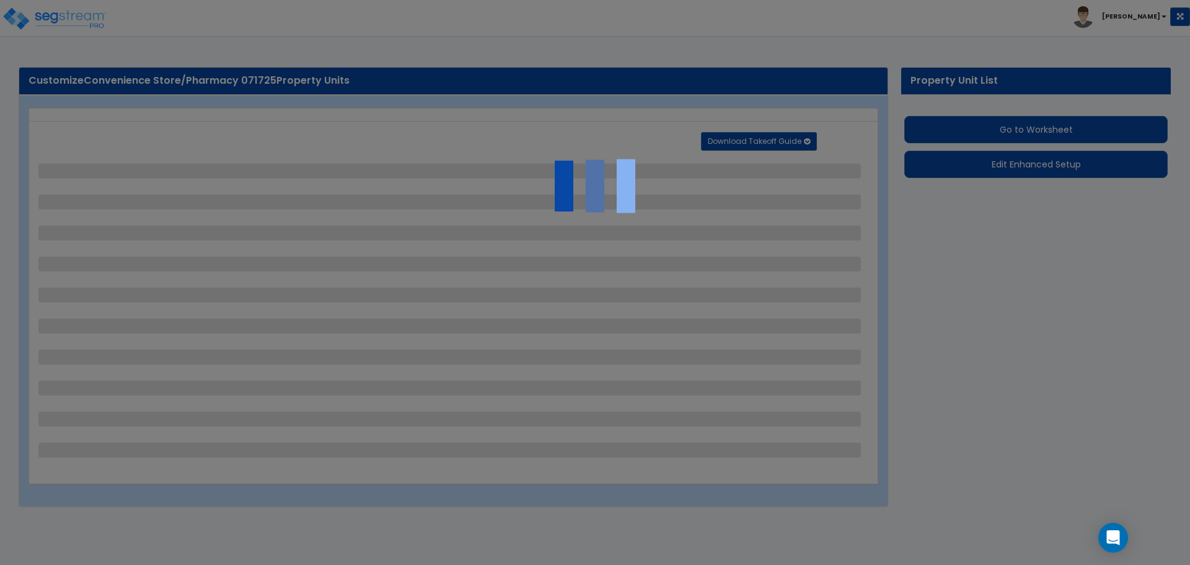
select select "4"
select select "2"
select select "1"
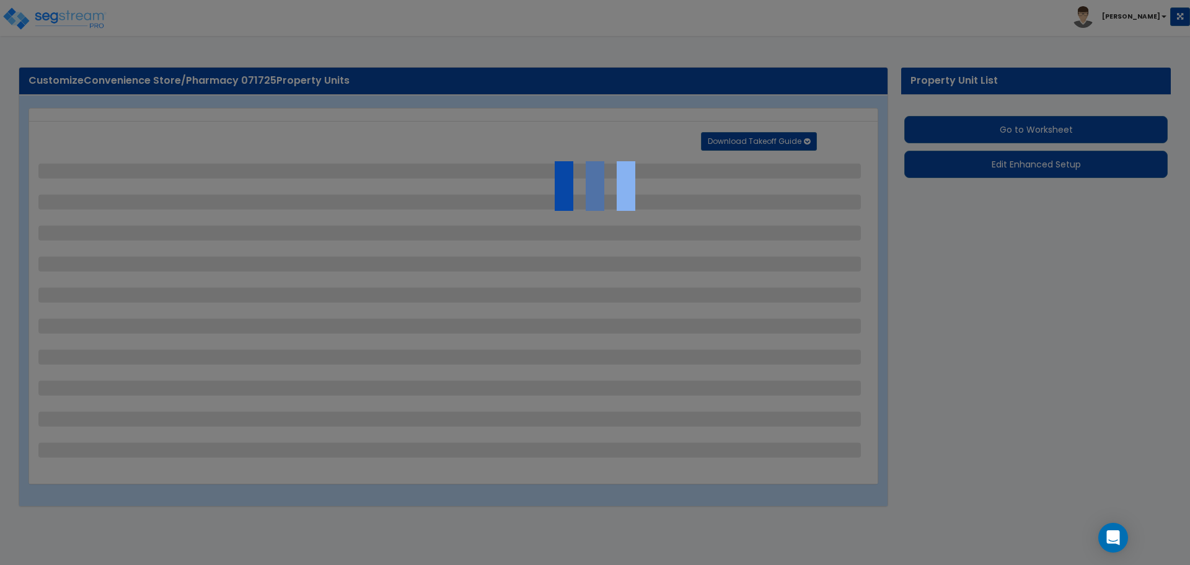
select select "1"
select select "6"
select select "1"
select select "2"
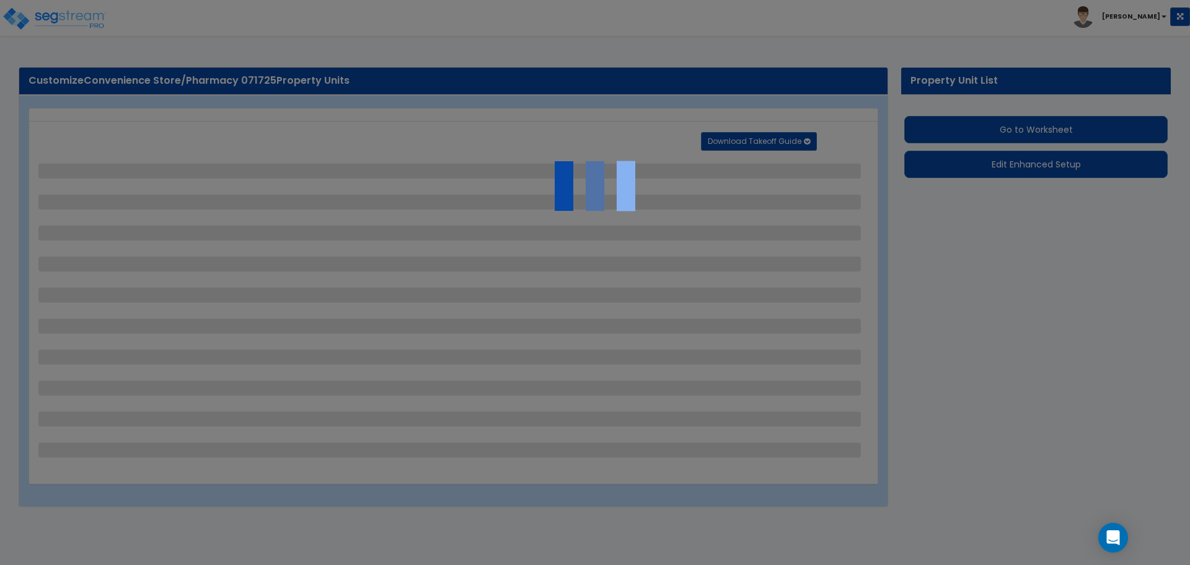
select select "3"
select select "1"
select select "3"
select select "2"
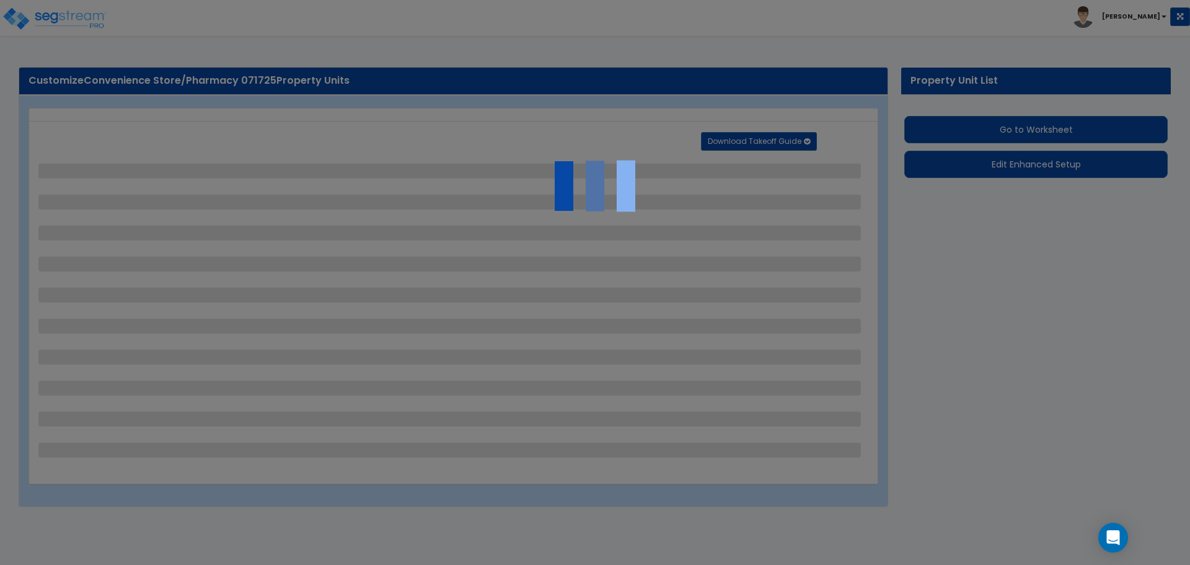
select select "7"
select select "2"
select select "1"
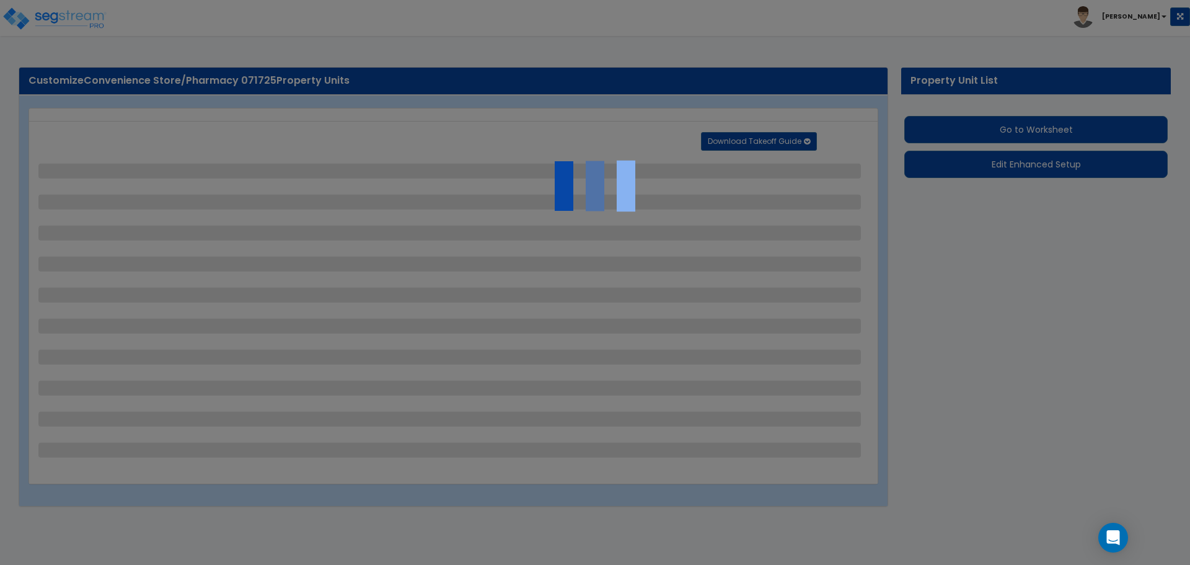
select select "16"
select select "2"
select select "3"
select select "1"
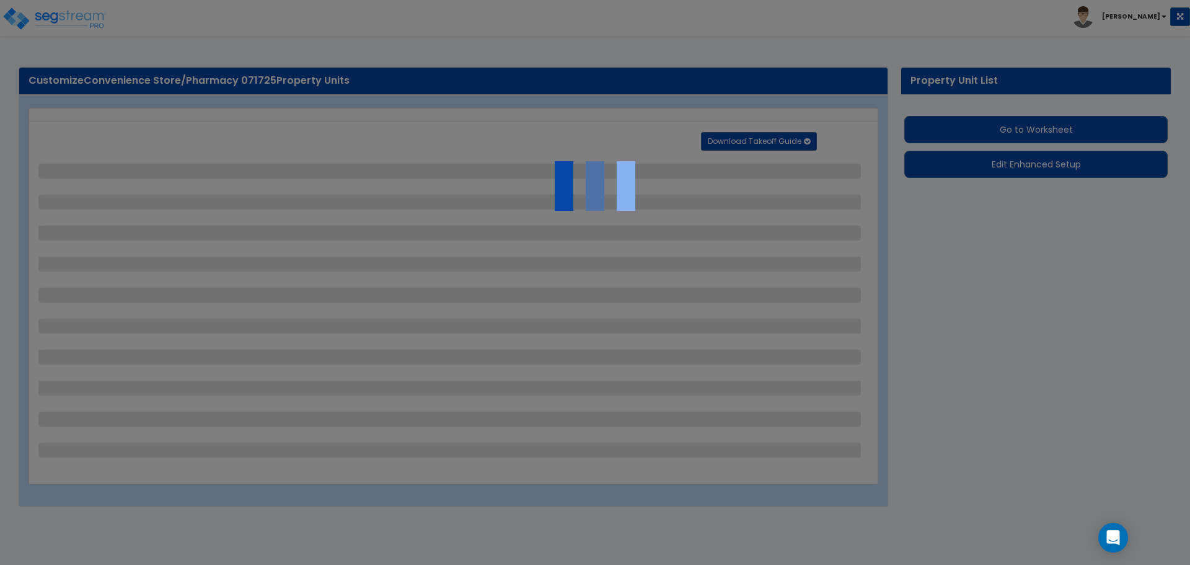
select select "1"
select select "2"
select select "1"
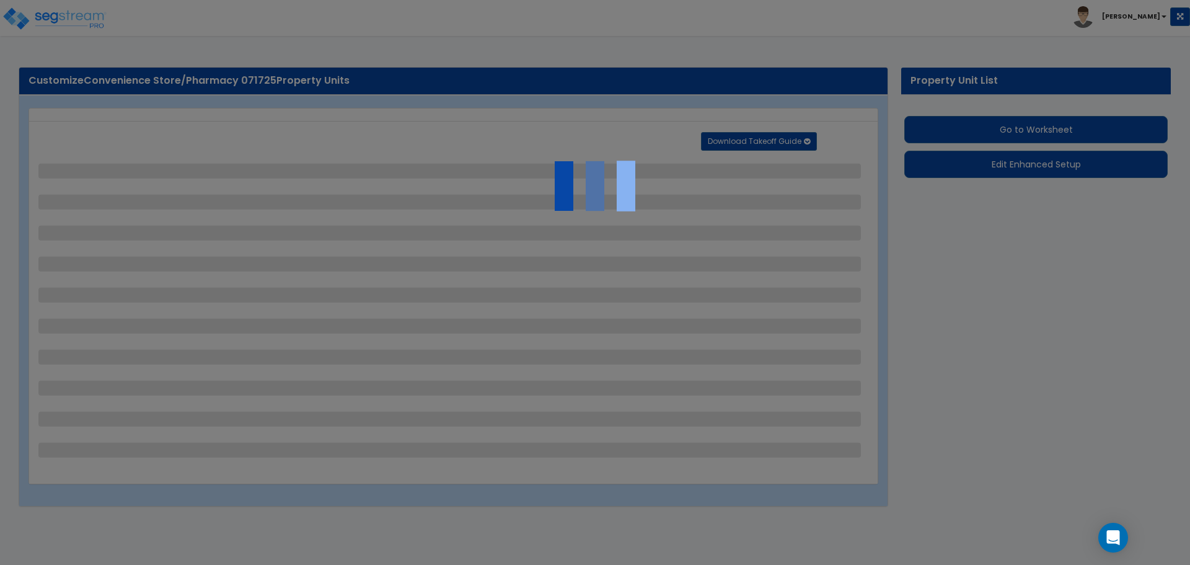
select select "2"
select select "1"
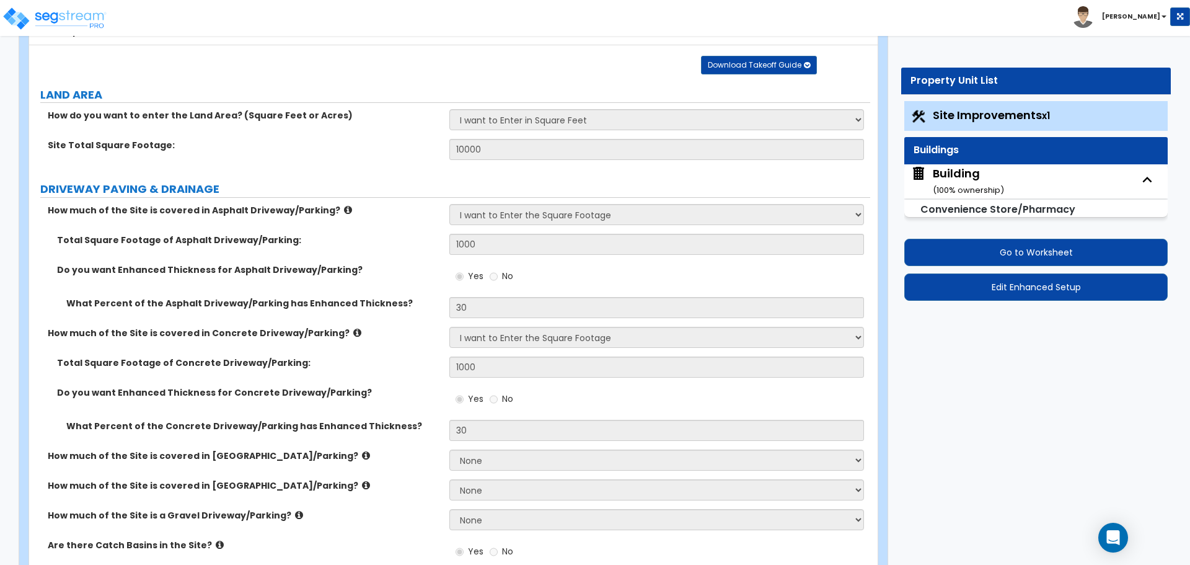
scroll to position [92, 0]
click at [963, 192] on small "( 100 % ownership)" at bounding box center [968, 190] width 71 height 12
select select "2"
select select "1"
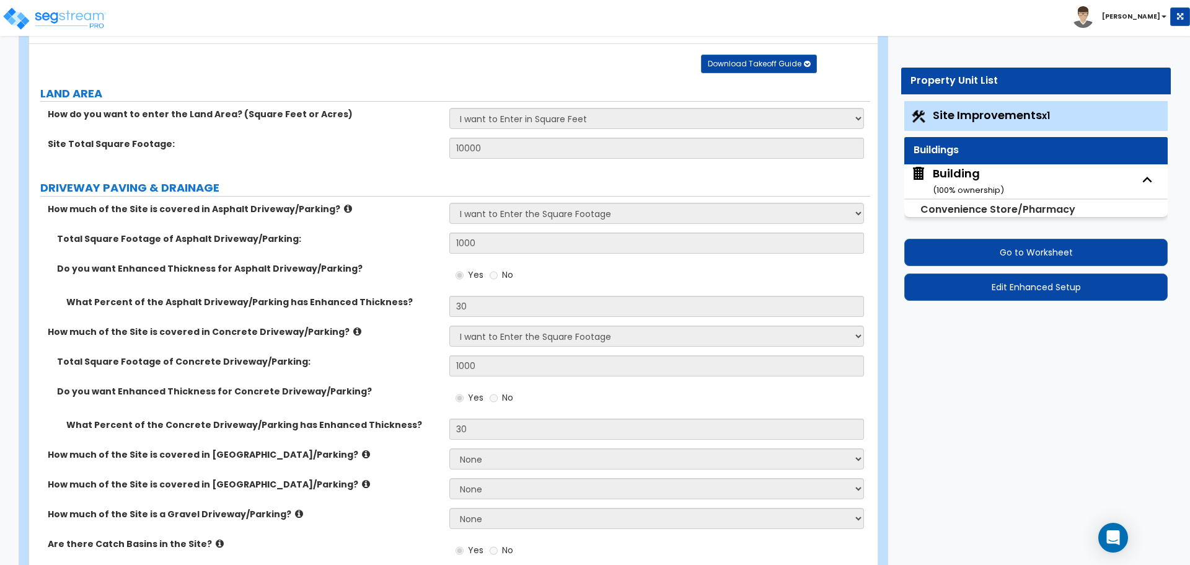
select select "1"
select select "3"
select select "1"
select select "4"
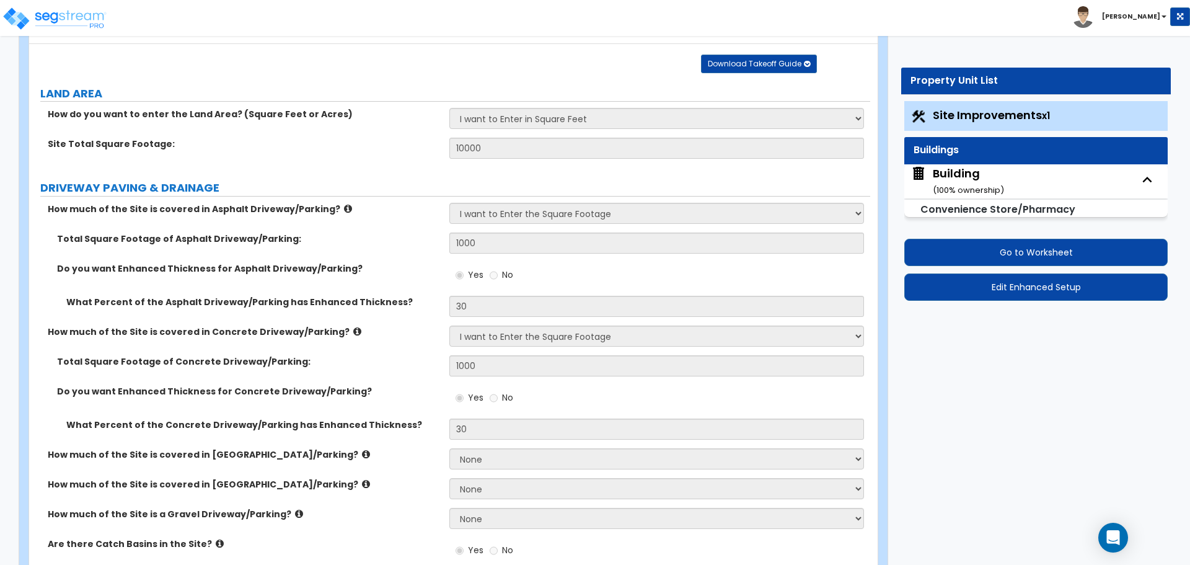
select select "1"
select select "3"
select select "2"
select select "3"
select select "2"
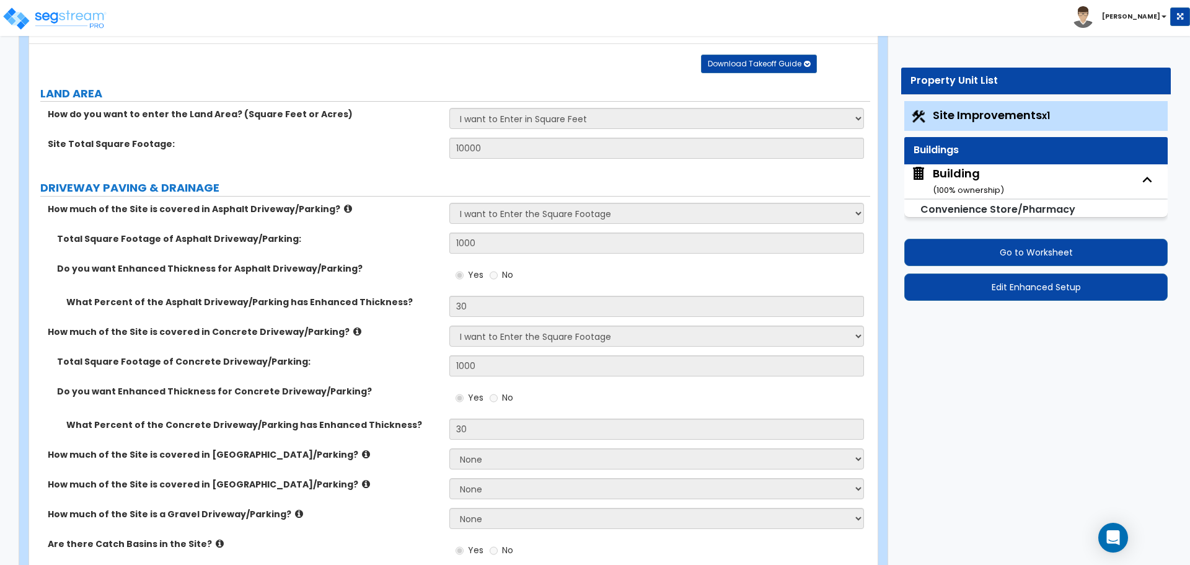
select select "7"
select select "3"
select select "1"
select select "4"
select select "1"
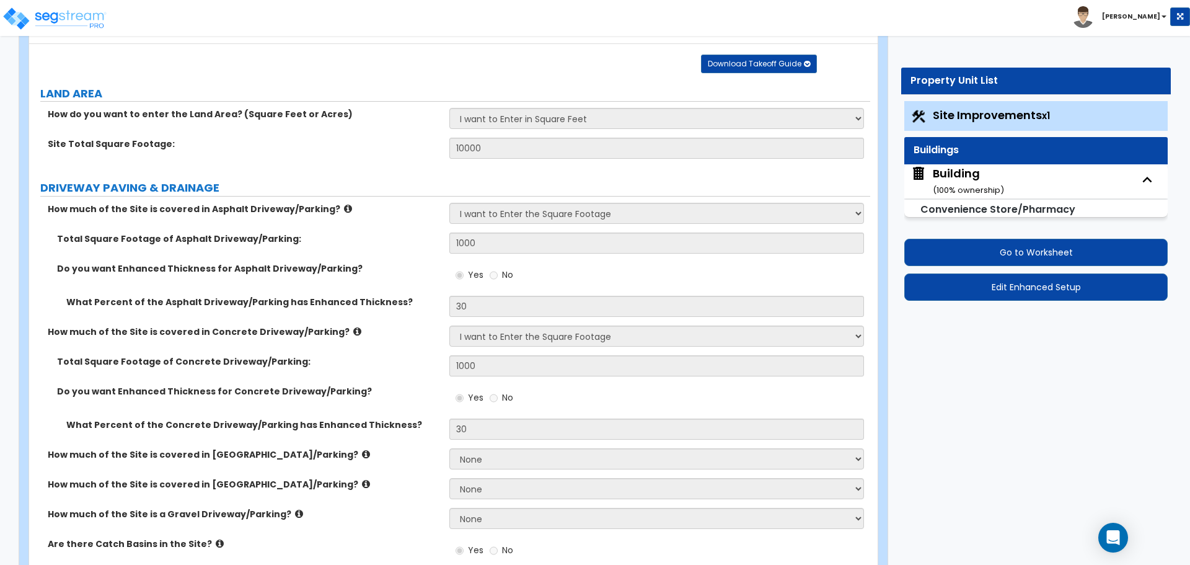
select select "2"
select select "3"
select select "1"
select select "3"
select select "2"
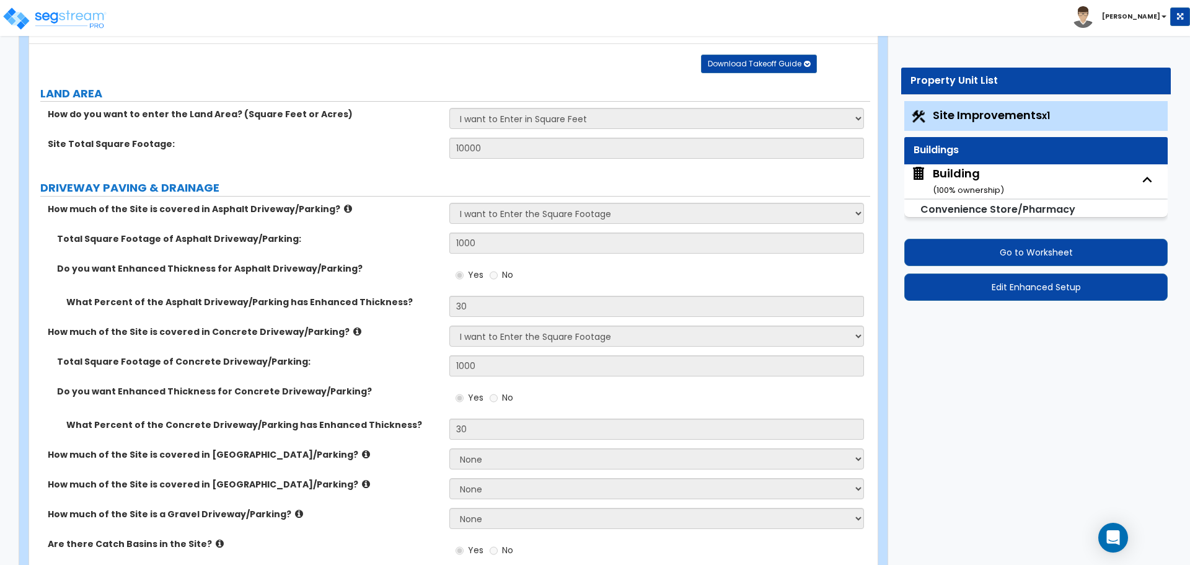
select select "2"
select select "4"
select select "1"
select select "2"
select select "3"
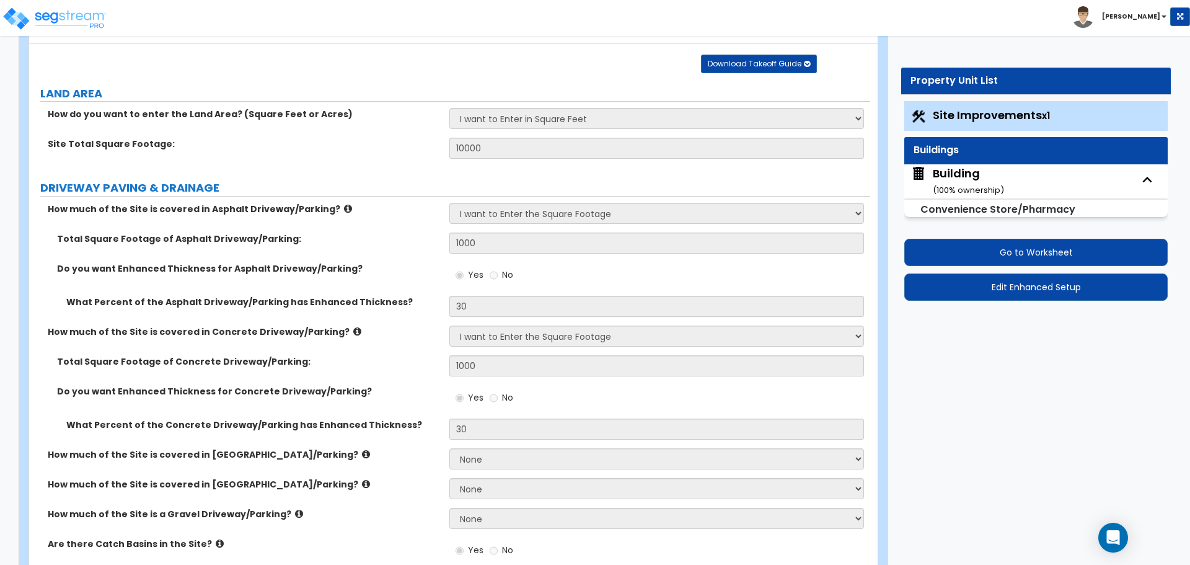
select select "4"
select select "1"
select select "2"
select select "1"
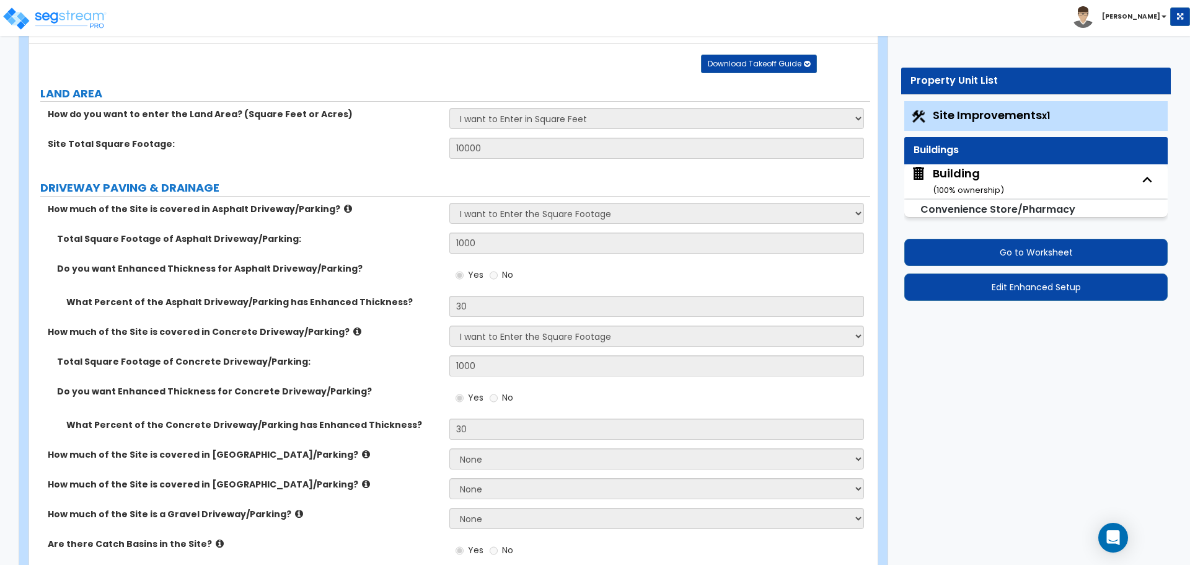
select select "1"
select select "3"
select select "2"
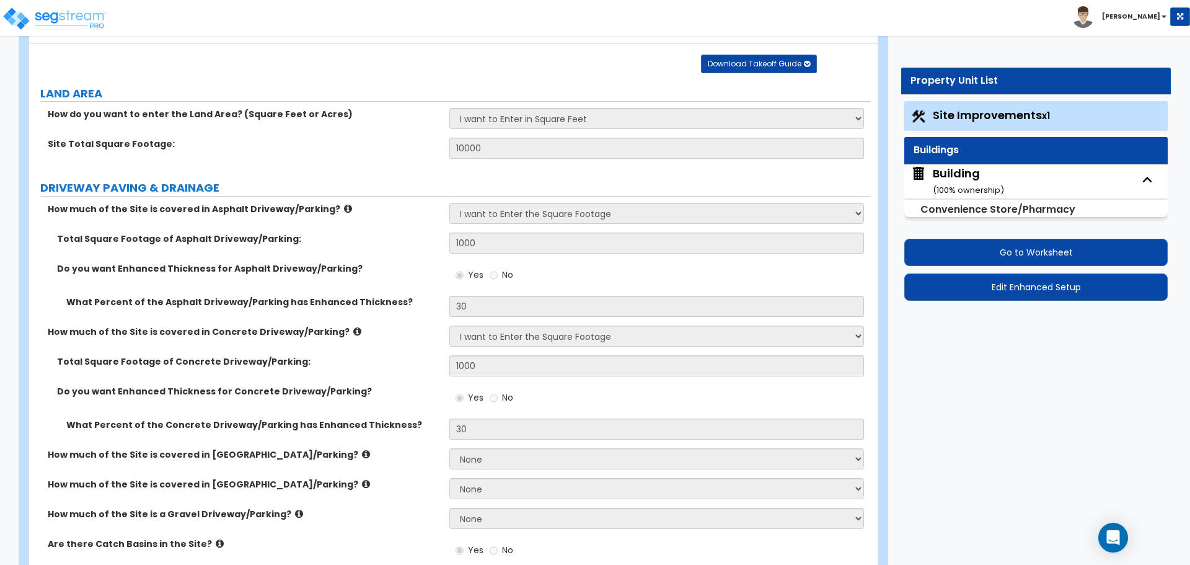
select select "3"
select select "1"
select select "2"
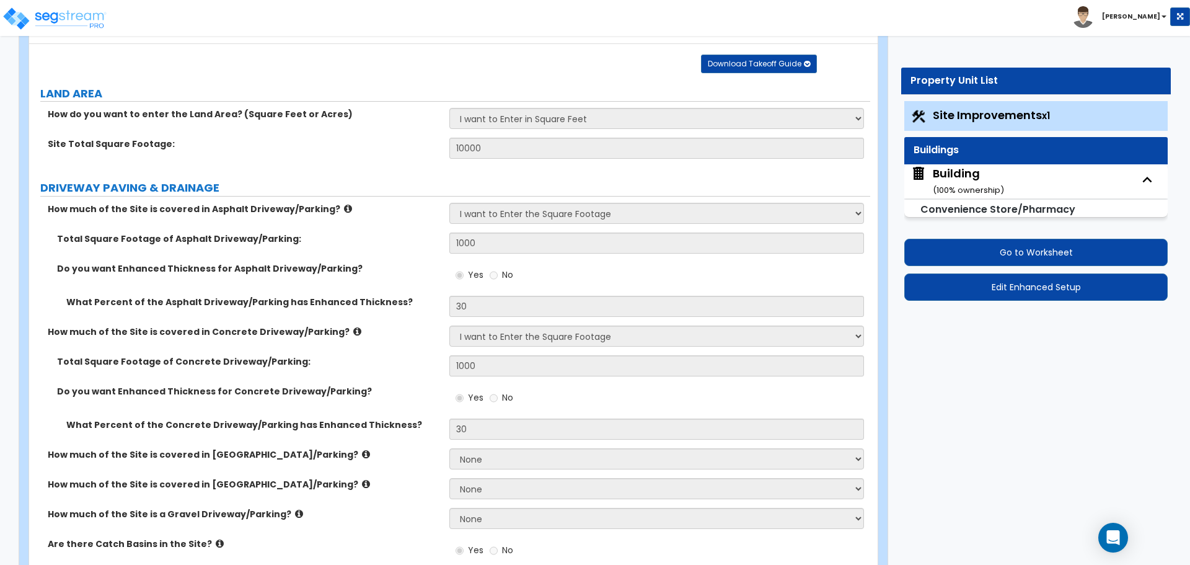
select select "5"
select select "2"
select select "7"
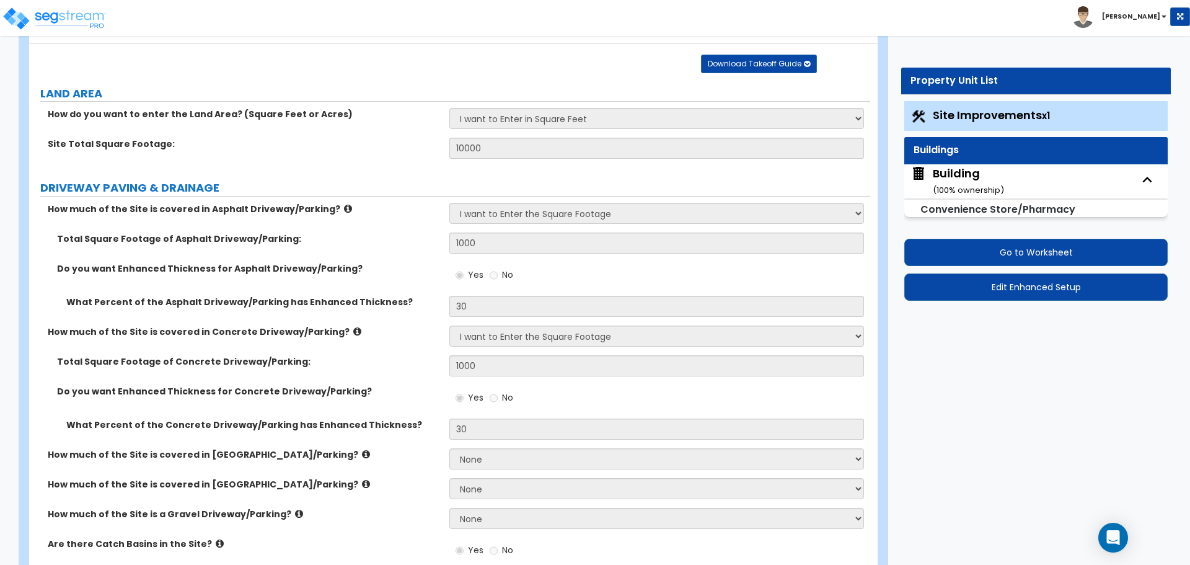
select select "1"
select select "8"
select select "1"
select select "7"
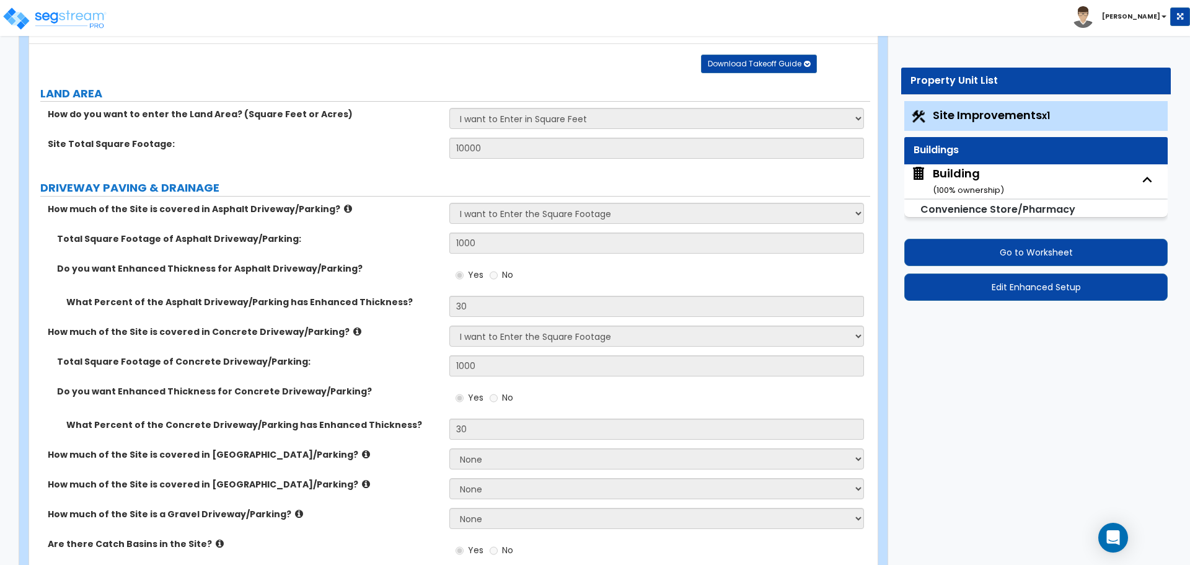
select select "1"
select select "2"
select select "3"
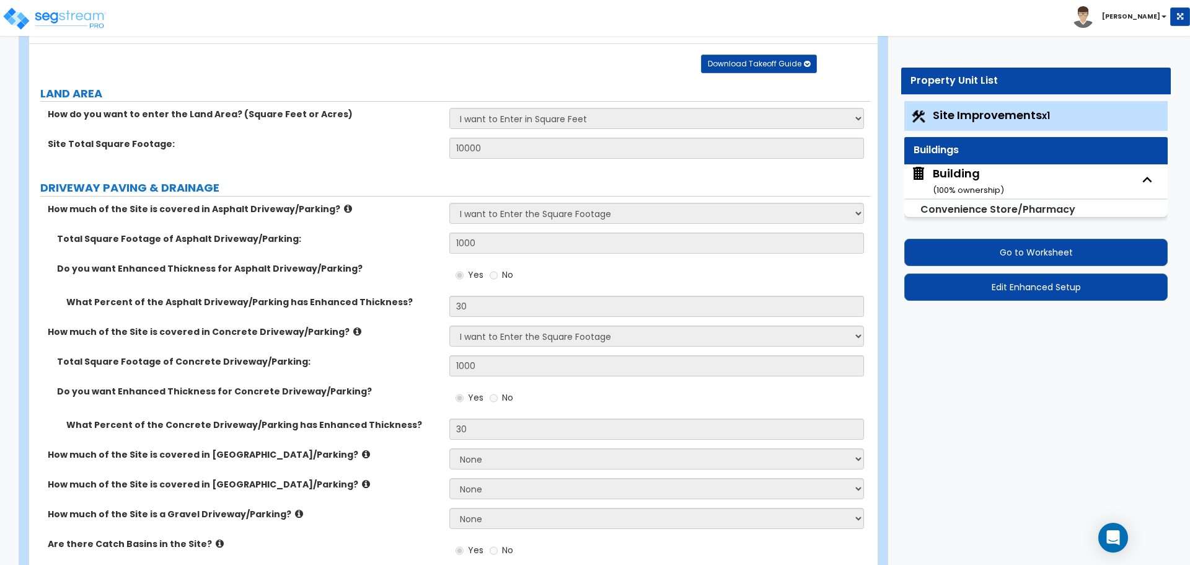
select select "3"
select select "1"
select select "5"
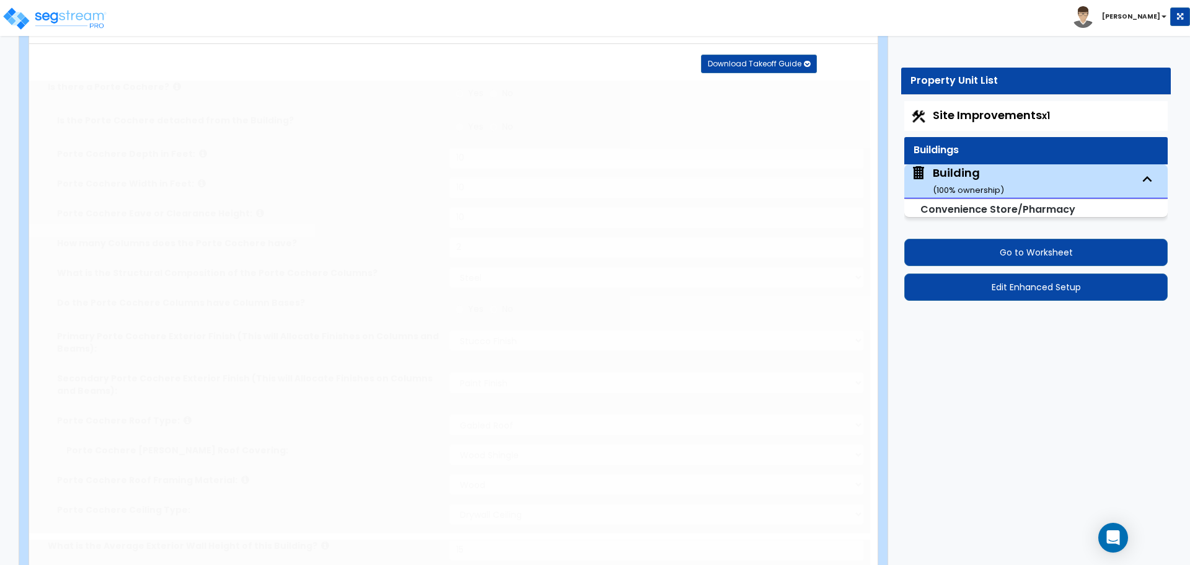
type input "1000"
radio input "true"
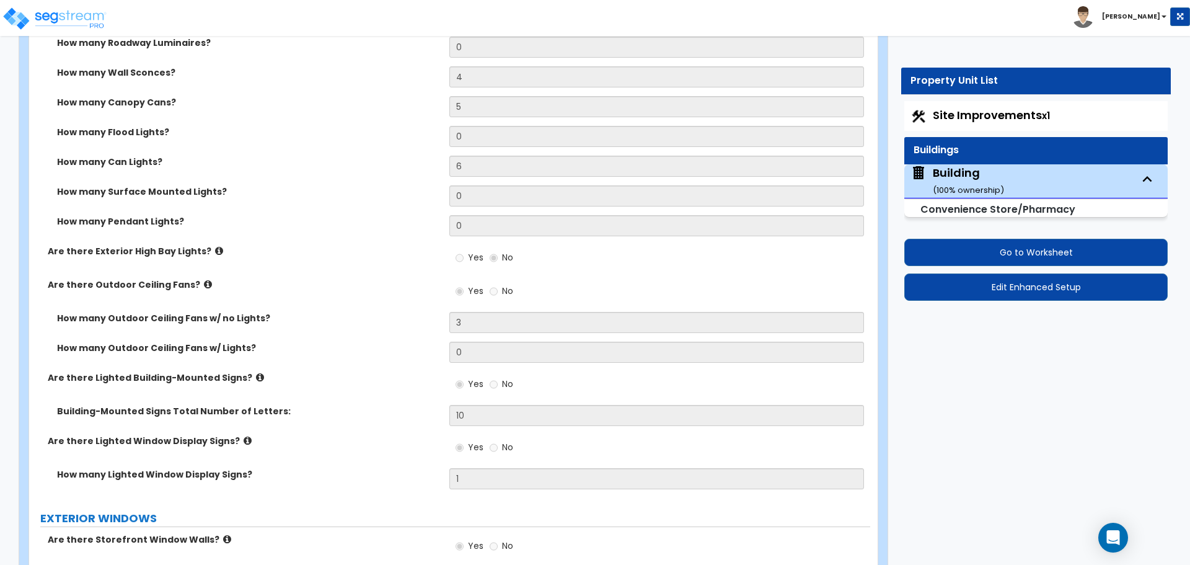
scroll to position [4770, 0]
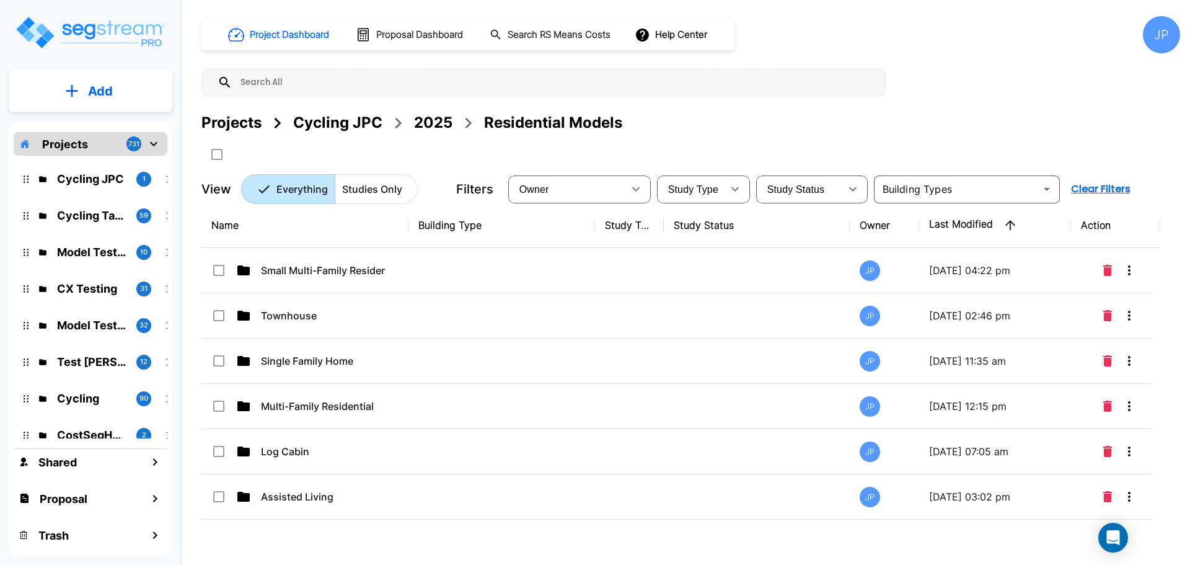
click at [554, 270] on td at bounding box center [502, 270] width 187 height 45
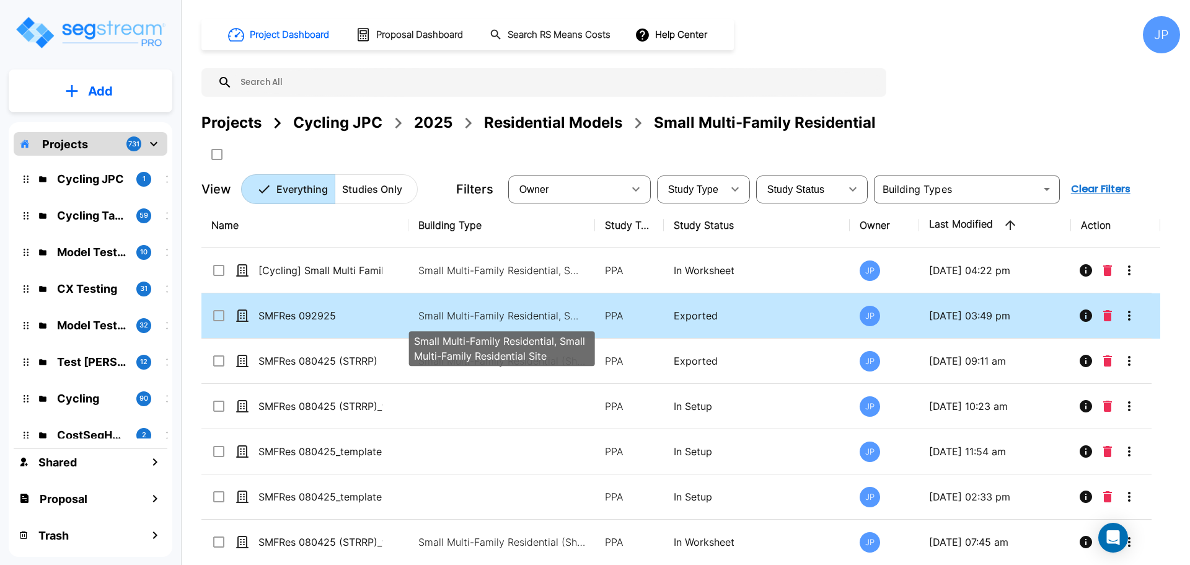
click at [519, 309] on p "Small Multi-Family Residential, Small Multi-Family Residential Site" at bounding box center [501, 315] width 167 height 15
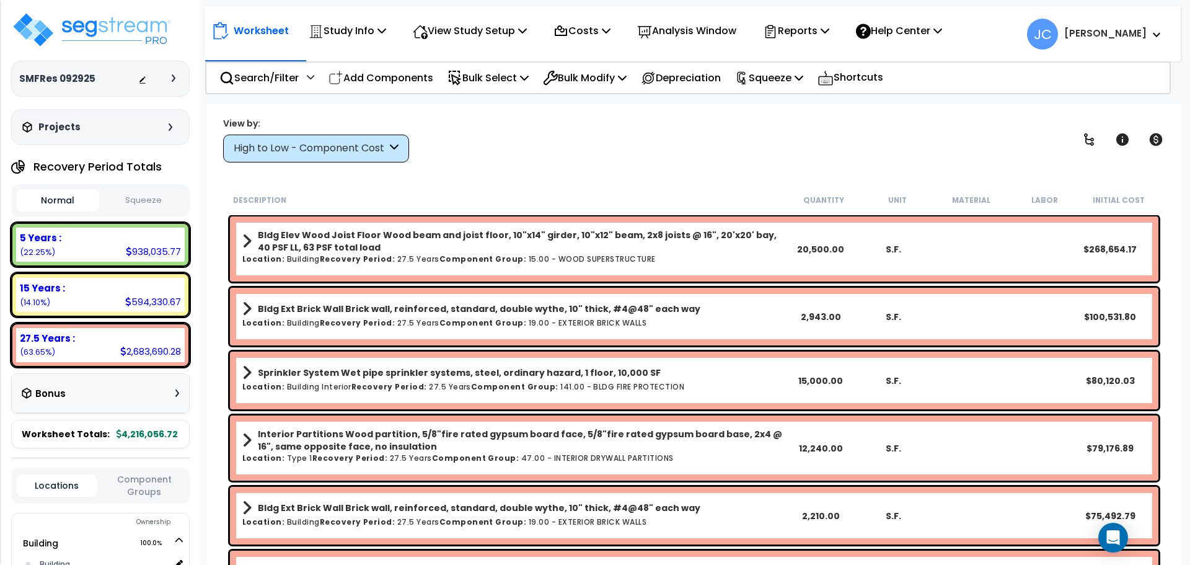
click at [356, 141] on div "High to Low - Component Cost" at bounding box center [310, 148] width 153 height 14
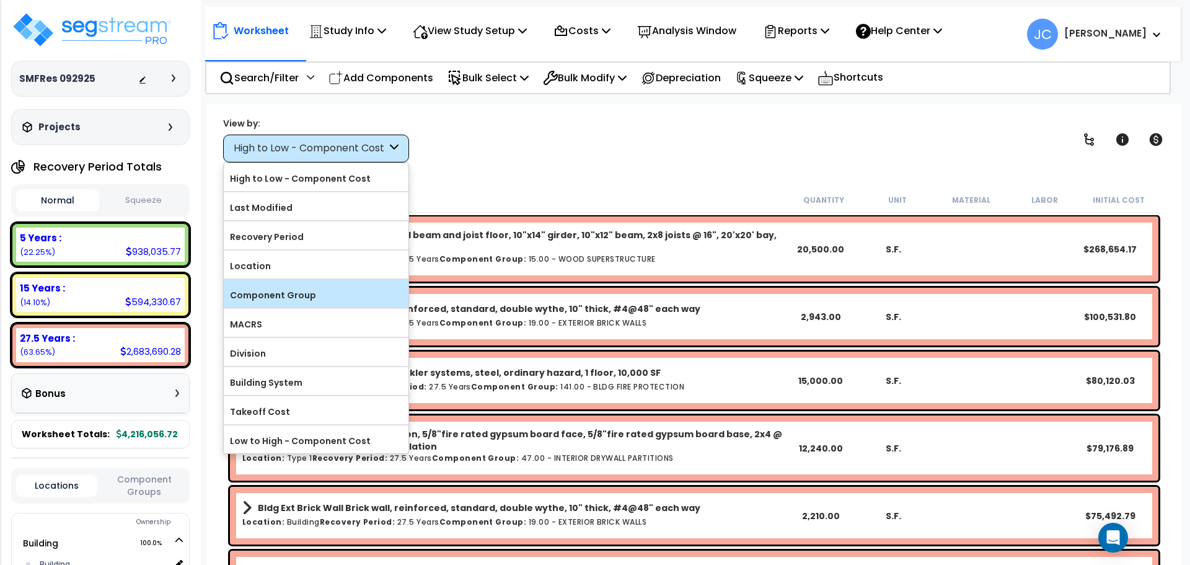
click at [321, 290] on label "Component Group" at bounding box center [316, 295] width 185 height 19
click at [0, 0] on input "Component Group" at bounding box center [0, 0] width 0 height 0
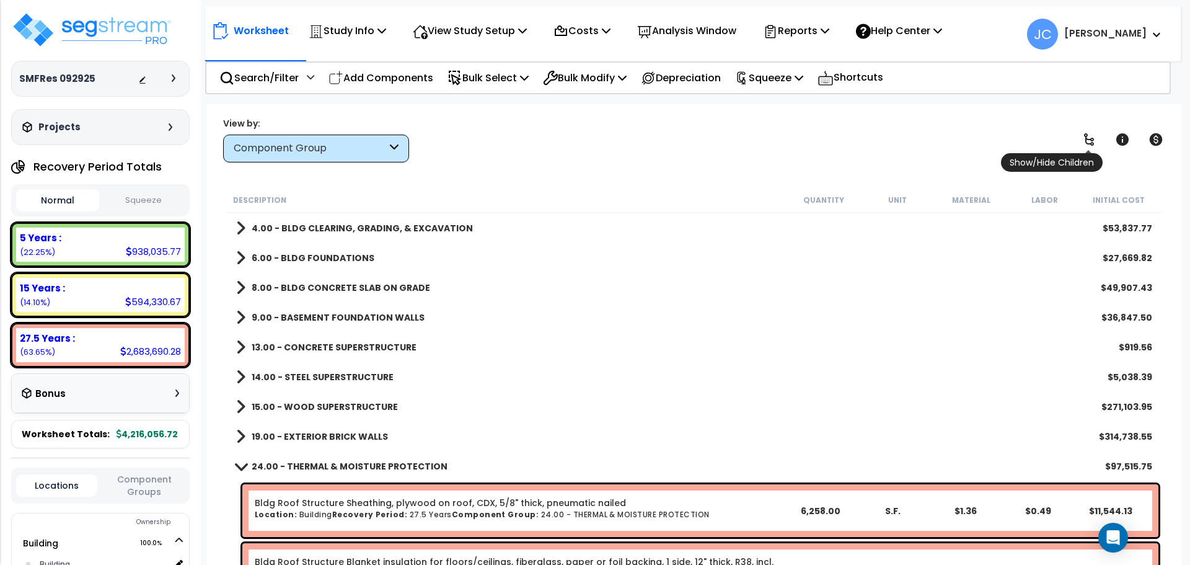
click at [1089, 143] on icon at bounding box center [1089, 139] width 10 height 12
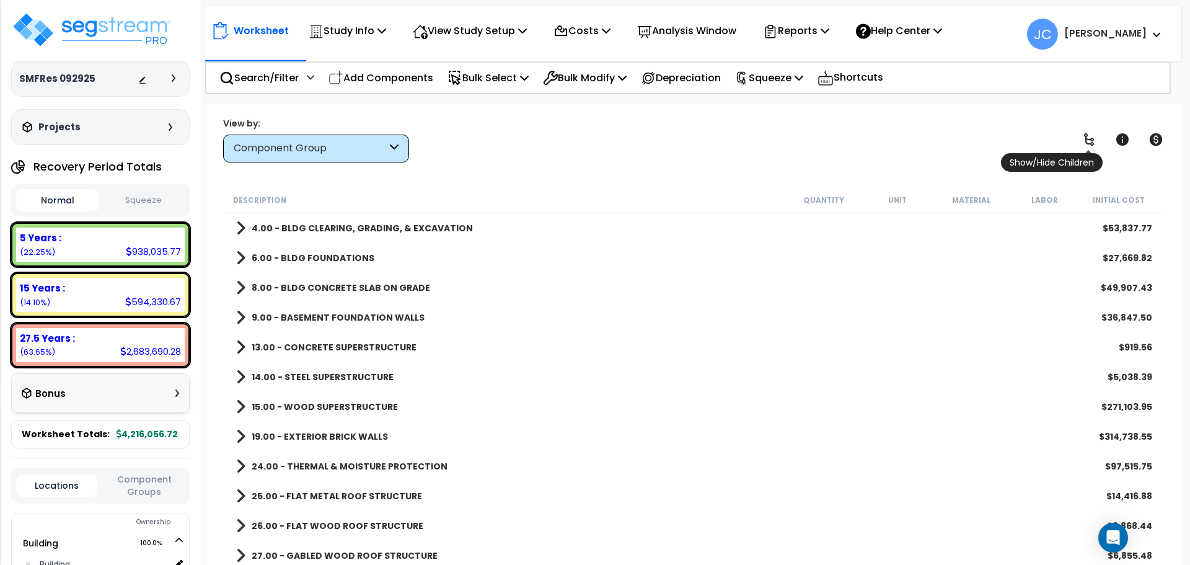
click at [1089, 143] on icon at bounding box center [1089, 139] width 10 height 12
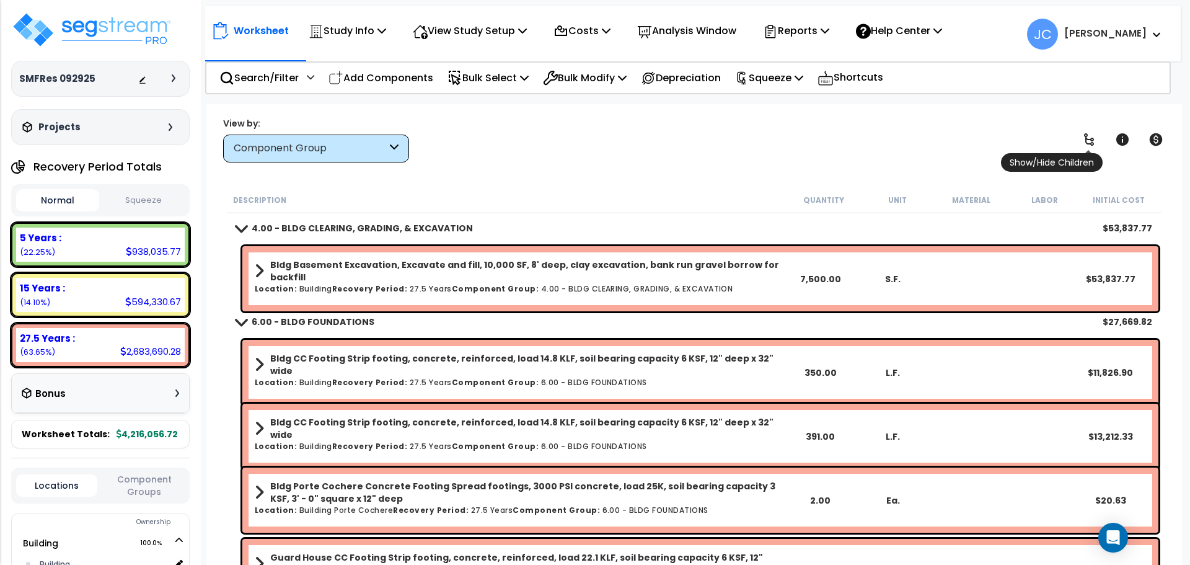
click at [1089, 143] on icon at bounding box center [1089, 139] width 10 height 12
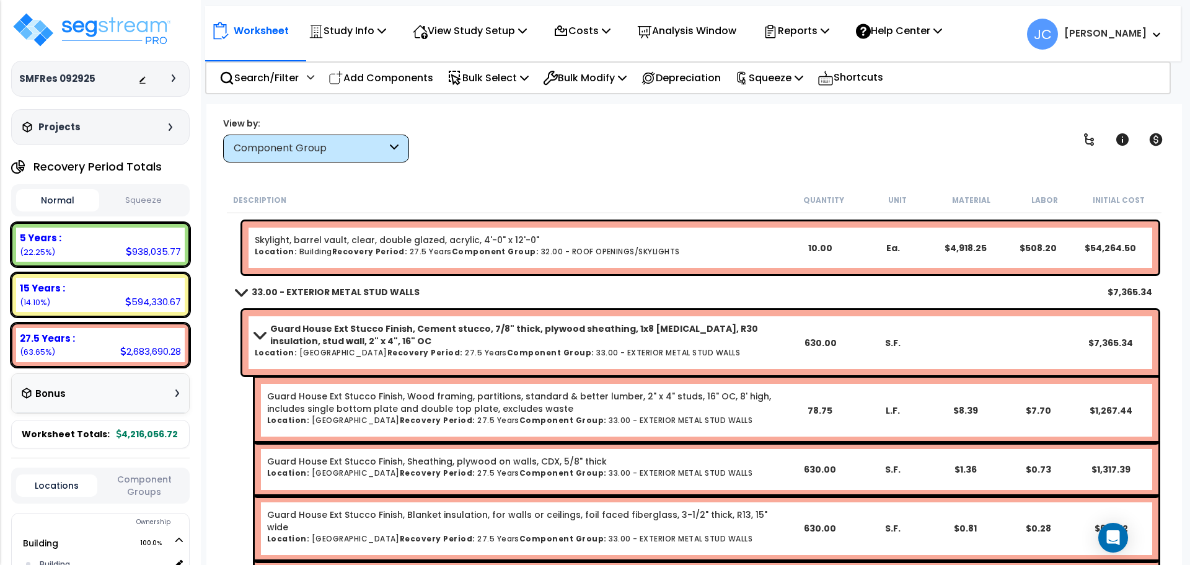
scroll to position [14468, 0]
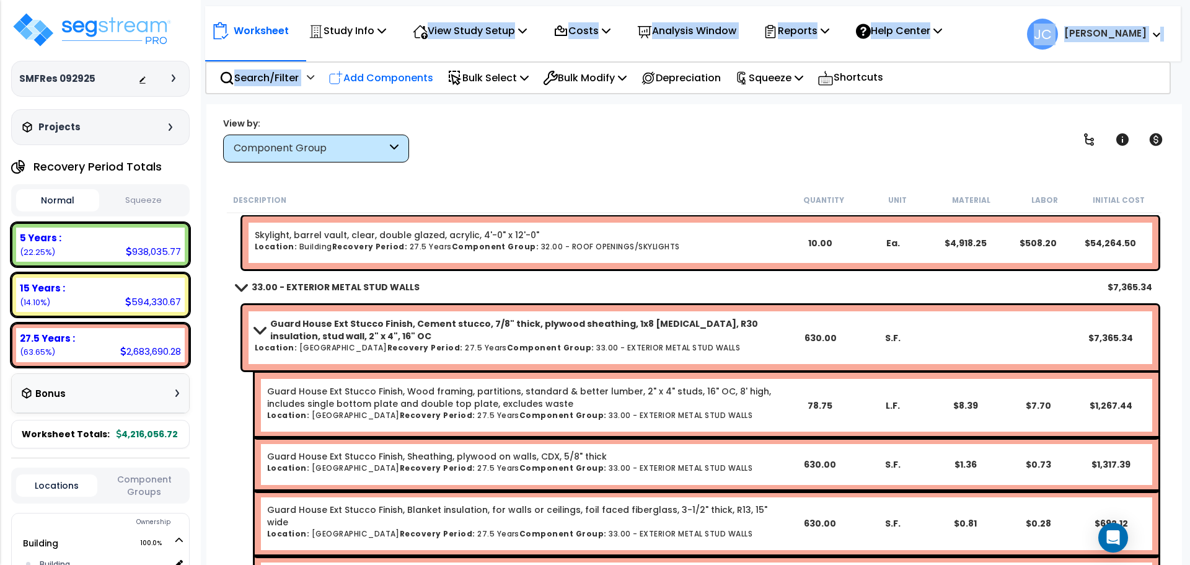
drag, startPoint x: 358, startPoint y: 48, endPoint x: 335, endPoint y: 74, distance: 35.2
click at [340, 61] on nav "Worksheet Study Info Study Setup Add Property Unit Template study Clone study" at bounding box center [693, 33] width 976 height 55
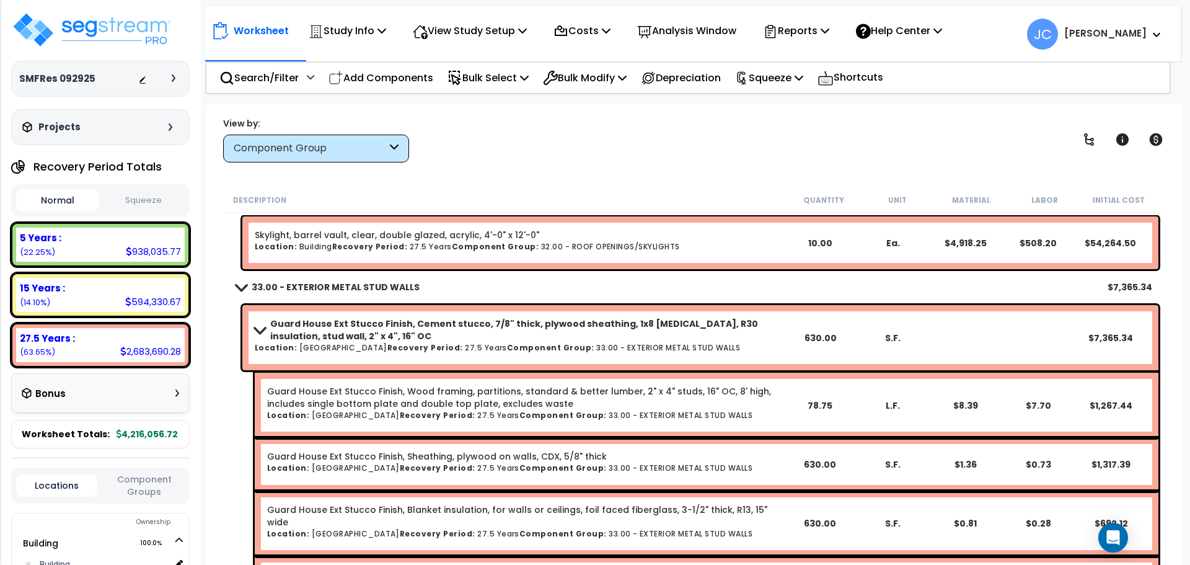
click at [536, 126] on div "View by: Component Group High to Low - Component Cost" at bounding box center [694, 140] width 951 height 46
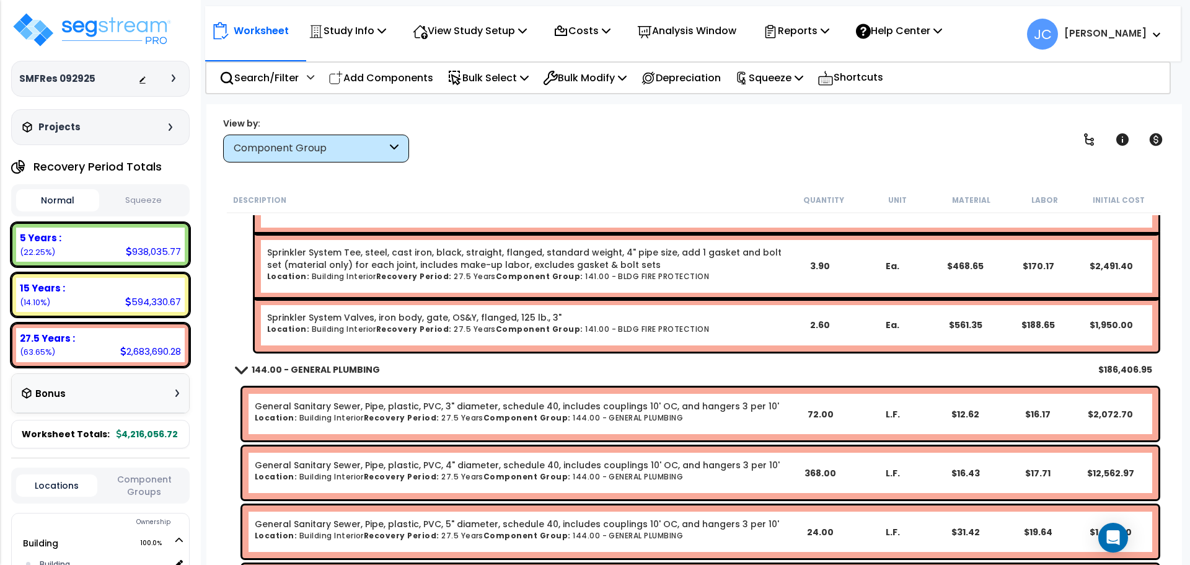
scroll to position [35612, 0]
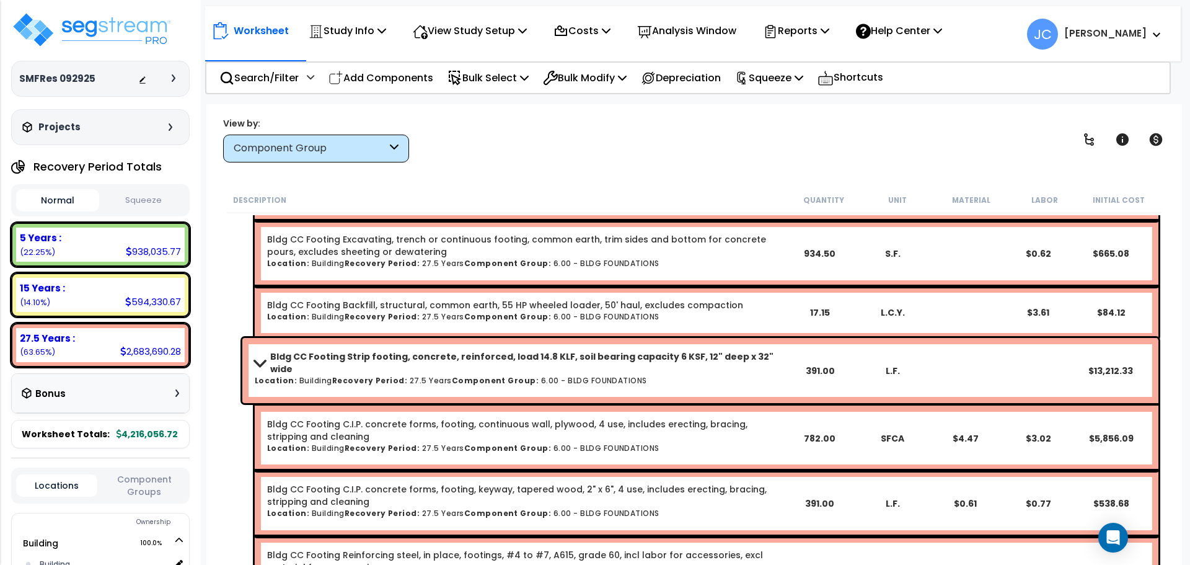
scroll to position [935, 0]
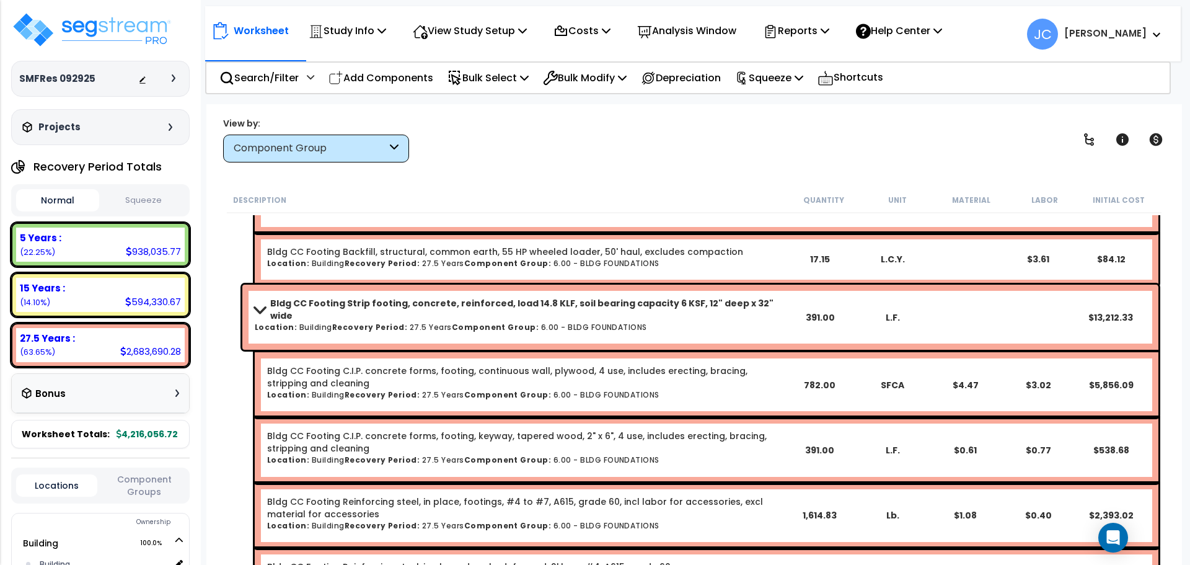
click at [613, 153] on div "View by: Component Group High to Low - Component Cost" at bounding box center [694, 140] width 951 height 46
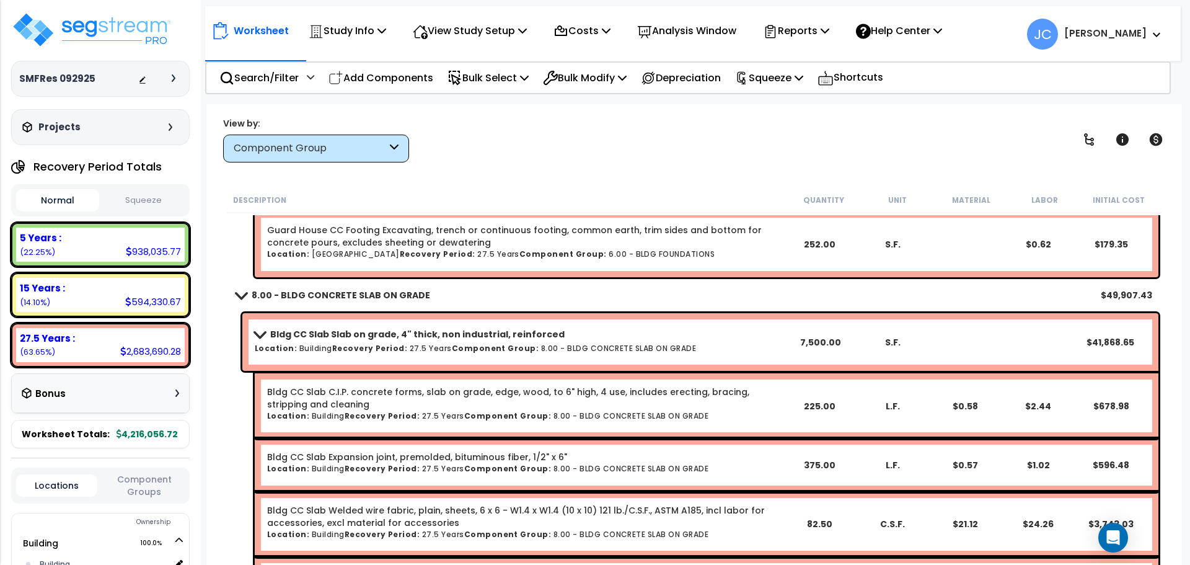
scroll to position [2187, 0]
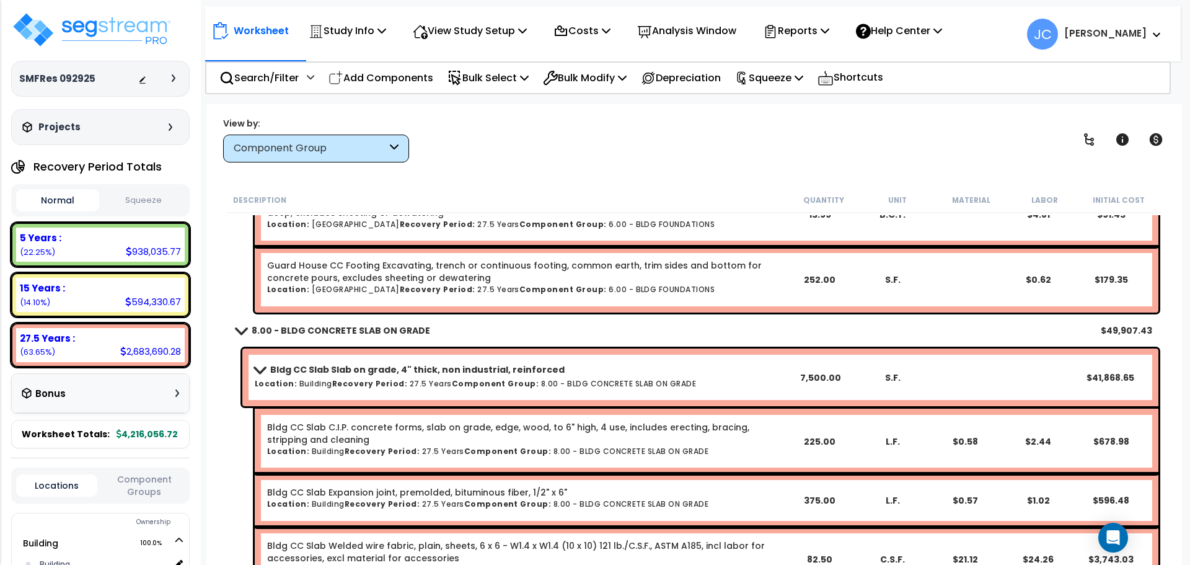
click at [600, 151] on div "View by: Component Group High to Low - Component Cost" at bounding box center [694, 140] width 951 height 46
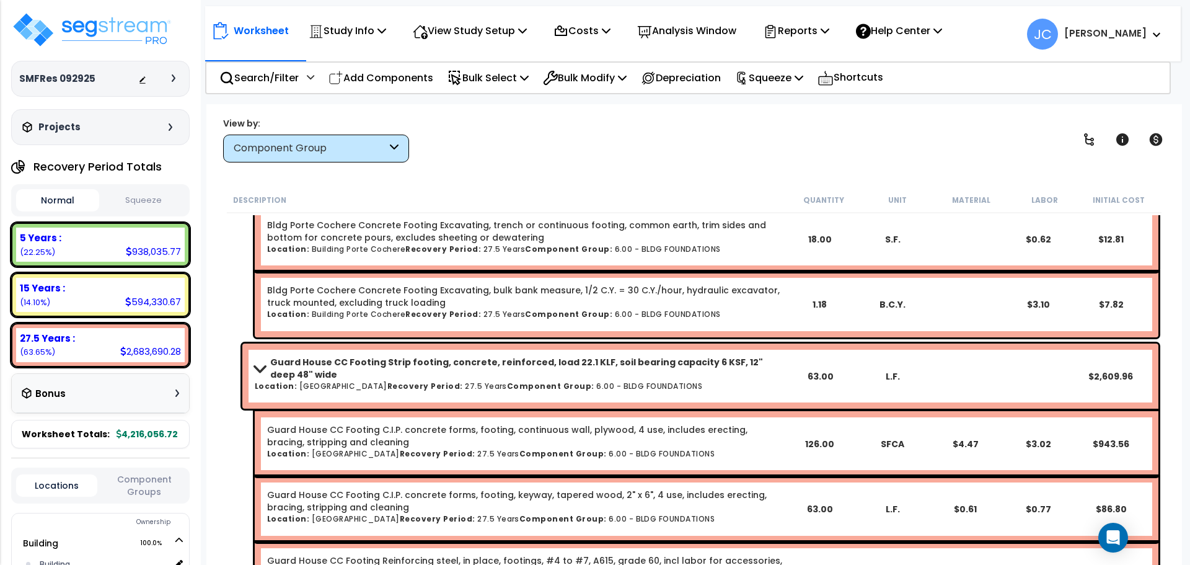
scroll to position [1652, 0]
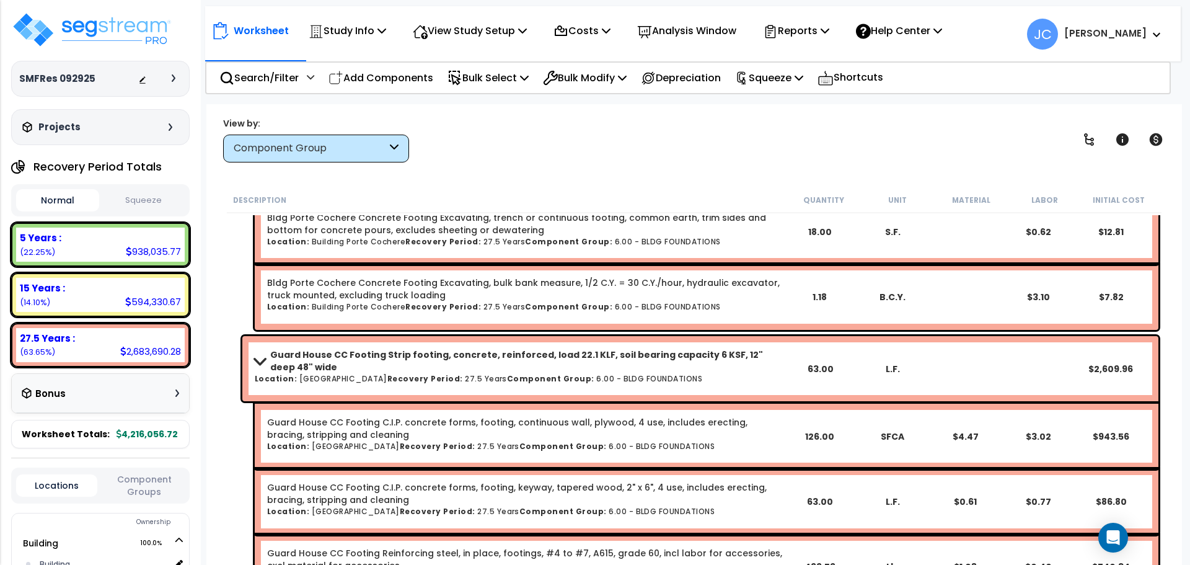
click at [550, 269] on div "Bldg Porte Cochere Concrete Footing Excavating, bulk bank measure, 1/2 C.Y. = 3…" at bounding box center [707, 296] width 904 height 65
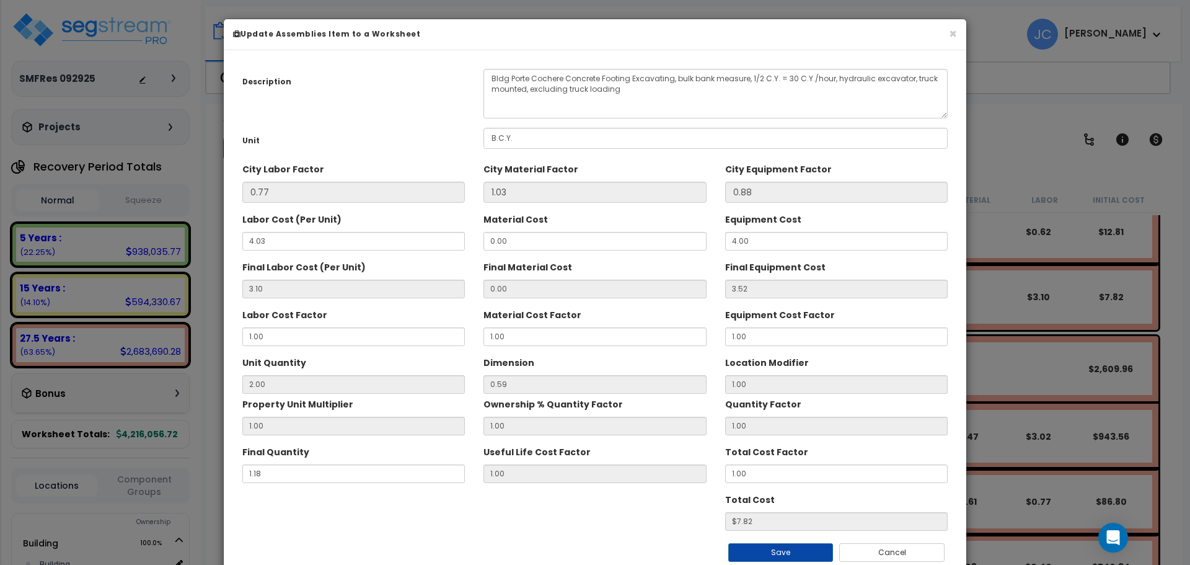
click at [960, 31] on div "× Update Assemblies Item to a Worksheet" at bounding box center [595, 34] width 743 height 31
click at [955, 30] on button "×" at bounding box center [953, 33] width 8 height 13
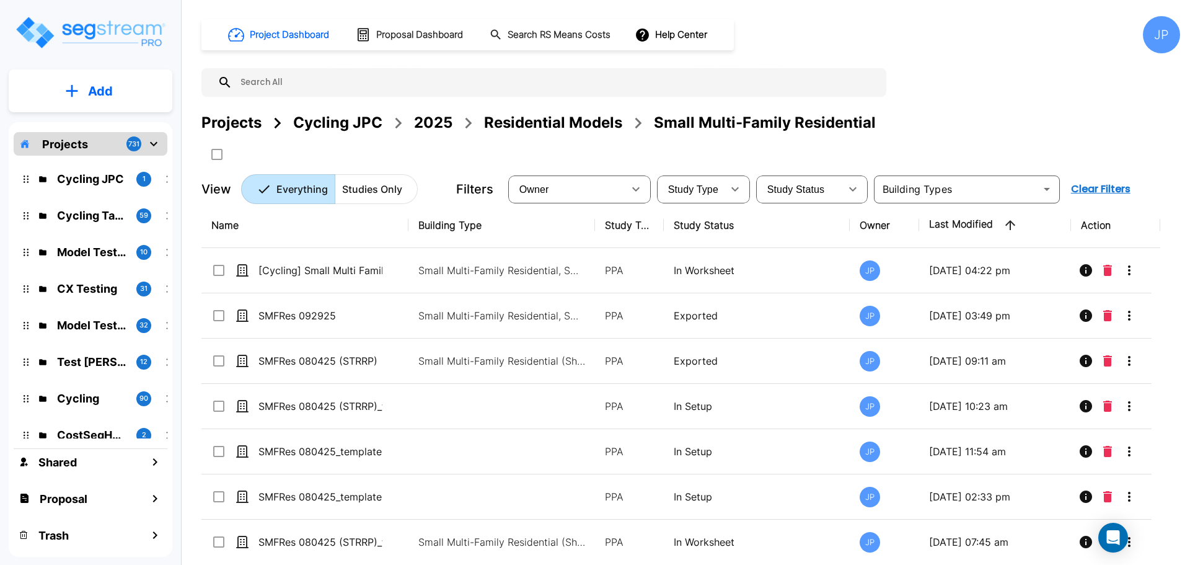
click at [443, 122] on div "2025" at bounding box center [433, 123] width 38 height 22
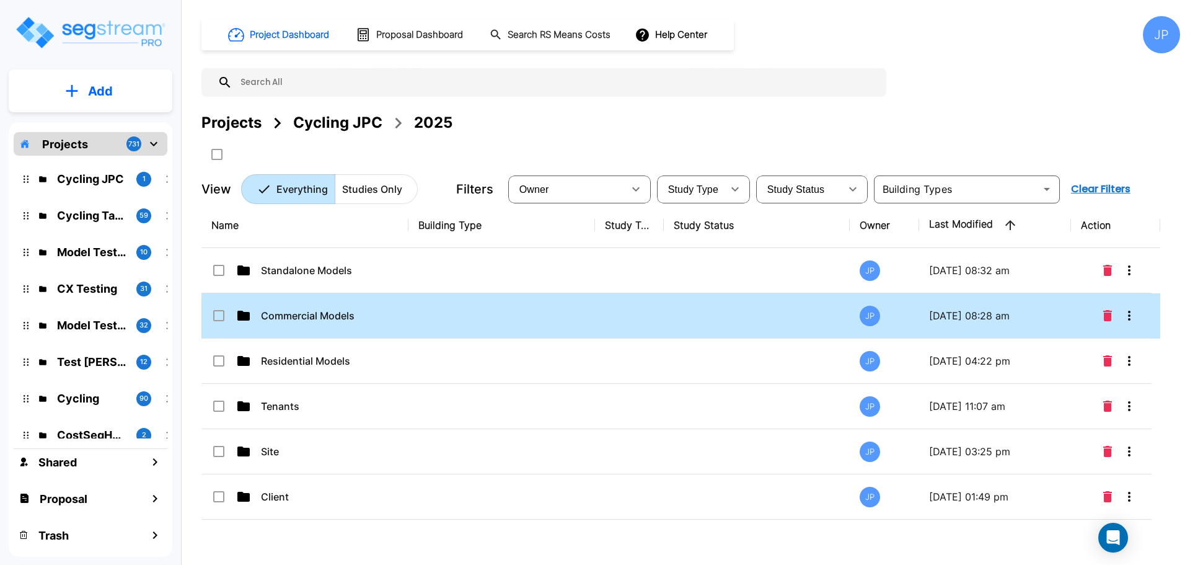
drag, startPoint x: 503, startPoint y: 321, endPoint x: 703, endPoint y: 2, distance: 375.5
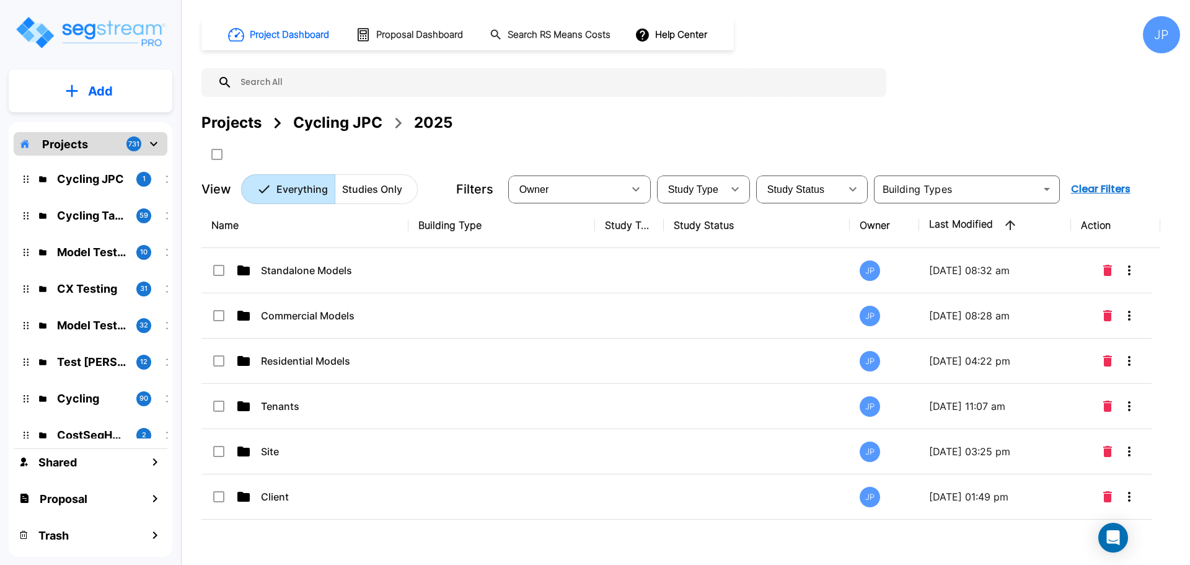
click at [503, 321] on td at bounding box center [502, 315] width 187 height 45
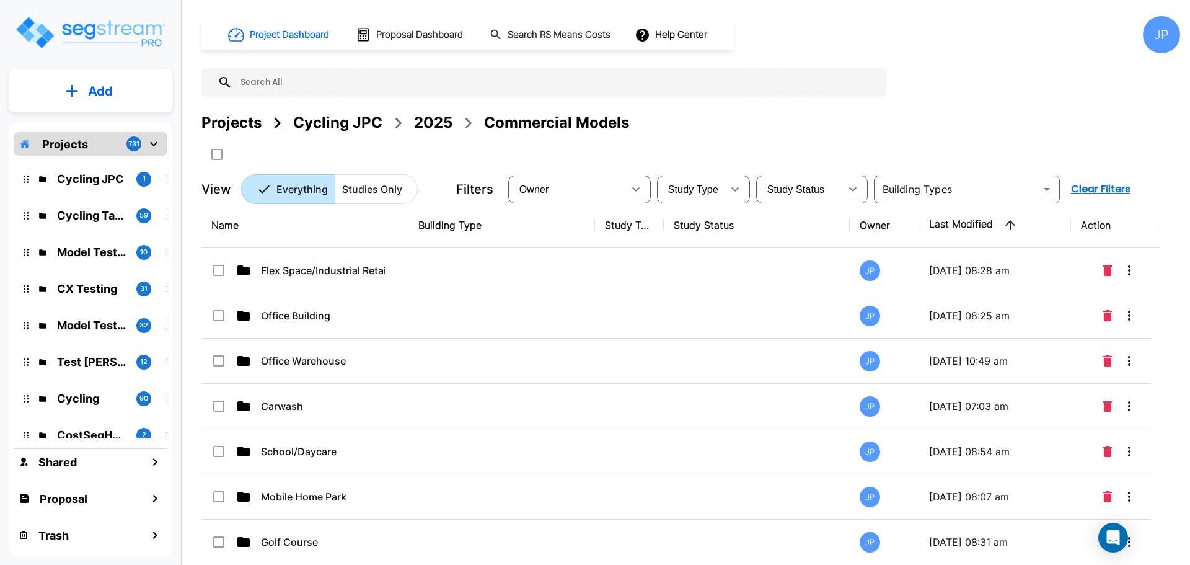
click at [546, 347] on td at bounding box center [502, 361] width 187 height 45
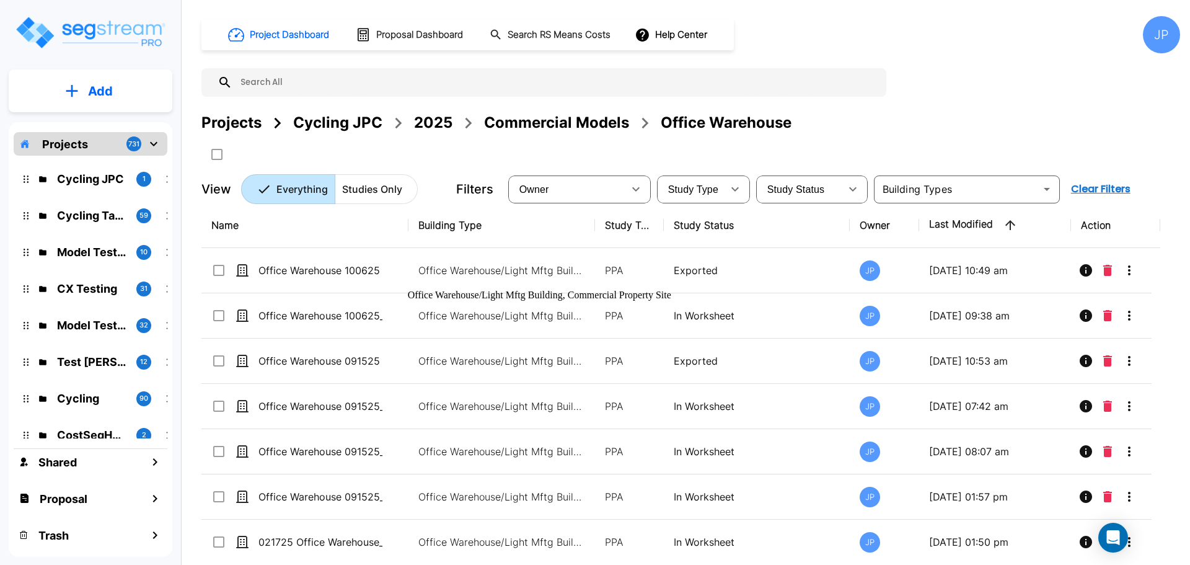
click at [545, 272] on p "Office Warehouse/Light Mftg Building, Commercial Property Site" at bounding box center [501, 270] width 167 height 15
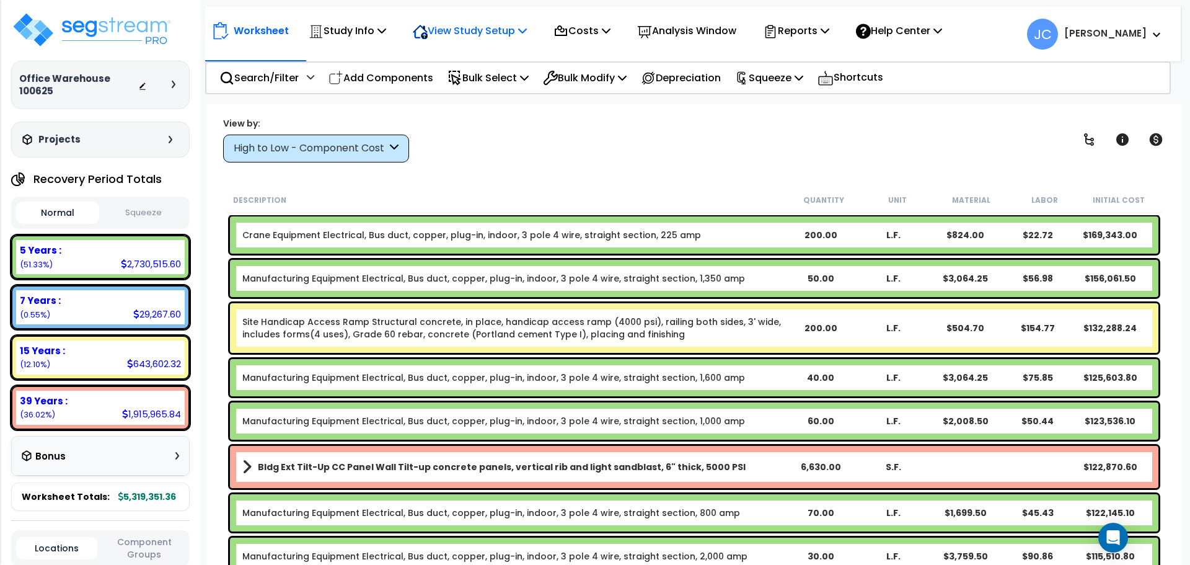
click at [455, 36] on p "View Study Setup" at bounding box center [470, 30] width 114 height 17
click at [471, 89] on link "View Questionnaire" at bounding box center [468, 85] width 123 height 25
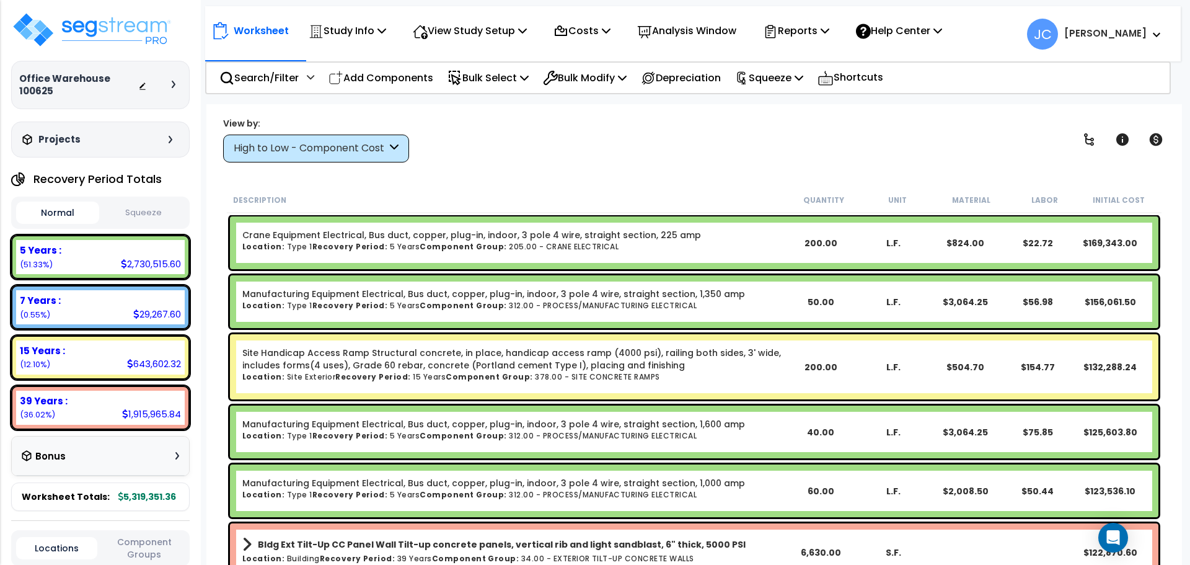
click at [374, 149] on div "High to Low - Component Cost" at bounding box center [310, 148] width 153 height 14
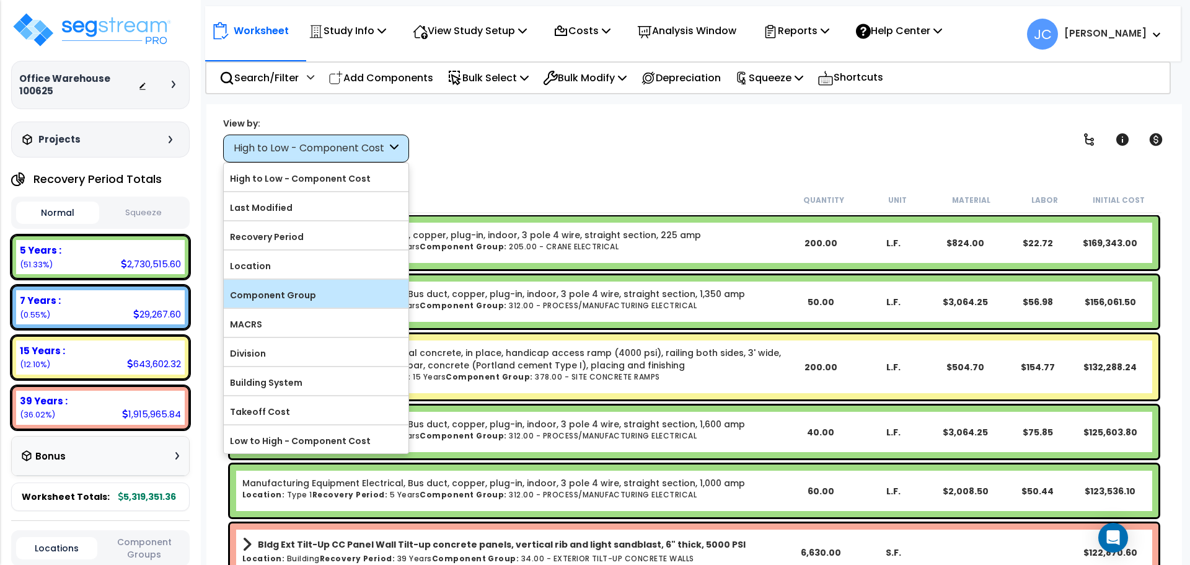
click at [326, 287] on label "Component Group" at bounding box center [316, 295] width 185 height 19
click at [0, 0] on input "Component Group" at bounding box center [0, 0] width 0 height 0
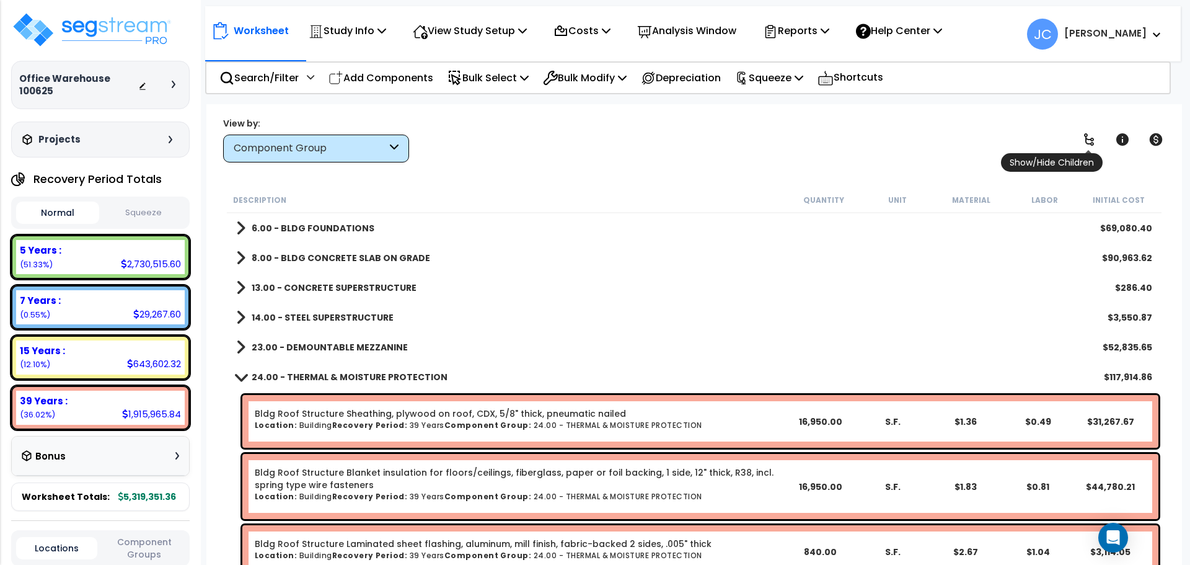
click at [1091, 135] on icon at bounding box center [1089, 139] width 15 height 15
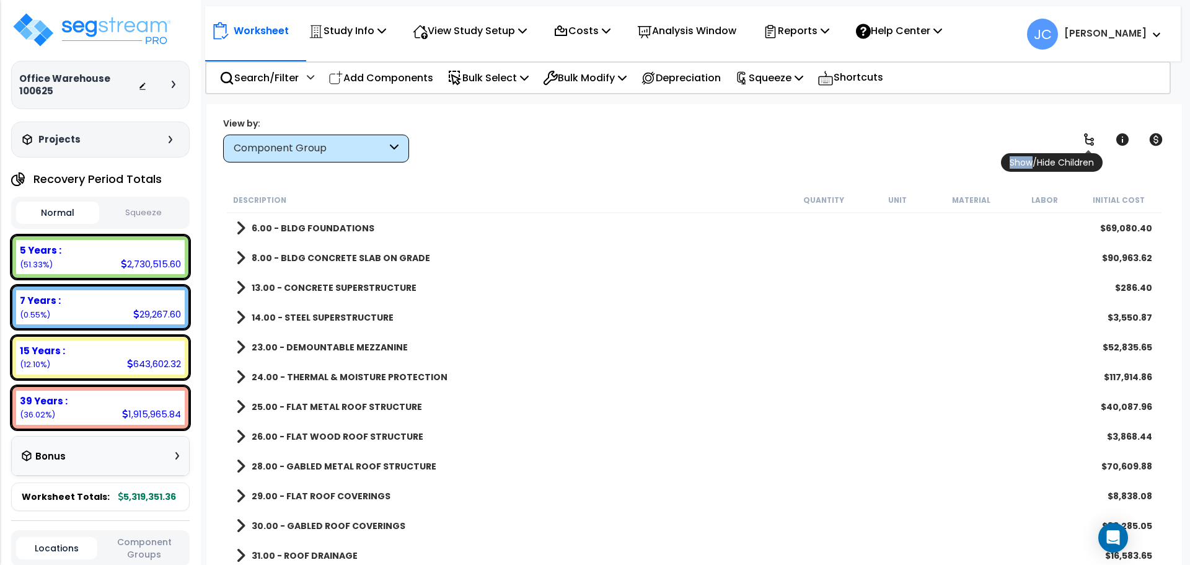
click at [1091, 135] on icon at bounding box center [1089, 139] width 15 height 15
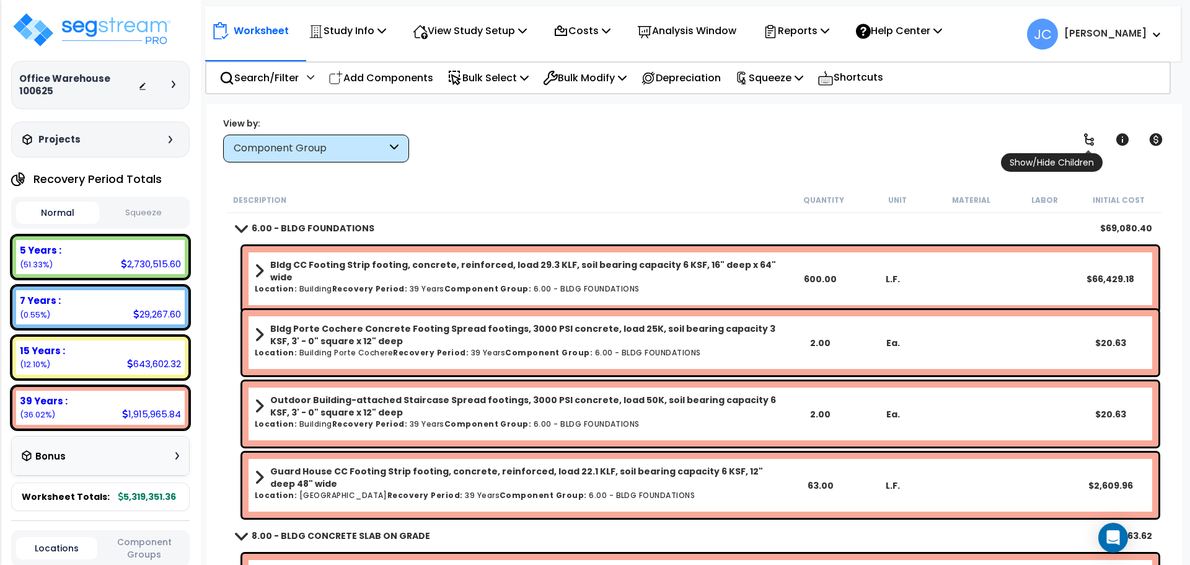
click at [1091, 135] on icon at bounding box center [1089, 139] width 15 height 15
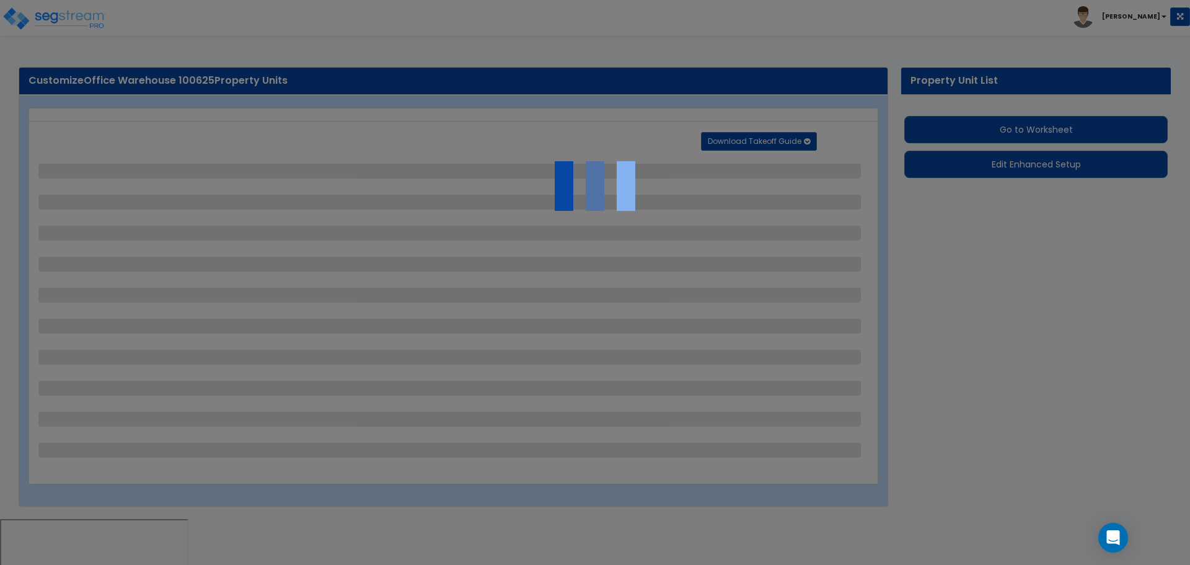
select select "2"
select select "1"
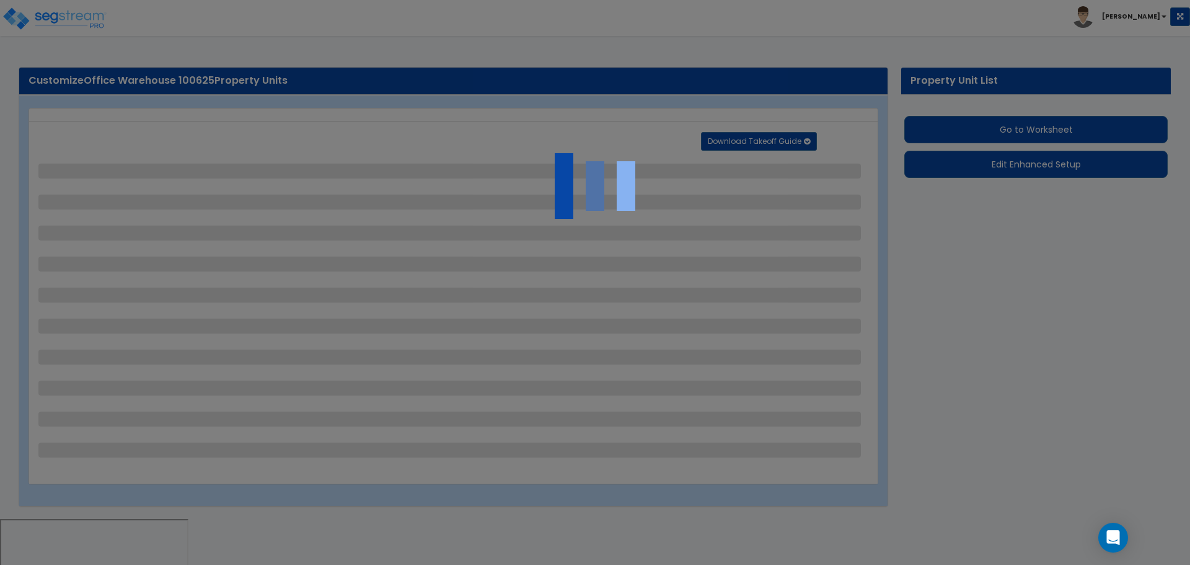
select select "1"
select select "2"
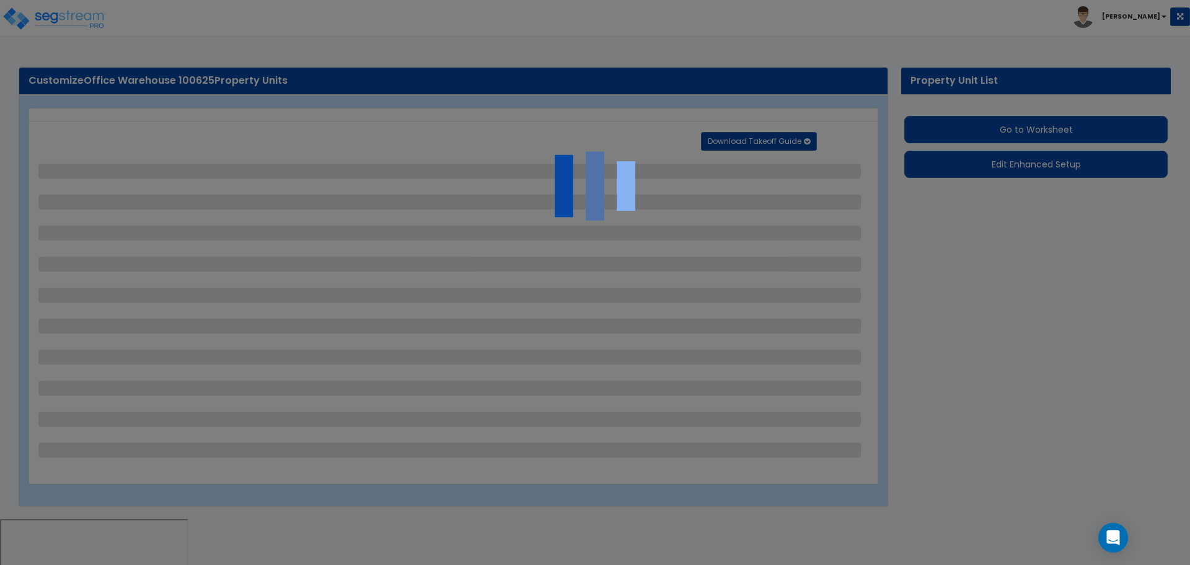
select select "4"
select select "2"
select select "1"
select select "2"
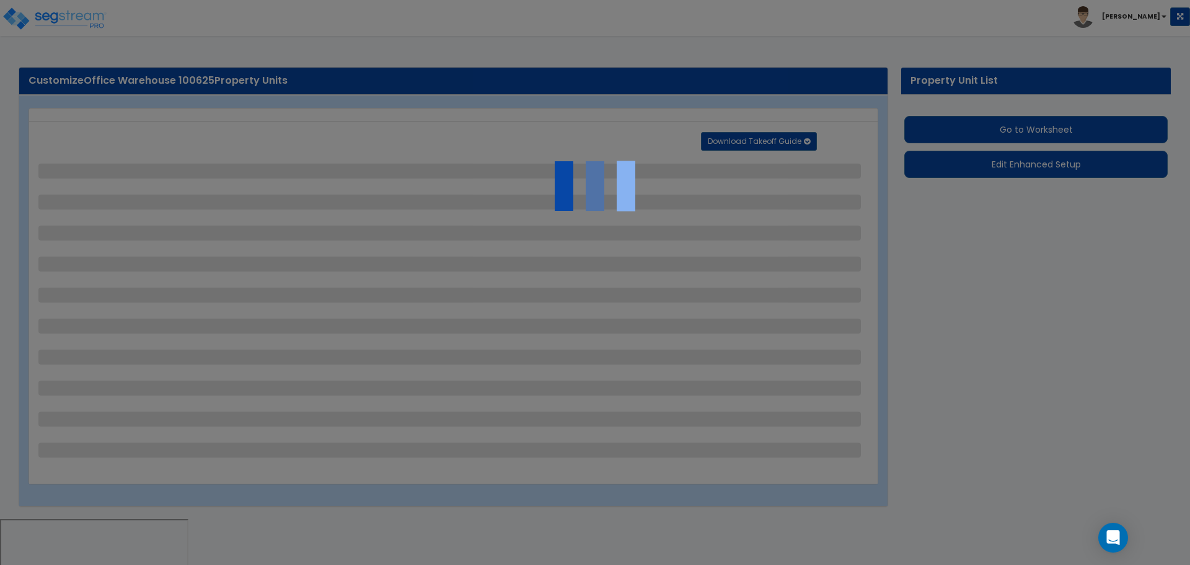
select select "2"
select select "1"
select select "2"
select select "6"
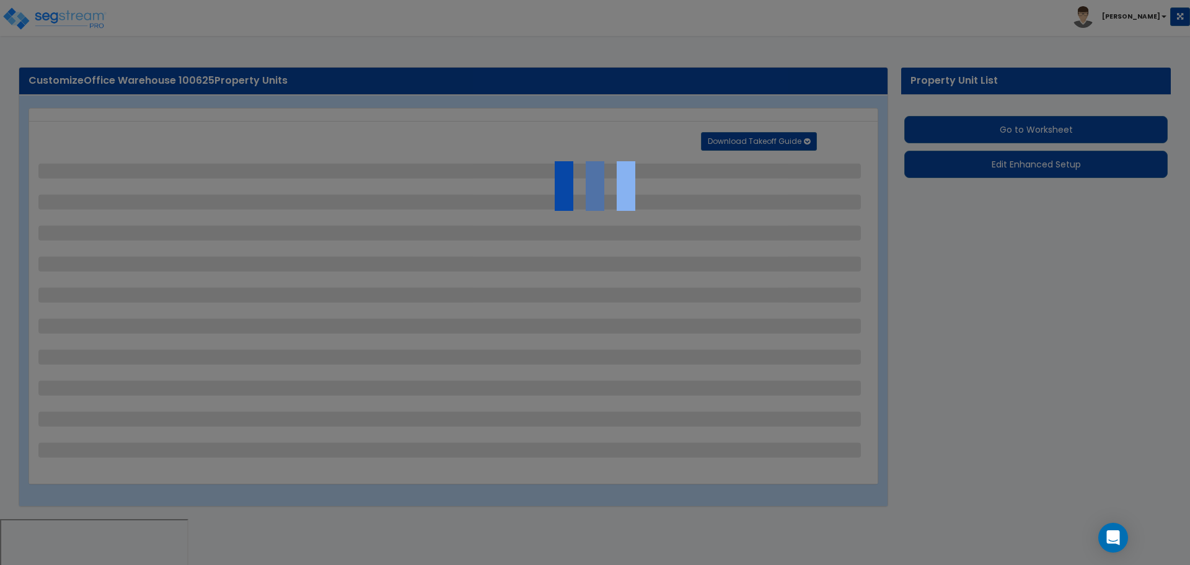
select select "11"
select select "2"
select select "3"
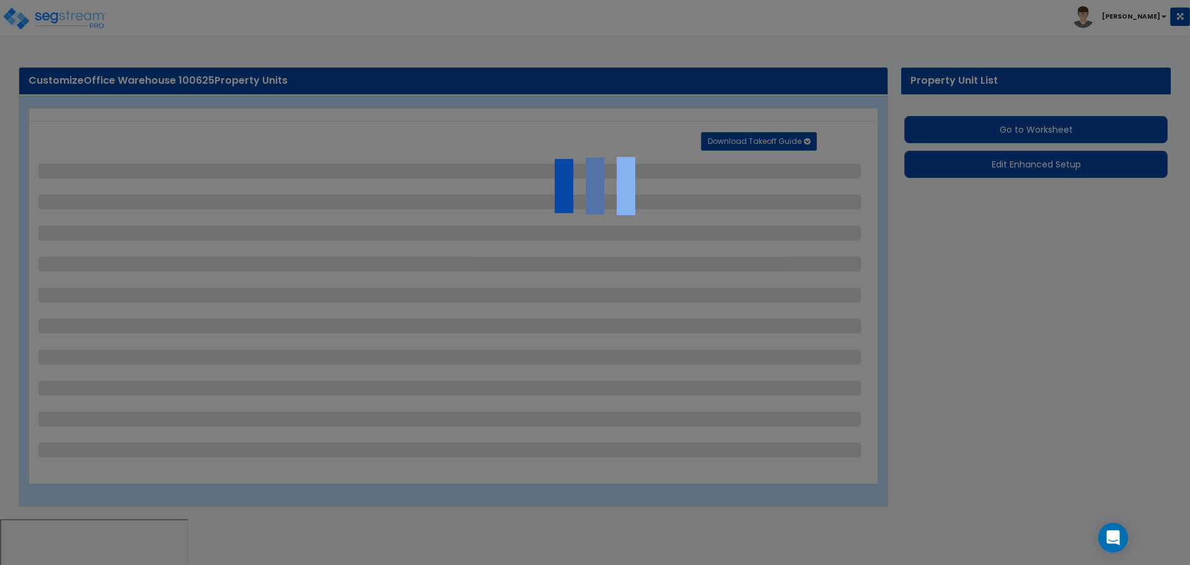
select select "2"
select select "1"
select select "2"
select select "1"
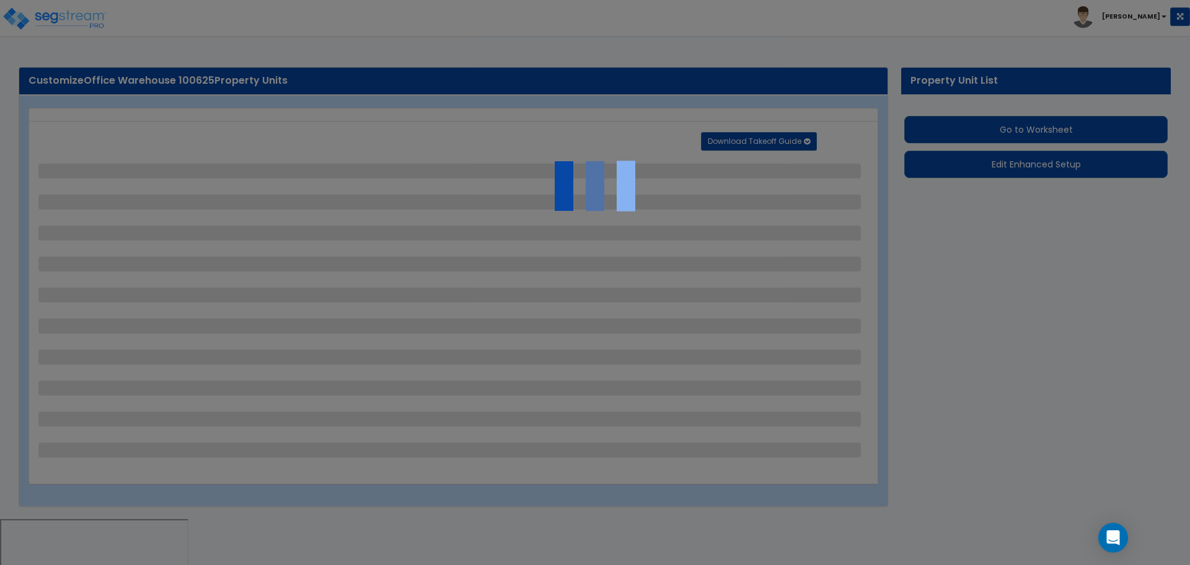
select select "1"
select select "7"
select select "2"
select select "1"
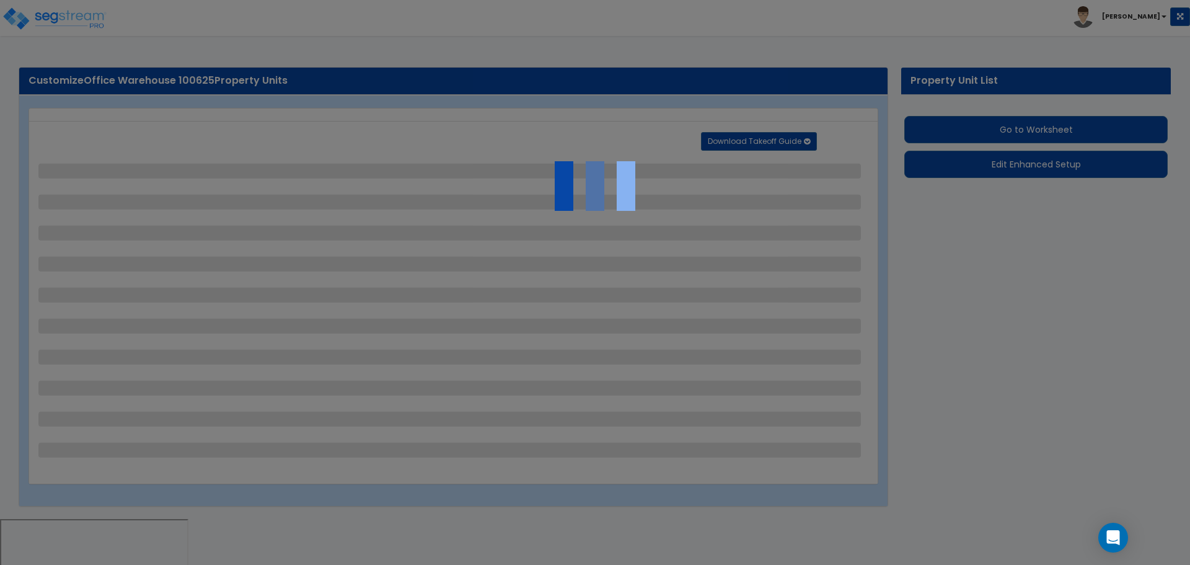
select select "1"
select select "16"
select select "1"
select select "5"
select select "4"
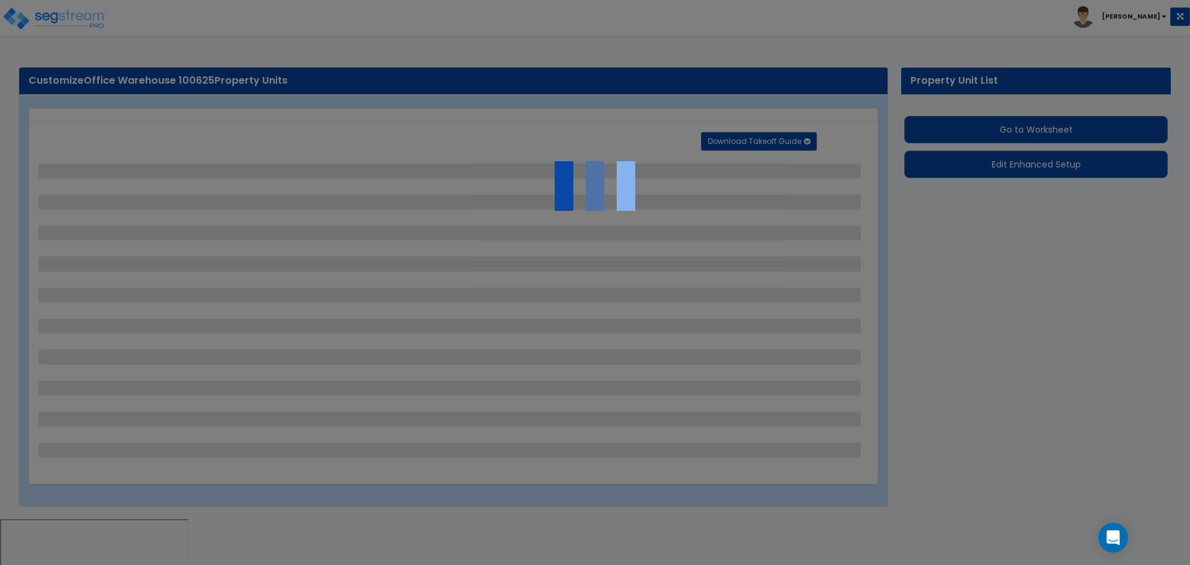
select select "1"
select select "5"
select select "1"
select select "2"
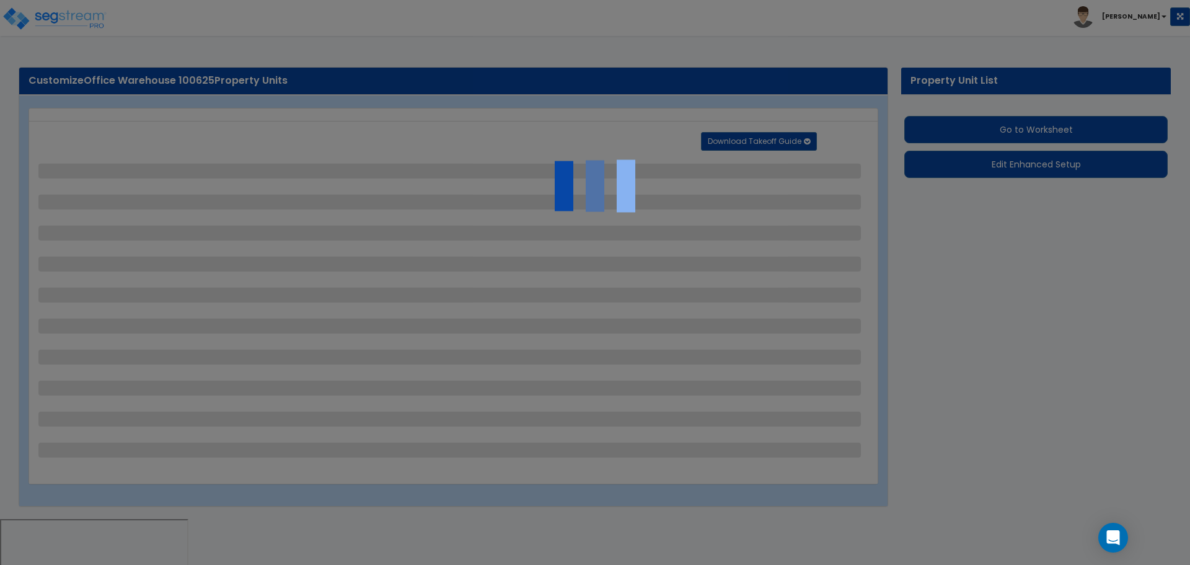
select select "2"
select select "4"
select select "2"
select select "1"
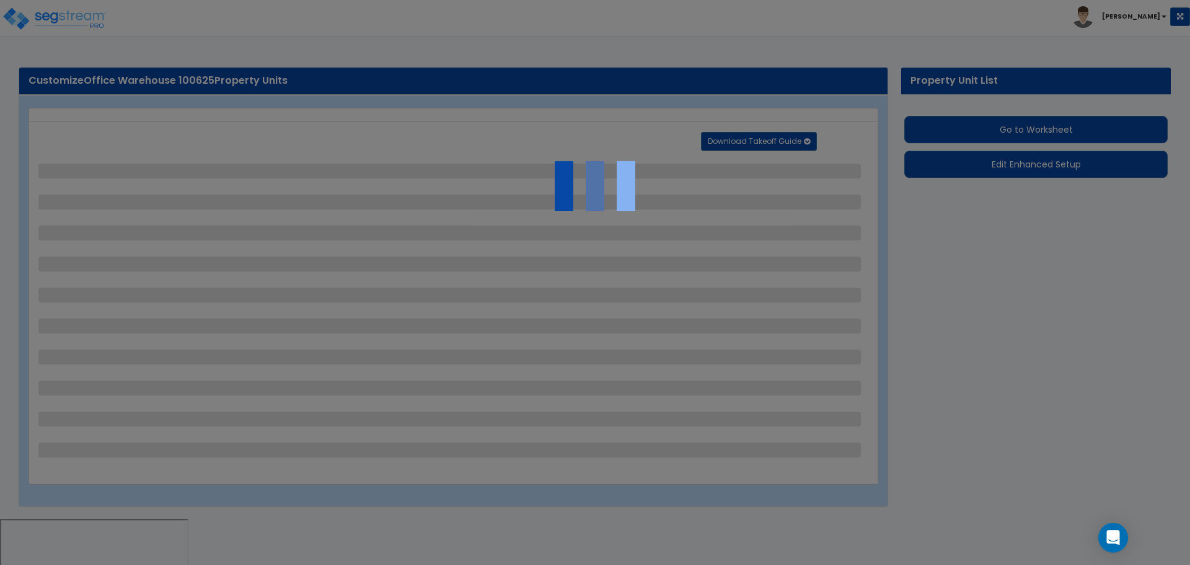
select select "2"
select select "1"
select select "2"
select select "1"
select select "2"
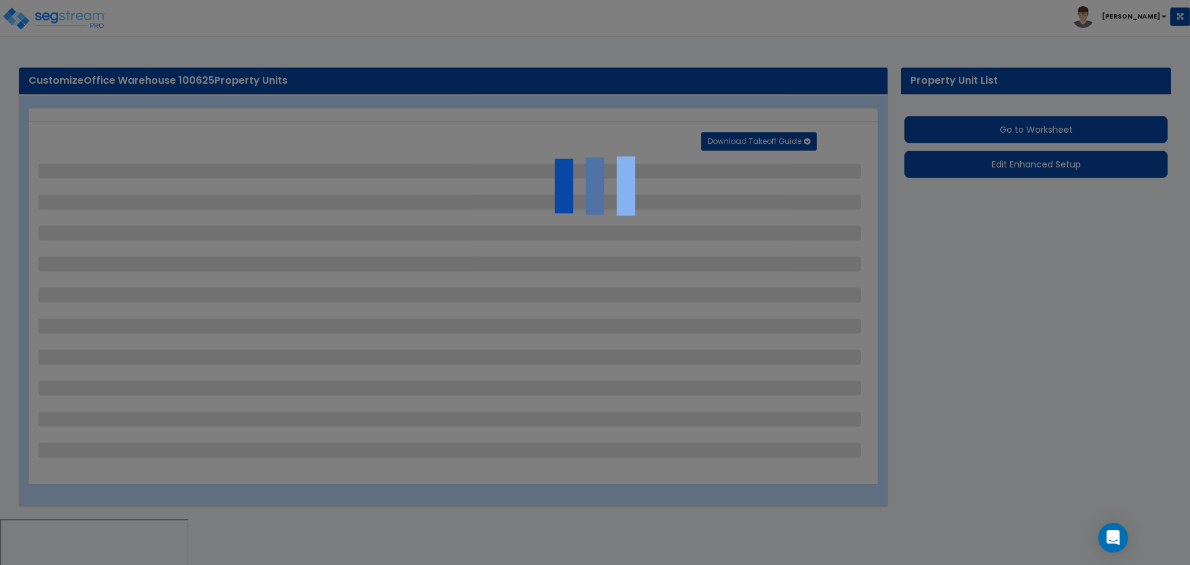
select select "1"
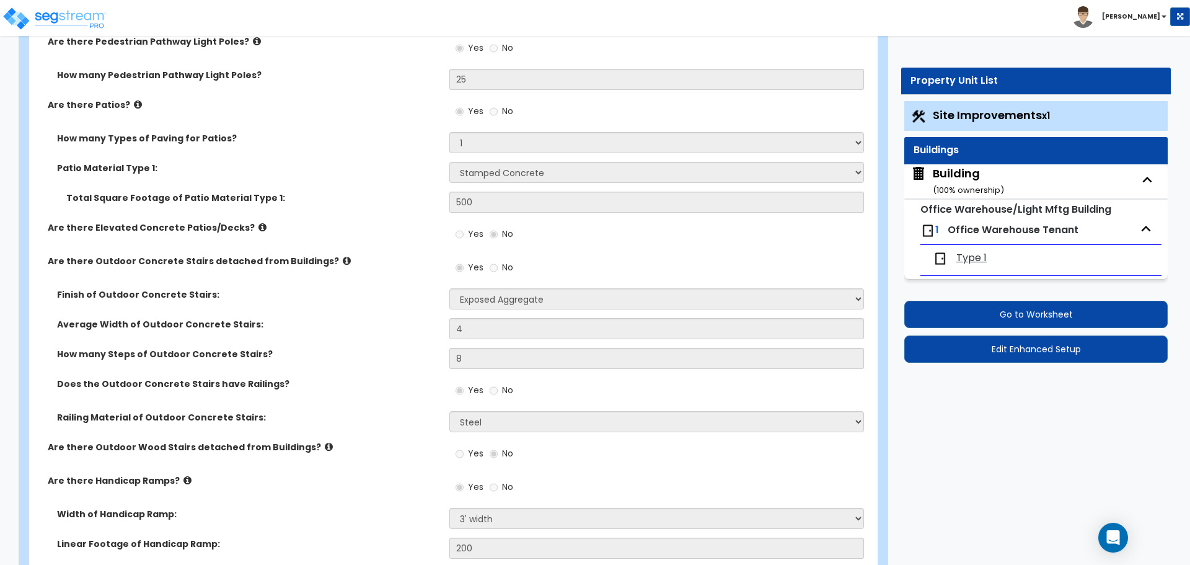
scroll to position [2004, 0]
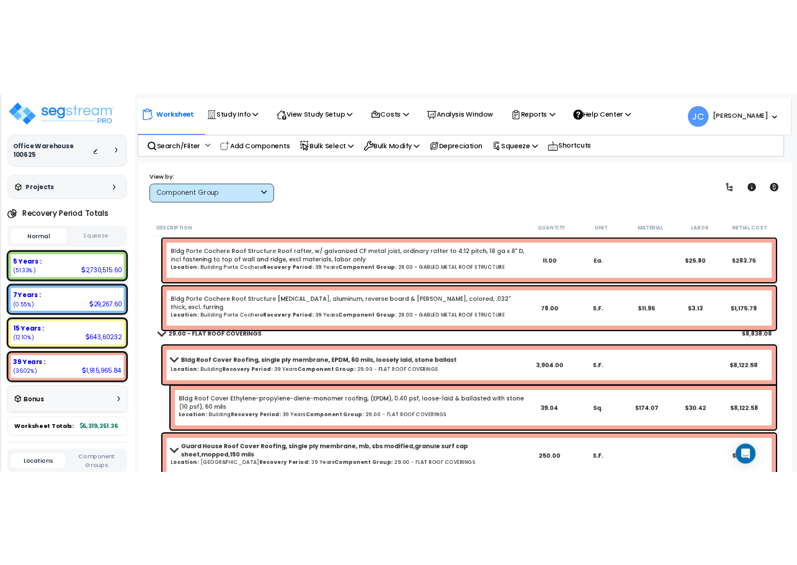
scroll to position [6334, 0]
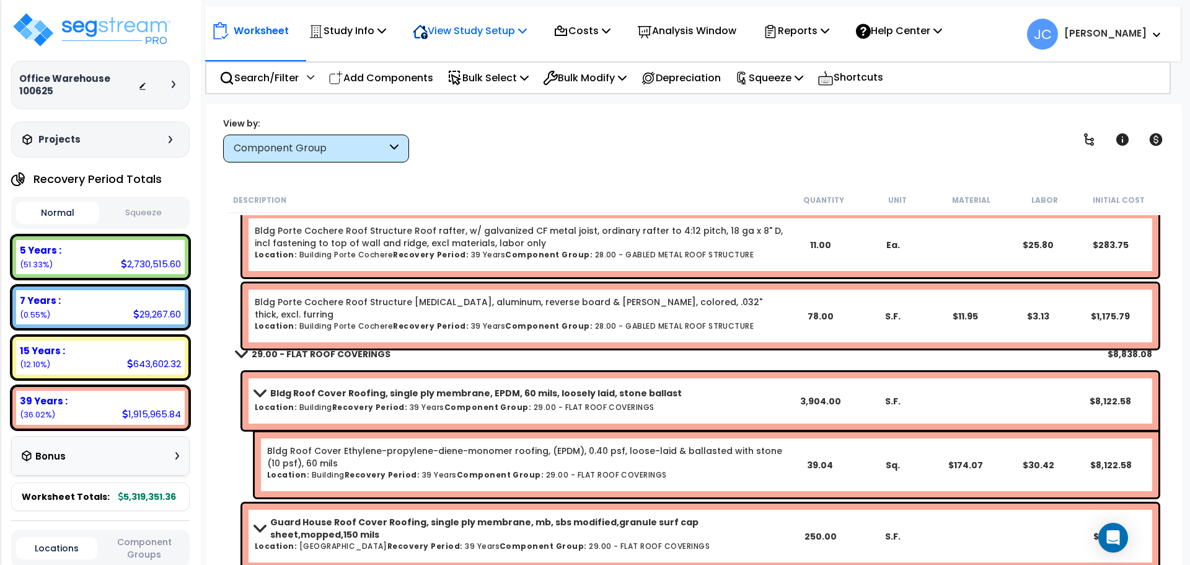
click at [510, 35] on p "View Study Setup" at bounding box center [470, 30] width 114 height 17
click at [681, 128] on div "View by: Component Group High to Low - Component Cost" at bounding box center [694, 140] width 951 height 46
click at [499, 37] on p "View Study Setup" at bounding box center [470, 30] width 114 height 17
click at [632, 123] on div "View by: Component Group High to Low - Component Cost" at bounding box center [694, 140] width 951 height 46
click at [489, 41] on div "View Study Setup" at bounding box center [470, 30] width 114 height 29
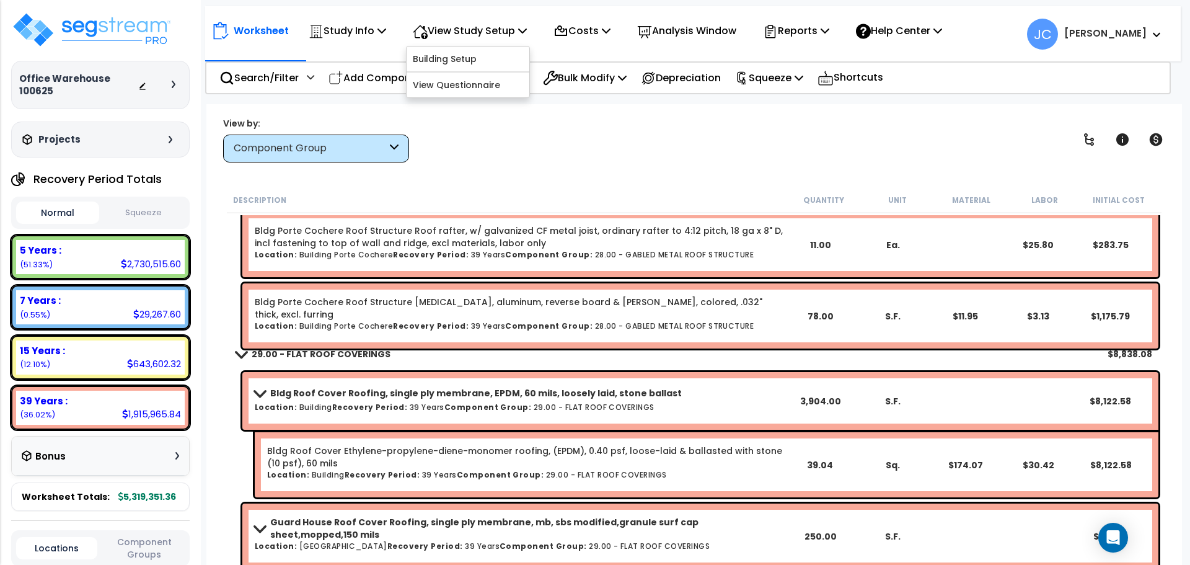
drag, startPoint x: 564, startPoint y: 149, endPoint x: 660, endPoint y: 104, distance: 105.7
click at [564, 149] on div "View by: Component Group High to Low - Component Cost" at bounding box center [694, 140] width 951 height 46
click at [493, 30] on p "View Study Setup" at bounding box center [470, 30] width 114 height 17
click at [582, 131] on div "View by: Component Group High to Low - Component Cost" at bounding box center [694, 140] width 951 height 46
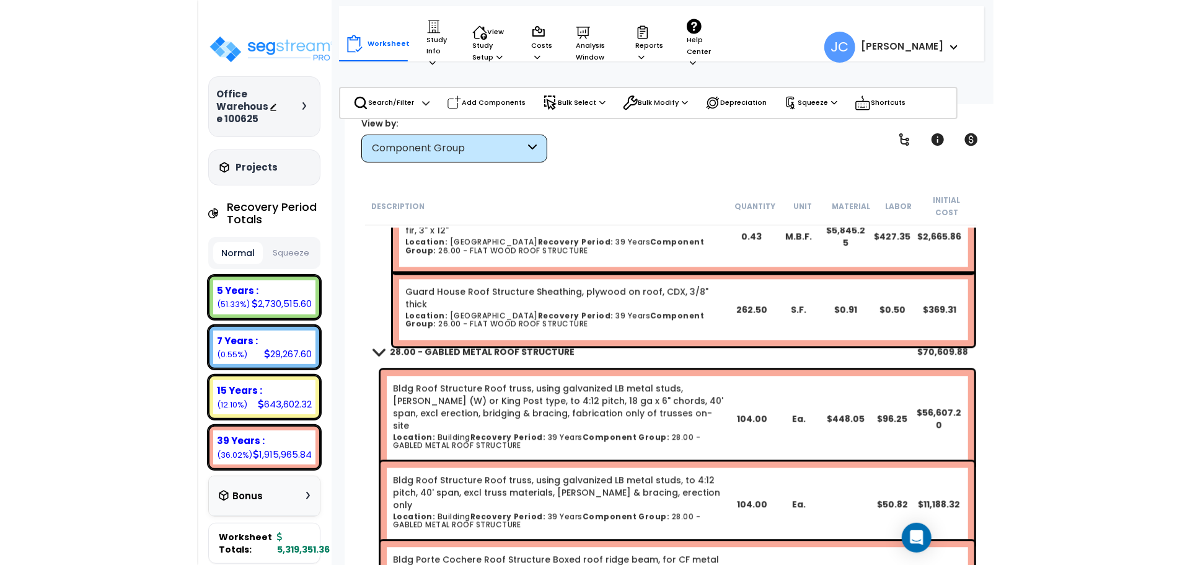
scroll to position [6332, 0]
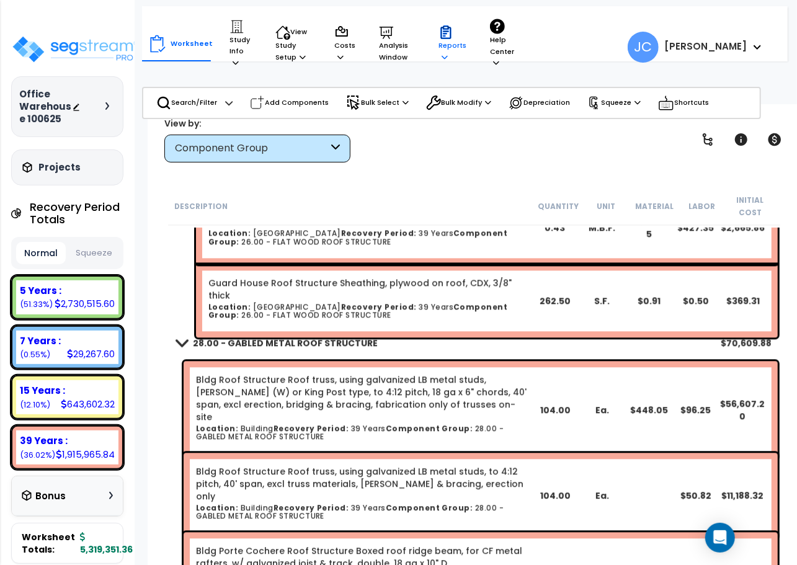
click at [439, 48] on p "Reports" at bounding box center [452, 44] width 28 height 38
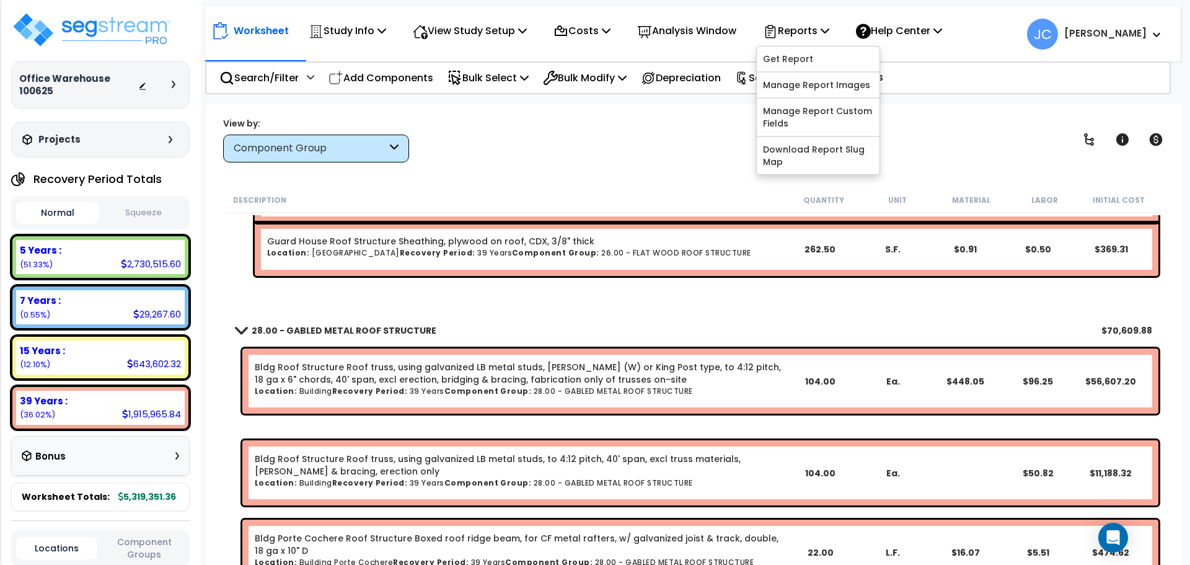
scroll to position [6324, 0]
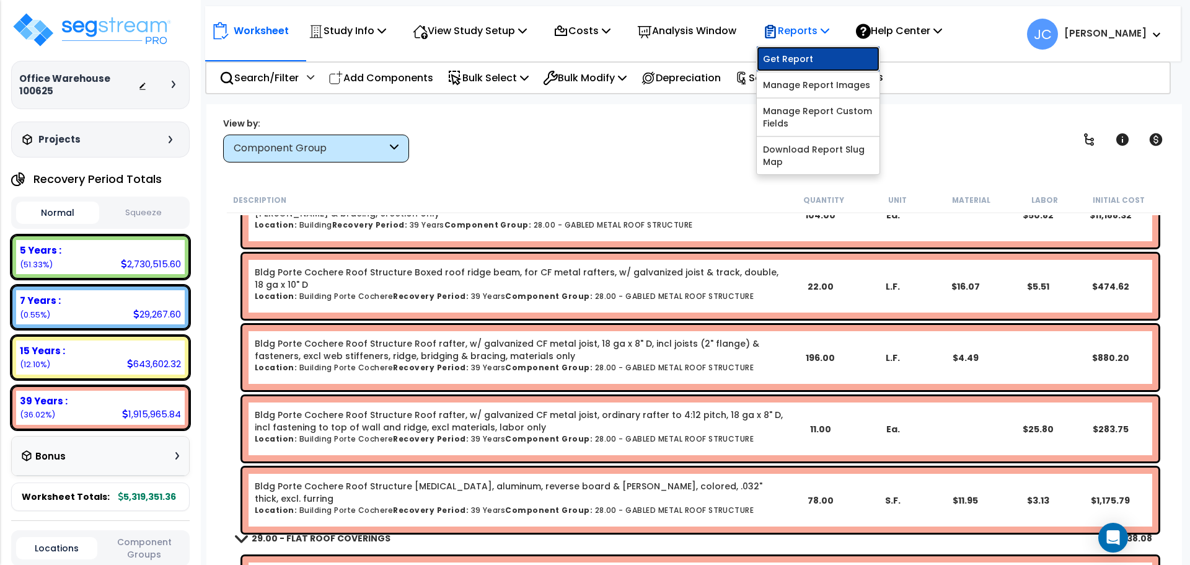
click at [808, 53] on link "Get Report" at bounding box center [818, 58] width 123 height 25
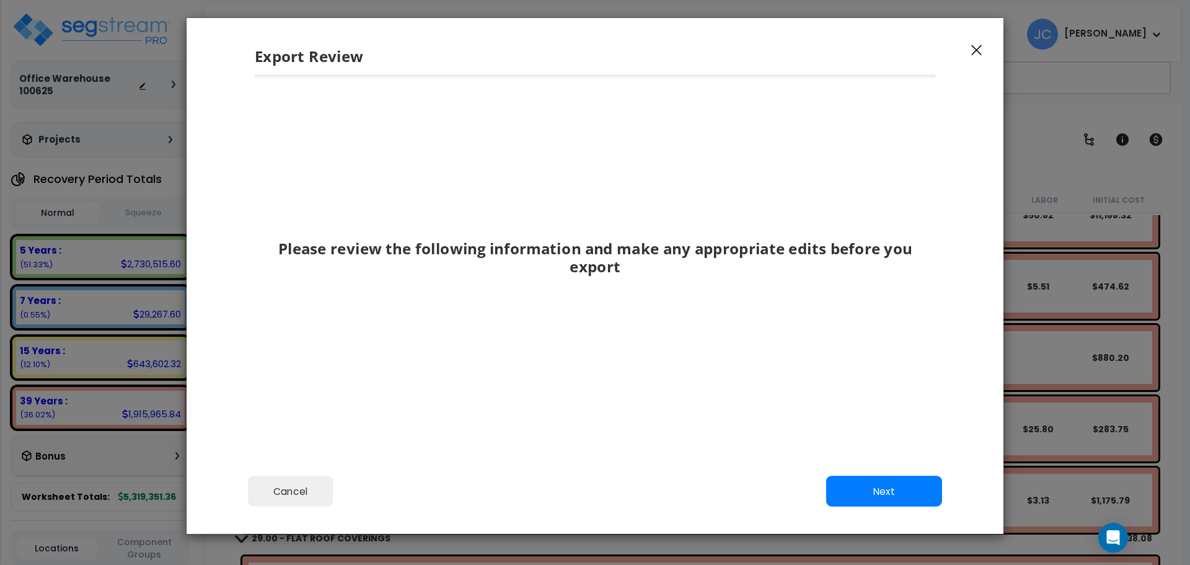
scroll to position [0, 0]
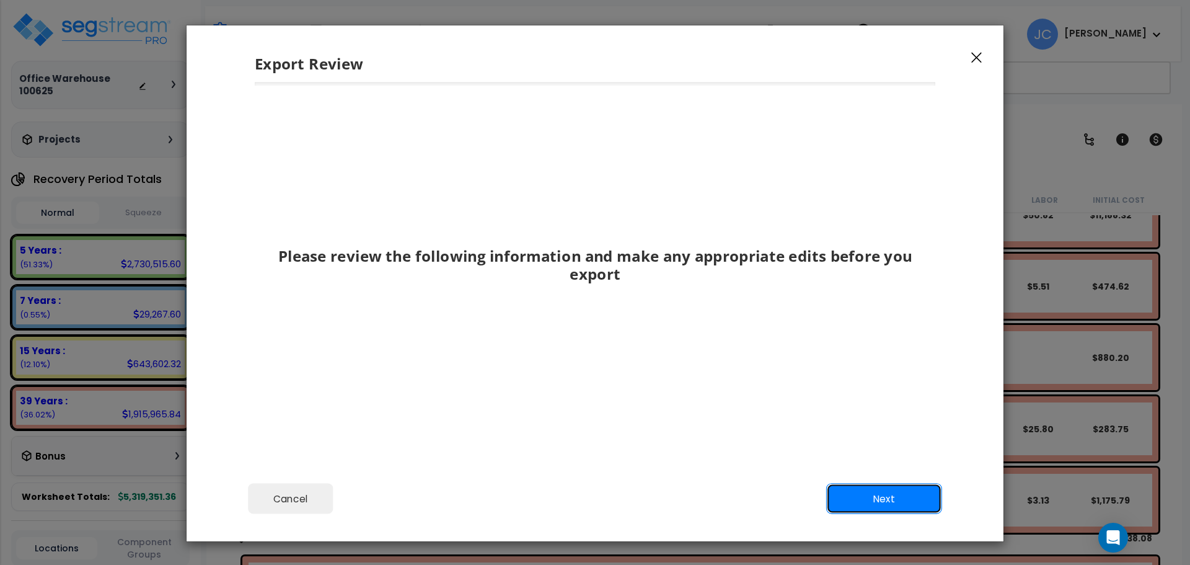
click at [890, 507] on button "Next" at bounding box center [884, 499] width 116 height 31
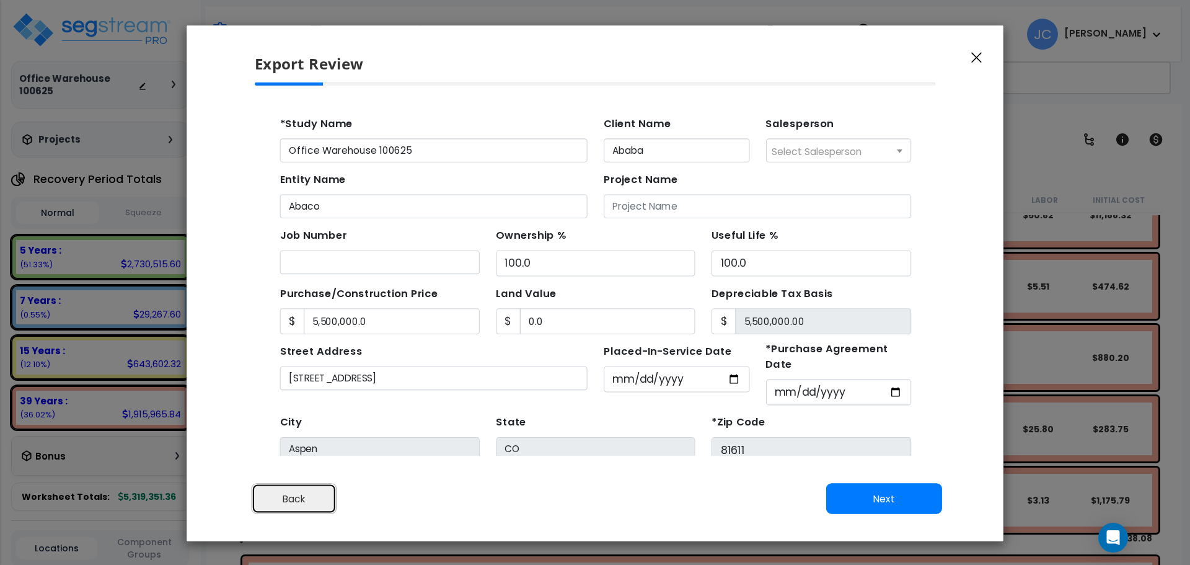
click at [309, 502] on button "Back" at bounding box center [294, 499] width 85 height 31
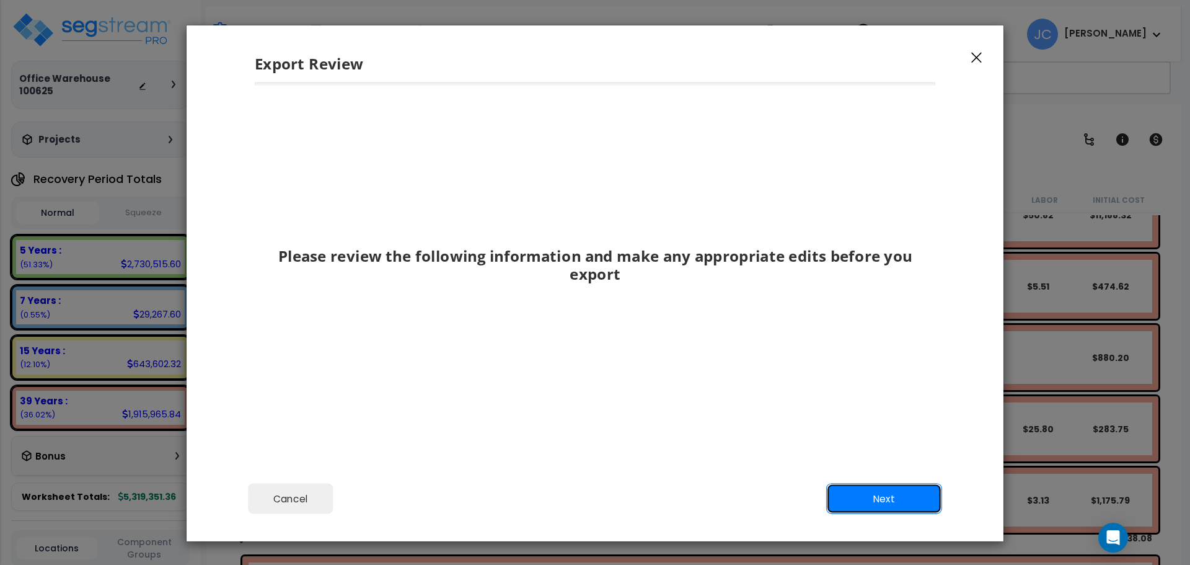
click at [848, 500] on button "Next" at bounding box center [884, 499] width 116 height 31
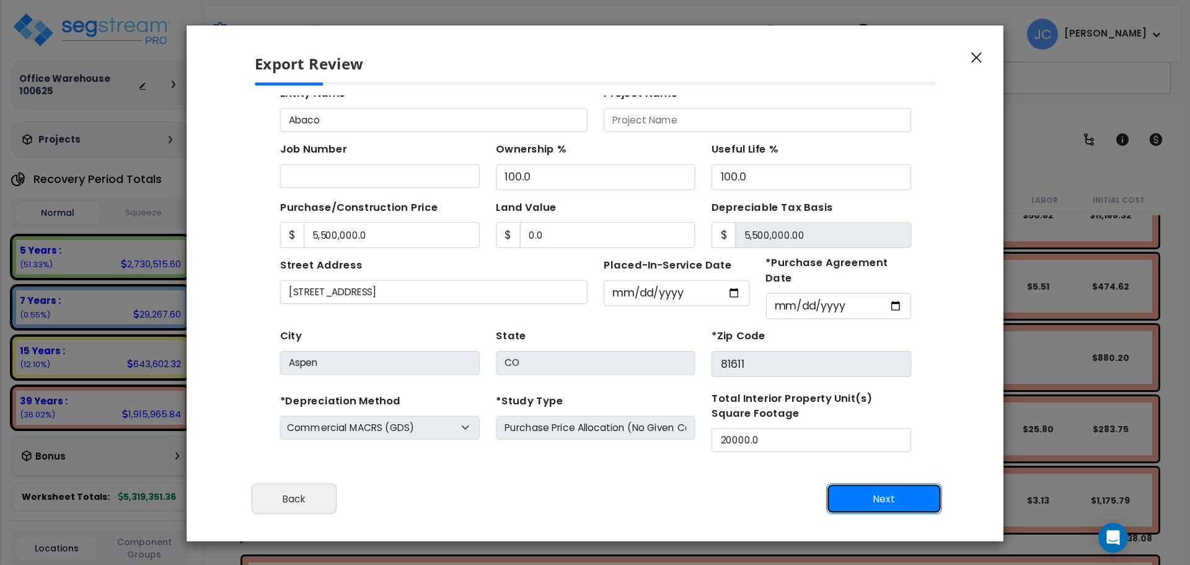
scroll to position [119, 0]
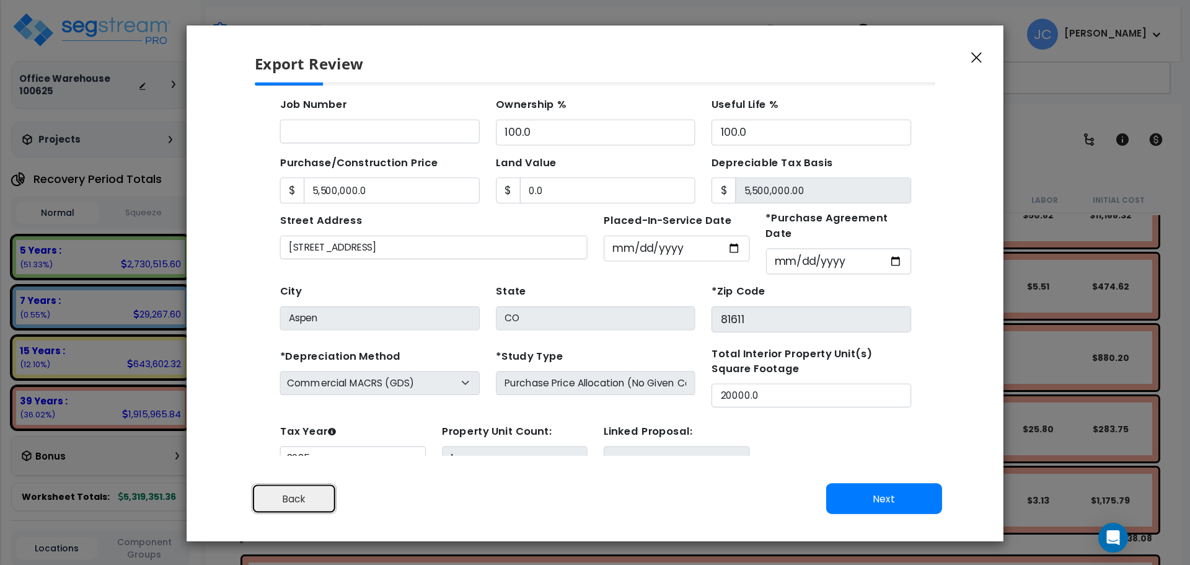
click at [317, 501] on button "Back" at bounding box center [294, 499] width 85 height 31
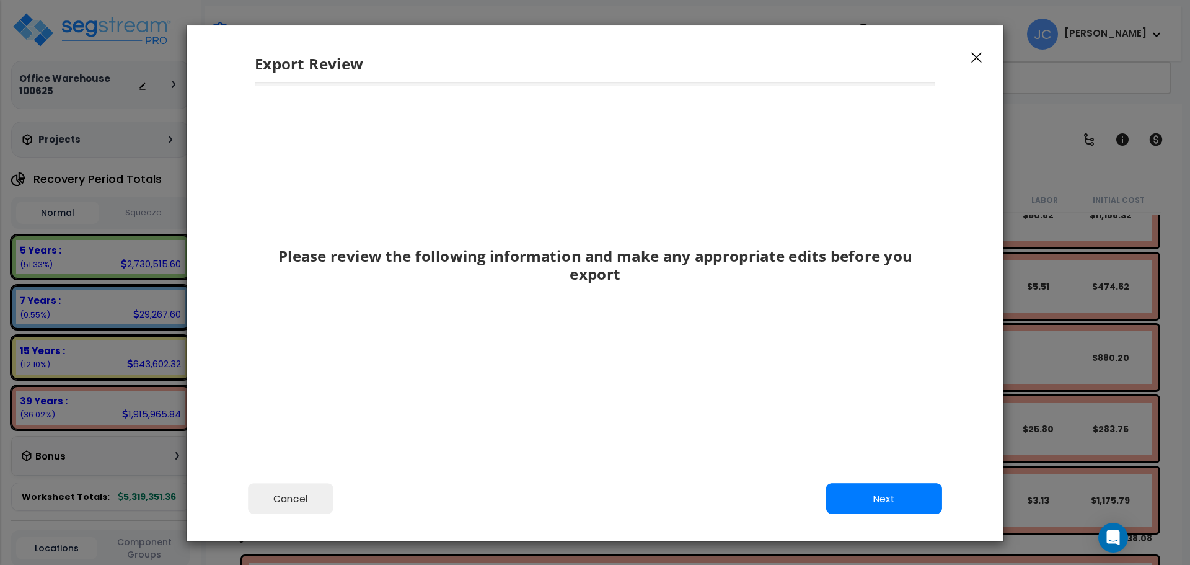
scroll to position [0, 0]
click at [869, 491] on button "Next" at bounding box center [884, 499] width 116 height 31
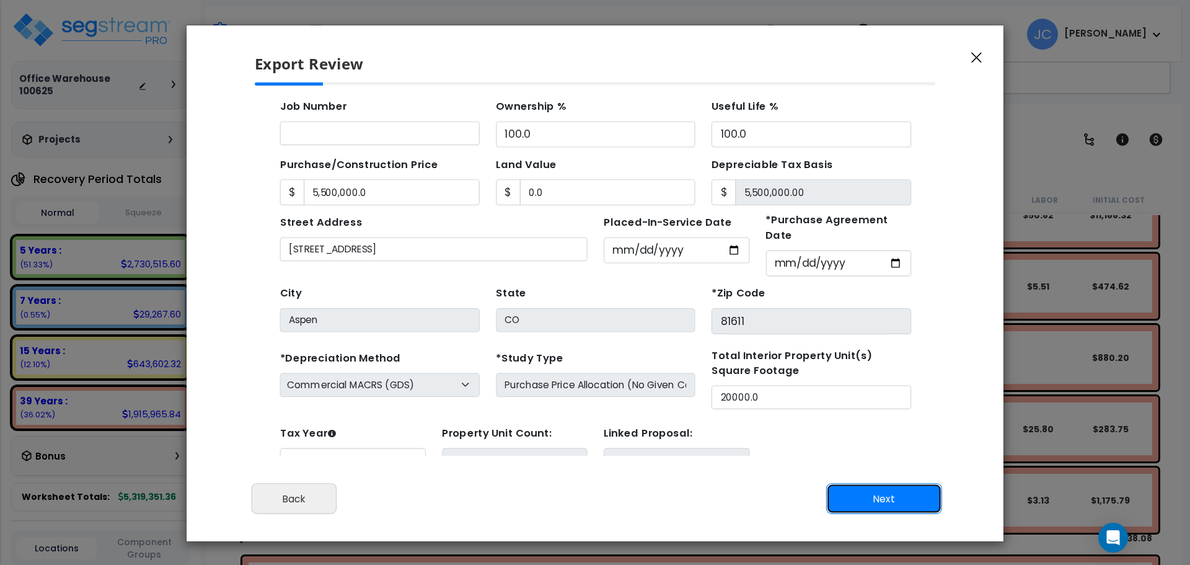
scroll to position [119, 0]
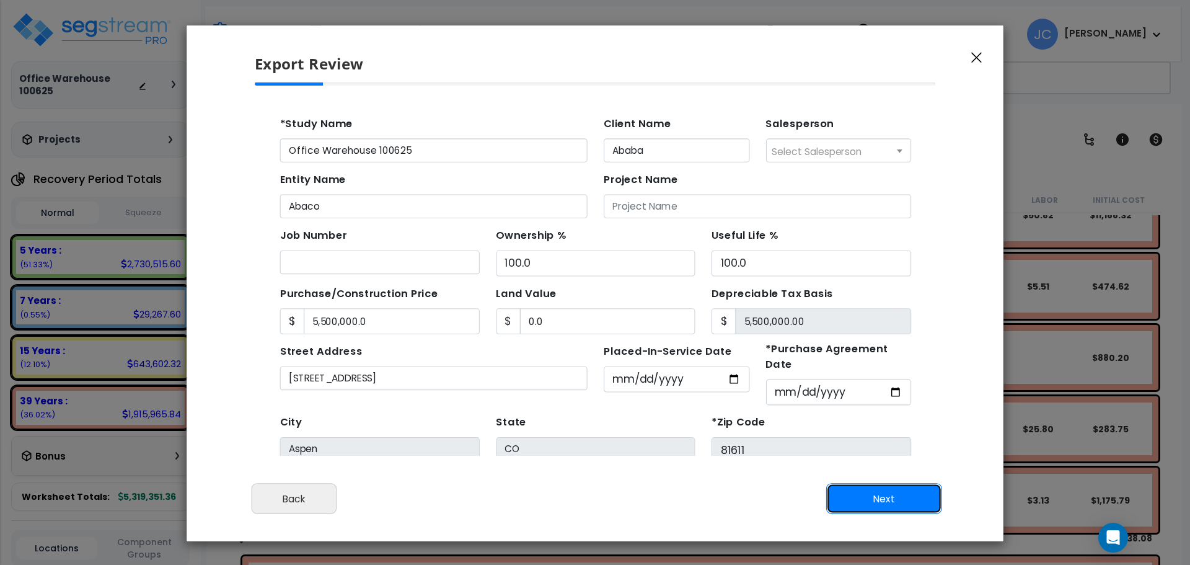
click at [872, 493] on button "Next" at bounding box center [884, 499] width 116 height 31
type input "5500000"
type input "0"
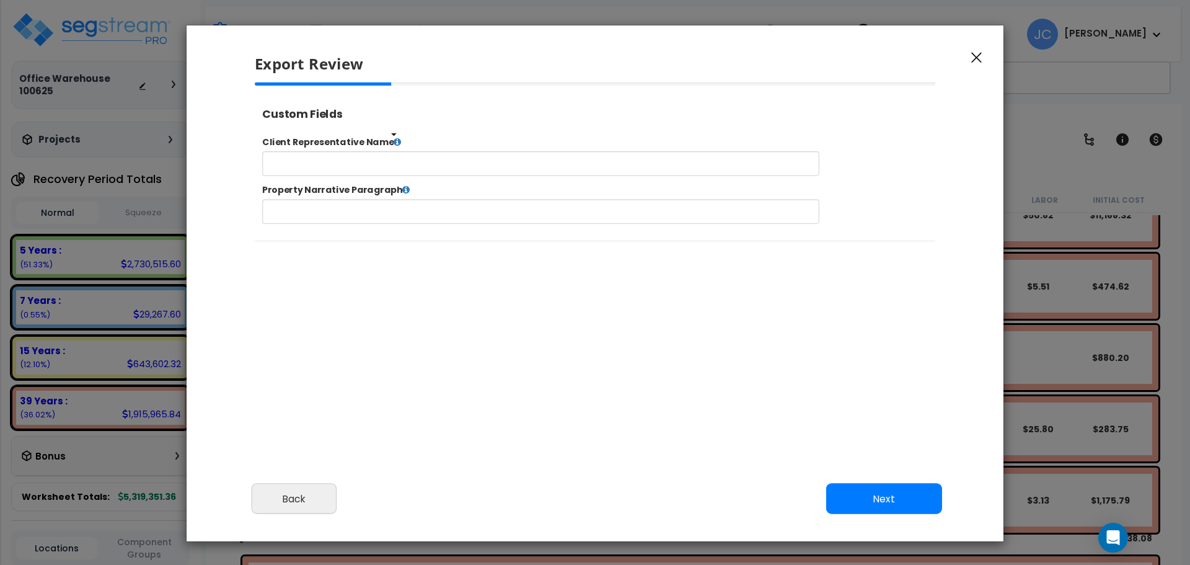
select select "2025"
click at [414, 146] on icon at bounding box center [417, 147] width 9 height 10
click at [414, 144] on icon at bounding box center [417, 147] width 9 height 10
click at [415, 146] on icon at bounding box center [417, 147] width 9 height 10
click at [423, 201] on icon at bounding box center [427, 201] width 9 height 10
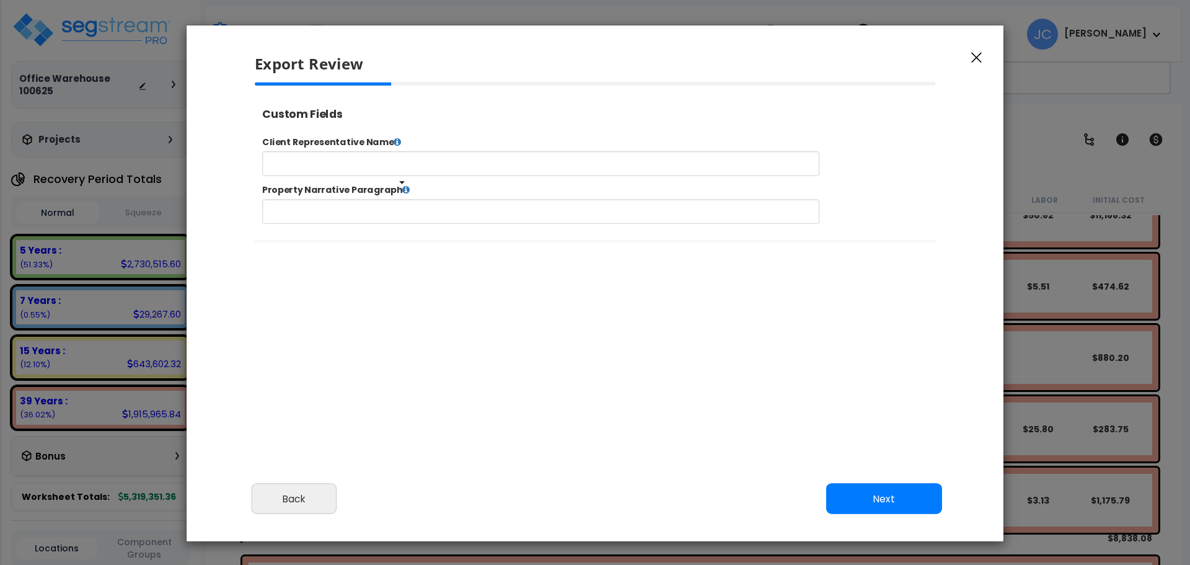
click at [423, 201] on icon at bounding box center [427, 201] width 9 height 10
click at [414, 148] on icon at bounding box center [417, 147] width 9 height 10
click at [885, 488] on button "Next" at bounding box center [884, 499] width 116 height 31
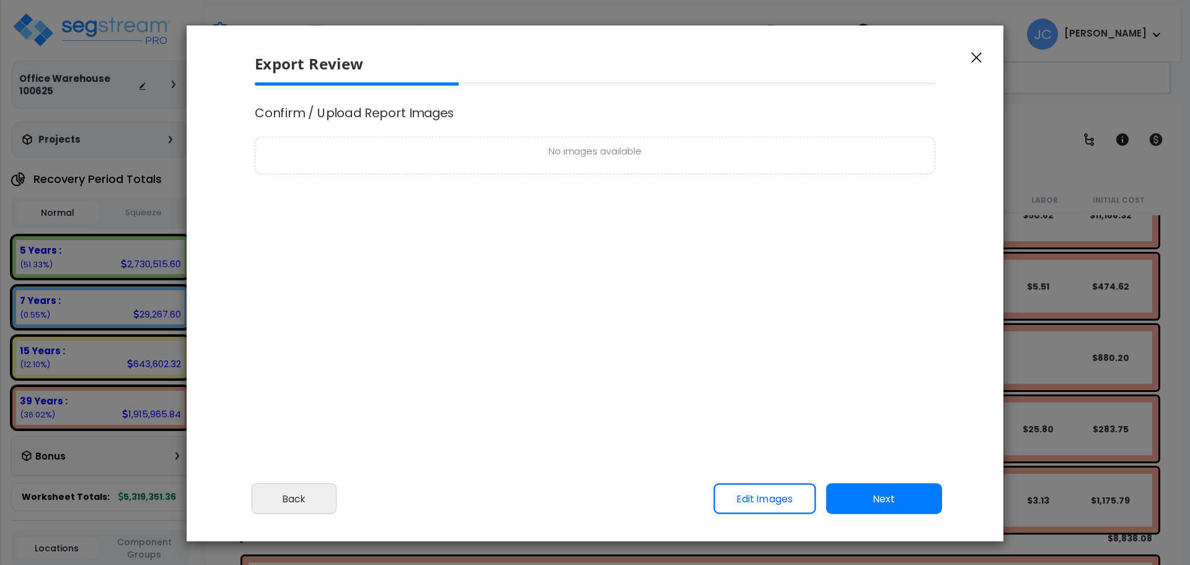
click at [980, 57] on icon "button" at bounding box center [976, 57] width 11 height 11
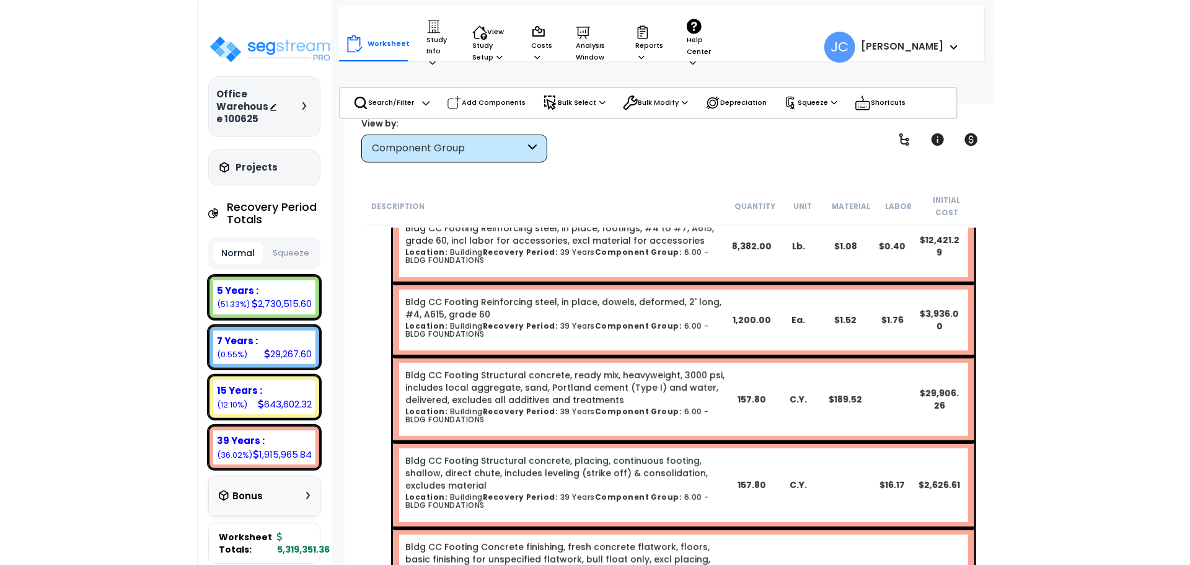
scroll to position [0, 0]
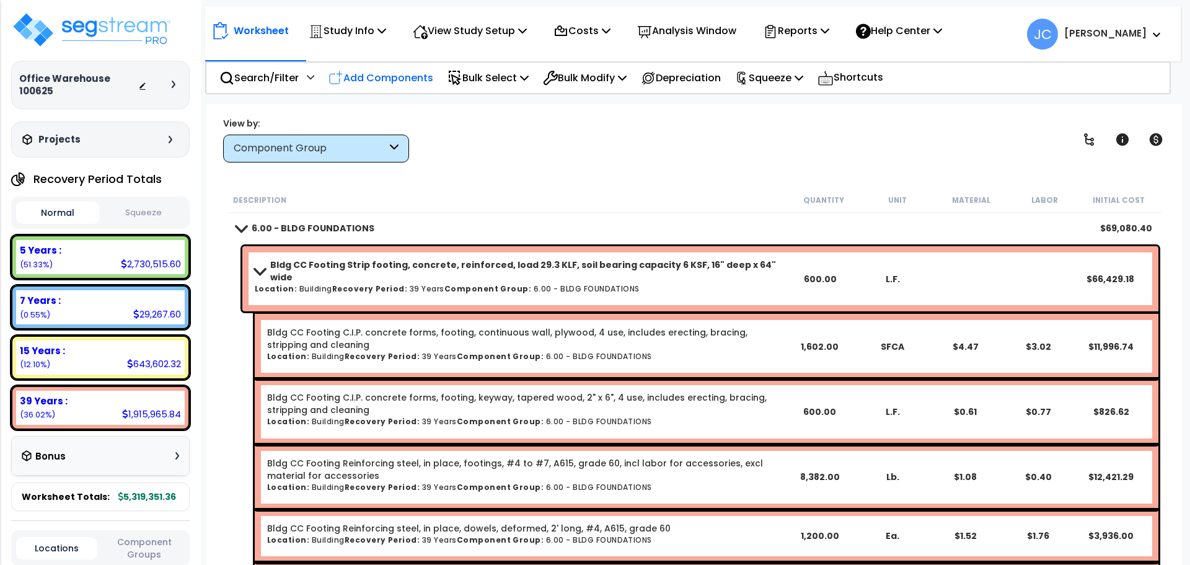
click at [380, 91] on div "Add Components" at bounding box center [381, 77] width 118 height 29
click at [0, 0] on ul "Add RS Means Components Add Custom Items Add Custom Assembly Wizard" at bounding box center [0, 0] width 0 height 0
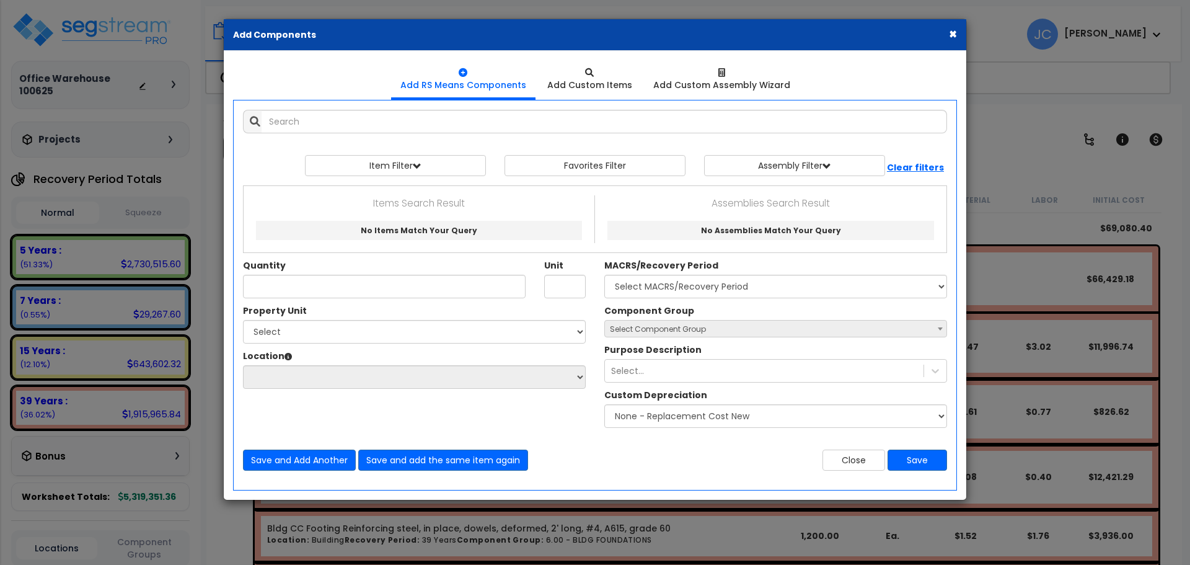
click at [712, 331] on span "Select Component Group" at bounding box center [776, 329] width 342 height 17
click at [732, 336] on div "Component Group Select Component Group Select Component Group Purpose Descripti…" at bounding box center [775, 369] width 361 height 130
click at [730, 335] on span "Select Component Group" at bounding box center [776, 329] width 342 height 17
click at [405, 125] on input "text" at bounding box center [605, 122] width 686 height 24
type input "d"
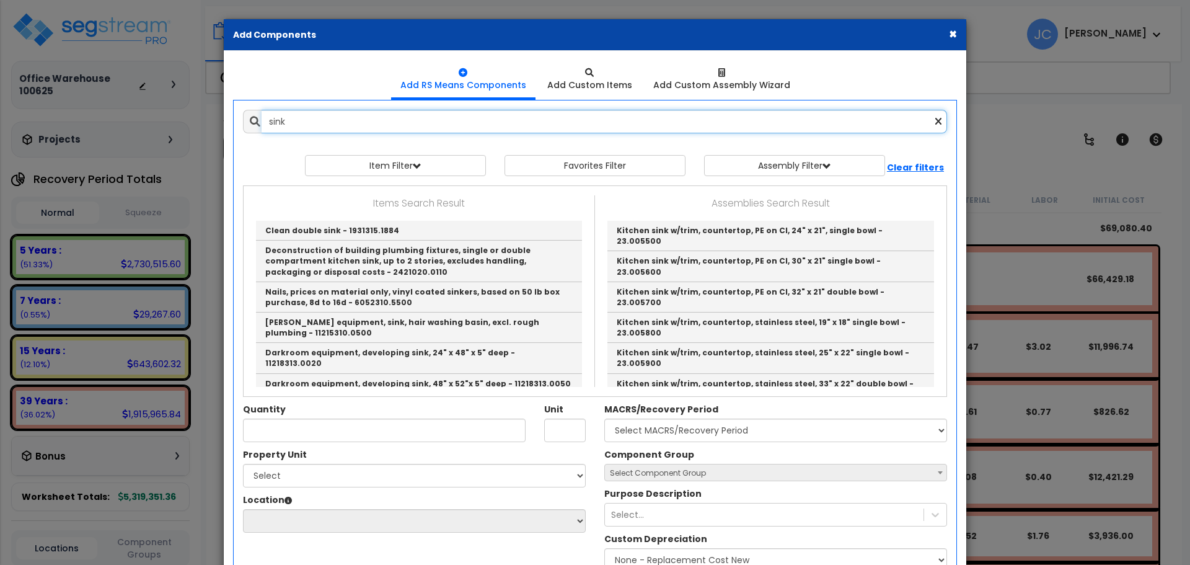
click at [725, 118] on input "sink" at bounding box center [605, 122] width 686 height 24
type input "sink"
click at [852, 73] on ul "Add RS Means Components Add Custom Items Add Custom Assembly Wizard" at bounding box center [595, 79] width 724 height 39
click at [939, 122] on icon at bounding box center [939, 122] width 6 height 11
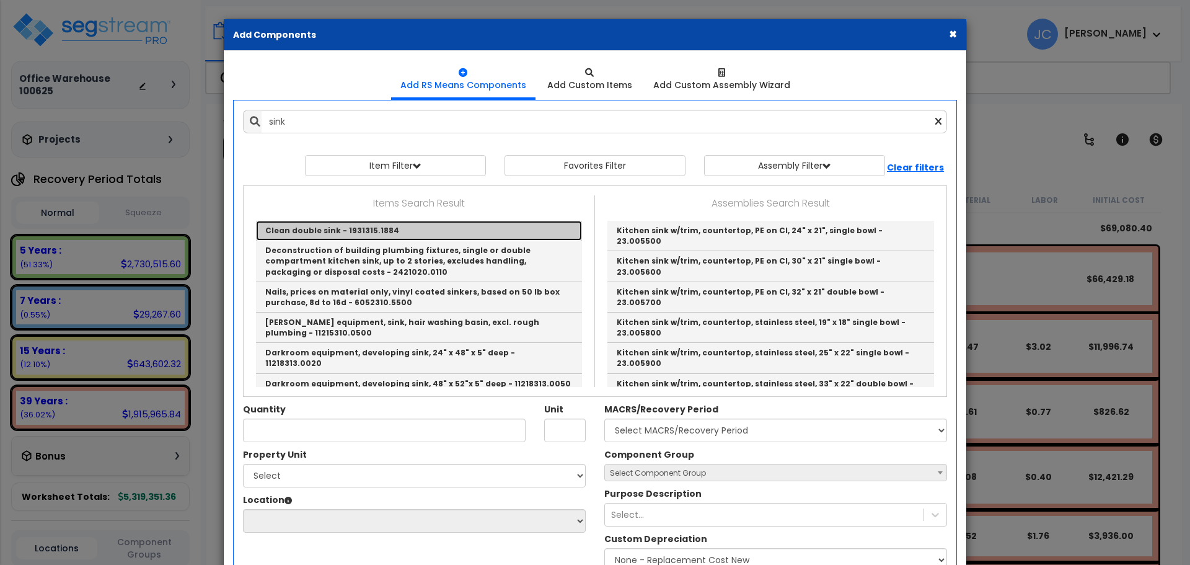
click at [420, 228] on link "Clean double sink - 1931315.1884" at bounding box center [419, 231] width 326 height 20
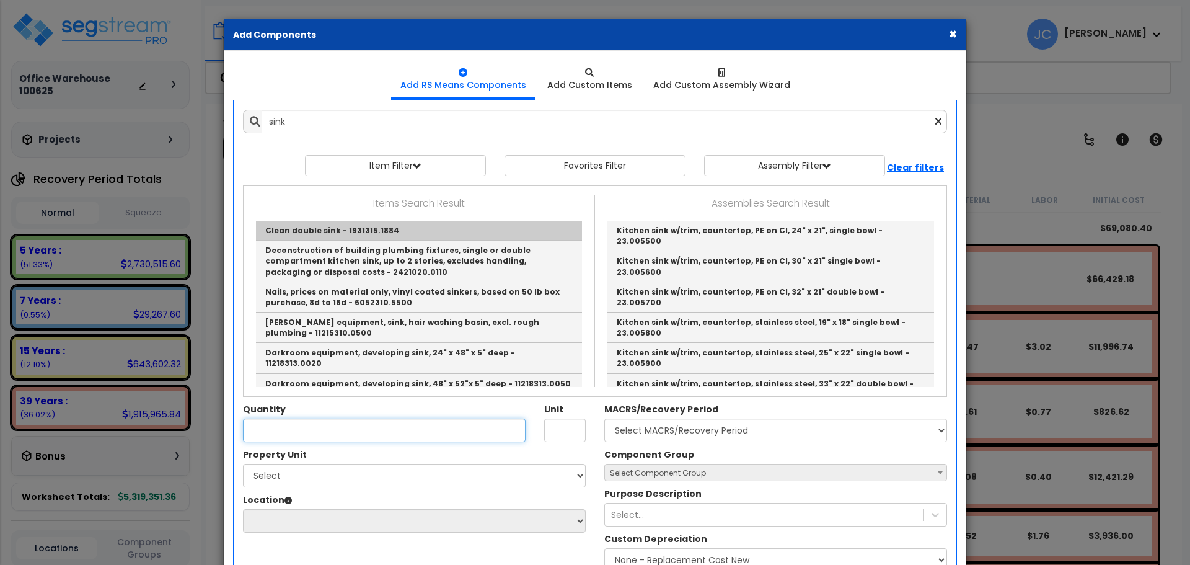
type input "Clean double sink - 1931315.1884"
type input "Ea."
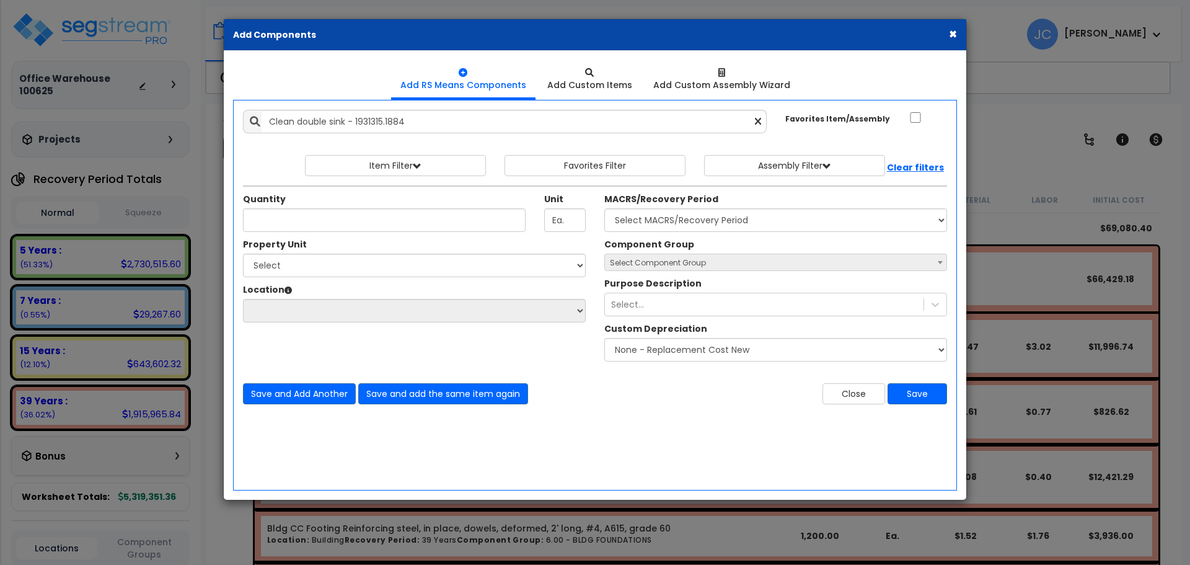
click at [710, 265] on span "Select Component Group" at bounding box center [776, 262] width 342 height 17
click at [710, 263] on span "Select Component Group" at bounding box center [776, 262] width 342 height 17
click at [491, 219] on input "Quantity" at bounding box center [384, 220] width 283 height 24
type input "1"
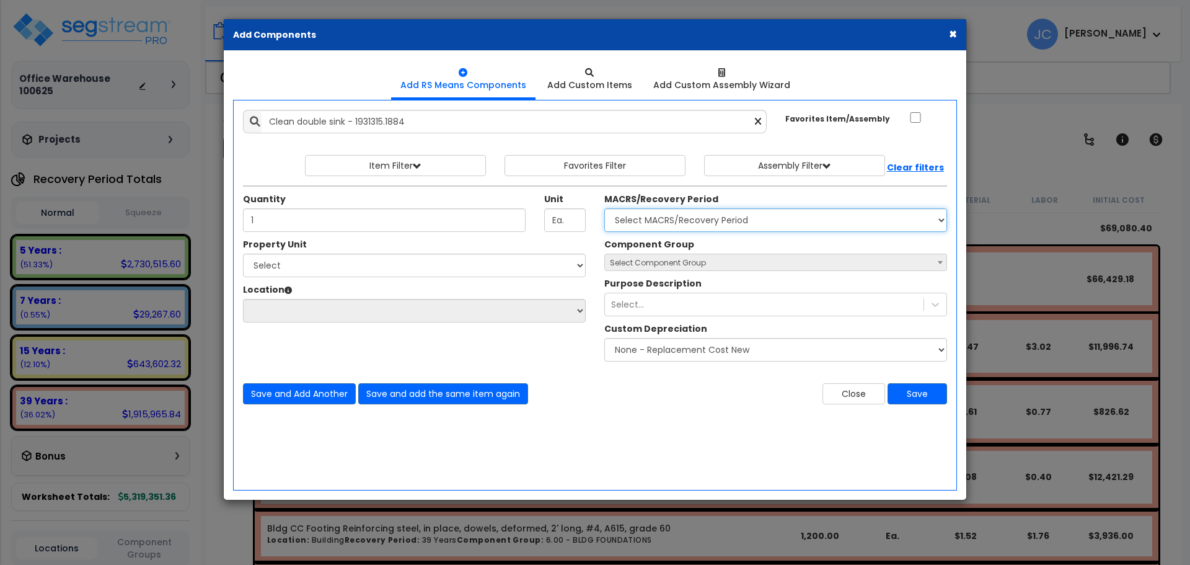
click at [741, 217] on select "Select MACRS/Recovery Period 5 Years - 57.0 - Distributive Trades & Services 5 …" at bounding box center [775, 220] width 343 height 24
select select "3667"
click at [604, 208] on select "Select MACRS/Recovery Period 5 Years - 57.0 - Distributive Trades & Services 5 …" at bounding box center [775, 220] width 343 height 24
click at [512, 249] on div "Property Unit" at bounding box center [414, 245] width 343 height 15
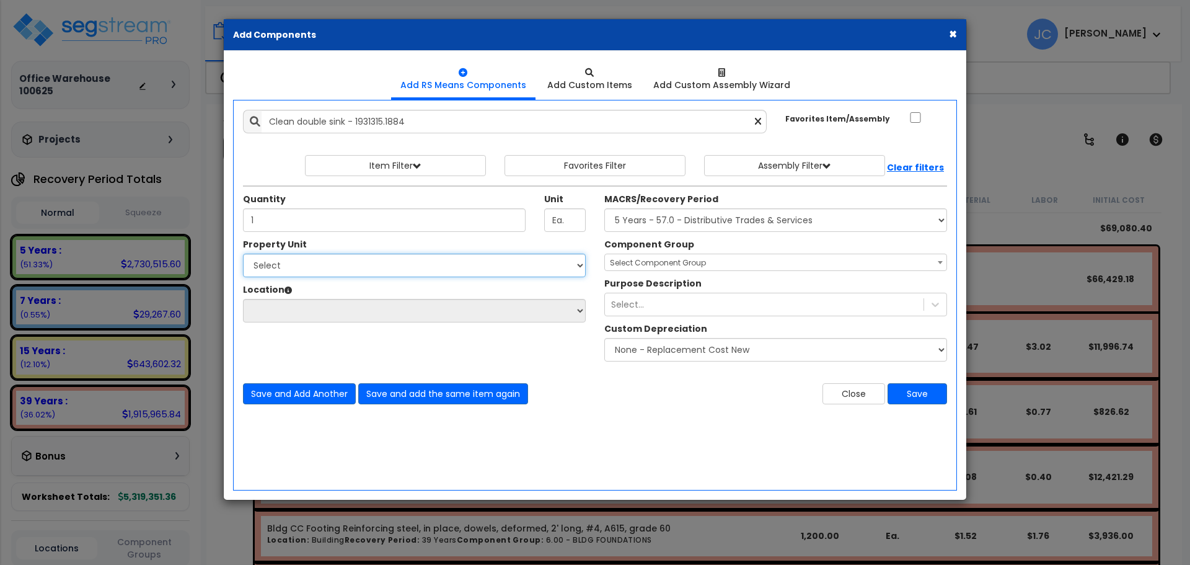
click at [513, 257] on select "Select Building Site Improvements" at bounding box center [414, 266] width 343 height 24
select select "175745"
click at [243, 254] on select "Select Building Site Improvements" at bounding box center [414, 266] width 343 height 24
click at [489, 267] on select "Select Building Site Improvements" at bounding box center [414, 266] width 343 height 24
select select
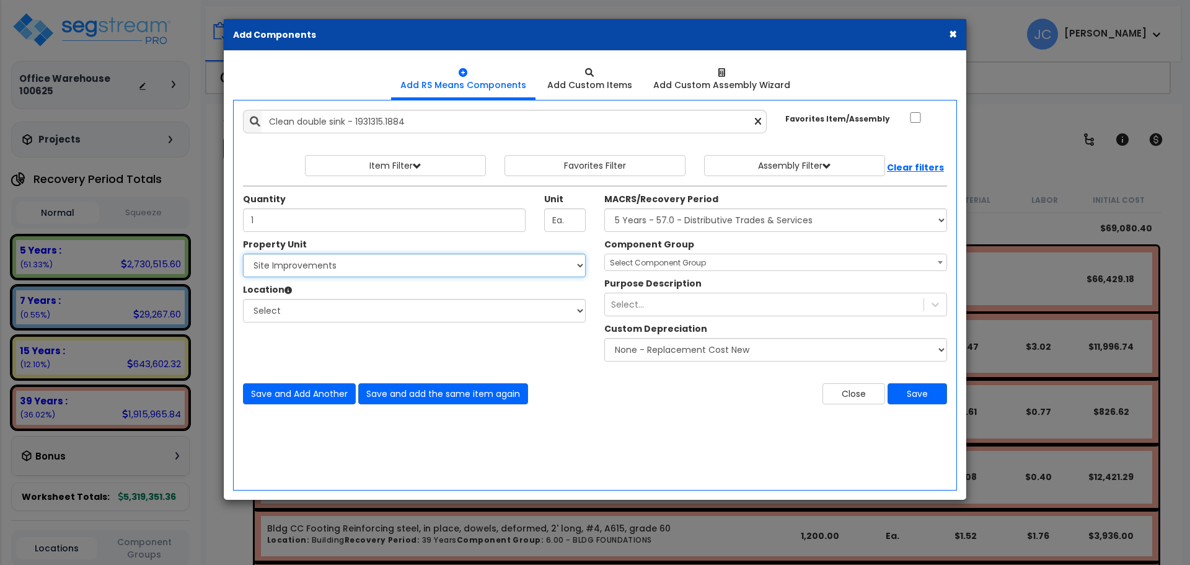
select select "175742"
click at [243, 254] on select "Select Building Site Improvements" at bounding box center [414, 266] width 343 height 24
click at [648, 255] on span "Select Component Group" at bounding box center [776, 262] width 342 height 17
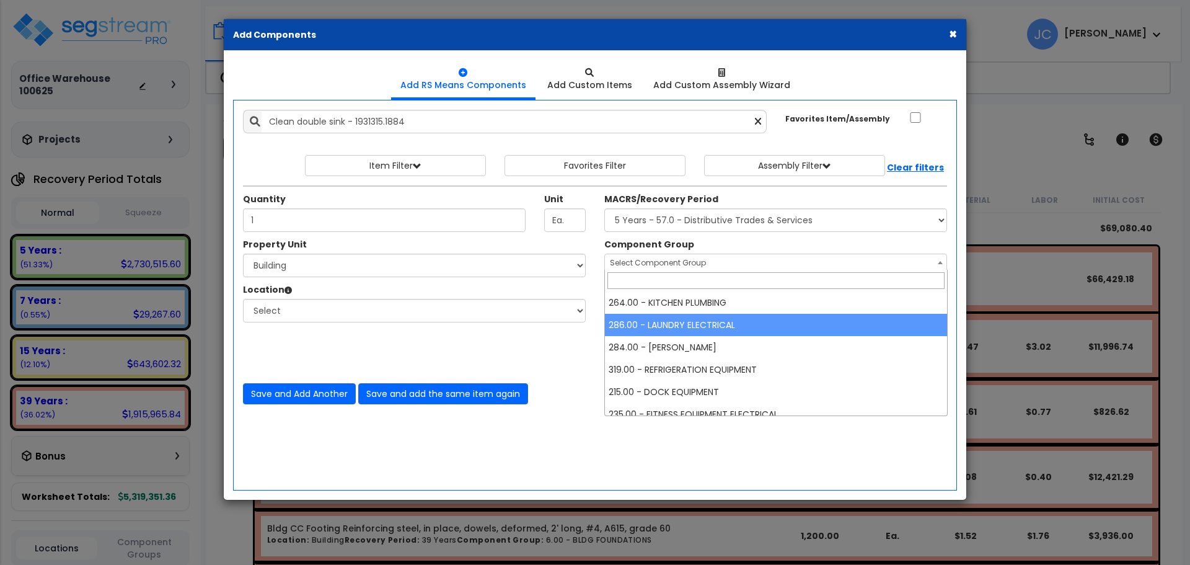
scroll to position [9, 0]
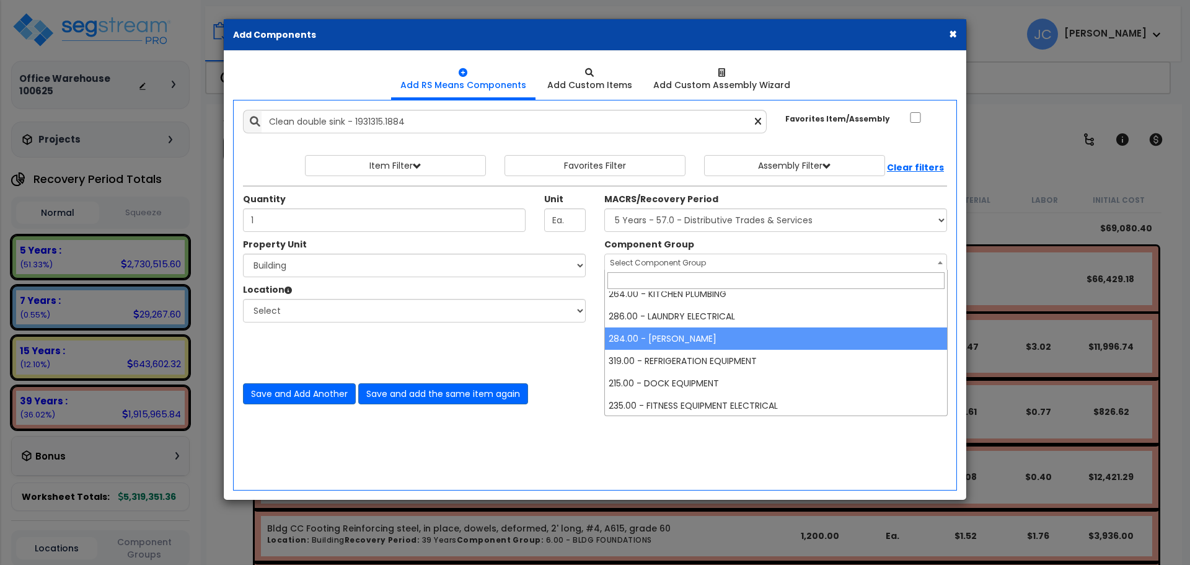
select select "47"
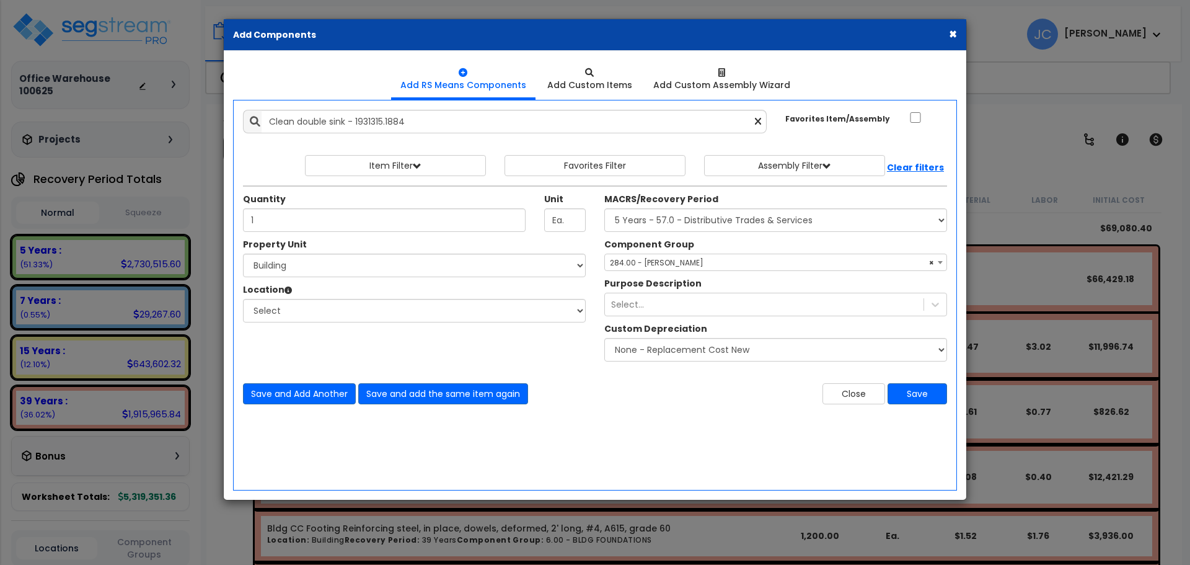
click at [690, 258] on span "× 284.00 - LAUNDRY PLUMBING" at bounding box center [776, 262] width 342 height 17
click at [695, 261] on span "× 284.00 - LAUNDRY PLUMBING" at bounding box center [776, 262] width 342 height 17
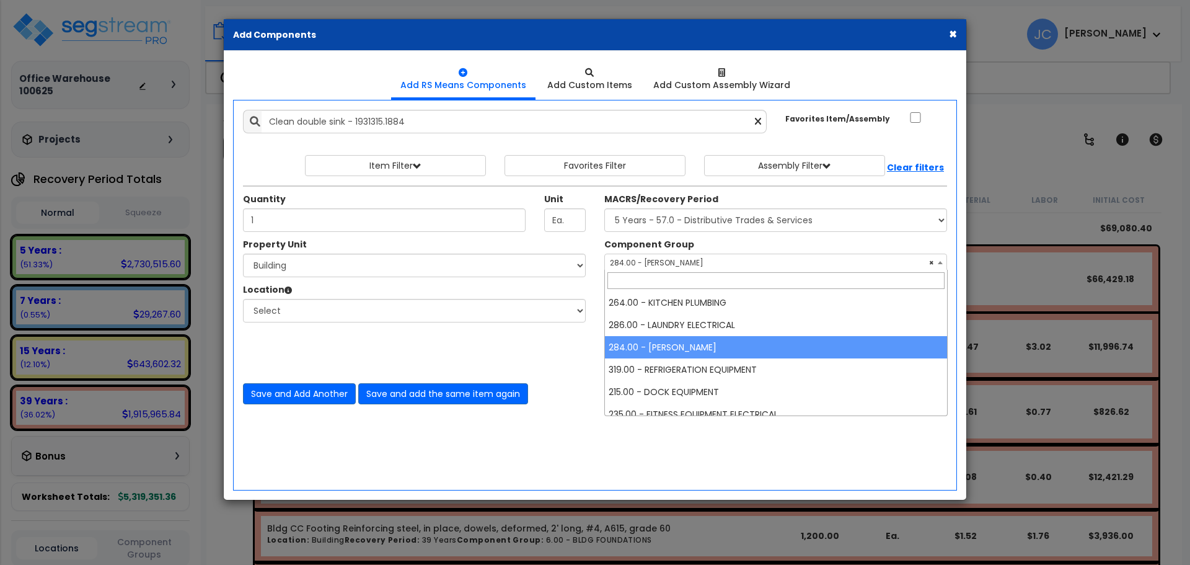
click at [694, 260] on span "× 284.00 - LAUNDRY PLUMBING" at bounding box center [776, 262] width 342 height 17
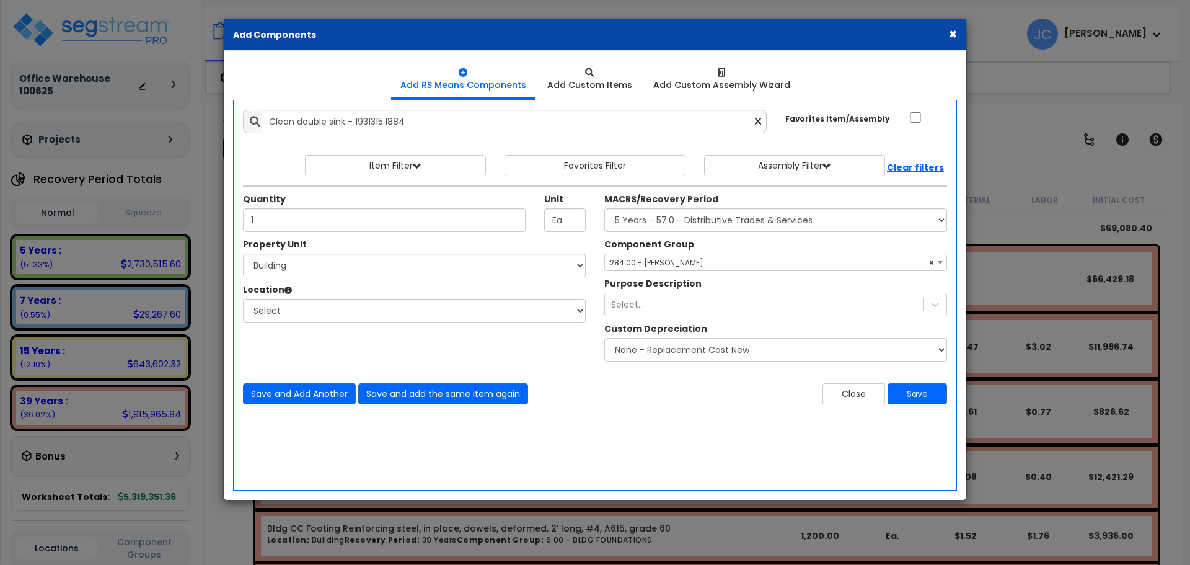
click at [738, 262] on span "× 284.00 - LAUNDRY PLUMBING" at bounding box center [776, 262] width 342 height 17
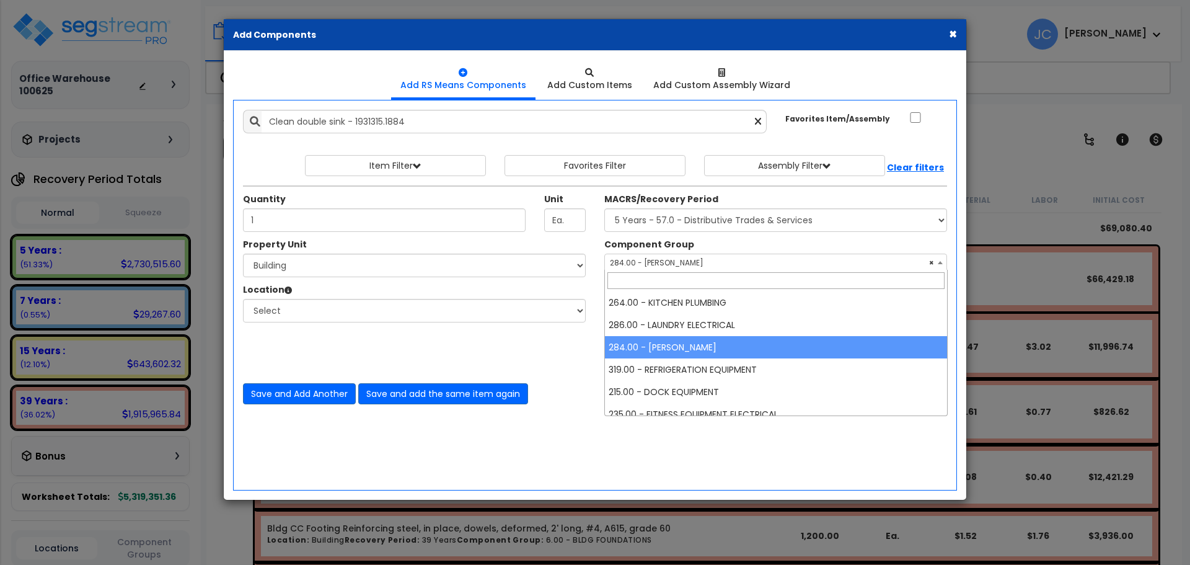
click at [529, 256] on select "Select Building Site Improvements" at bounding box center [414, 266] width 343 height 24
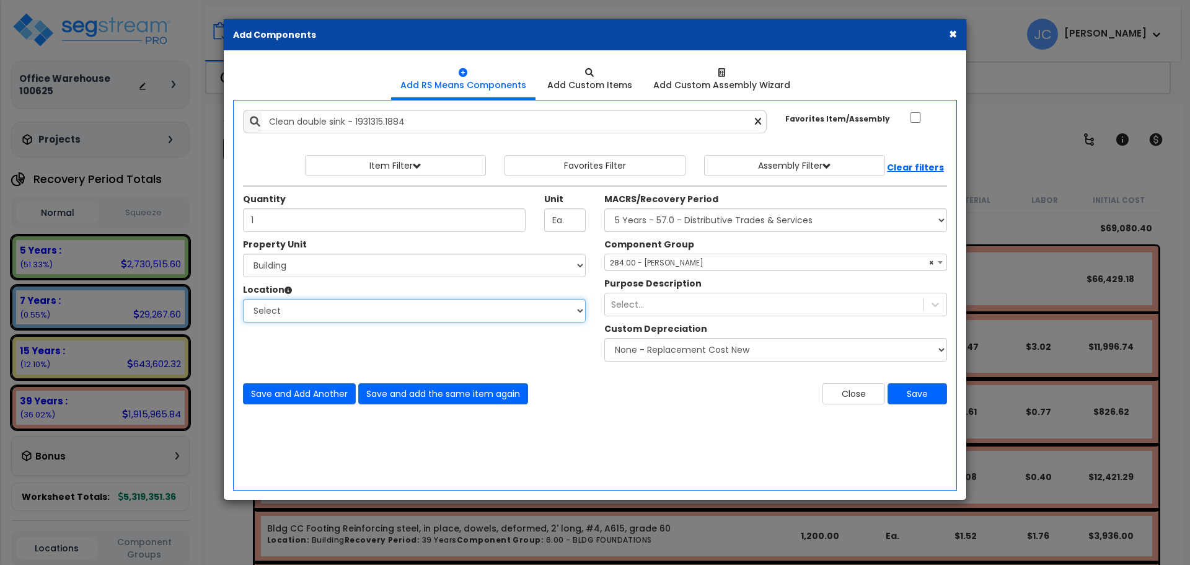
click at [549, 307] on select "Select Building Building Interior Building Porte Cochere Common Areas Type 1 Ad…" at bounding box center [414, 311] width 343 height 24
click at [716, 272] on div "Component Group Select Component Group 264.00 - KITCHEN PLUMBING 286.00 - LAUND…" at bounding box center [775, 303] width 361 height 130
click at [713, 267] on span "× 284.00 - LAUNDRY PLUMBING" at bounding box center [776, 262] width 342 height 17
click at [539, 238] on div "Property Unit" at bounding box center [414, 245] width 343 height 15
click at [670, 311] on div "Select..." at bounding box center [764, 304] width 319 height 20
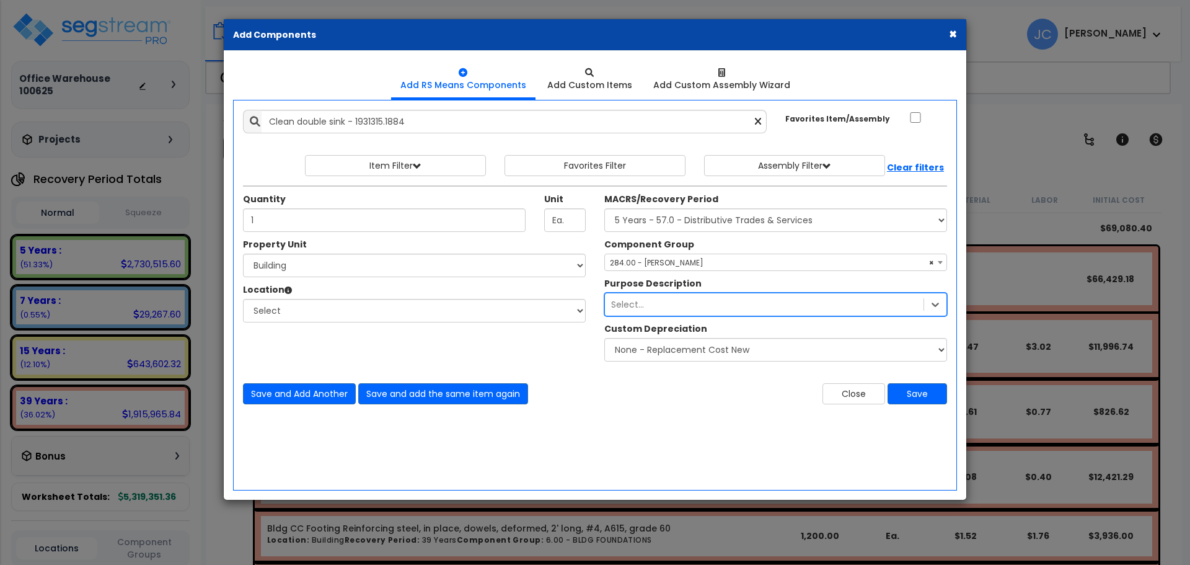
click at [729, 304] on div "Select..." at bounding box center [764, 304] width 319 height 20
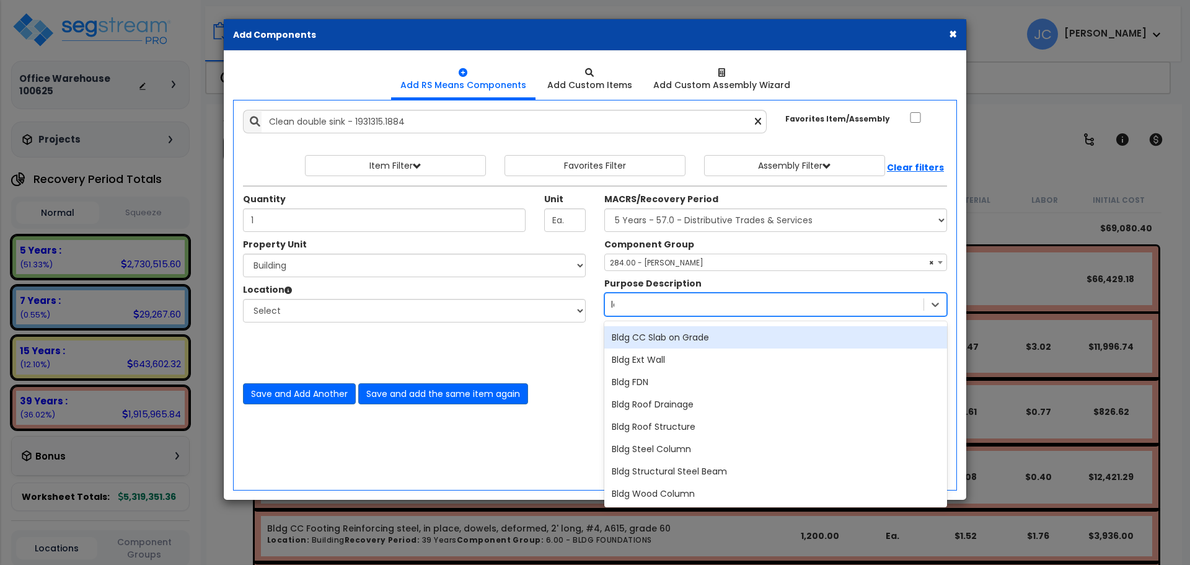
scroll to position [0, 0]
type input "laundry"
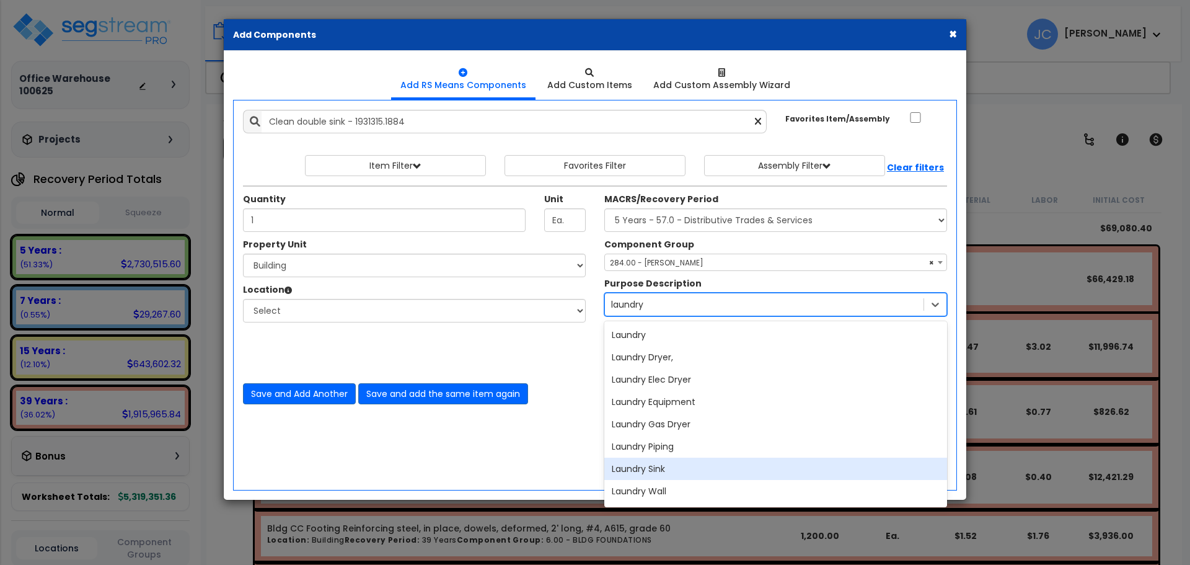
click at [689, 461] on div "Laundry Sink" at bounding box center [775, 469] width 343 height 22
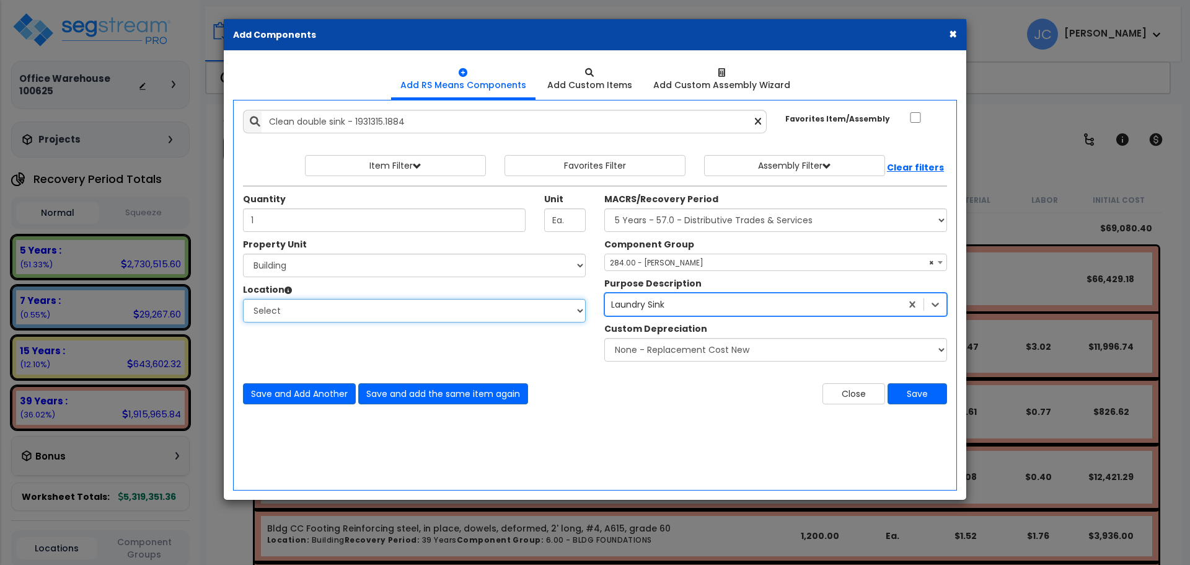
click at [471, 318] on select "Select Building Building Interior Building Porte Cochere Common Areas Type 1 Ad…" at bounding box center [414, 311] width 343 height 24
select select "461"
click at [243, 299] on select "Select Building Building Interior Building Porte Cochere Common Areas Type 1 Ad…" at bounding box center [414, 311] width 343 height 24
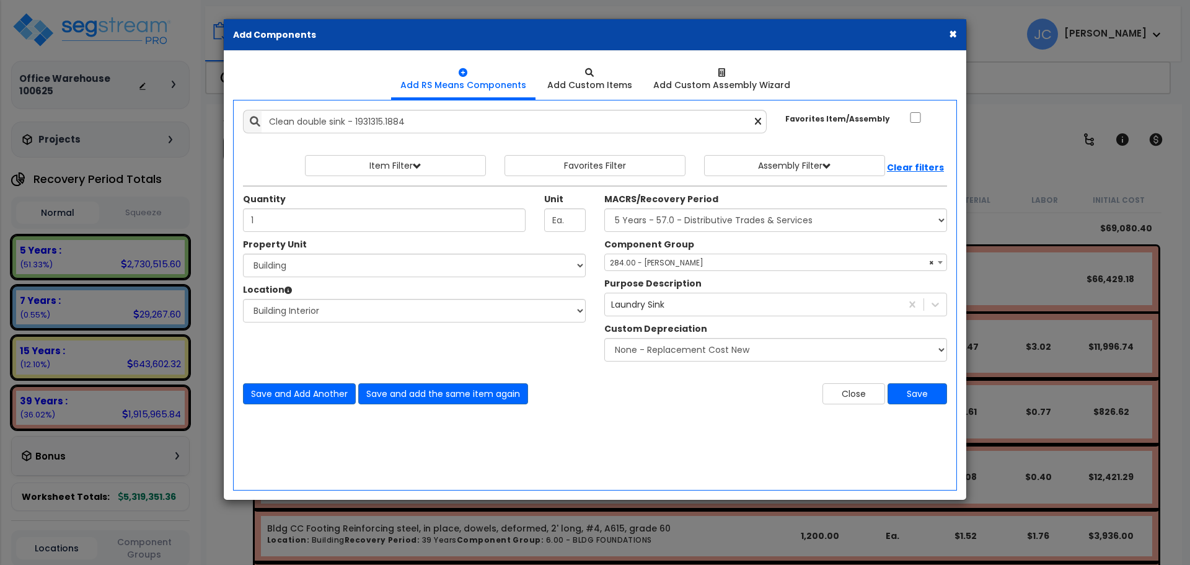
click at [758, 122] on icon at bounding box center [758, 122] width 6 height 11
click at [647, 121] on input "text" at bounding box center [514, 122] width 505 height 24
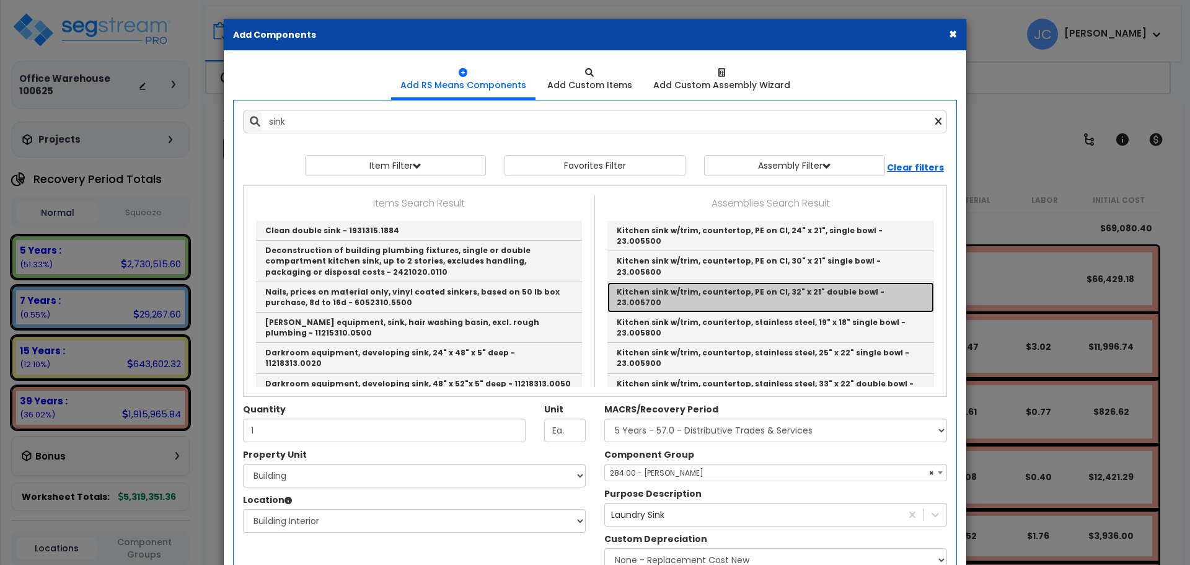
click at [776, 282] on link "Kitchen sink w/trim, countertop, PE on CI, 32" x 21" double bowl - 23.005700" at bounding box center [771, 297] width 327 height 30
type input "Kitchen sink w/trim, countertop, PE on CI, 32" x 21" double bowl - 23.005700"
type input "Ea."
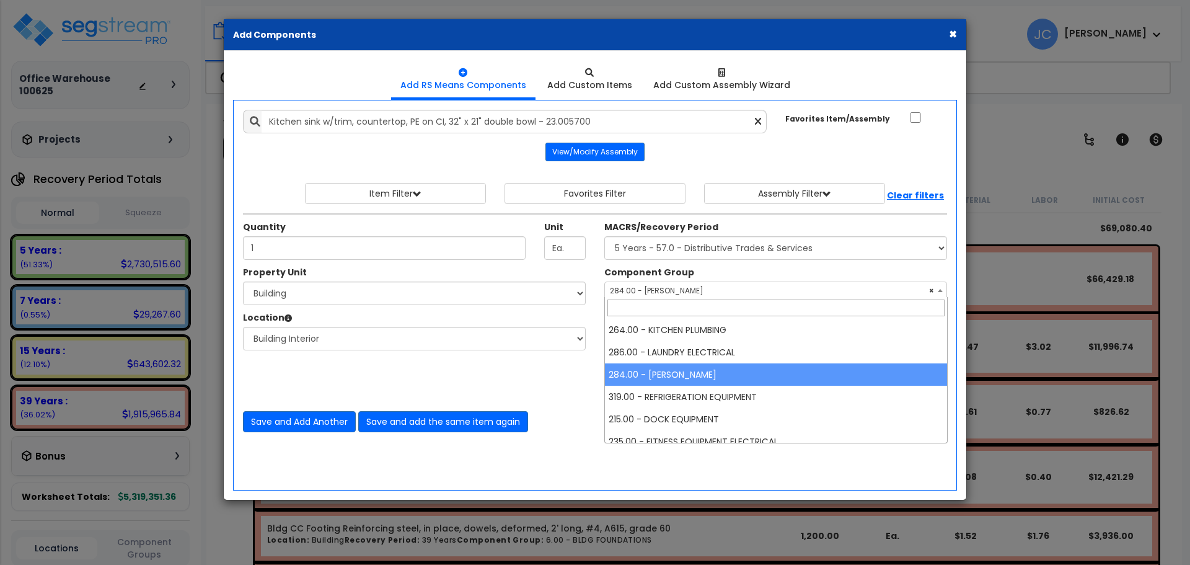
click at [779, 282] on span "× 284.00 - LAUNDRY PLUMBING" at bounding box center [776, 290] width 342 height 17
click at [953, 29] on button "×" at bounding box center [953, 33] width 8 height 13
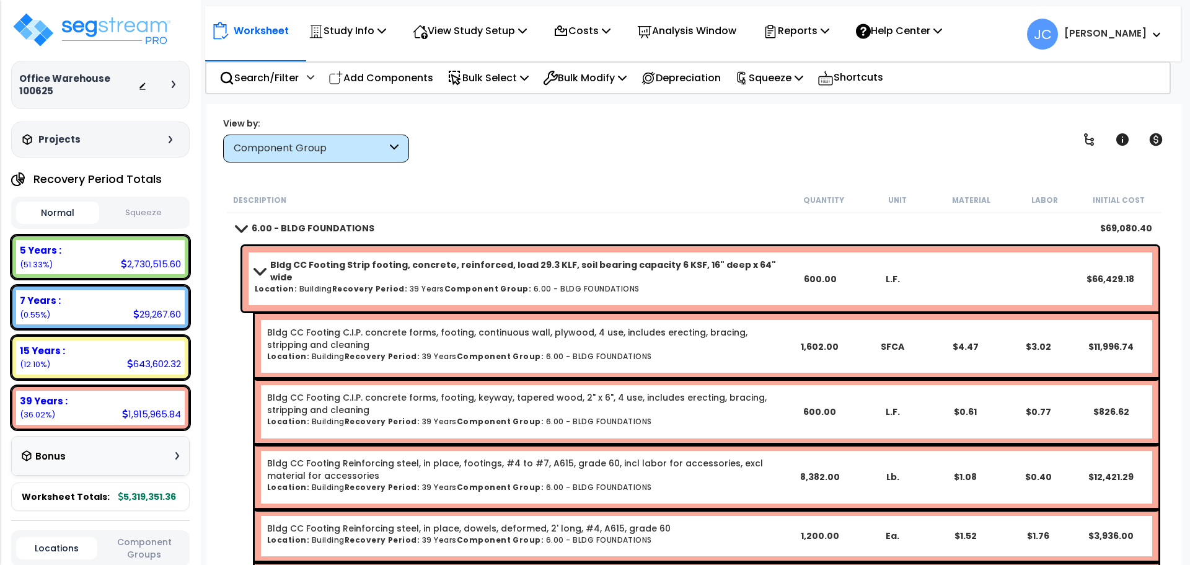
click at [397, 89] on div "Add Components" at bounding box center [381, 77] width 118 height 29
click at [0, 0] on link "Add RS Means Components" at bounding box center [0, 0] width 0 height 0
select select
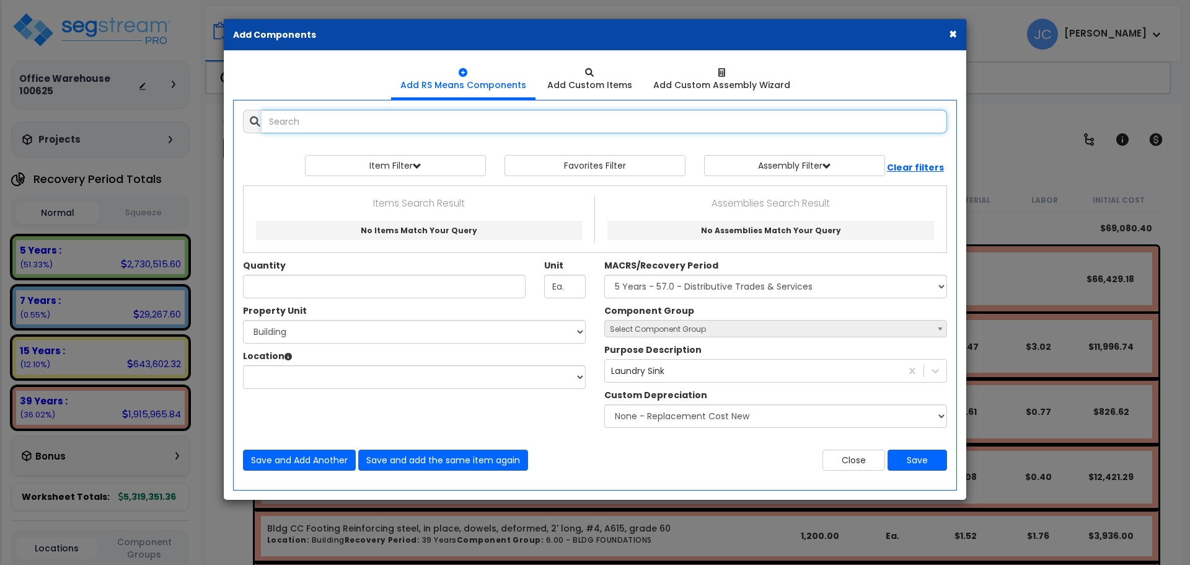
click at [510, 127] on input "text" at bounding box center [605, 122] width 686 height 24
type input "s"
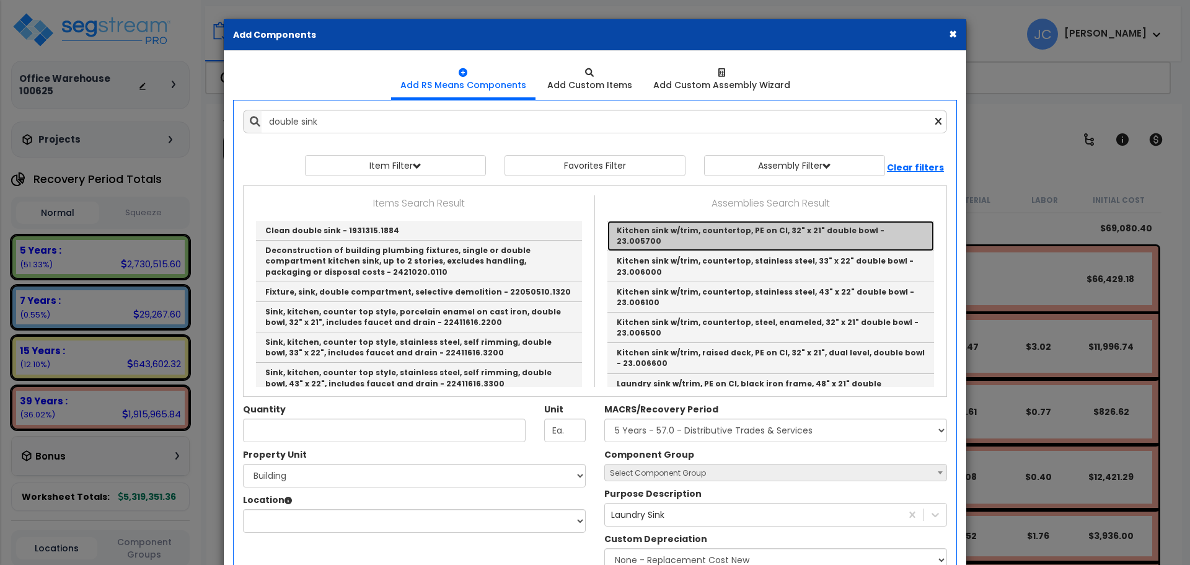
click at [694, 226] on link "Kitchen sink w/trim, countertop, PE on CI, 32" x 21" double bowl - 23.005700" at bounding box center [771, 236] width 327 height 30
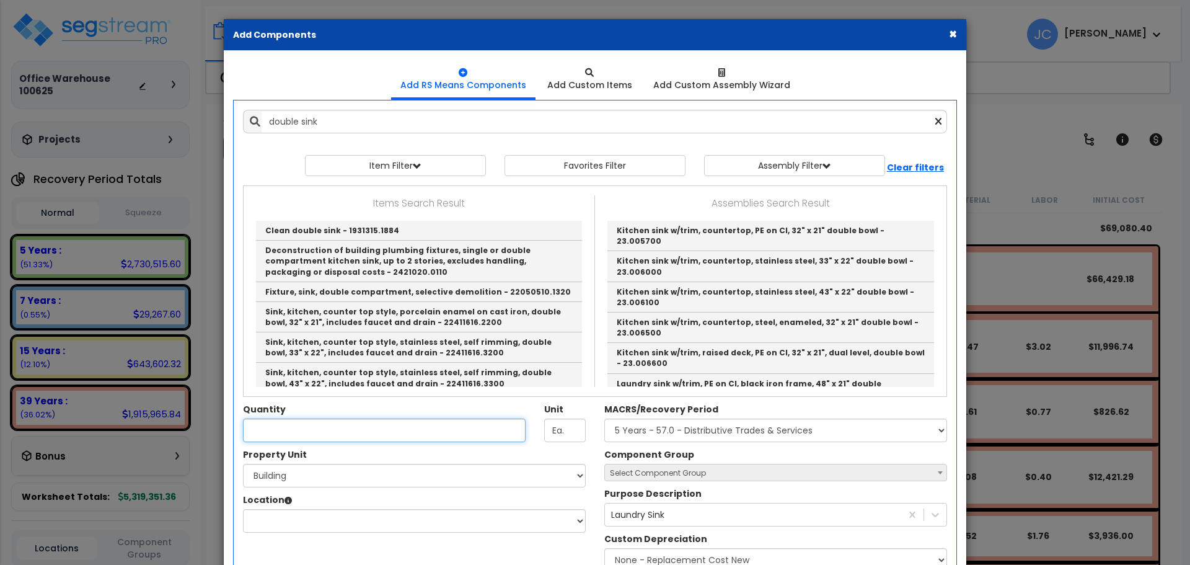
type input "Kitchen sink w/trim, countertop, PE on CI, 32" x 21" double bowl - 23.005700"
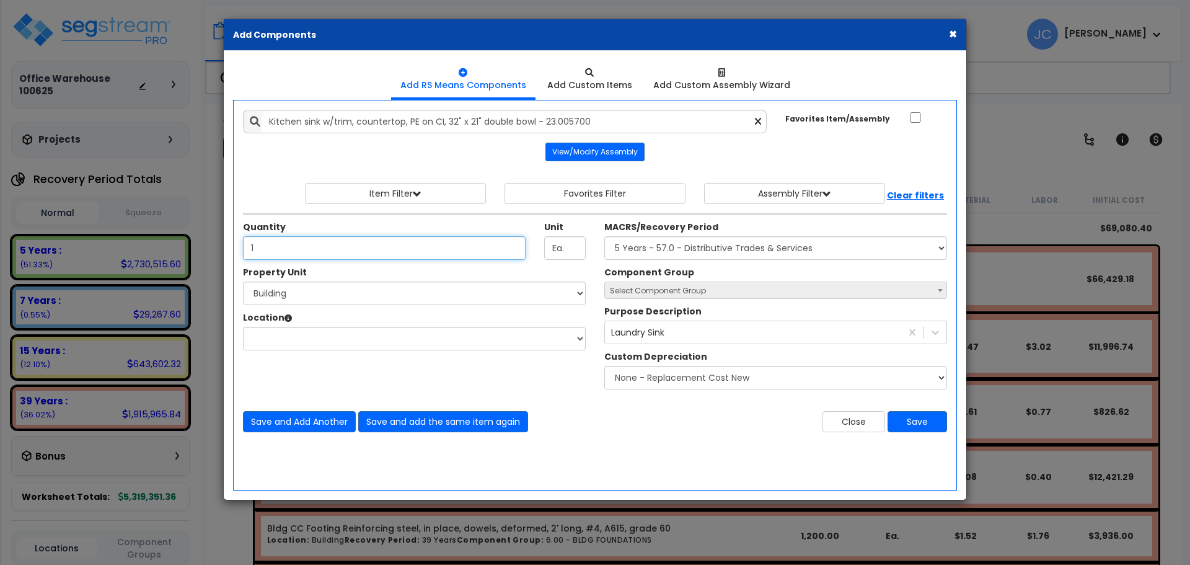
type input "1"
click at [453, 297] on select "Select Building Site Improvements" at bounding box center [414, 293] width 343 height 24
select select "175742"
click at [243, 281] on select "Select Building Site Improvements" at bounding box center [414, 293] width 343 height 24
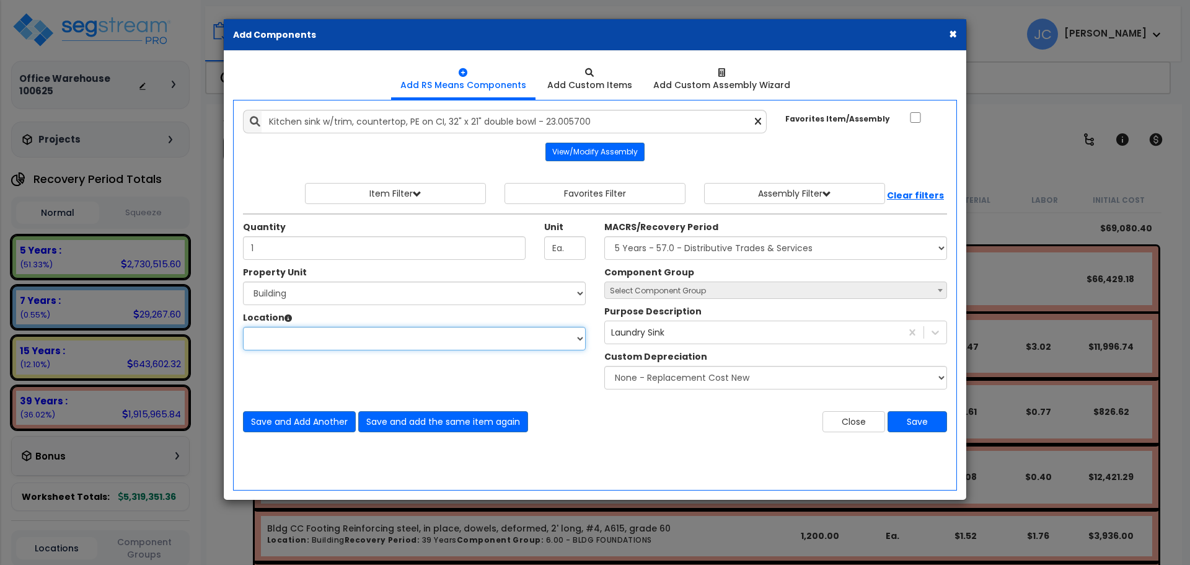
click at [487, 339] on select "Location:" at bounding box center [414, 339] width 343 height 24
click at [475, 340] on select "Select Building Building Interior Building Porte Cochere Common Areas Type 1 Ad…" at bounding box center [414, 339] width 343 height 24
click at [471, 340] on select "Select Building Building Interior Building Porte Cochere Common Areas Type 1 Ad…" at bounding box center [414, 339] width 343 height 24
select select "461"
click at [243, 327] on select "Select Building Building Interior Building Porte Cochere Common Areas Type 1 Ad…" at bounding box center [414, 339] width 343 height 24
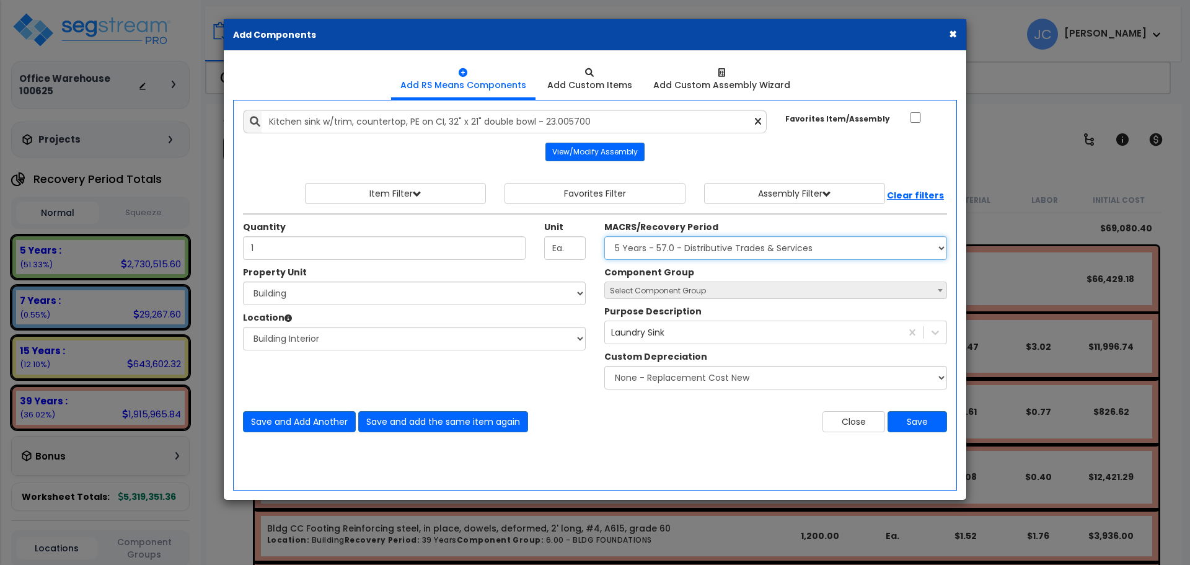
click at [699, 246] on select "Select MACRS/Recovery Period 5 Years - 57.0 - Distributive Trades & Services 5 …" at bounding box center [775, 248] width 343 height 24
select select "3667"
click at [604, 236] on select "Select MACRS/Recovery Period 5 Years - 57.0 - Distributive Trades & Services 5 …" at bounding box center [775, 248] width 343 height 24
click at [710, 288] on span "Select Component Group" at bounding box center [776, 290] width 342 height 17
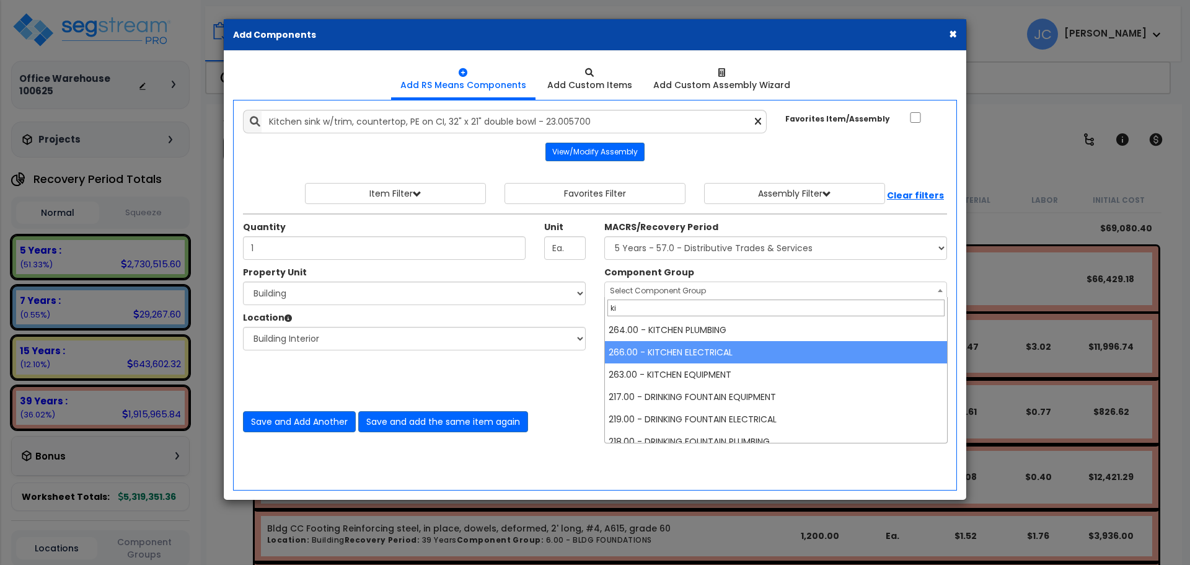
type input "k"
type input "laundry"
select select "47"
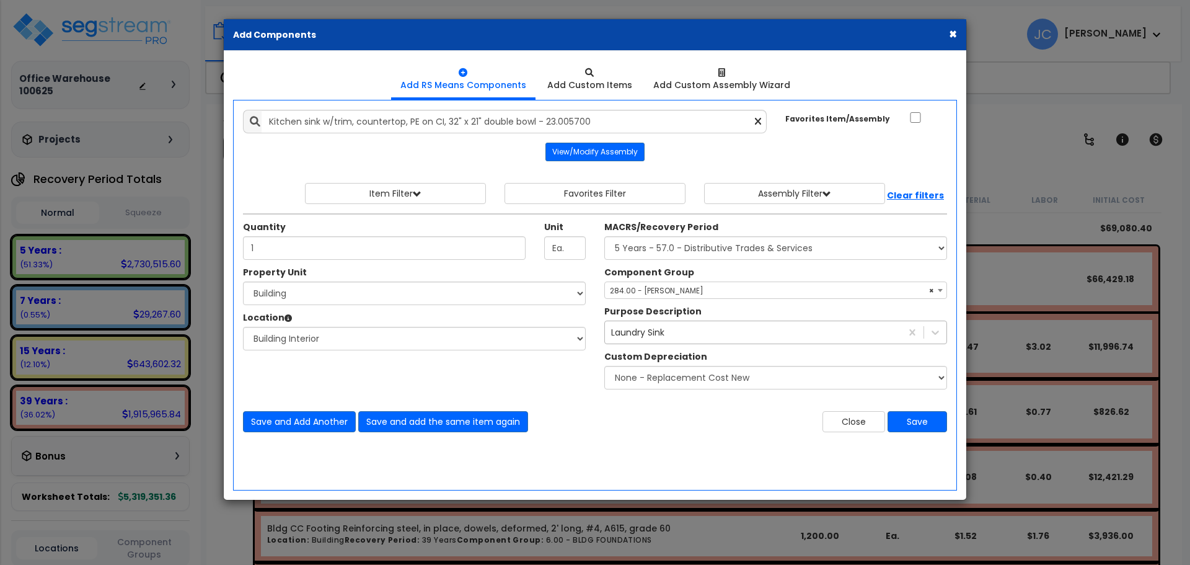
click at [683, 326] on div "Laundry Sink" at bounding box center [753, 332] width 296 height 20
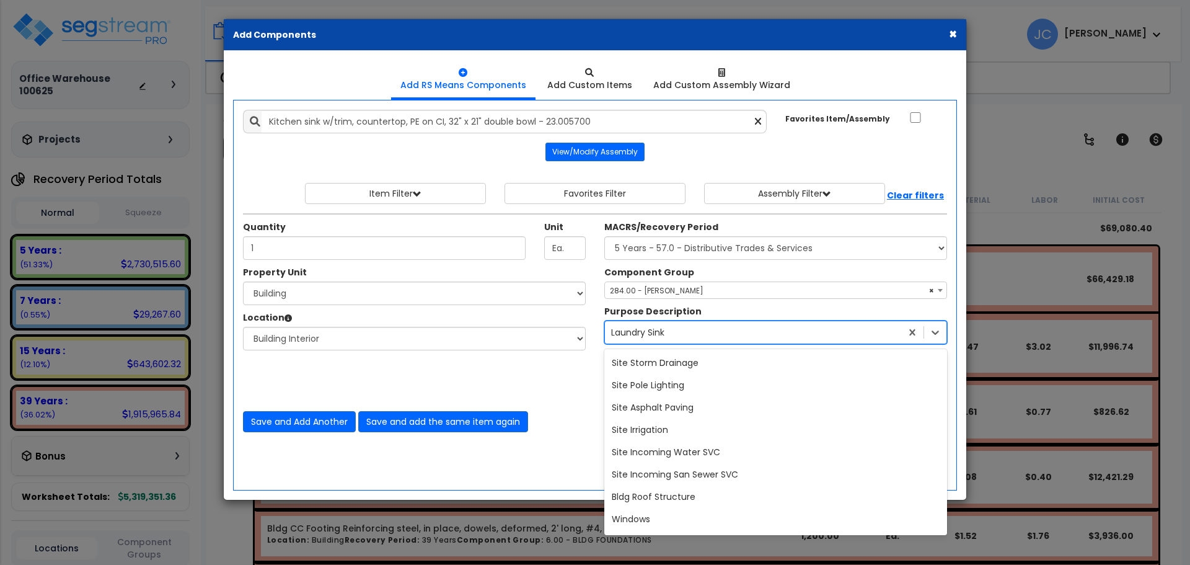
scroll to position [5694, 0]
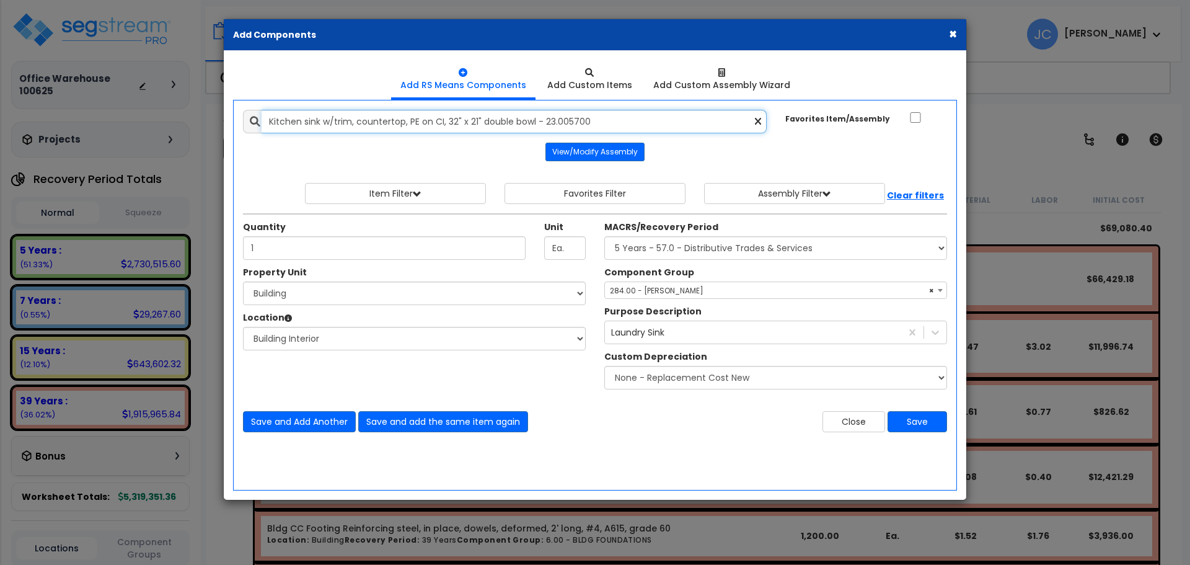
click at [531, 125] on input "Kitchen sink w/trim, countertop, PE on CI, 32" x 21" double bowl - 23.005700" at bounding box center [514, 122] width 505 height 24
click at [540, 123] on input "Kitchen sink w/trim, countertop, PE on CI, 32" x 21" double bowl - 23.005700" at bounding box center [514, 122] width 505 height 24
click at [596, 116] on input "Kitchen sink w/trim, countertop, PE on CI, 32" x 21" double bowl - 23.005700" at bounding box center [514, 122] width 505 height 24
click at [759, 120] on icon at bounding box center [758, 122] width 6 height 11
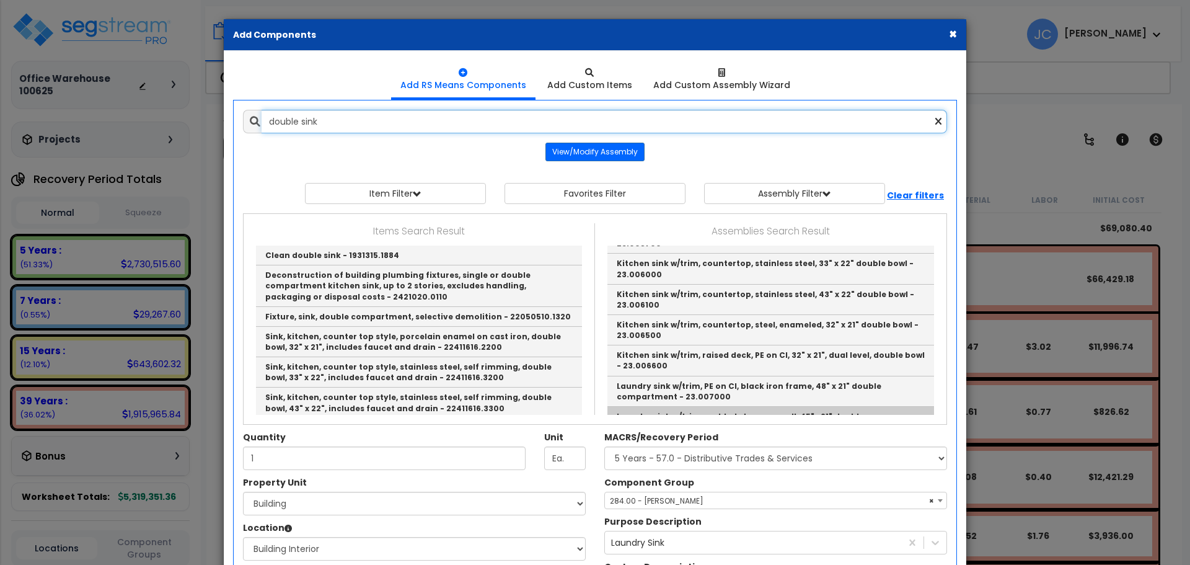
scroll to position [25, 0]
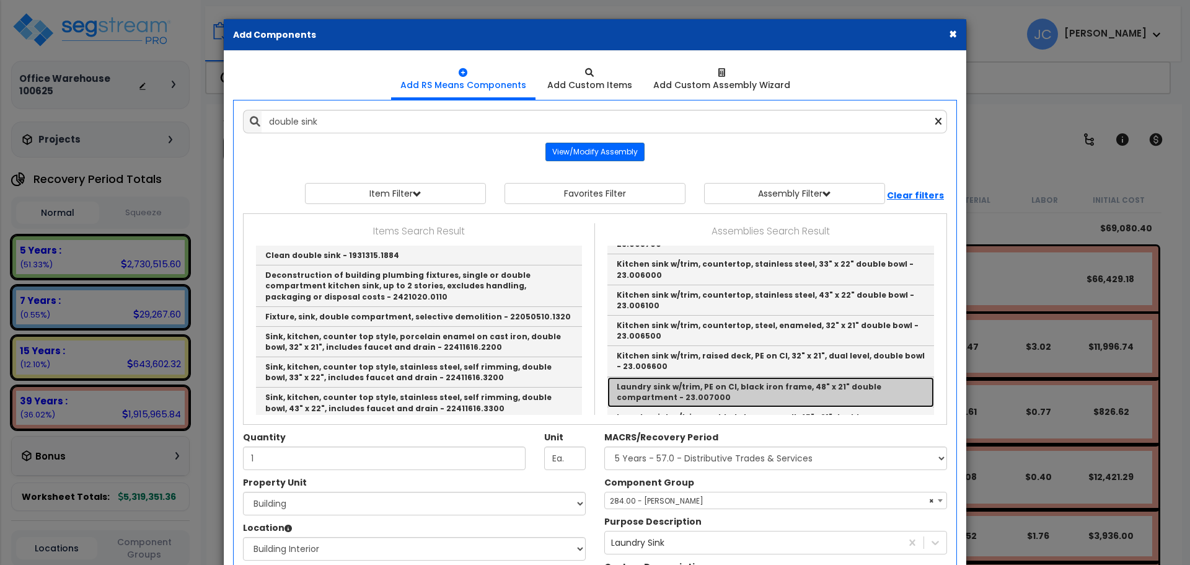
click at [684, 377] on link "Laundry sink w/trim, PE on CI, black iron frame, 48" x 21" double compartment -…" at bounding box center [771, 392] width 327 height 30
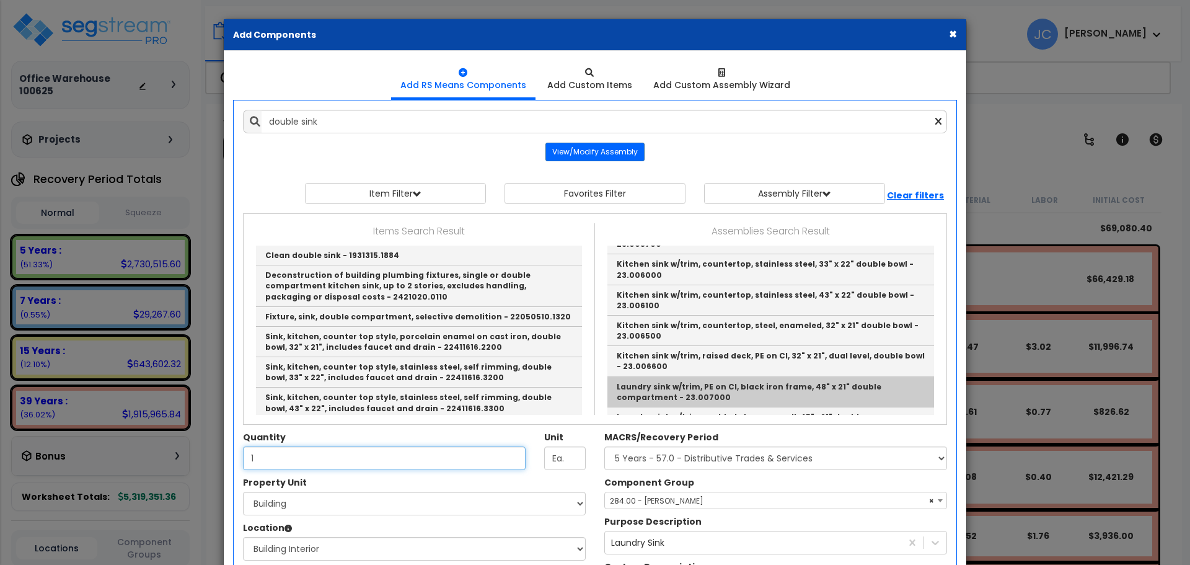
type input "Laundry sink w/trim, PE on CI, black iron frame, 48" x 21" double compartment -…"
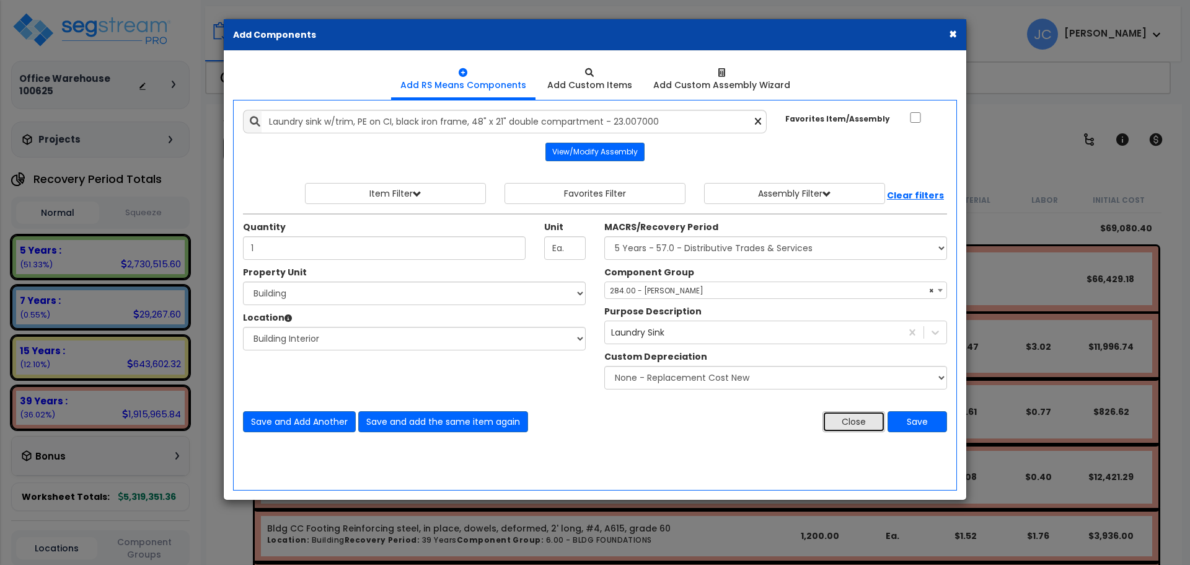
click at [862, 418] on button "Close" at bounding box center [854, 421] width 63 height 21
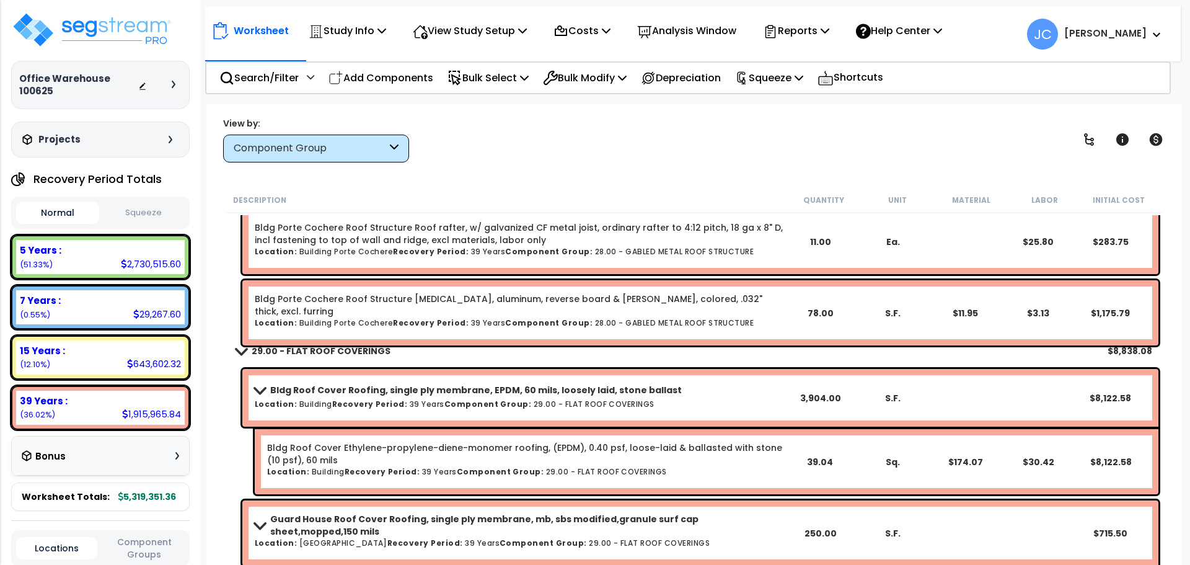
scroll to position [6427, 0]
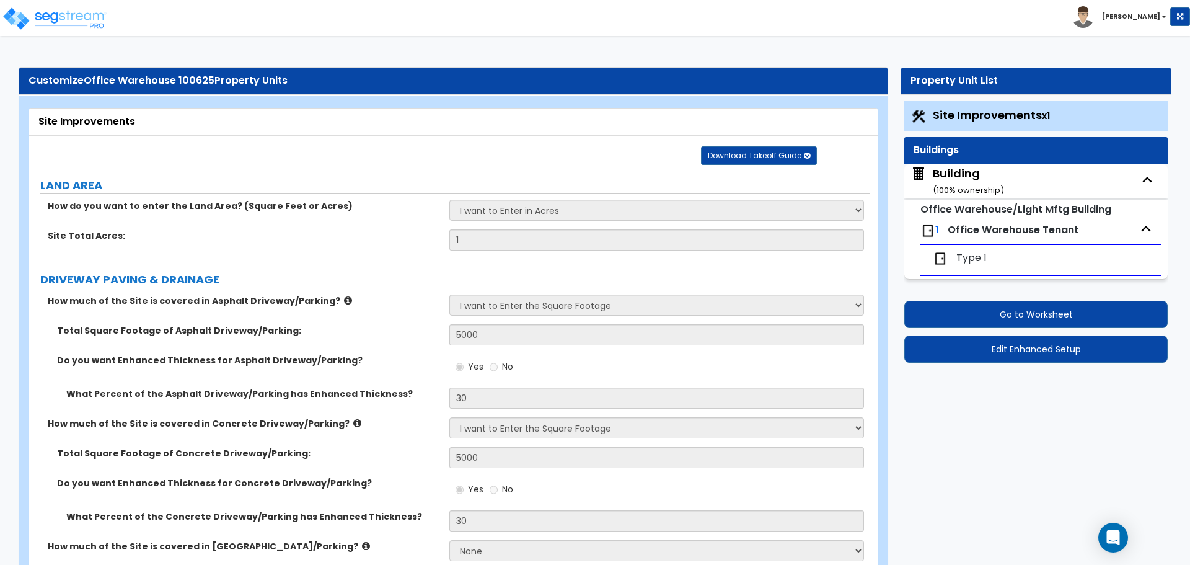
select select "2"
select select "1"
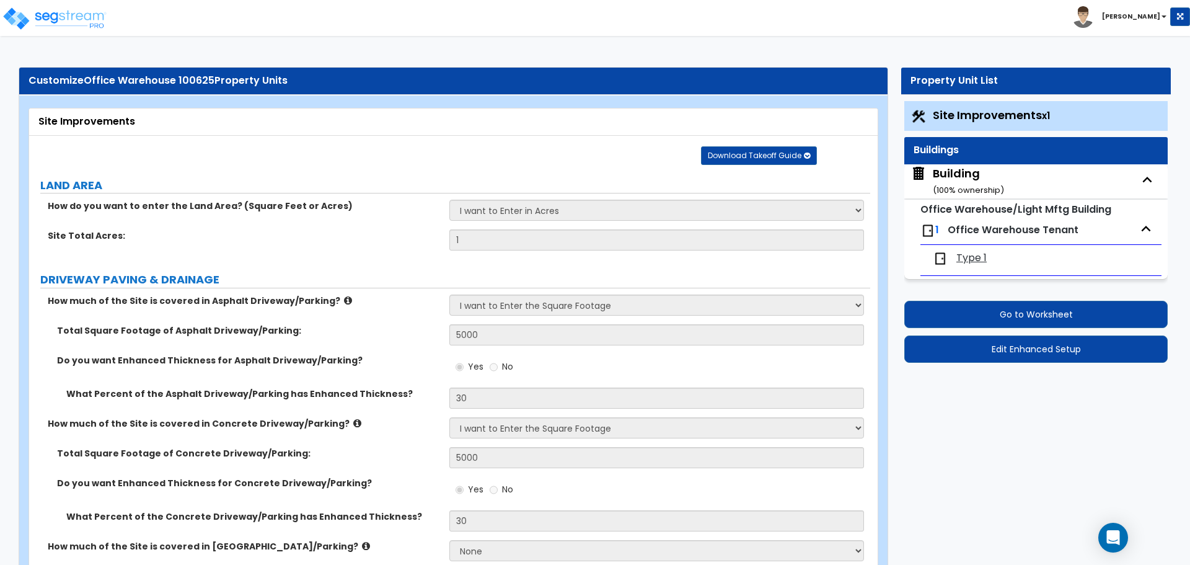
select select "1"
select select "2"
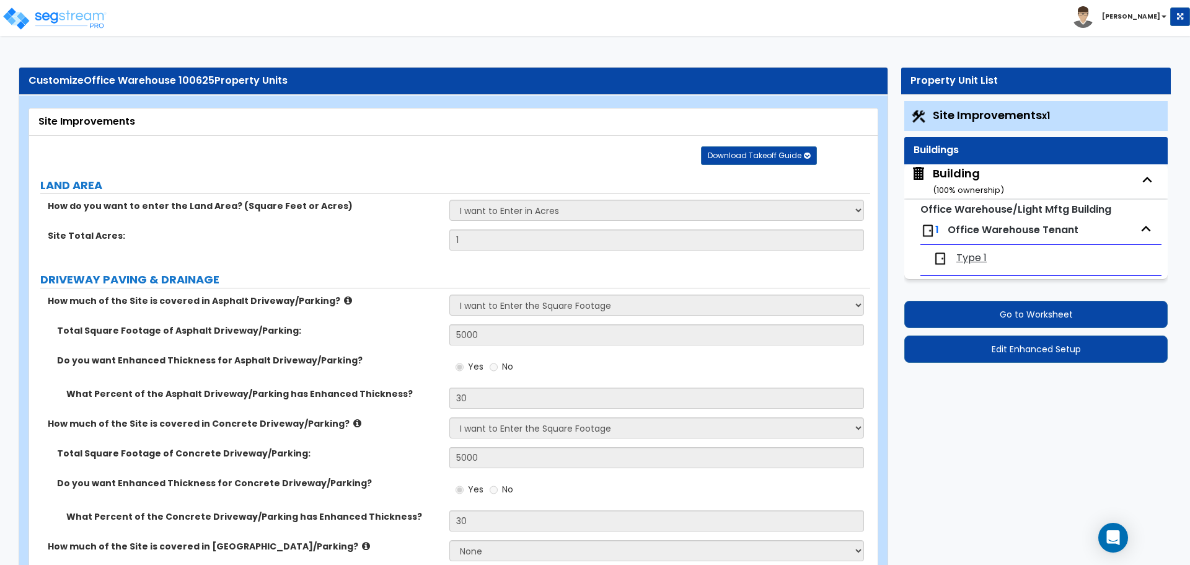
select select "4"
select select "2"
select select "1"
select select "2"
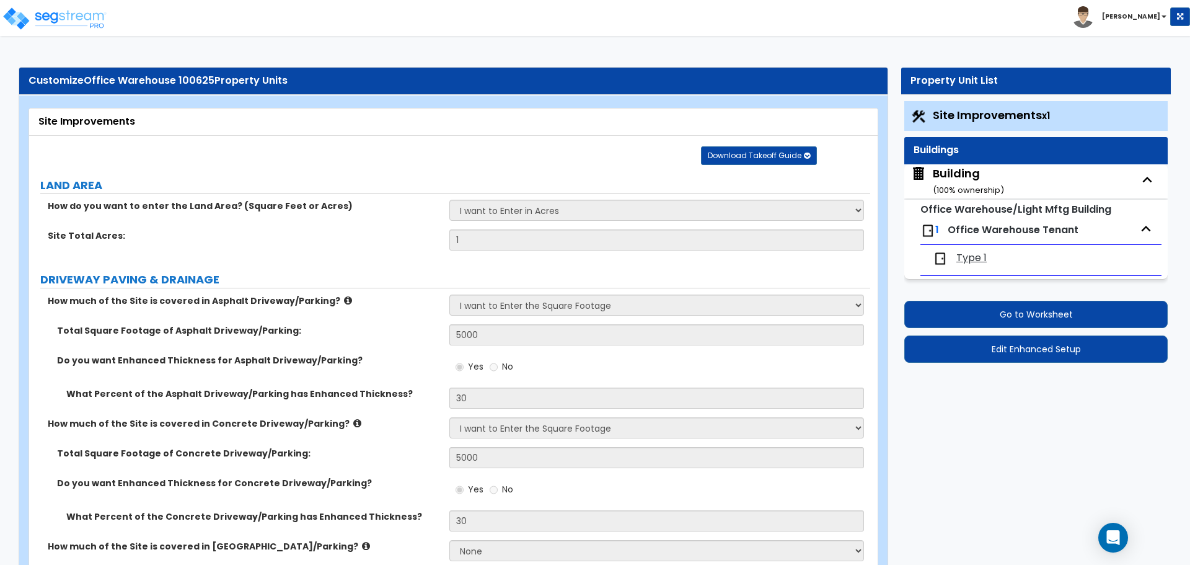
select select "2"
select select "1"
select select "2"
select select "6"
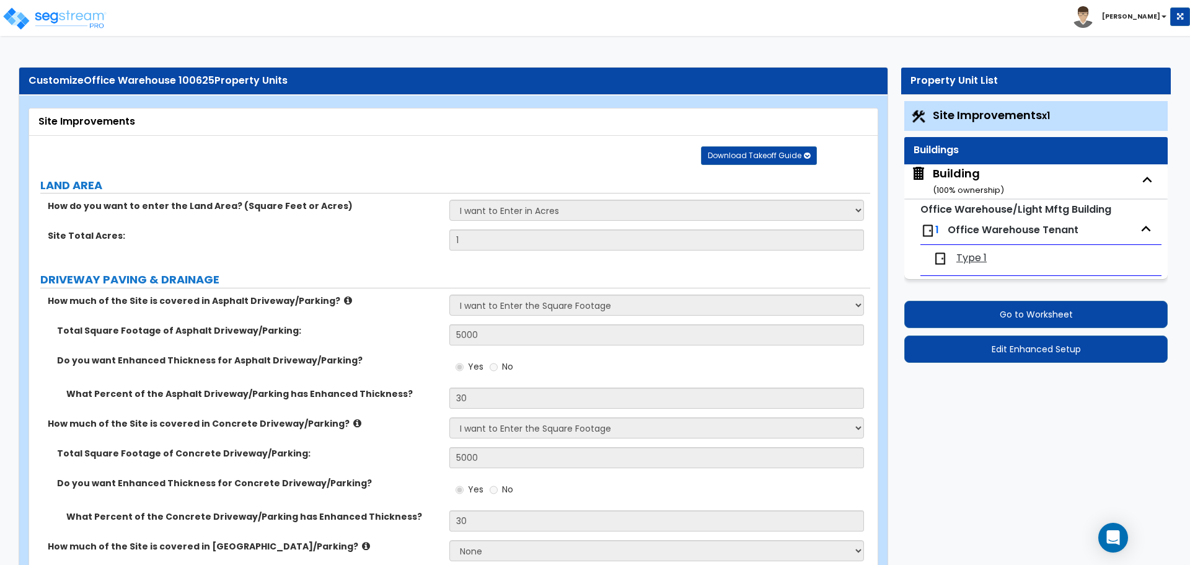
select select "11"
select select "2"
select select "3"
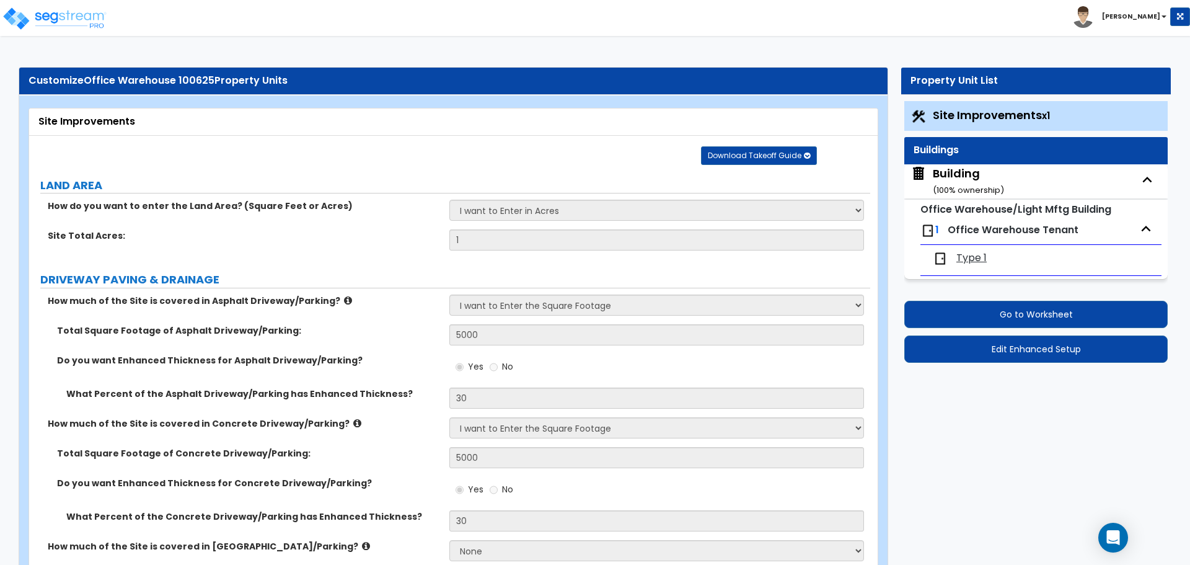
select select "2"
select select "1"
select select "2"
select select "1"
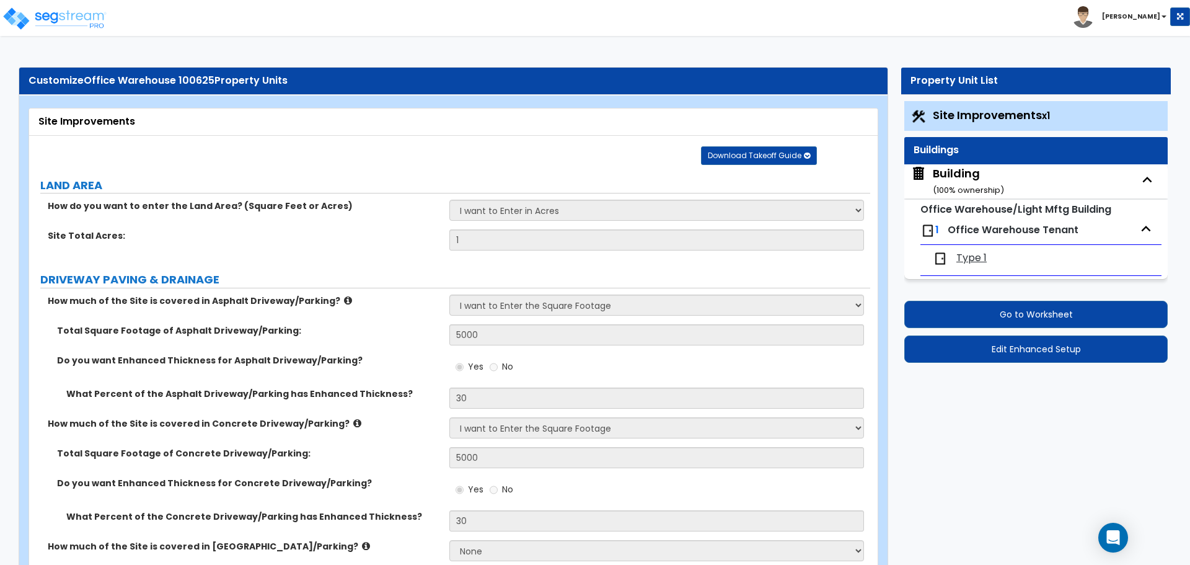
select select "1"
select select "7"
select select "2"
select select "1"
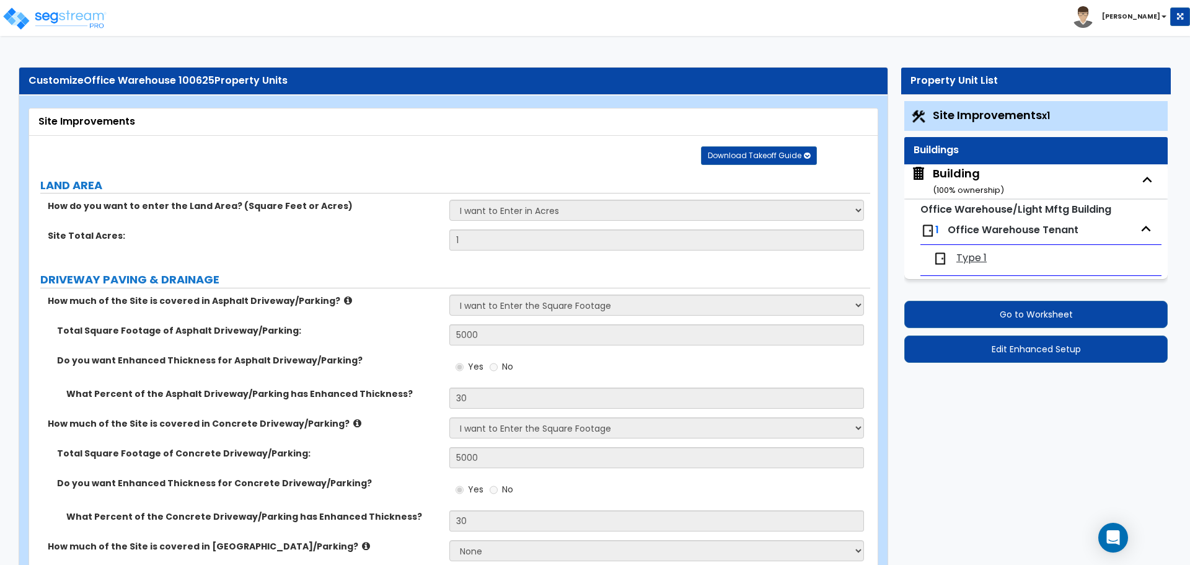
select select "1"
select select "16"
select select "1"
select select "5"
select select "4"
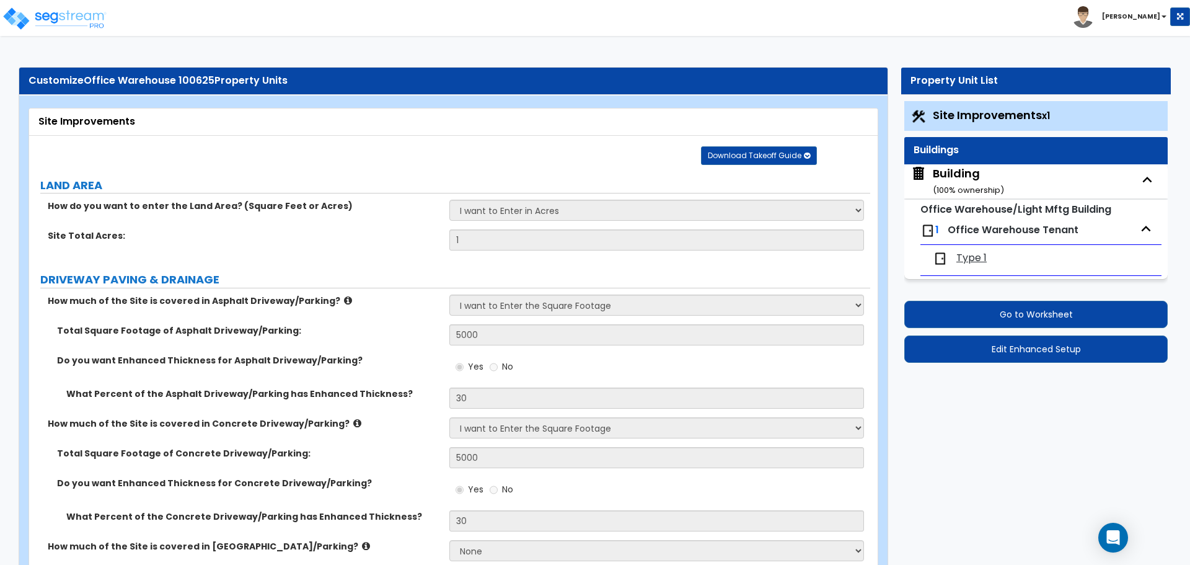
select select "1"
select select "5"
select select "1"
select select "2"
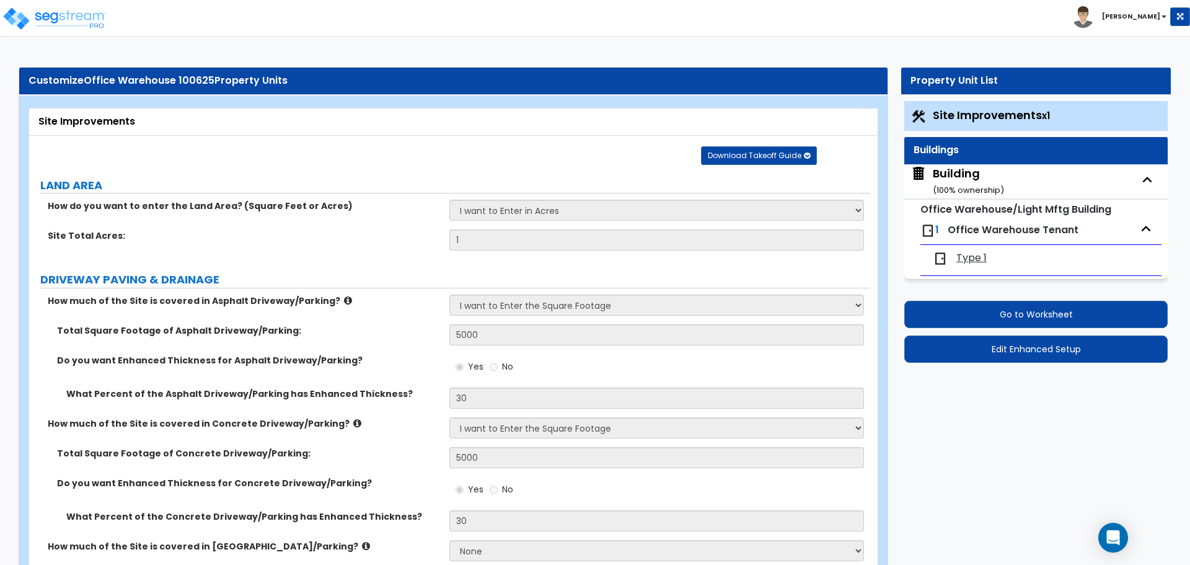
select select "2"
select select "4"
select select "2"
select select "1"
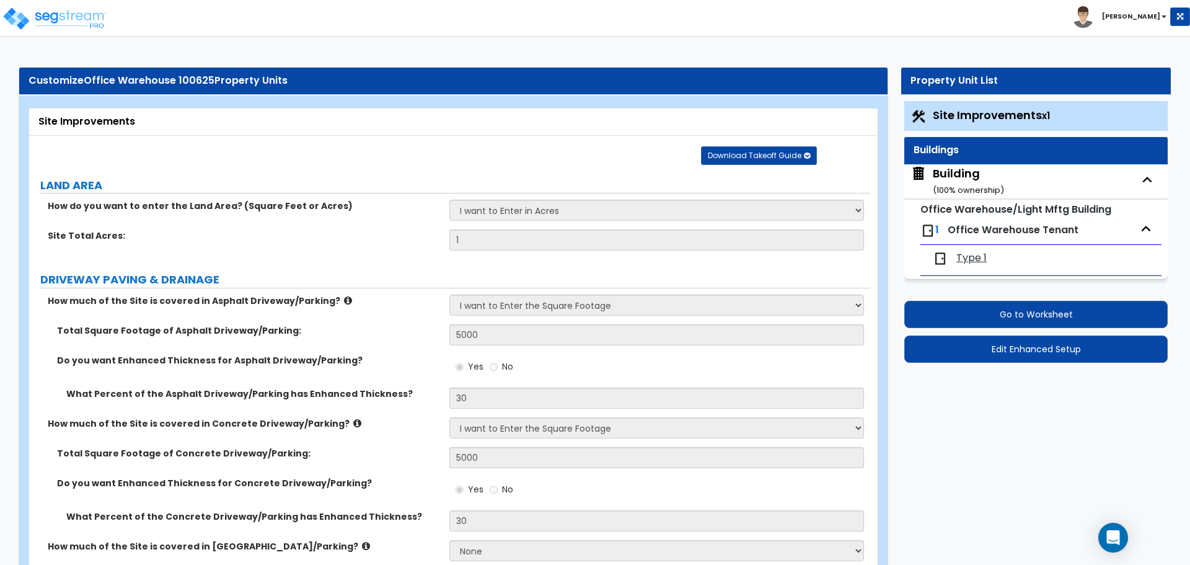
select select "2"
select select "1"
select select "2"
select select "1"
select select "2"
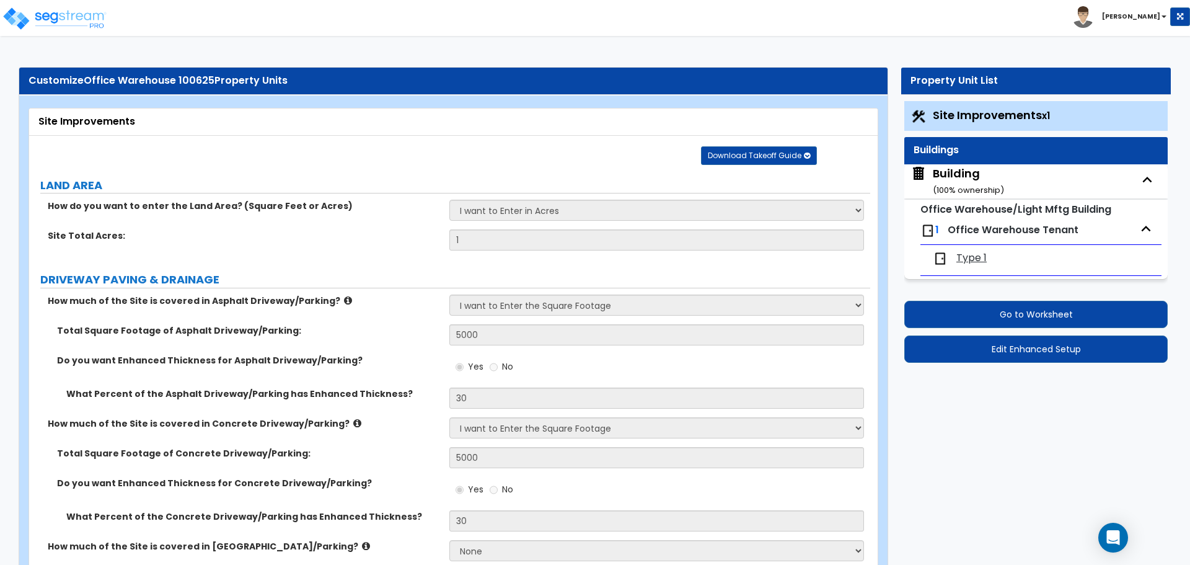
select select "1"
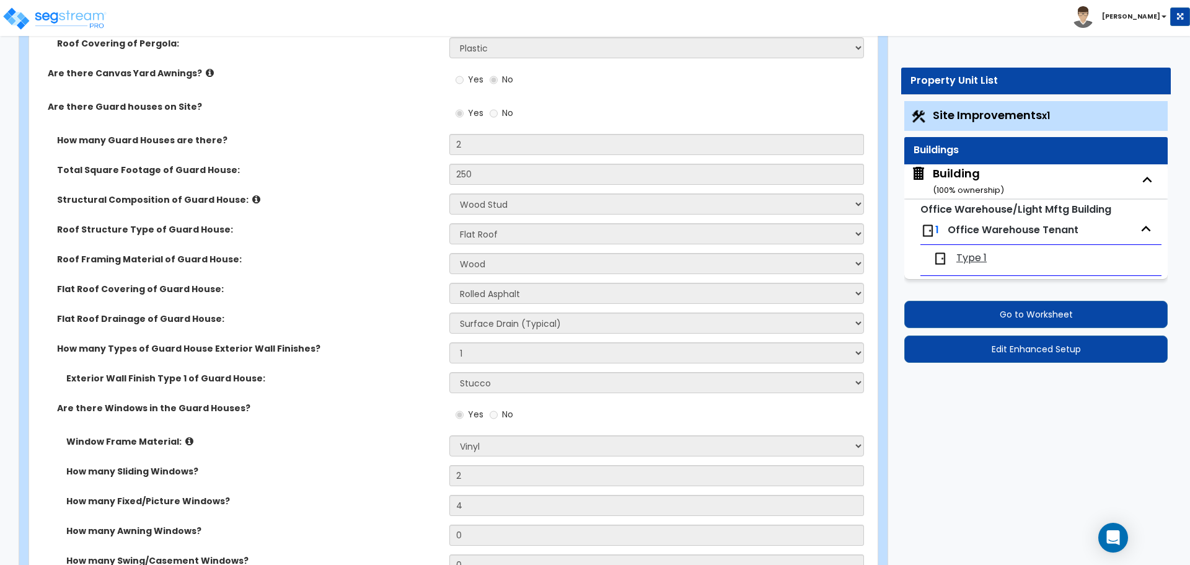
scroll to position [4190, 0]
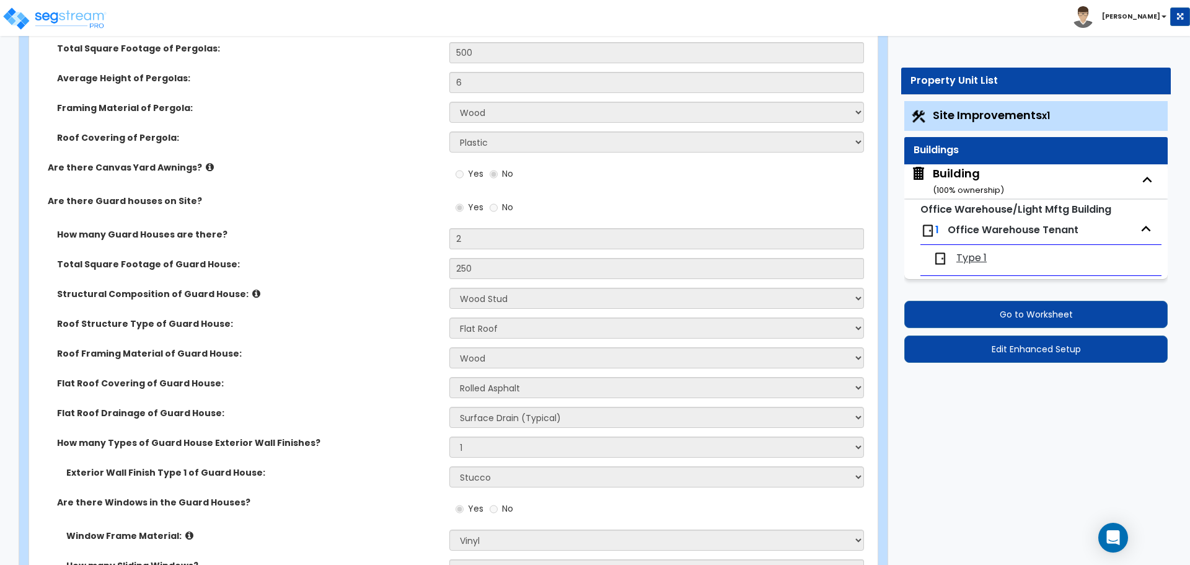
click at [613, 210] on div "Yes No" at bounding box center [659, 211] width 420 height 33
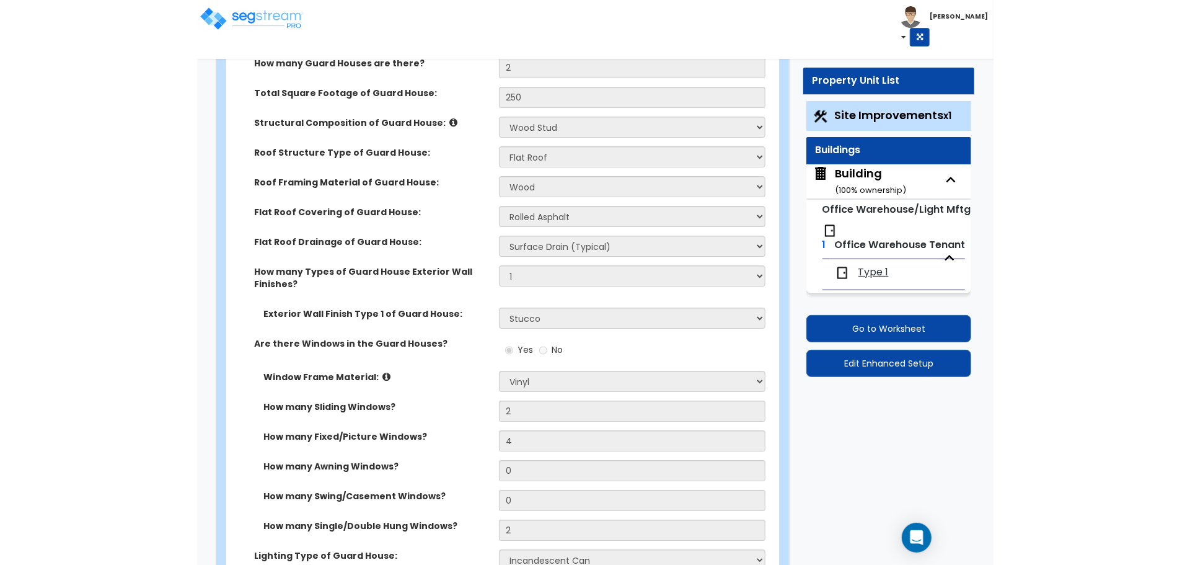
scroll to position [4529, 0]
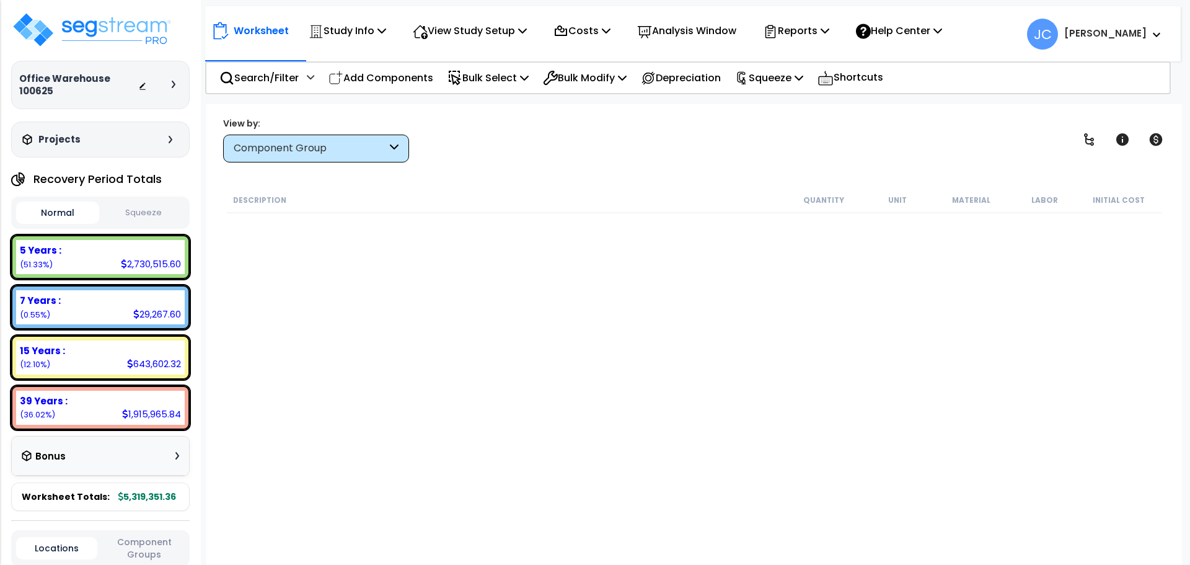
scroll to position [6319, 0]
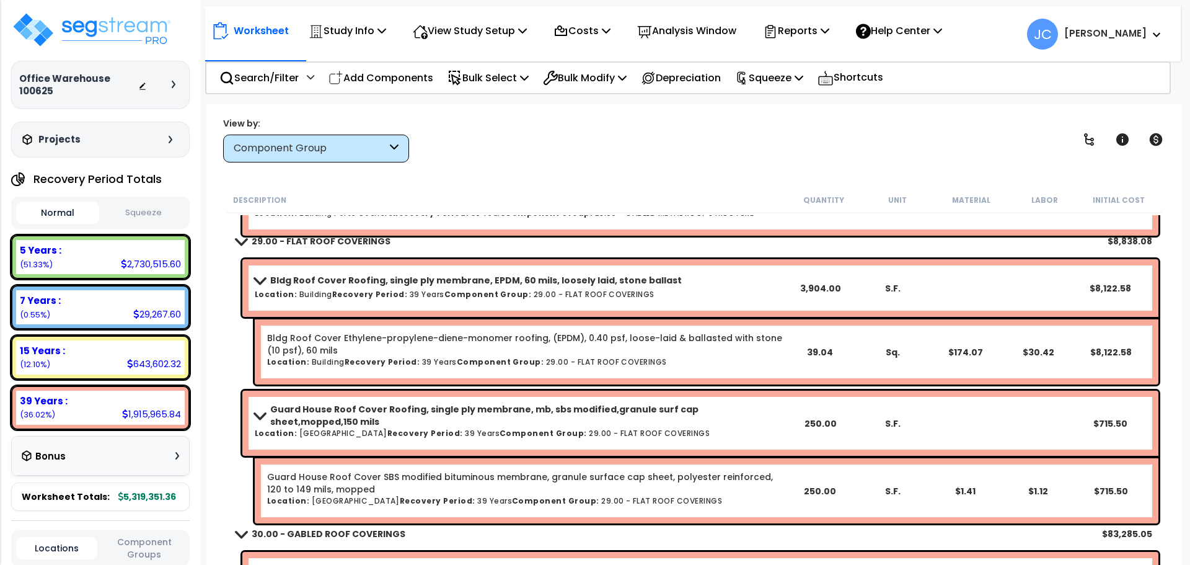
select select "2025"
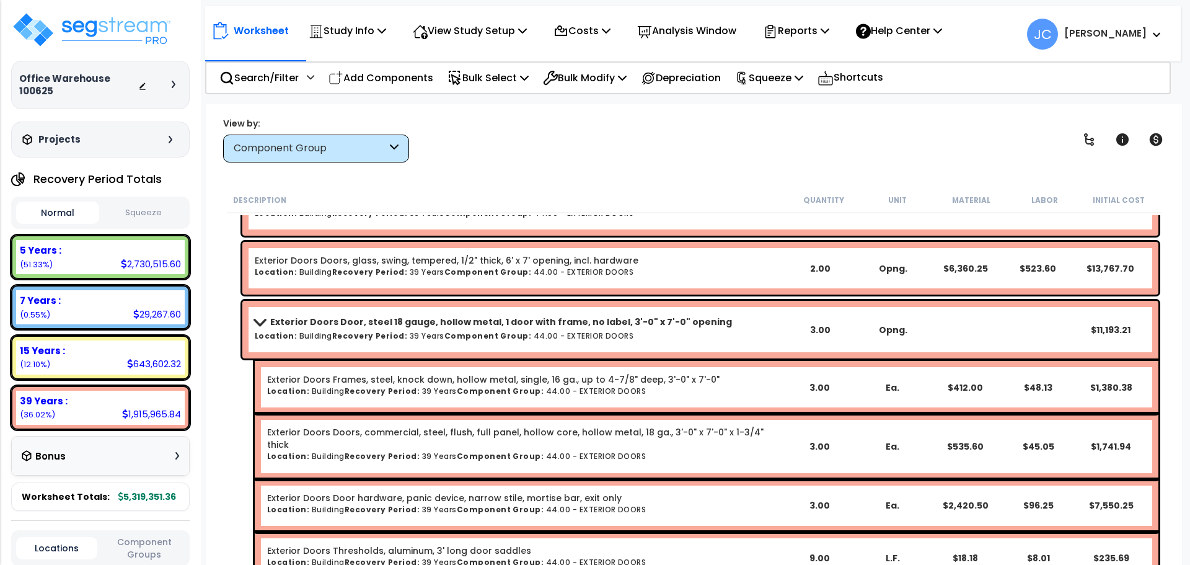
scroll to position [14053, 0]
